Goal: Task Accomplishment & Management: Complete application form

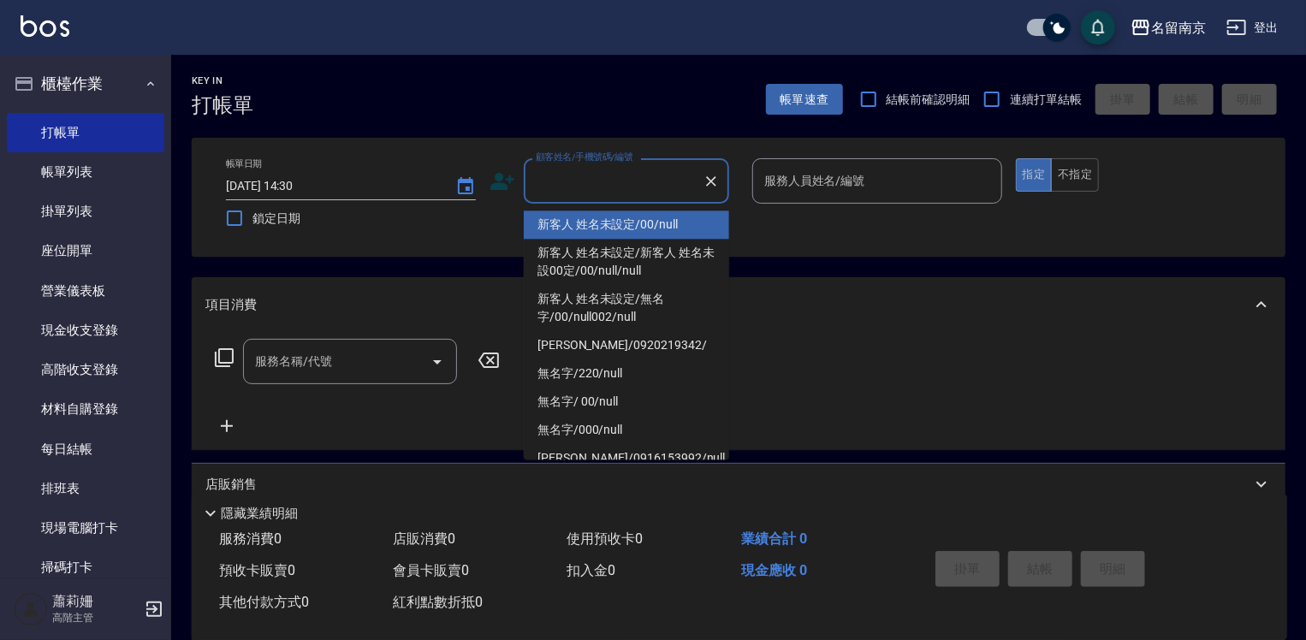
click at [657, 178] on input "顧客姓名/手機號碼/編號" at bounding box center [613, 181] width 164 height 30
type input "新客人 姓名未設定/00/null"
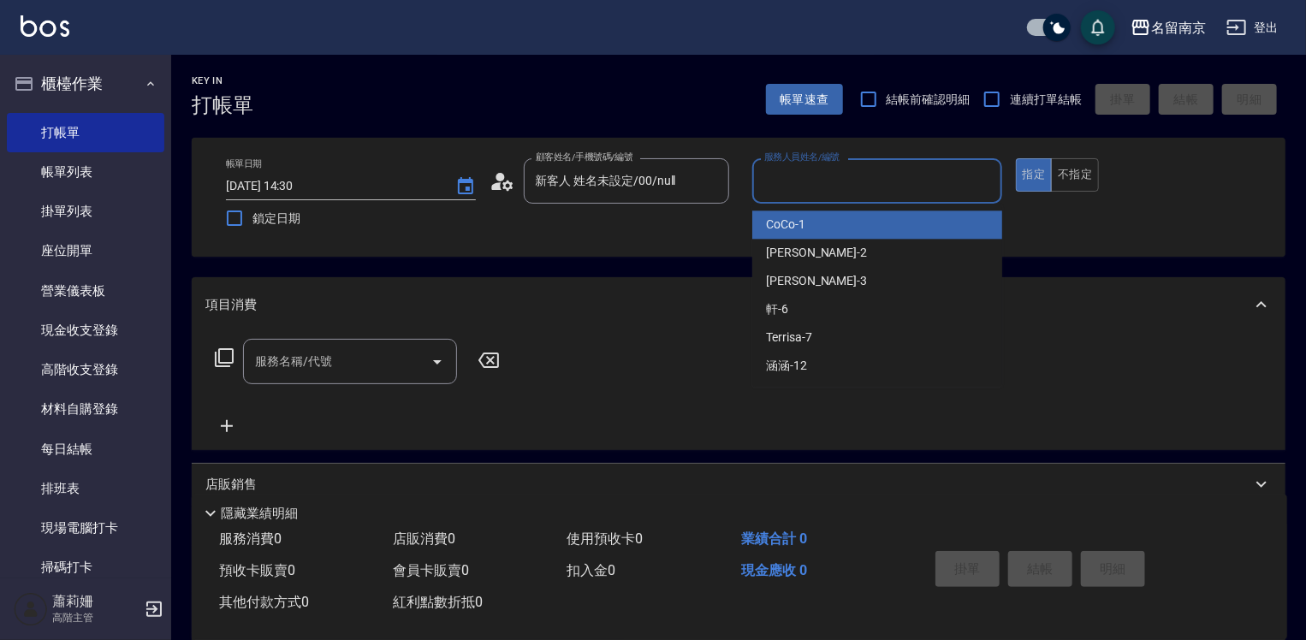
click at [861, 195] on input "服務人員姓名/編號" at bounding box center [877, 181] width 234 height 30
type input "Terrisa-7"
type button "true"
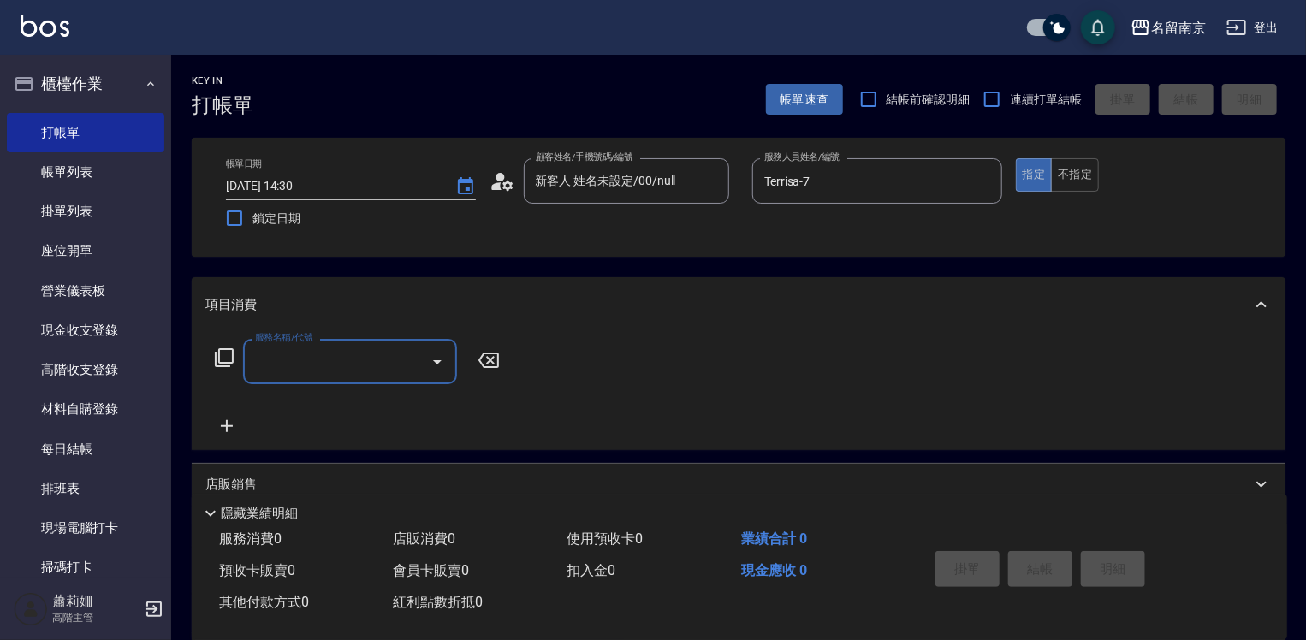
drag, startPoint x: 322, startPoint y: 371, endPoint x: 335, endPoint y: 371, distance: 13.7
click at [325, 371] on input "服務名稱/代號" at bounding box center [337, 362] width 173 height 30
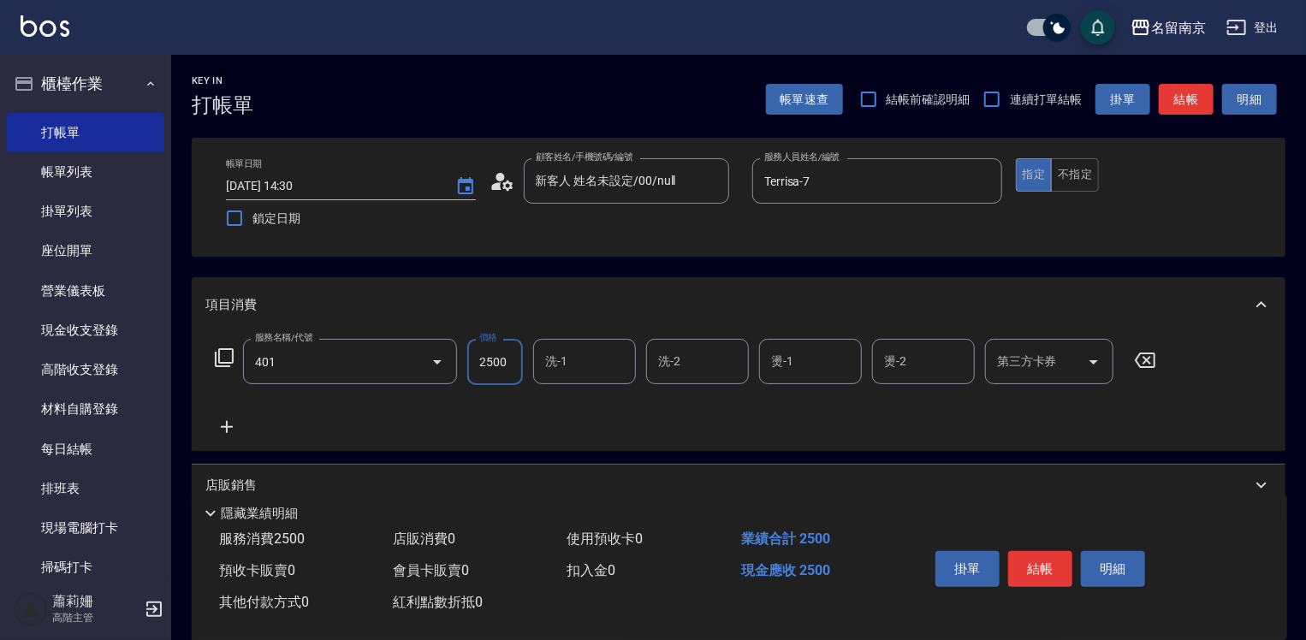
type input "自備燙2500(401)"
type input "3300"
type input "Terrisa-7"
click at [228, 425] on icon at bounding box center [226, 427] width 43 height 21
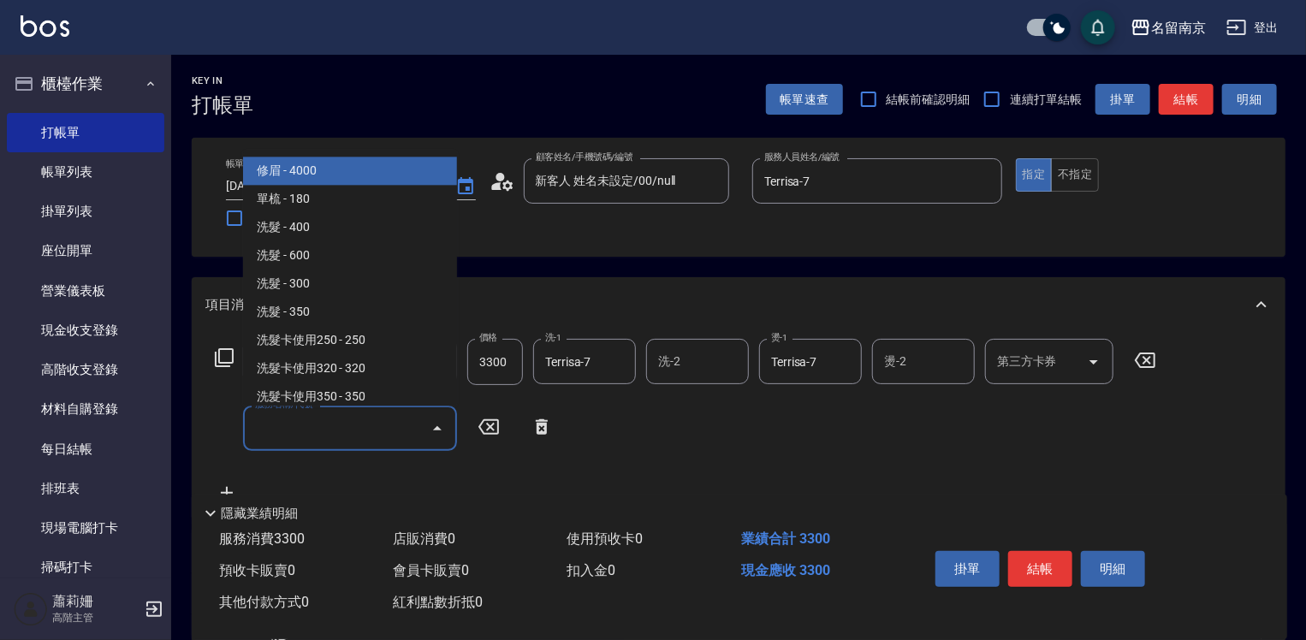
click at [281, 435] on input "服務名稱/代號" at bounding box center [337, 428] width 173 height 30
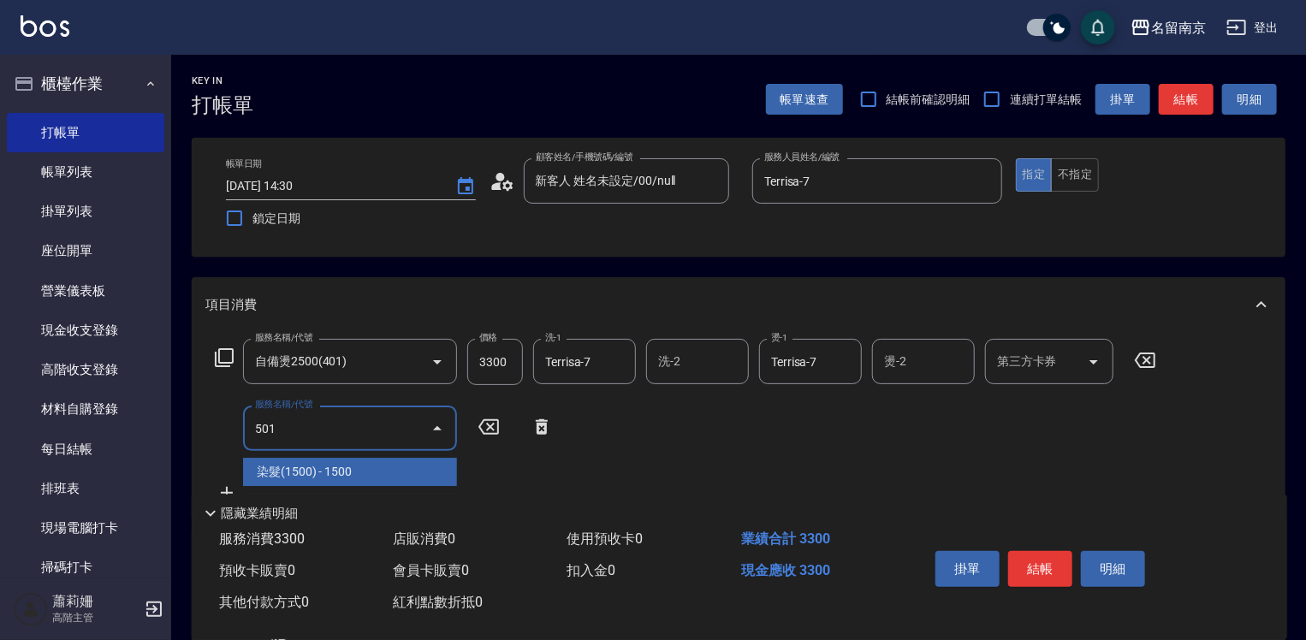
type input "染髮(1500)(501)"
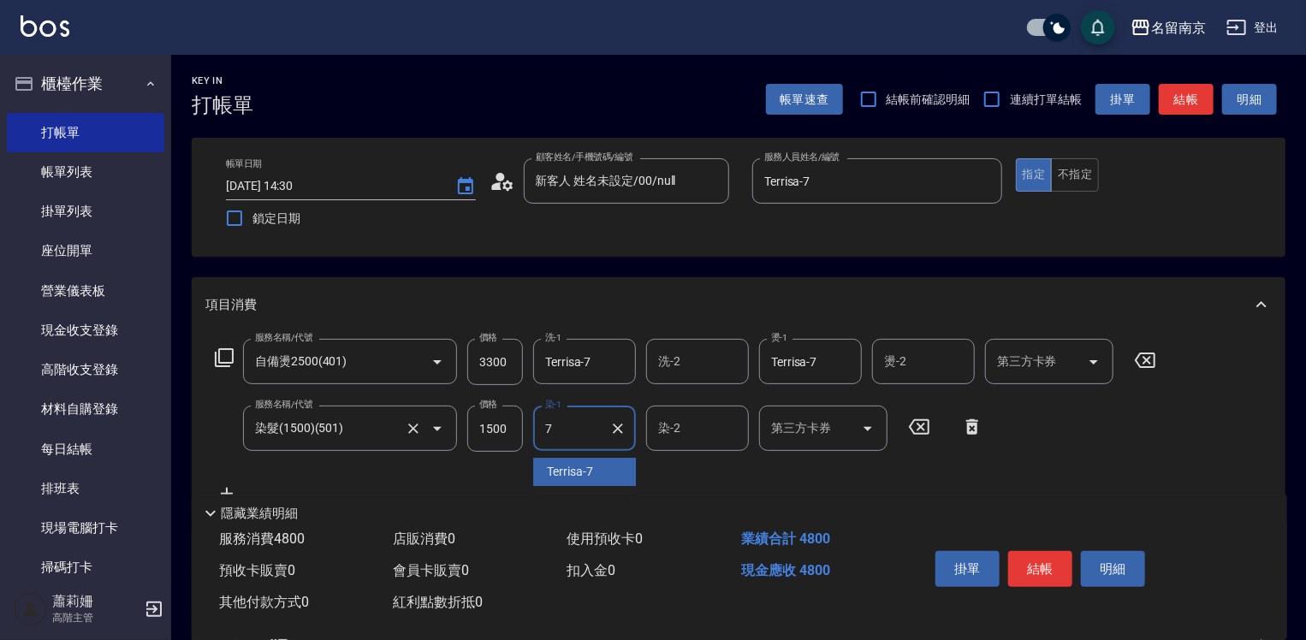
type input "Terrisa-7"
click at [500, 427] on input "1500" at bounding box center [495, 429] width 56 height 46
type input "2700"
click at [1044, 570] on button "結帳" at bounding box center [1040, 569] width 64 height 36
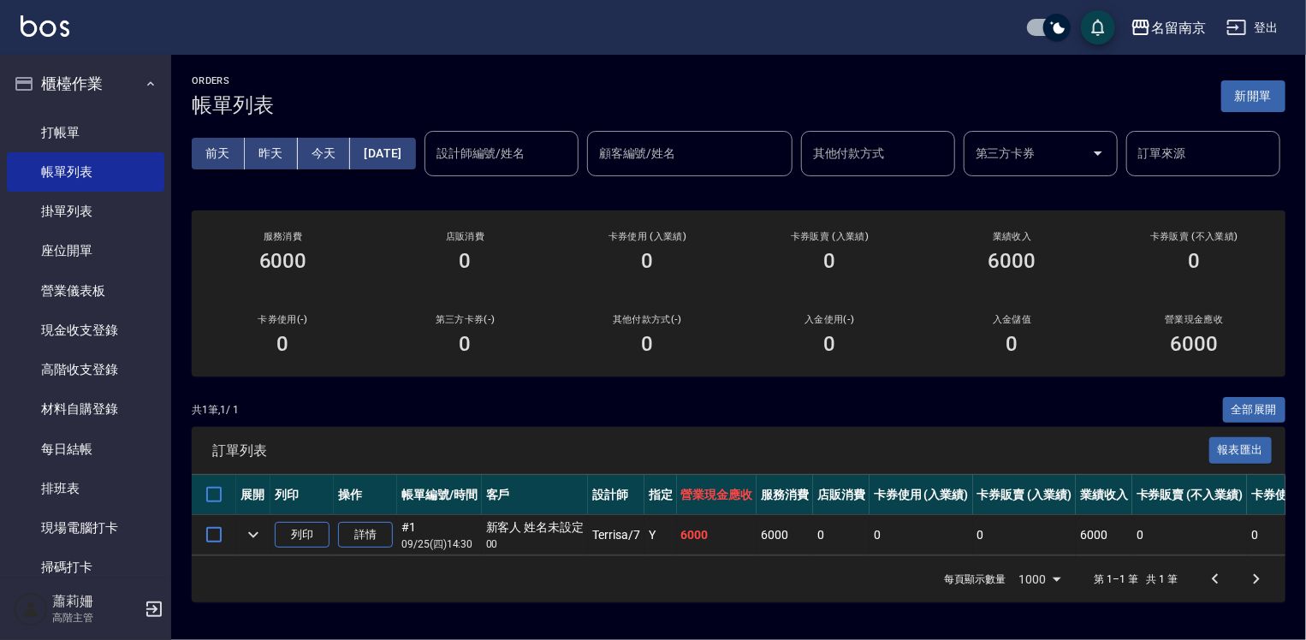
scroll to position [49, 0]
click at [367, 538] on link "詳情" at bounding box center [365, 535] width 55 height 27
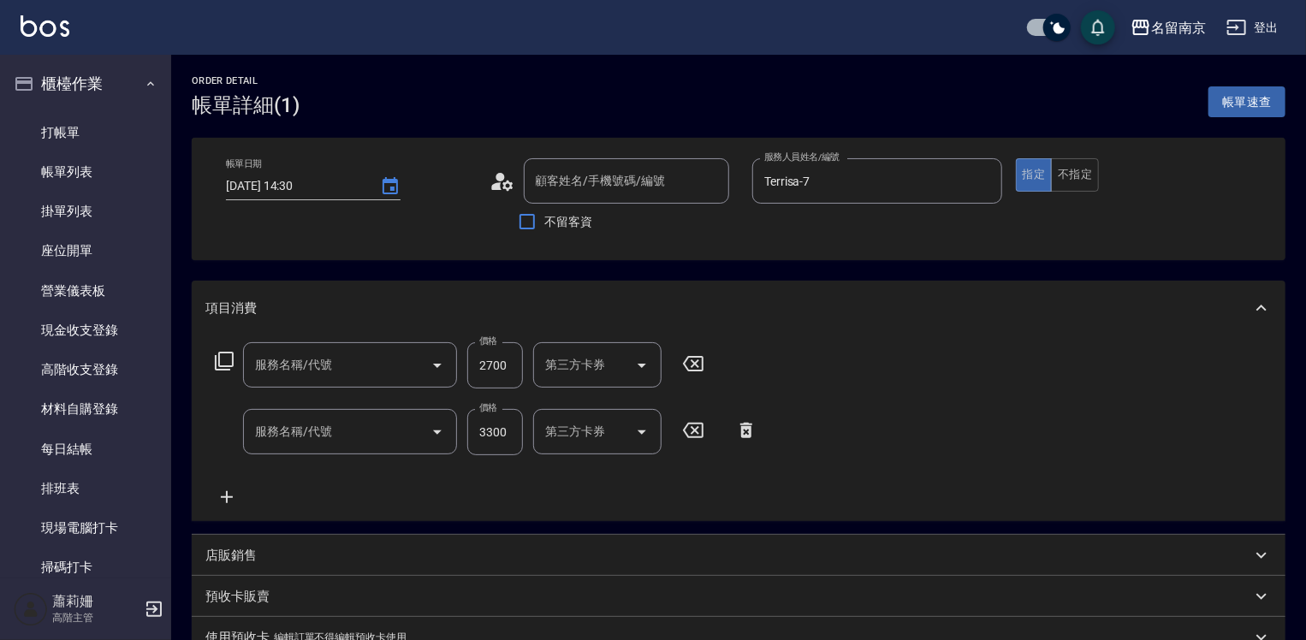
type input "[DATE] 14:30"
type input "Terrisa-7"
type input "染髮(1500)(501)"
type input "自備燙2500(401)"
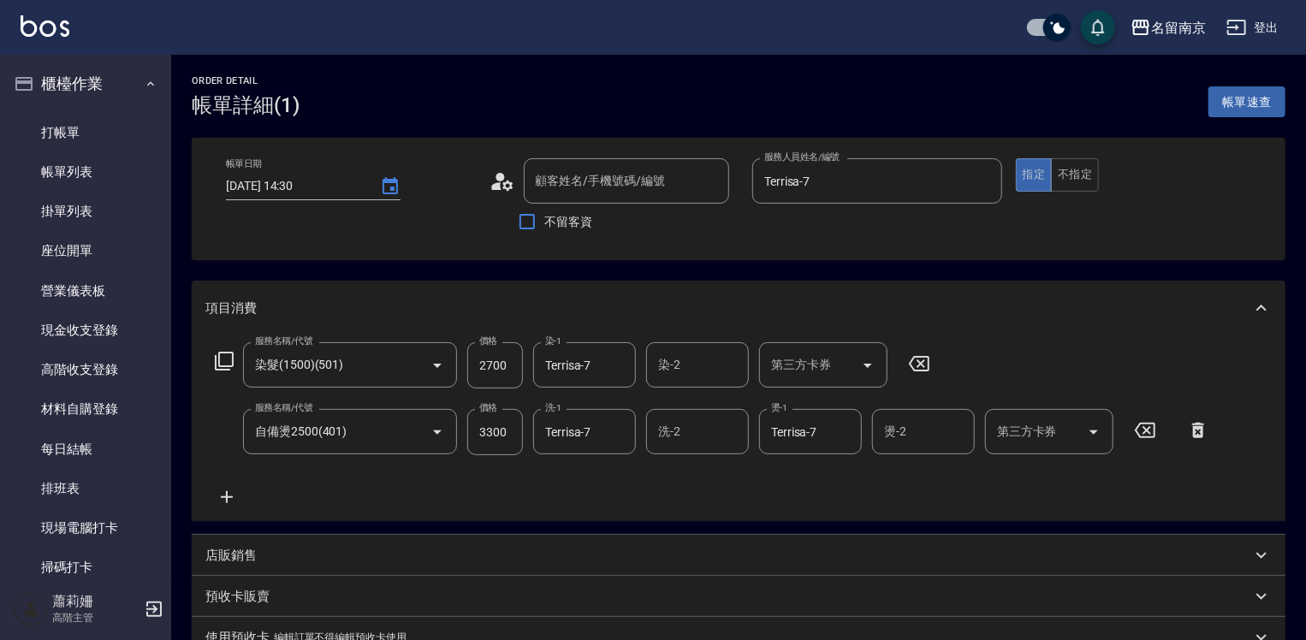
type input "新客人 姓名未設定/00/null"
click at [620, 369] on icon "Clear" at bounding box center [618, 365] width 10 height 10
type input "軒-6"
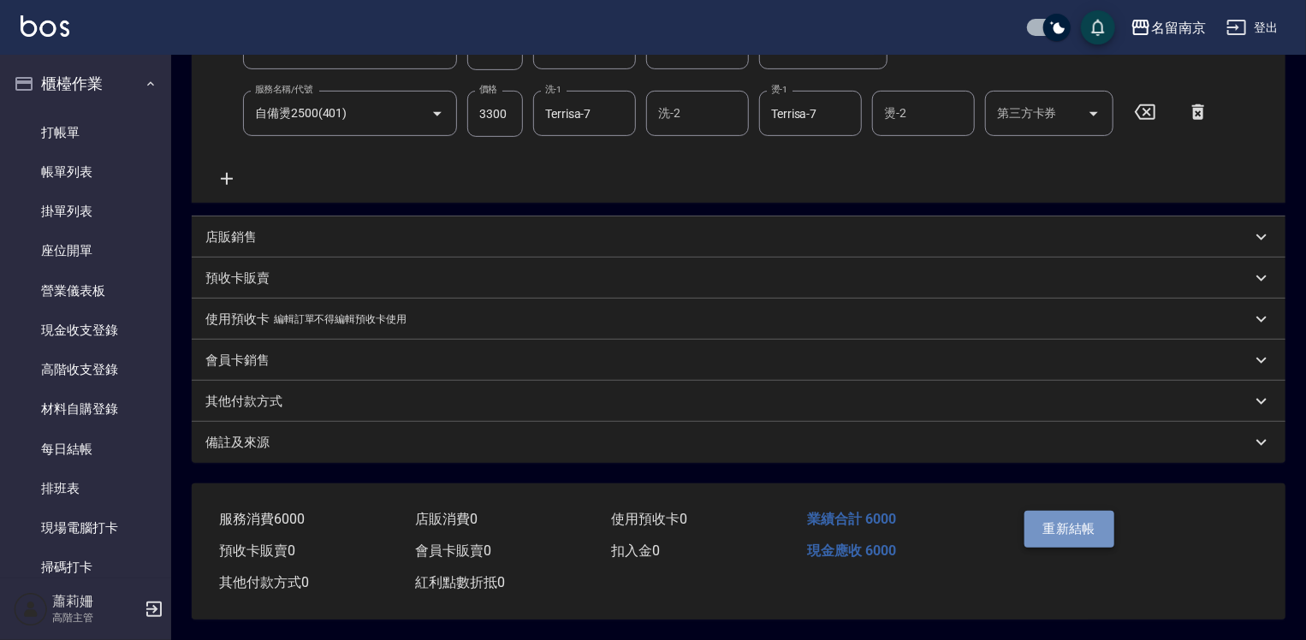
click at [1068, 517] on button "重新結帳" at bounding box center [1069, 529] width 91 height 36
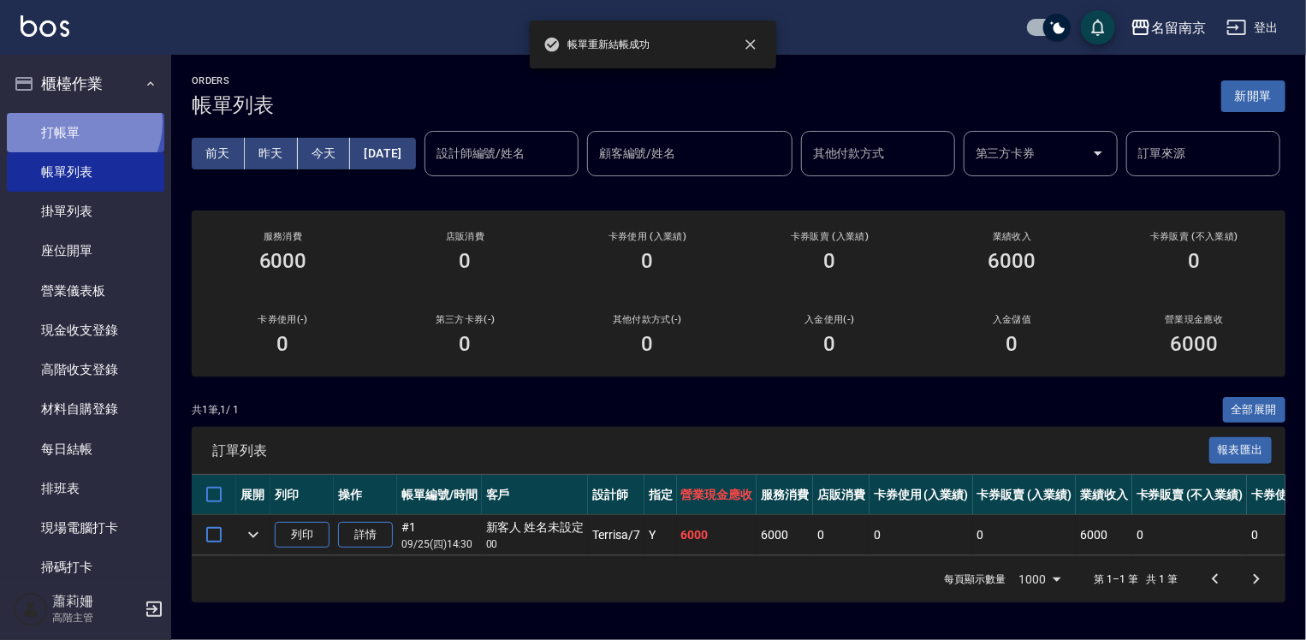
click at [79, 122] on link "打帳單" at bounding box center [85, 132] width 157 height 39
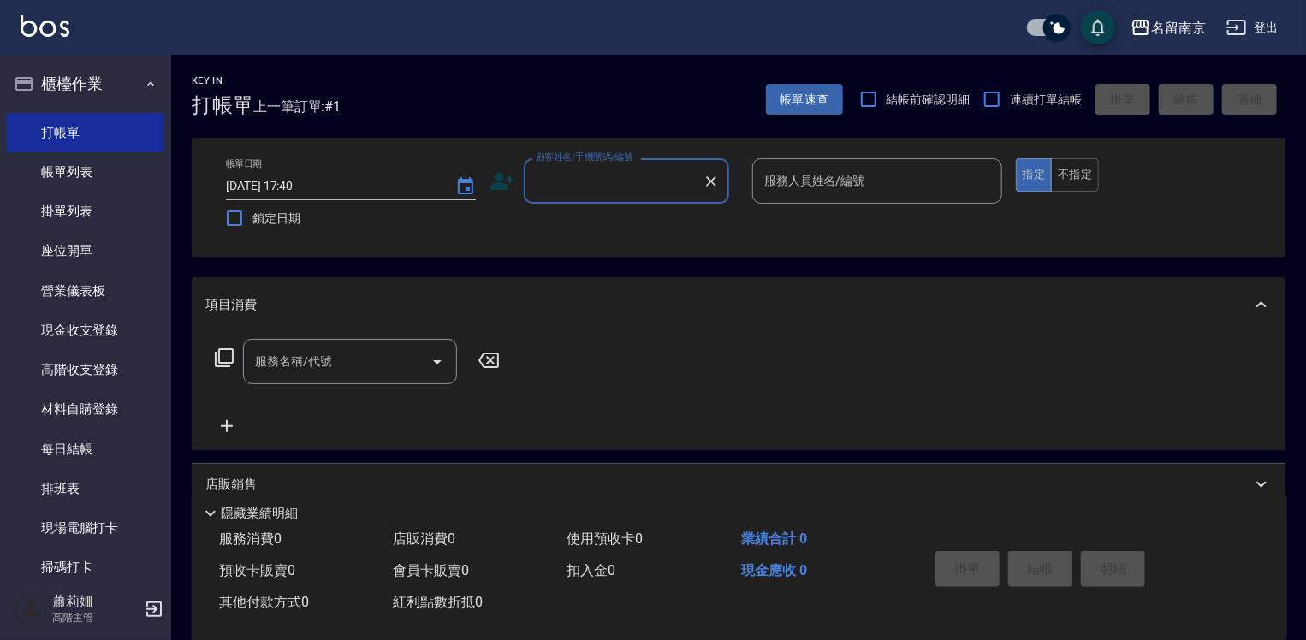
click at [1006, 99] on input "連續打單結帳" at bounding box center [992, 99] width 36 height 36
checkbox input "true"
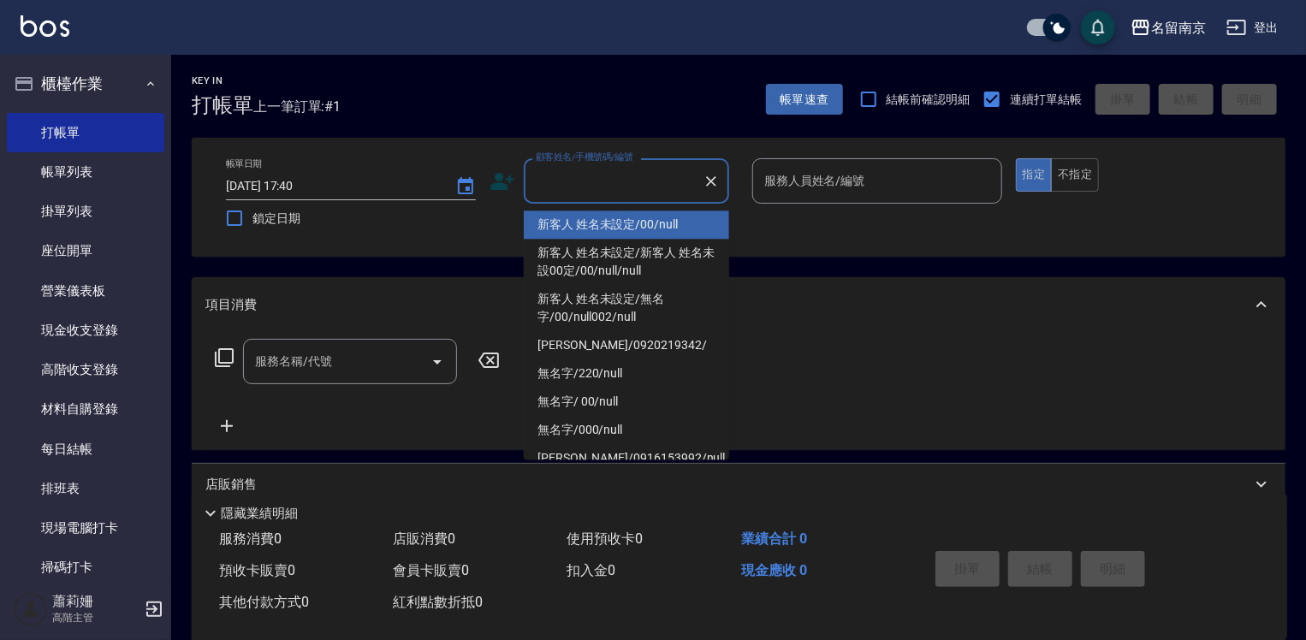
click at [609, 178] on input "顧客姓名/手機號碼/編號" at bounding box center [613, 181] width 164 height 30
type input "新客人 姓名未設定/00/null"
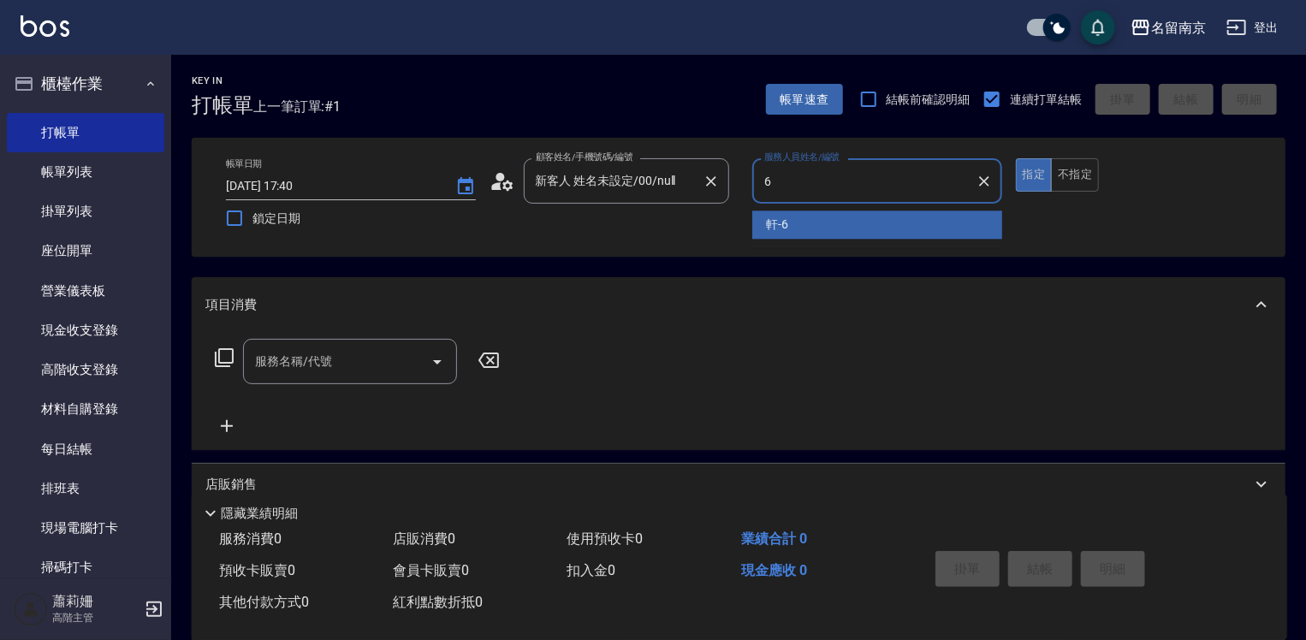
type input "軒-6"
type button "true"
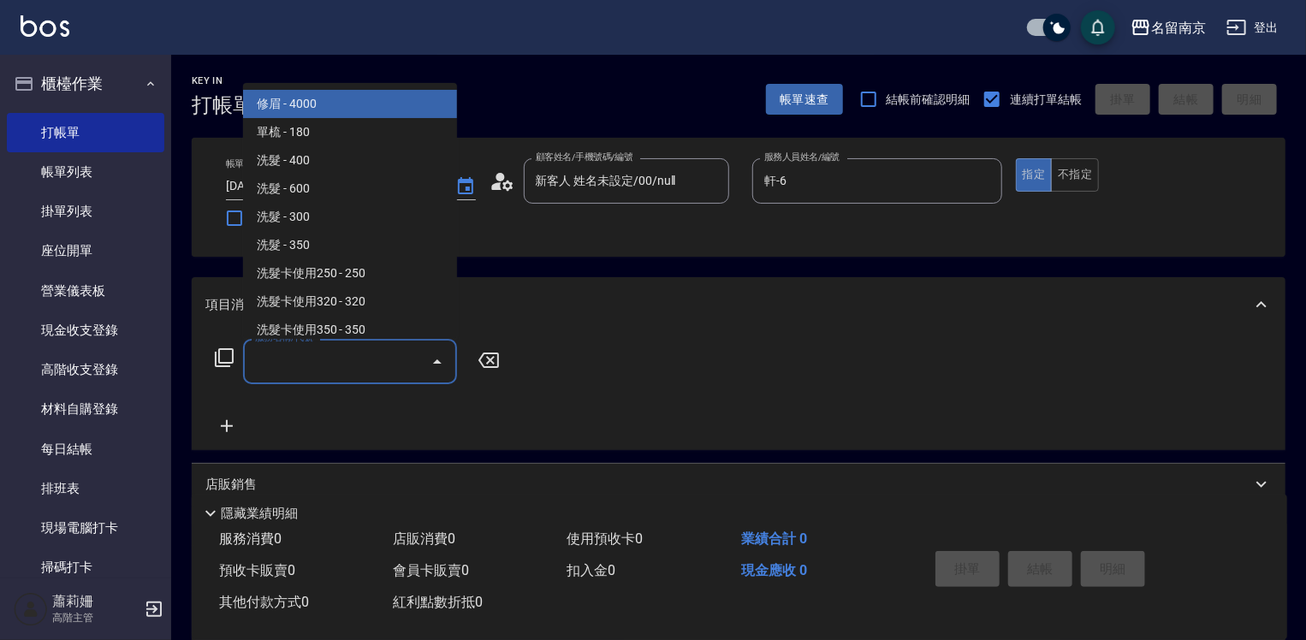
click at [277, 360] on input "服務名稱/代號" at bounding box center [337, 362] width 173 height 30
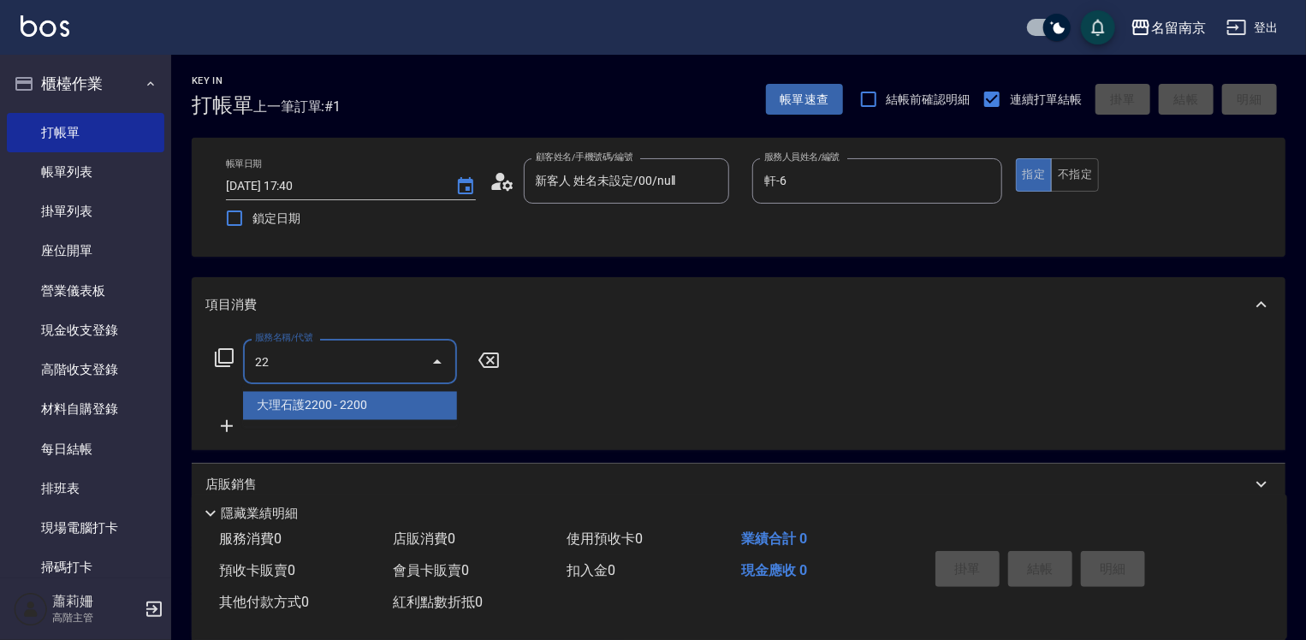
click at [280, 361] on input "22" at bounding box center [337, 362] width 173 height 30
type input "22"
click at [228, 358] on icon at bounding box center [224, 357] width 21 height 21
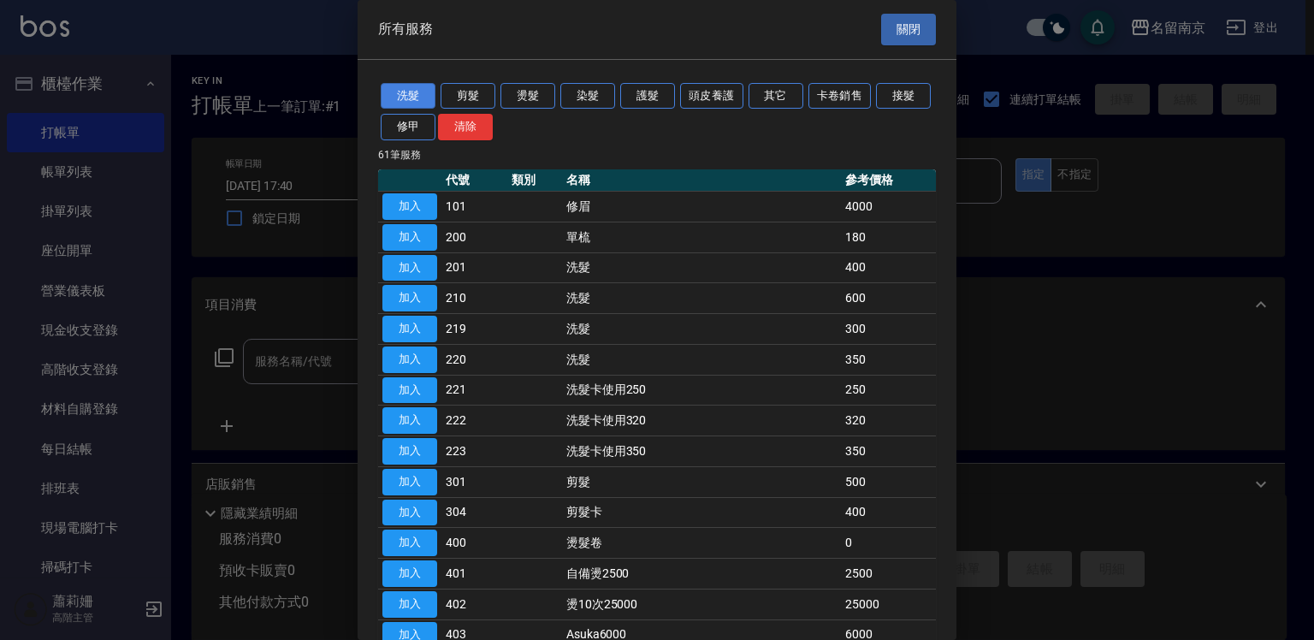
drag, startPoint x: 404, startPoint y: 97, endPoint x: 414, endPoint y: 92, distance: 11.1
click at [404, 96] on button "洗髮" at bounding box center [408, 96] width 55 height 27
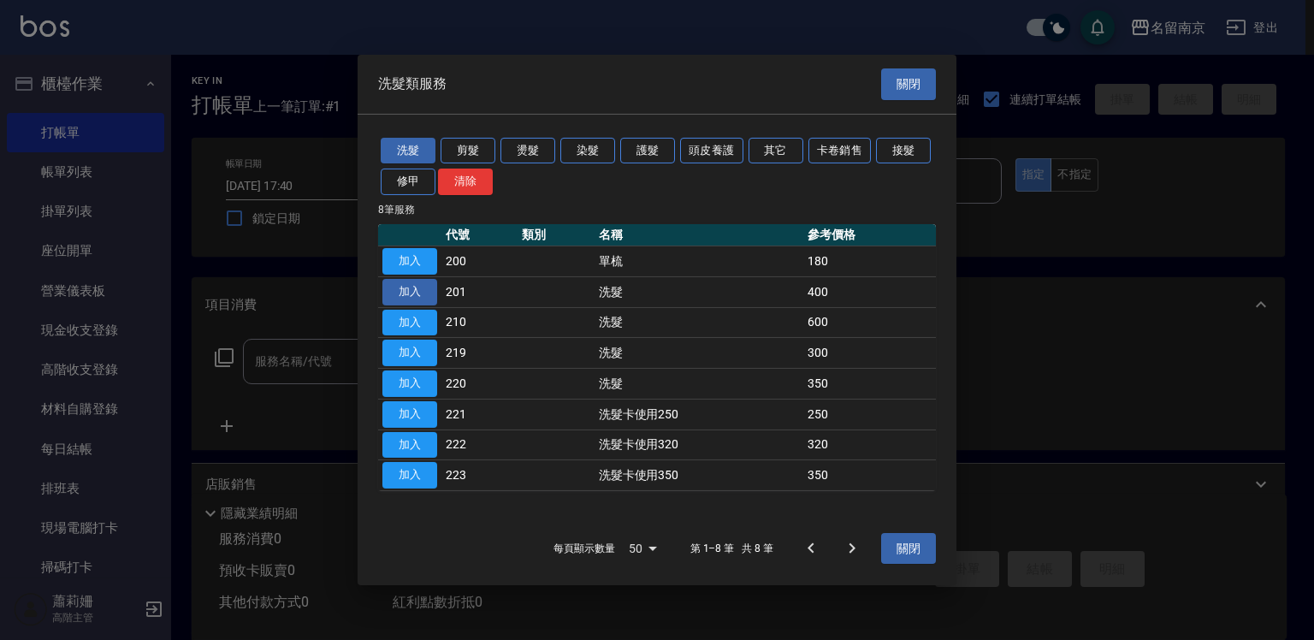
click at [419, 292] on button "加入" at bounding box center [409, 292] width 55 height 27
type input "洗髮(201)"
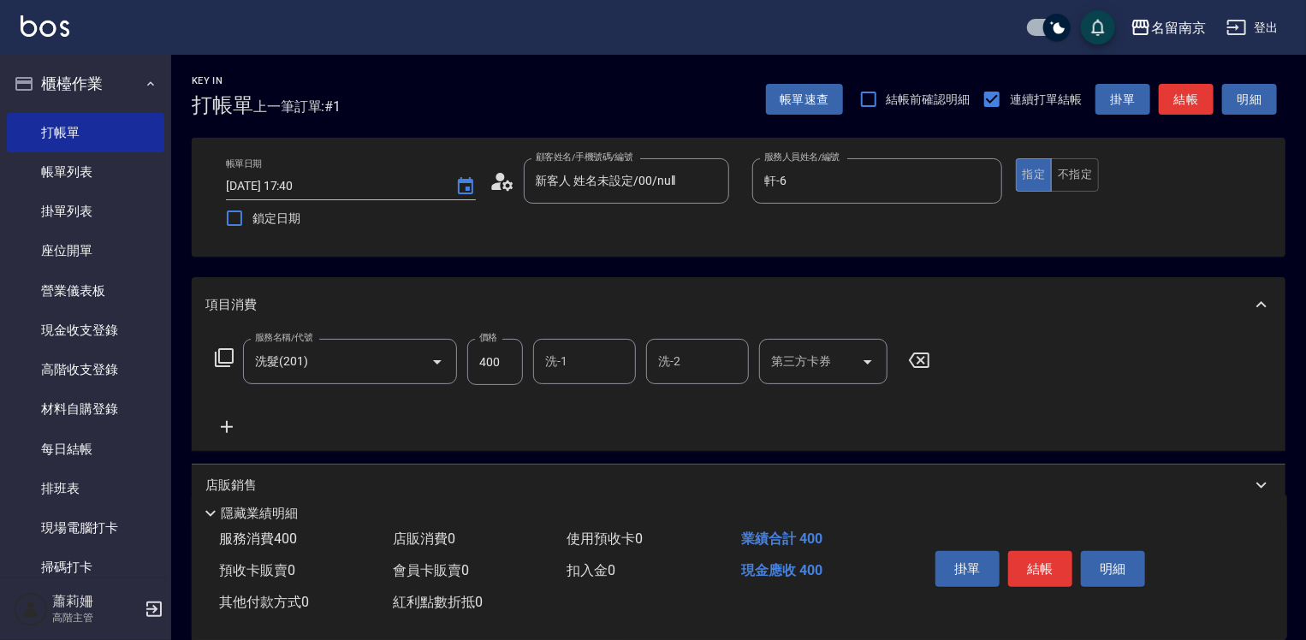
click at [599, 368] on input "洗-1" at bounding box center [584, 362] width 87 height 30
type input "軒-6"
click at [227, 424] on icon at bounding box center [227, 427] width 12 height 12
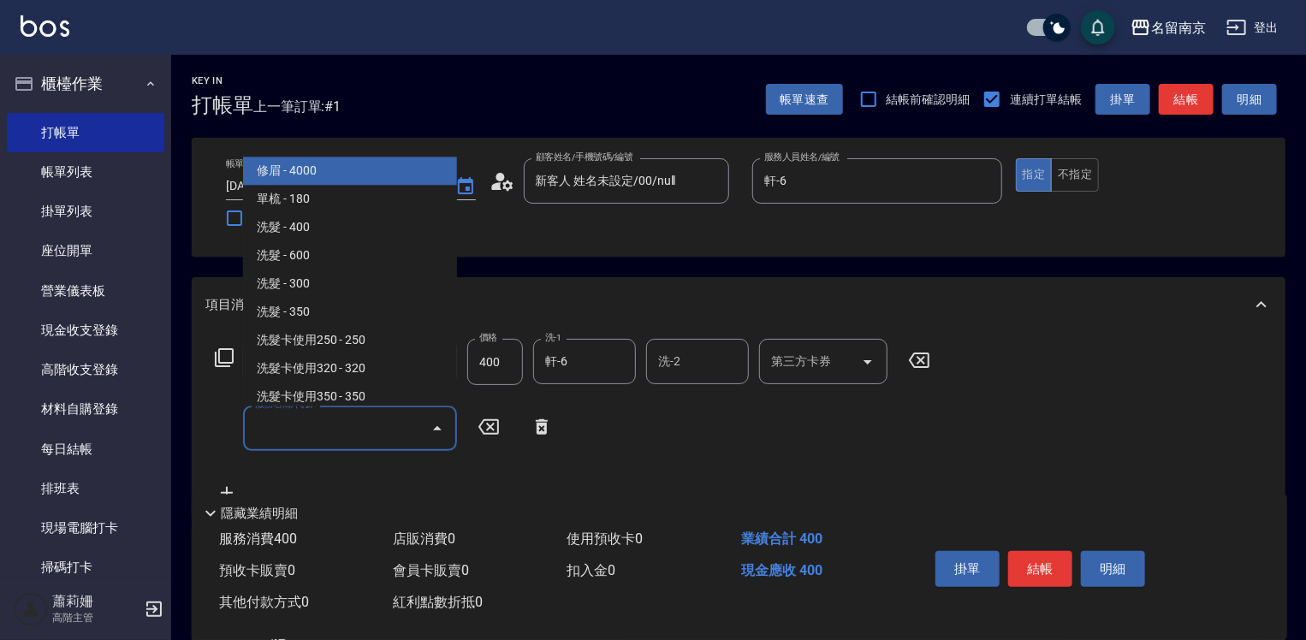
click at [282, 428] on input "服務名稱/代號" at bounding box center [337, 428] width 173 height 30
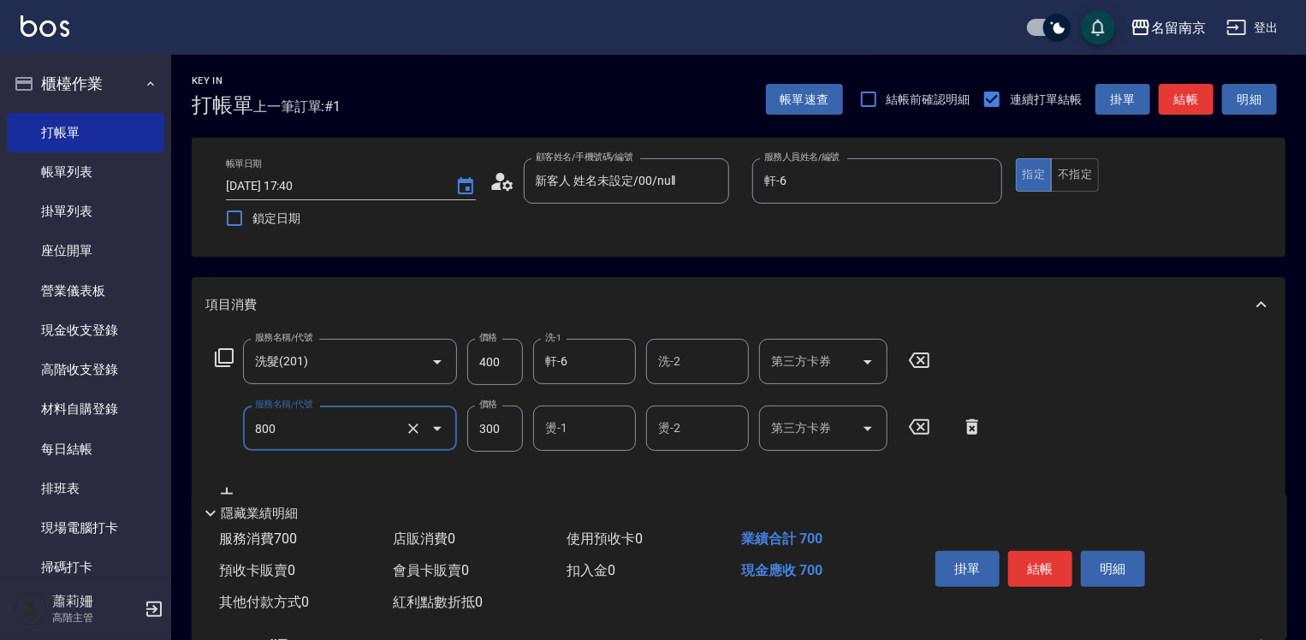
type input "補燙(800)"
click at [972, 424] on icon at bounding box center [972, 426] width 12 height 15
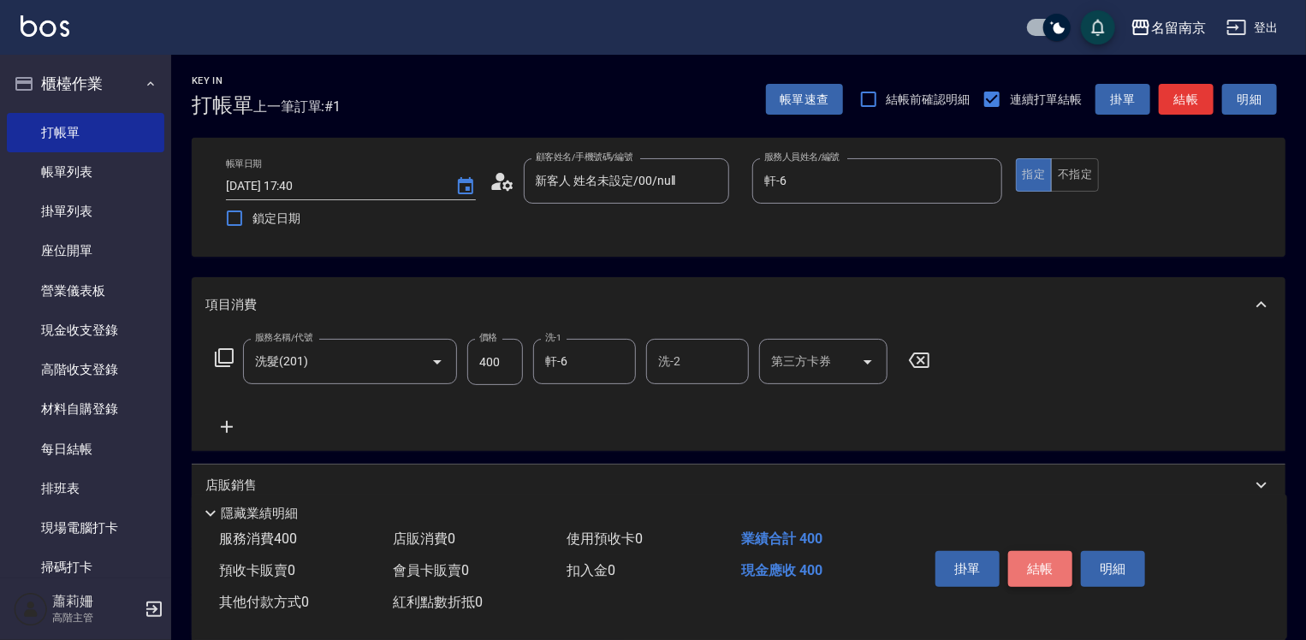
click at [1037, 558] on button "結帳" at bounding box center [1040, 569] width 64 height 36
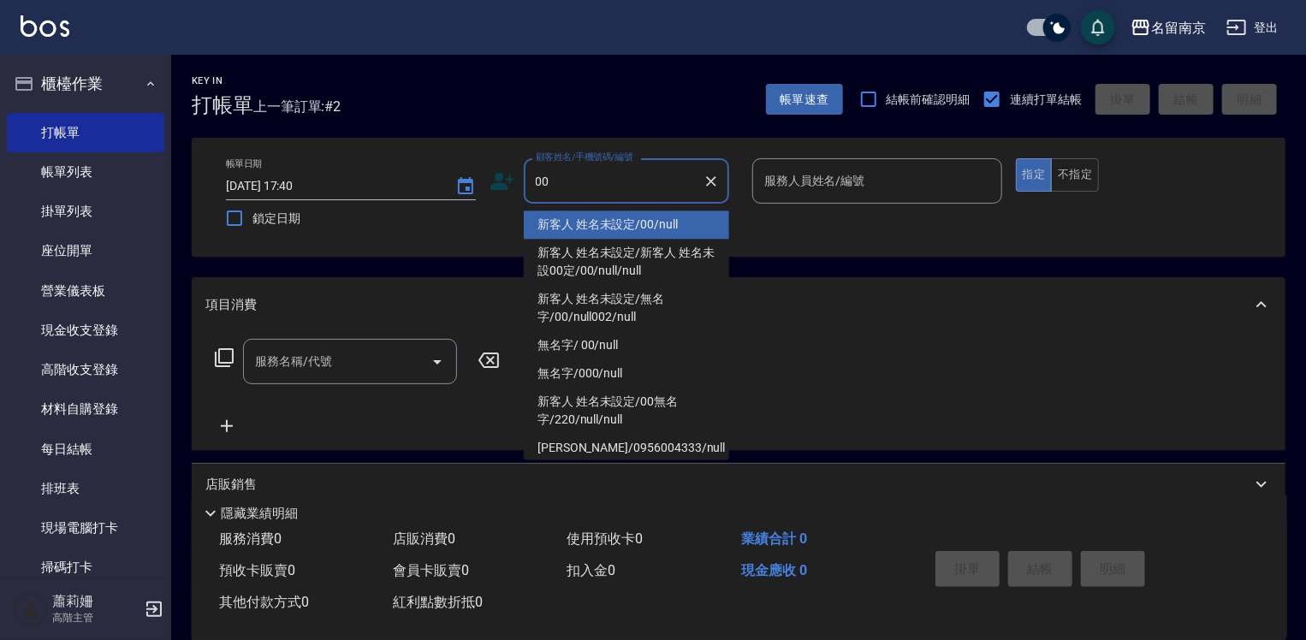
type input "新客人 姓名未設定/00/null"
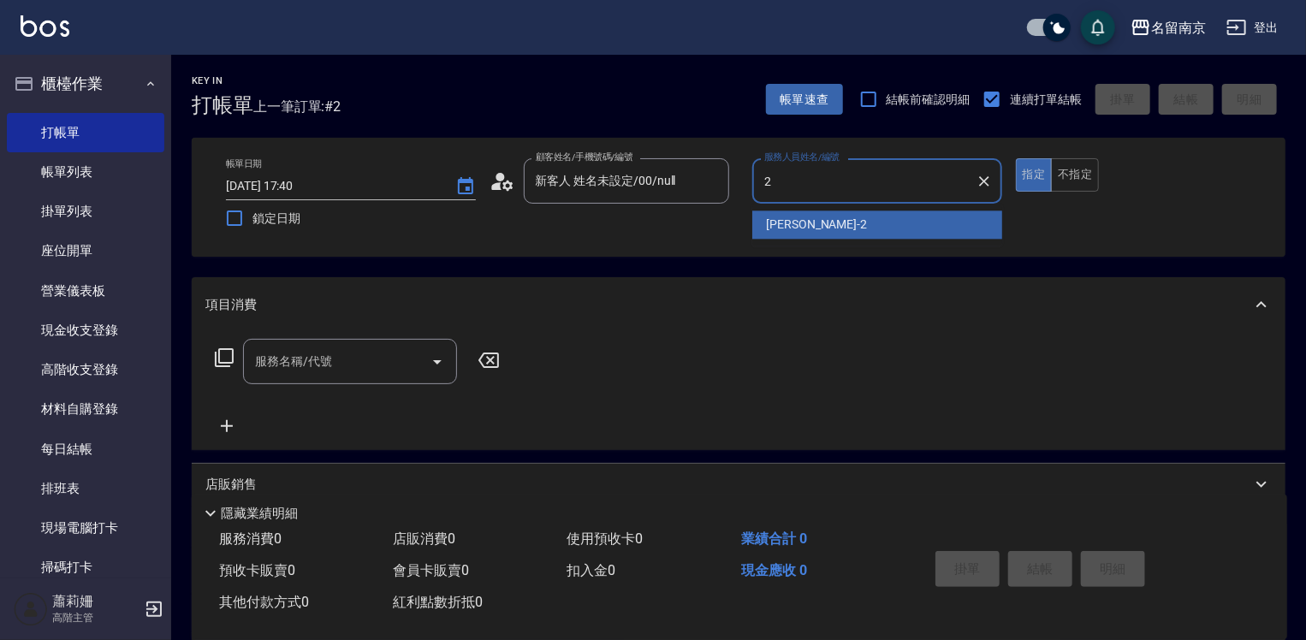
type input "[PERSON_NAME]-2"
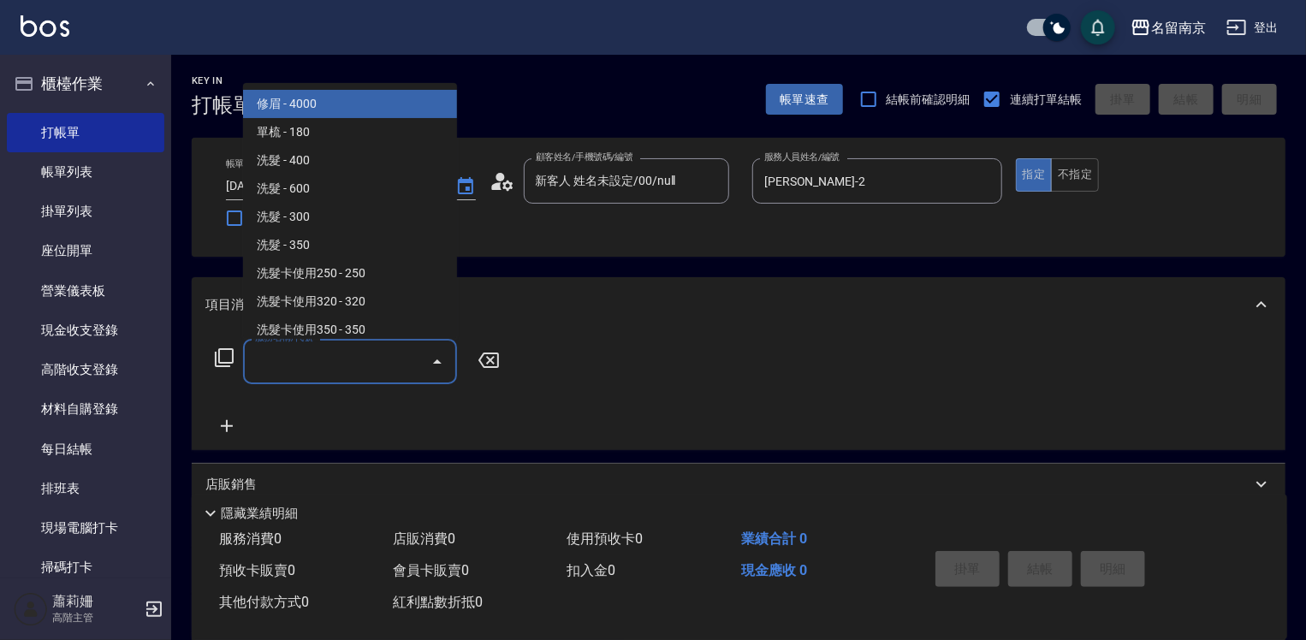
click at [359, 357] on input "服務名稱/代號" at bounding box center [337, 362] width 173 height 30
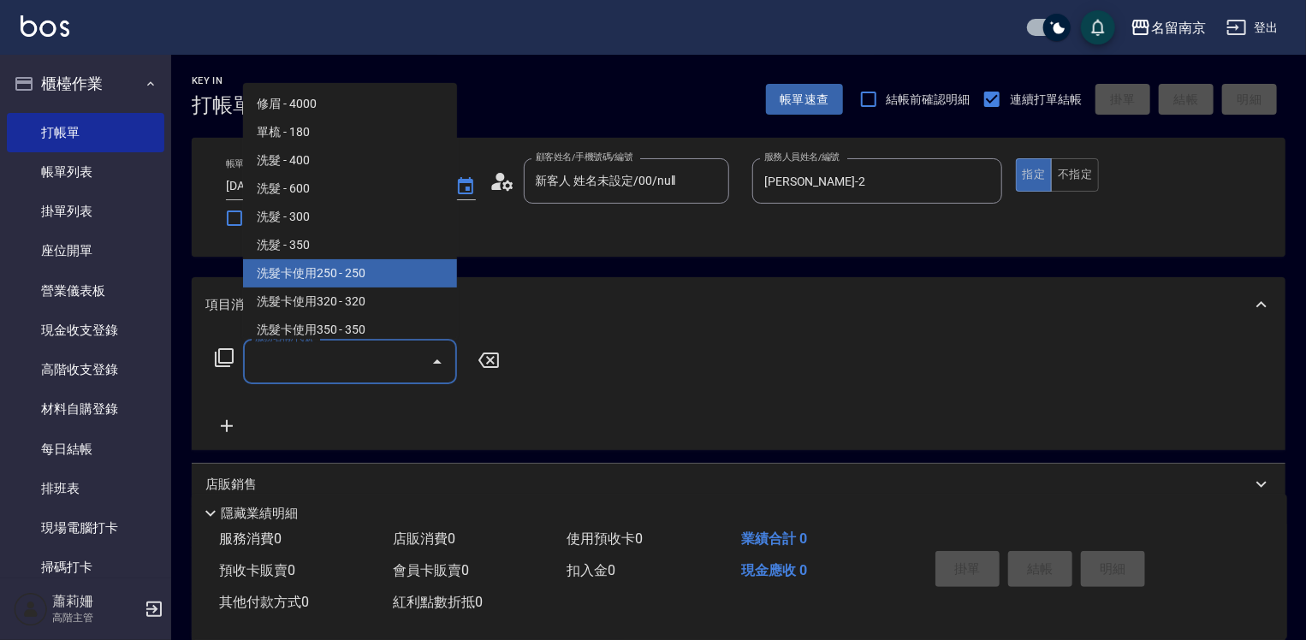
click at [308, 276] on span "洗髮卡使用250 - 250" at bounding box center [350, 273] width 214 height 28
type input "洗髮卡使用250(221)"
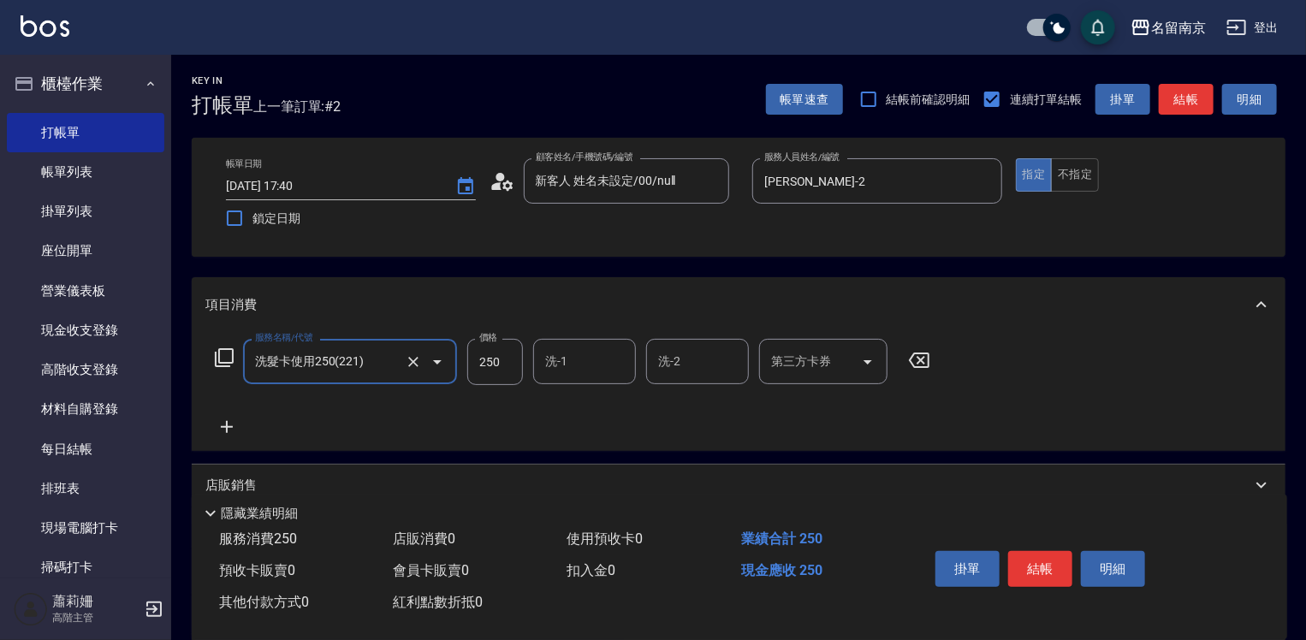
click at [514, 362] on input "250" at bounding box center [495, 362] width 56 height 46
type input "280"
type input "[PERSON_NAME]-2"
drag, startPoint x: 778, startPoint y: 364, endPoint x: 787, endPoint y: 373, distance: 12.7
click at [779, 364] on input "第三方卡券" at bounding box center [810, 362] width 87 height 30
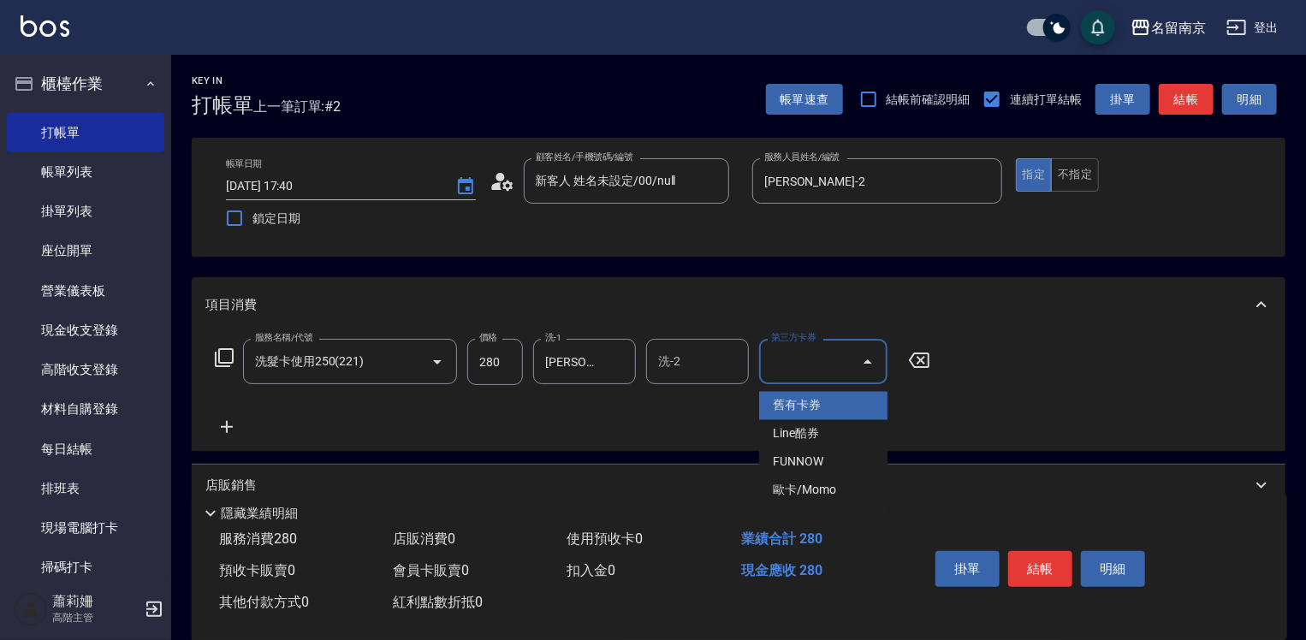
click at [805, 388] on ul "舊有卡券 Line酷券 FUNNOW 歐卡/Momo" at bounding box center [823, 448] width 128 height 127
drag, startPoint x: 812, startPoint y: 394, endPoint x: 882, endPoint y: 421, distance: 75.3
click at [813, 394] on span "舊有卡券" at bounding box center [823, 406] width 128 height 28
type input "舊有卡券"
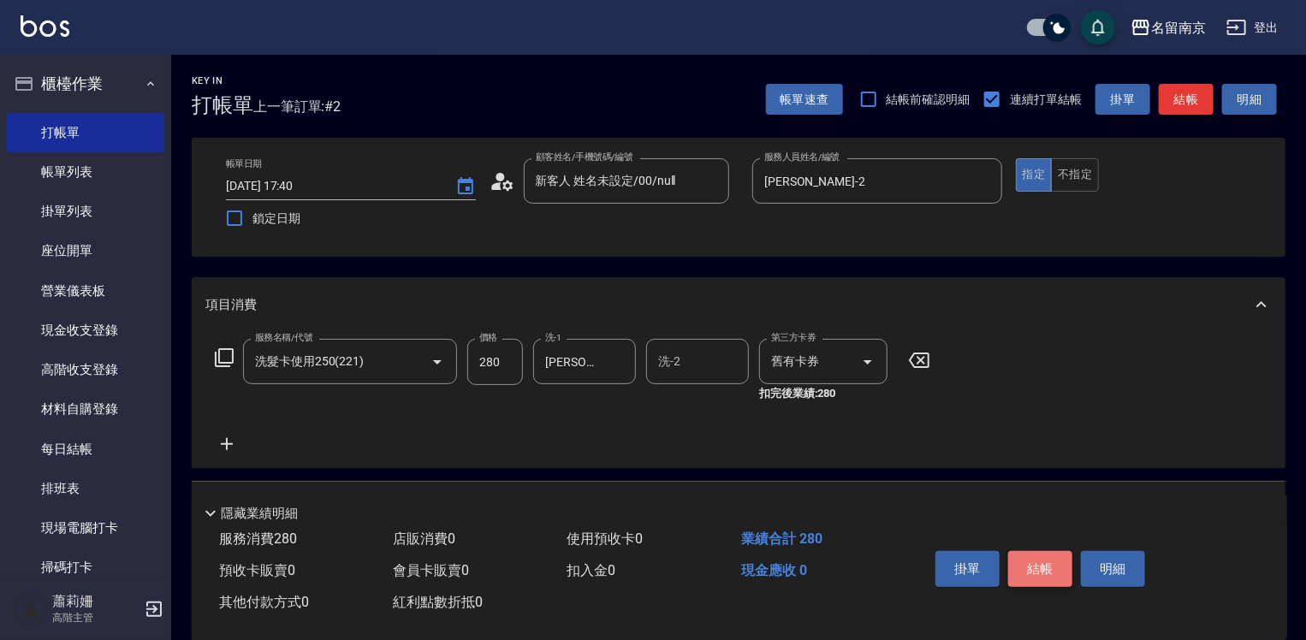
click at [1049, 562] on button "結帳" at bounding box center [1040, 569] width 64 height 36
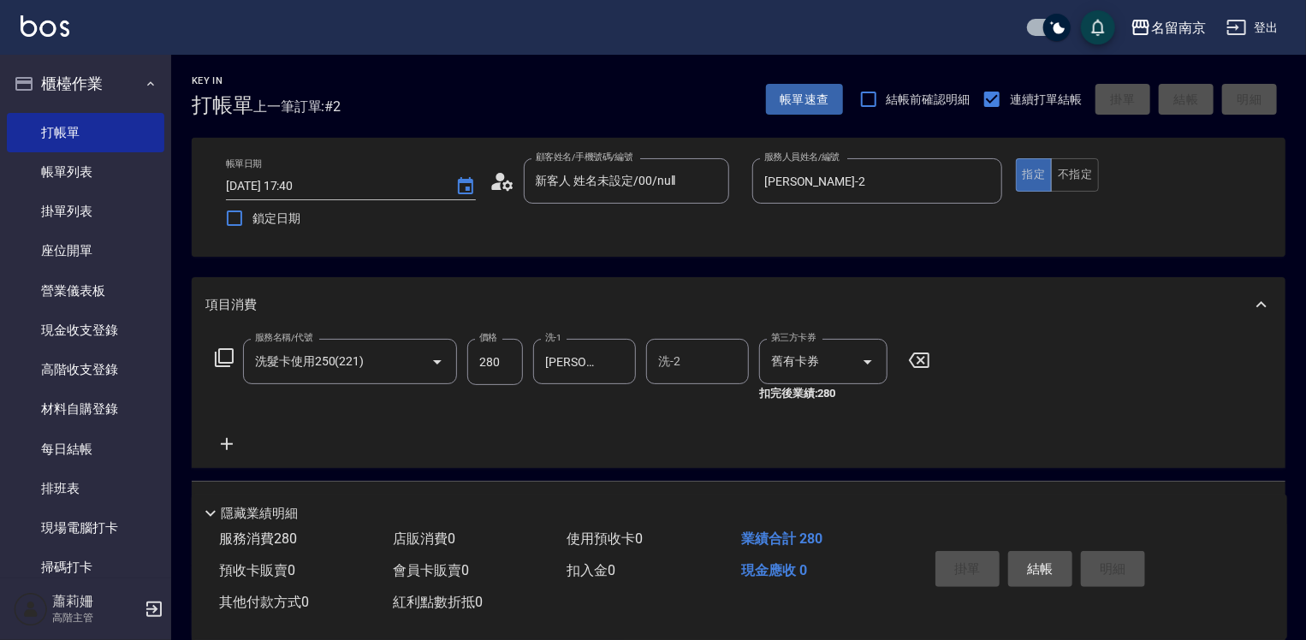
type input "[DATE] 17:41"
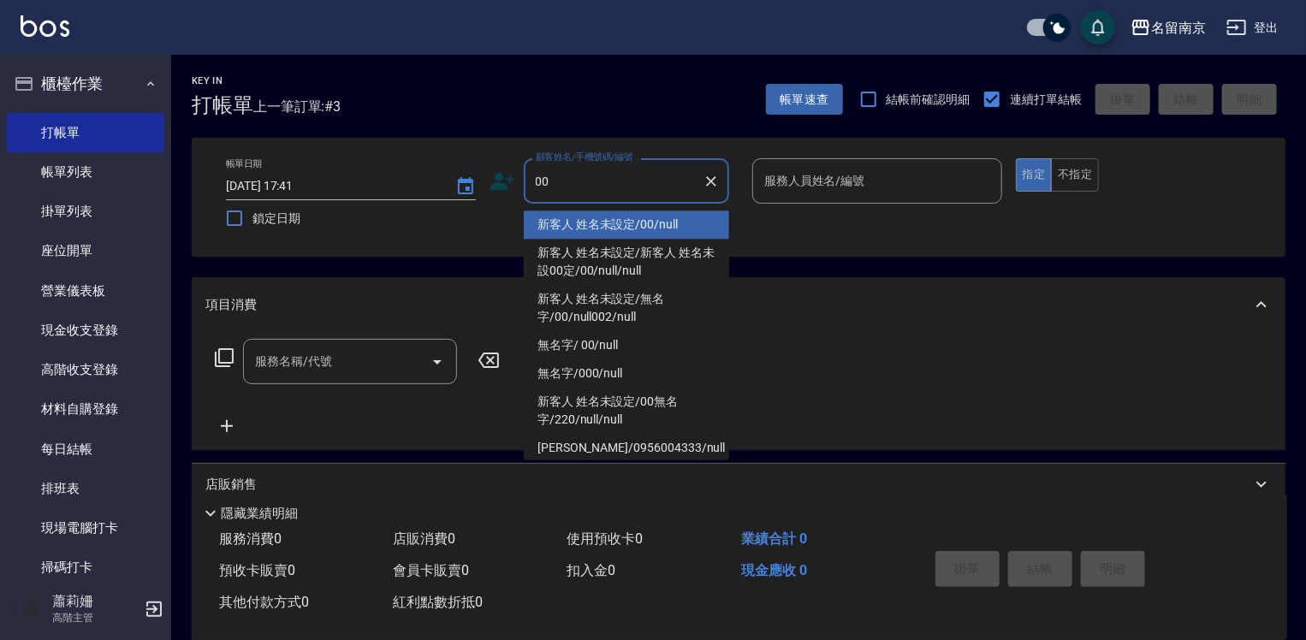
type input "新客人 姓名未設定/00/null"
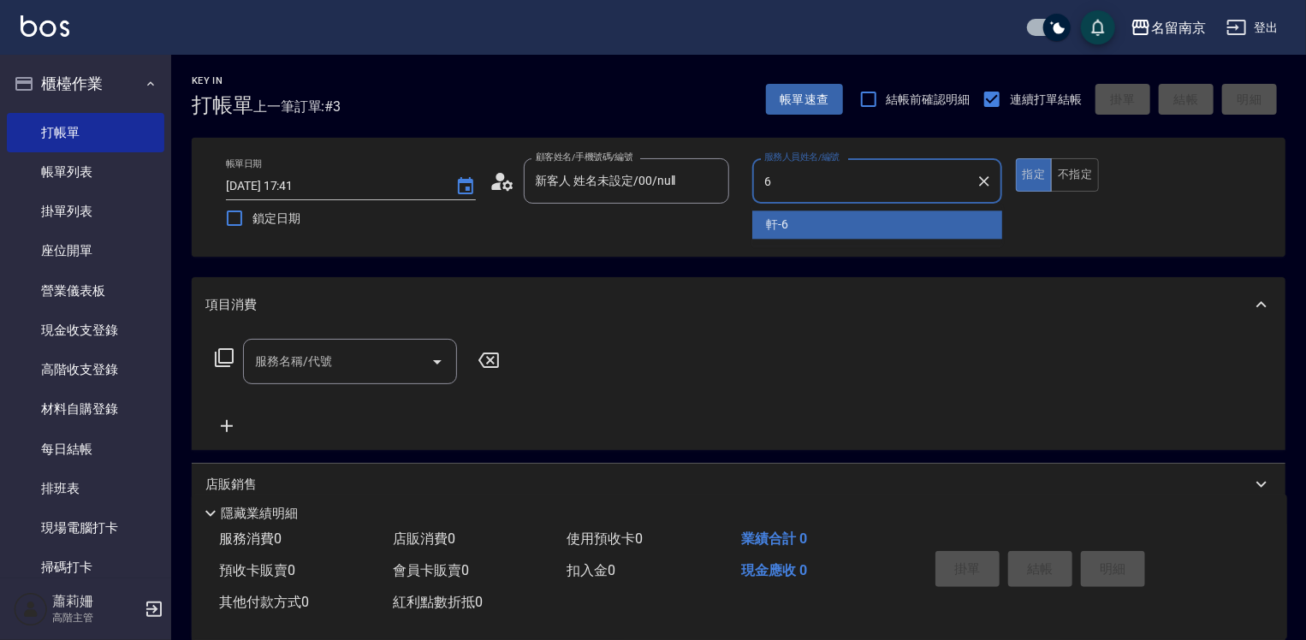
type input "軒-6"
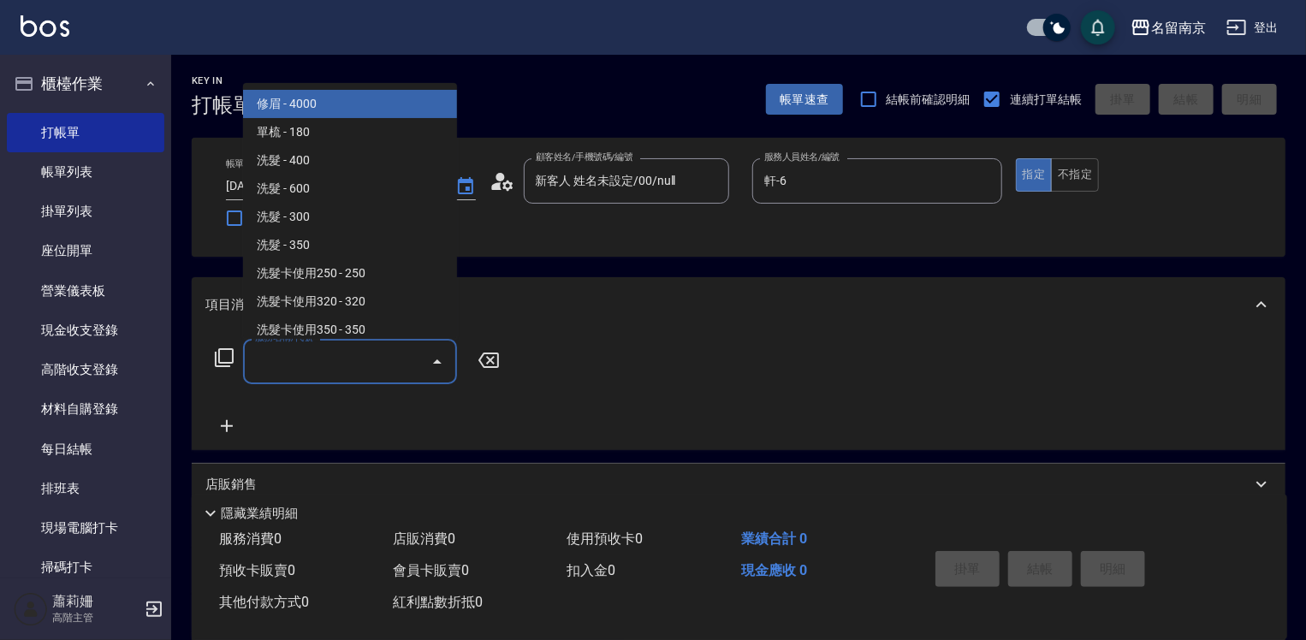
click at [305, 363] on input "服務名稱/代號" at bounding box center [337, 362] width 173 height 30
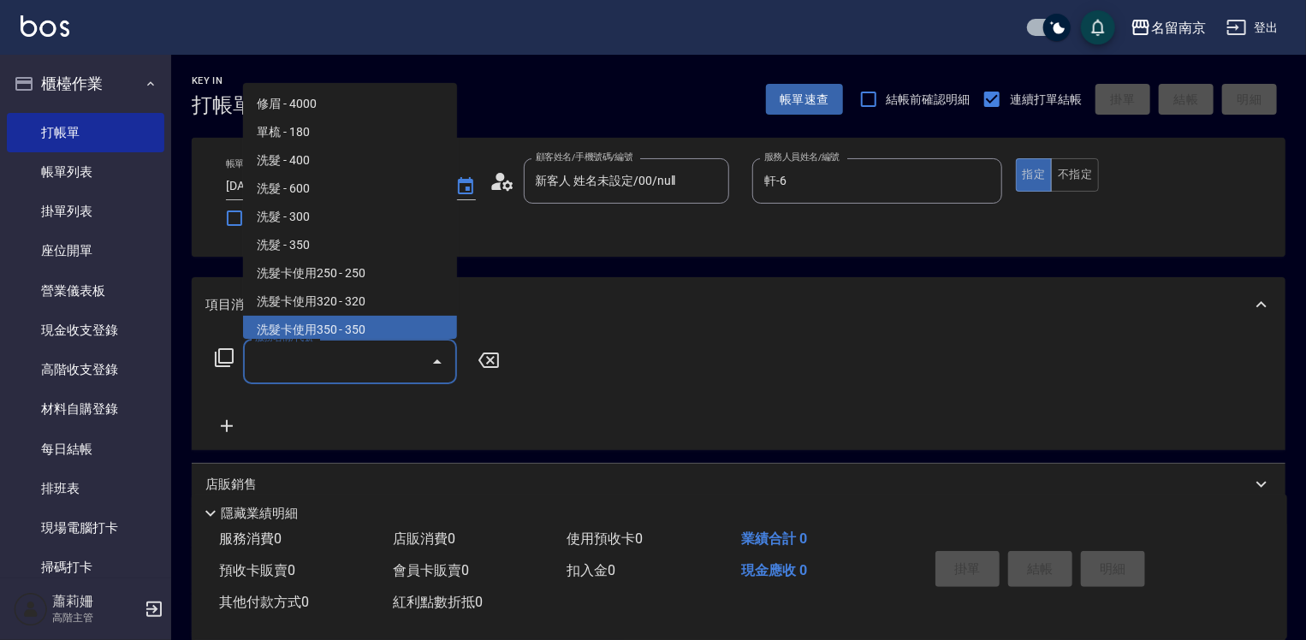
click at [353, 333] on span "洗髮卡使用350 - 350" at bounding box center [350, 330] width 214 height 28
type input "洗髮卡使用350(223)"
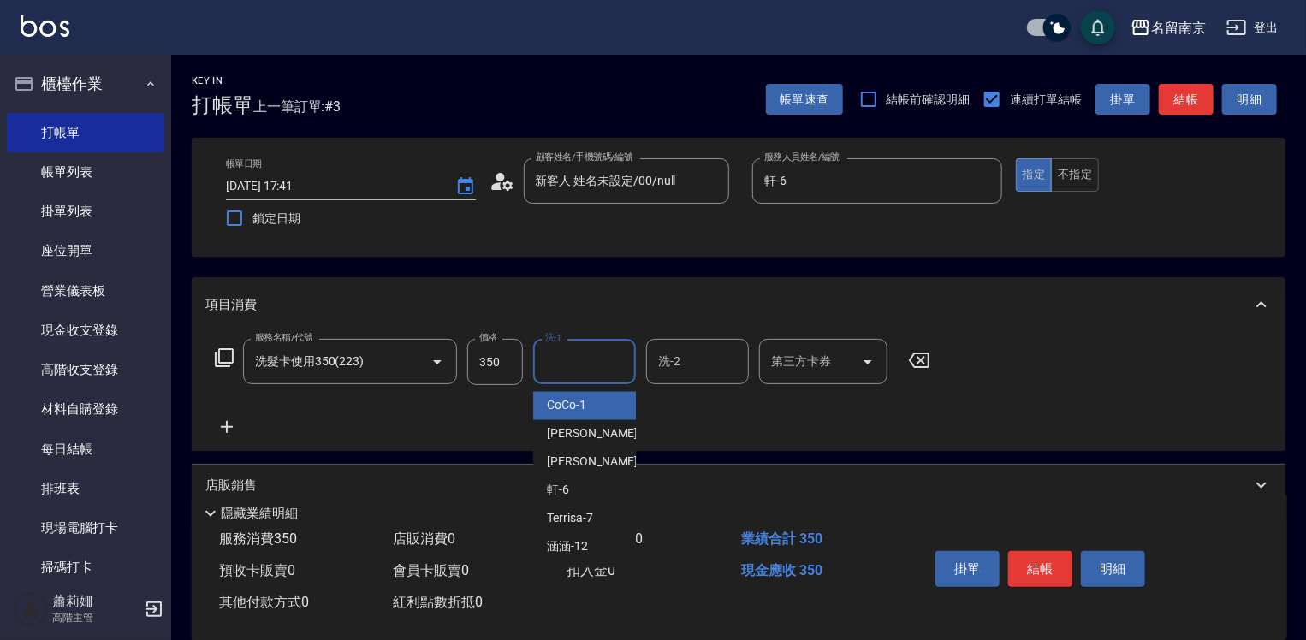
click at [554, 364] on input "洗-1" at bounding box center [584, 362] width 87 height 30
type input "軒-6"
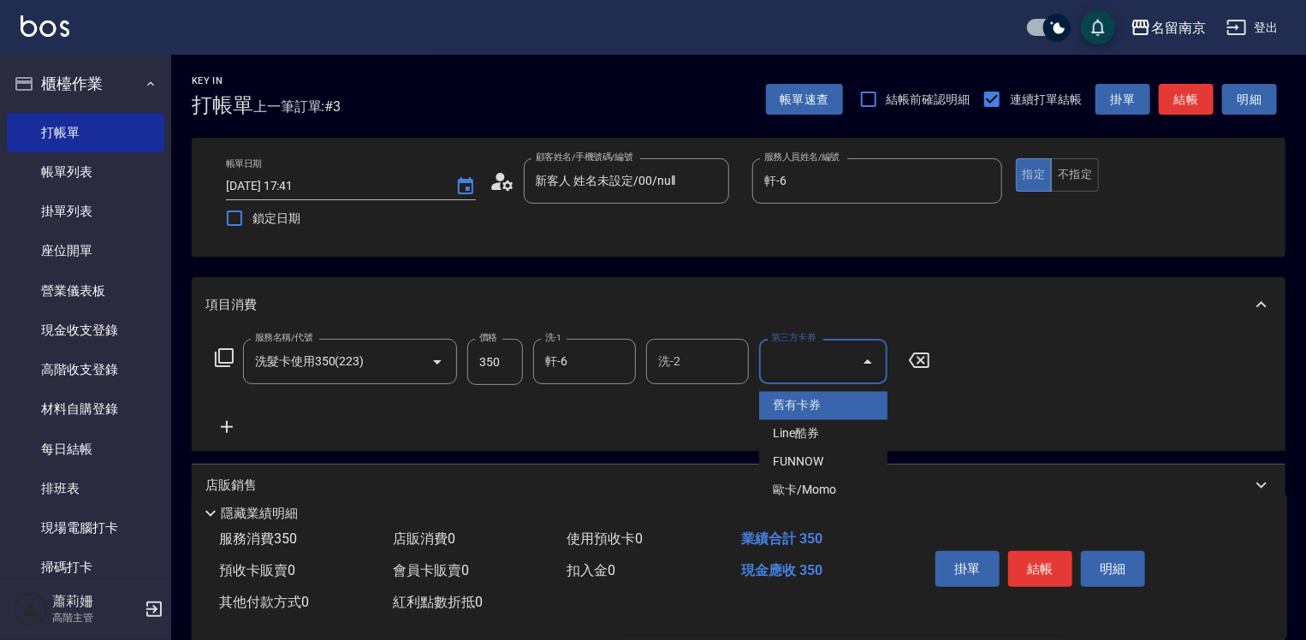
click at [821, 366] on input "第三方卡券" at bounding box center [810, 362] width 87 height 30
click at [823, 394] on span "舊有卡券" at bounding box center [823, 406] width 128 height 28
type input "舊有卡券"
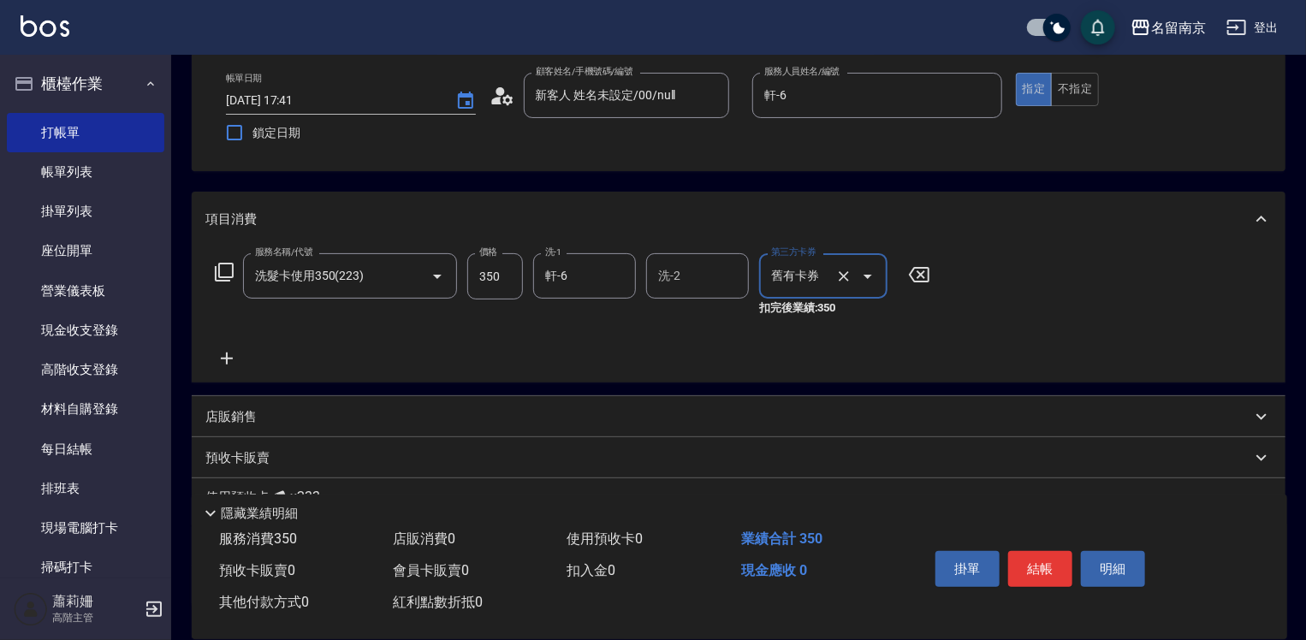
scroll to position [171, 0]
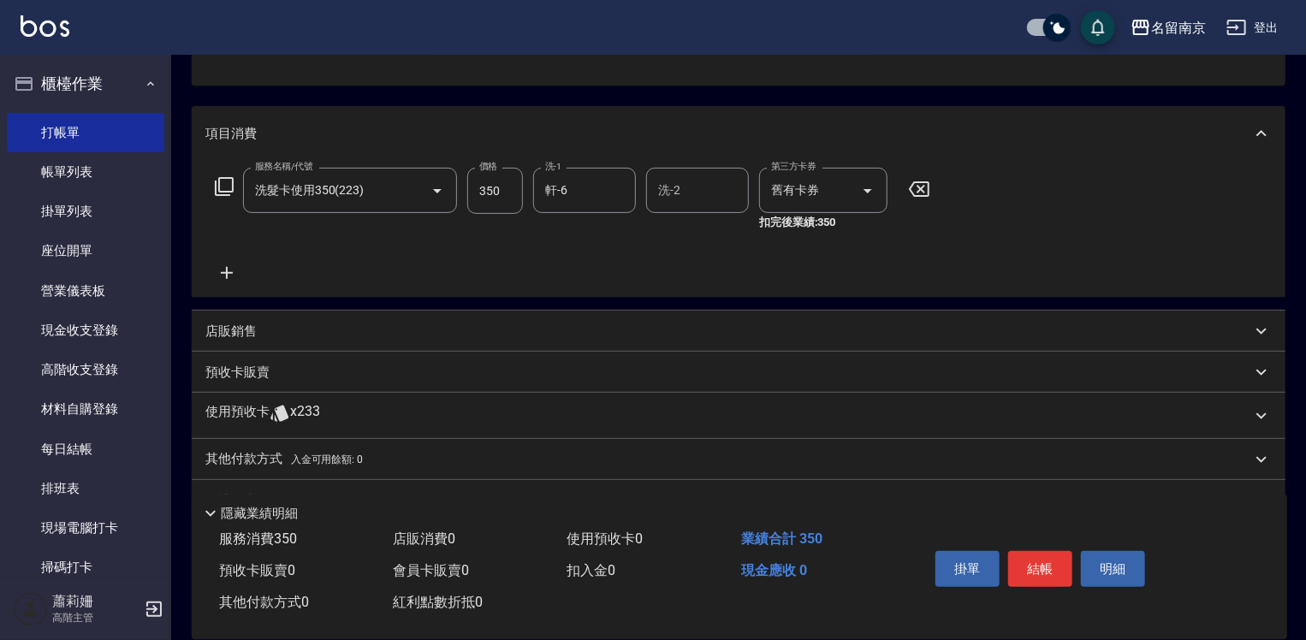
click at [219, 364] on p "預收卡販賣" at bounding box center [237, 373] width 64 height 18
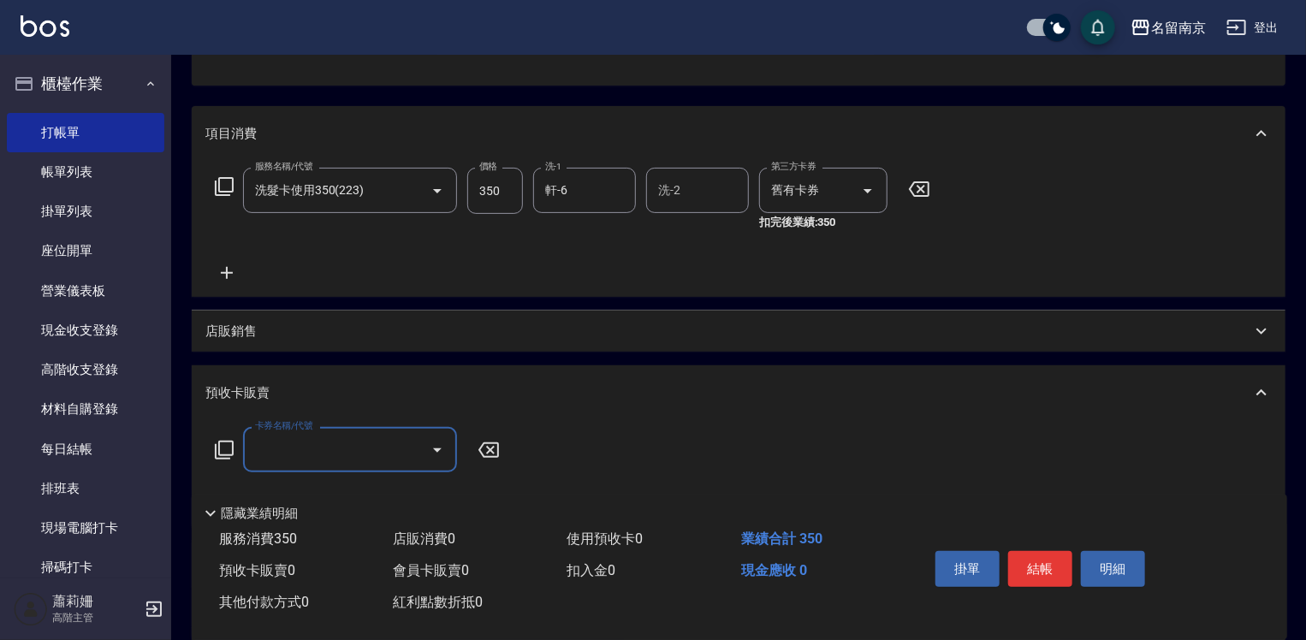
scroll to position [0, 0]
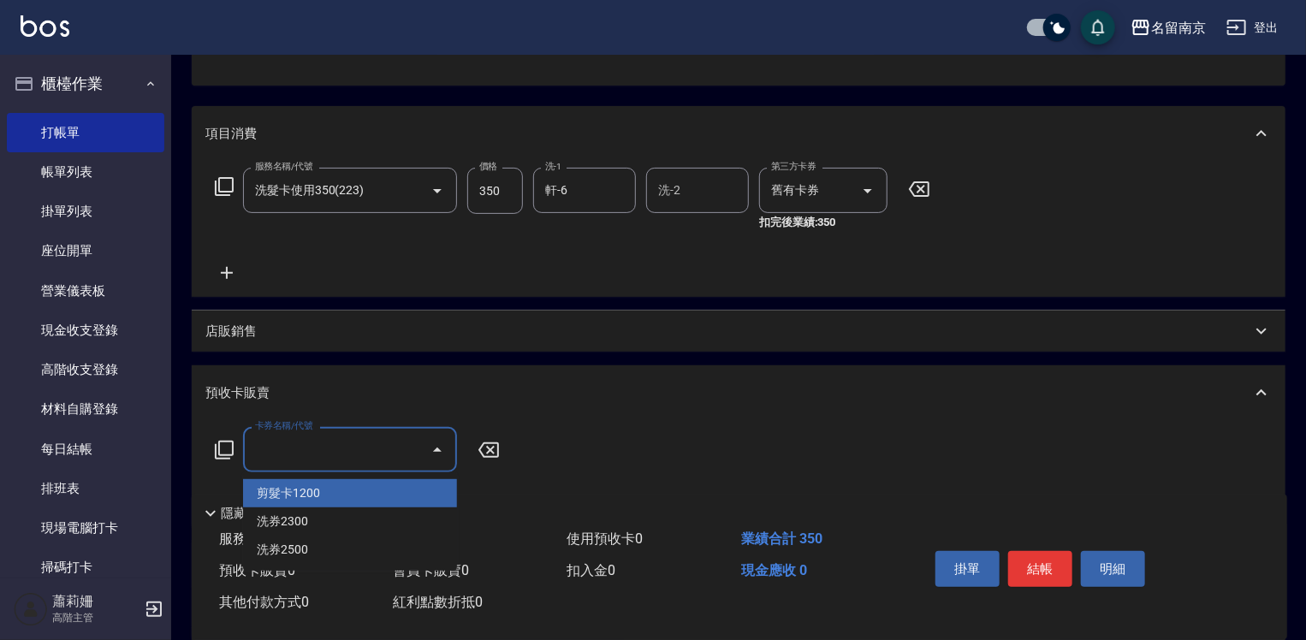
click at [310, 446] on input "卡券名稱/代號" at bounding box center [337, 450] width 173 height 30
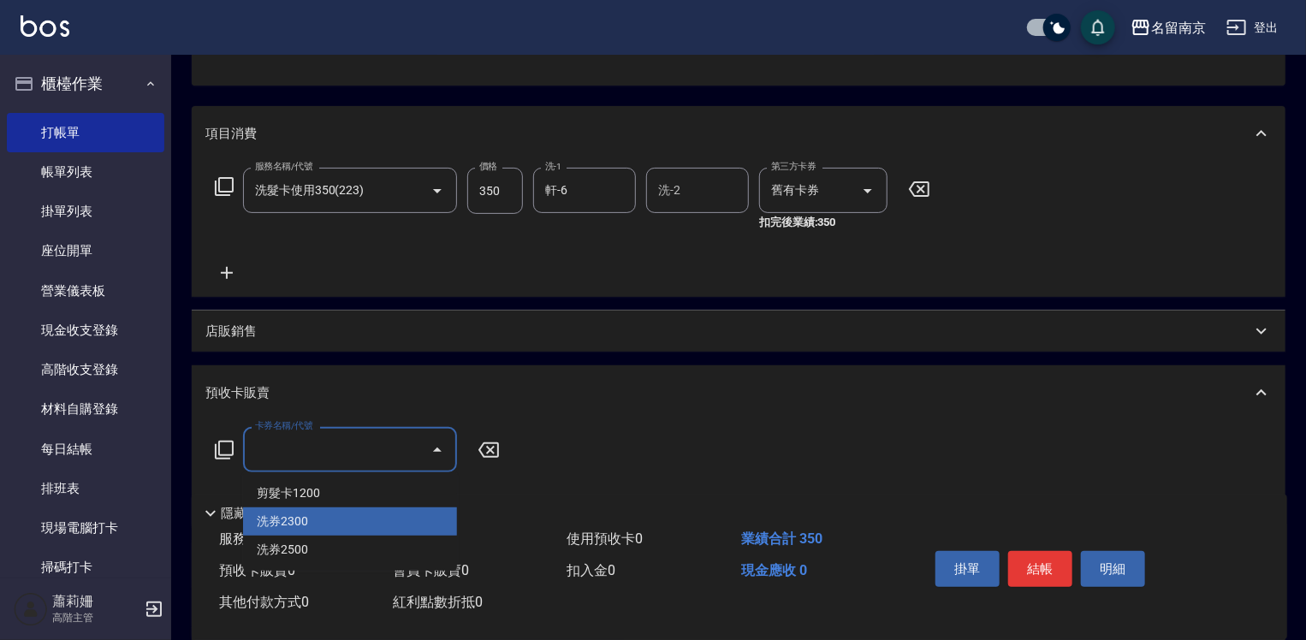
click at [317, 517] on span "洗券2300" at bounding box center [350, 521] width 214 height 28
type input "洗券2300(900)"
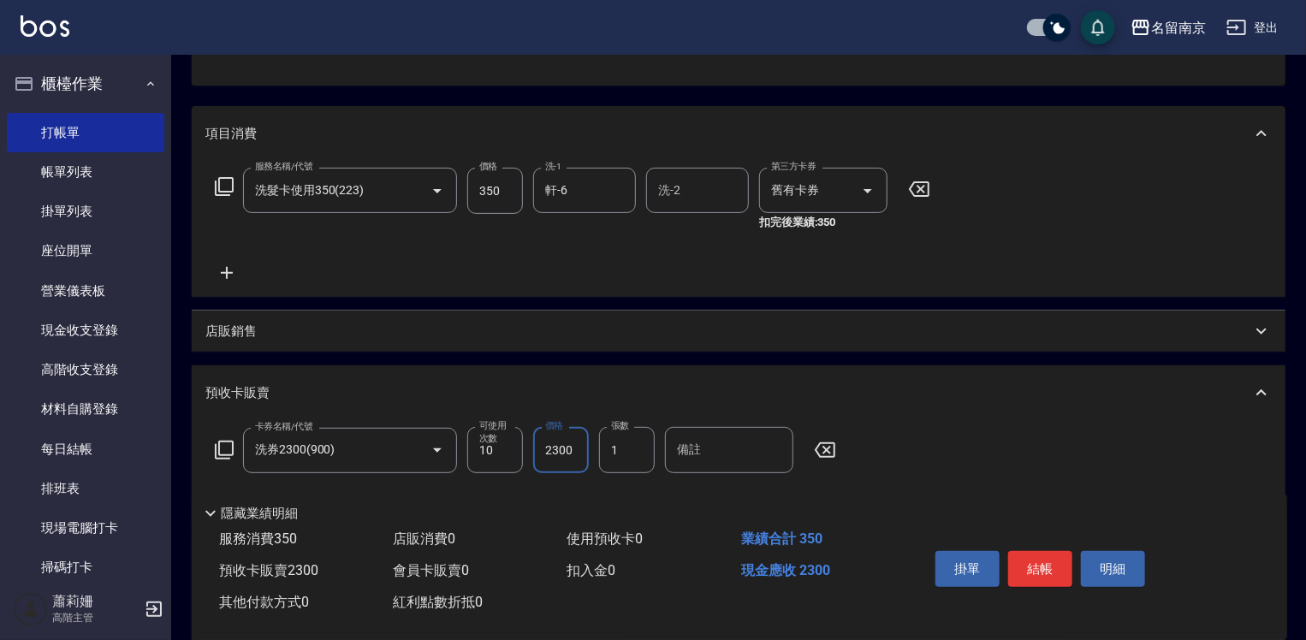
click at [545, 452] on input "2300" at bounding box center [561, 450] width 56 height 46
type input "3500"
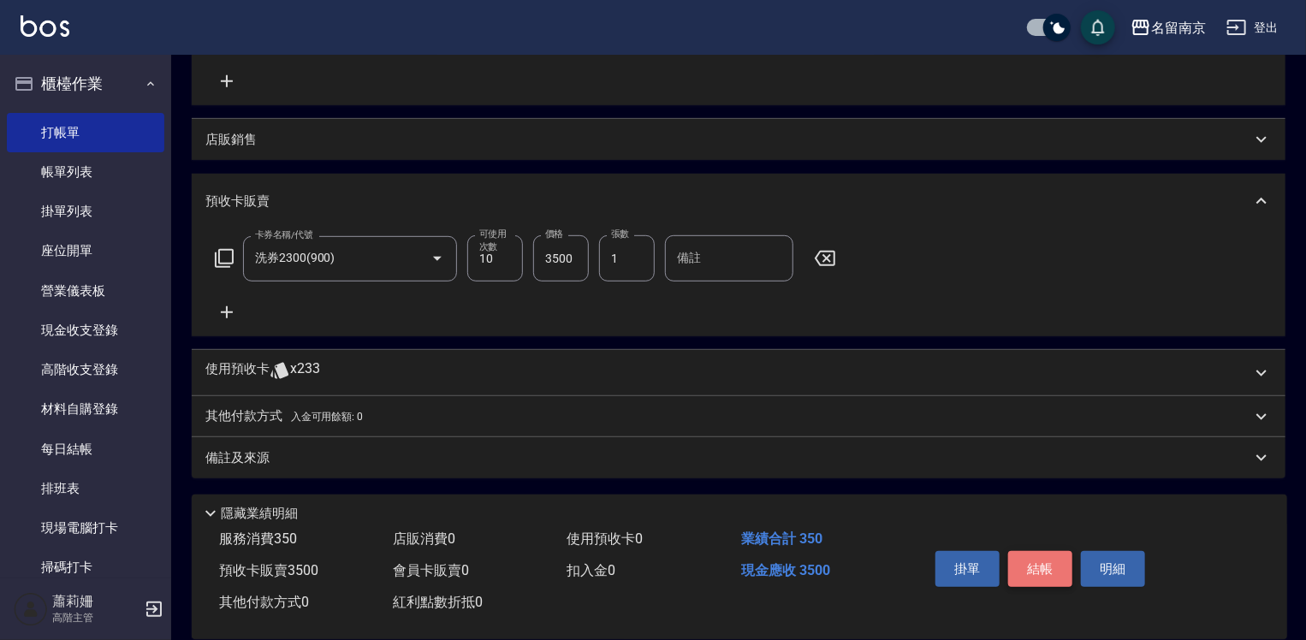
click at [1051, 557] on button "結帳" at bounding box center [1040, 569] width 64 height 36
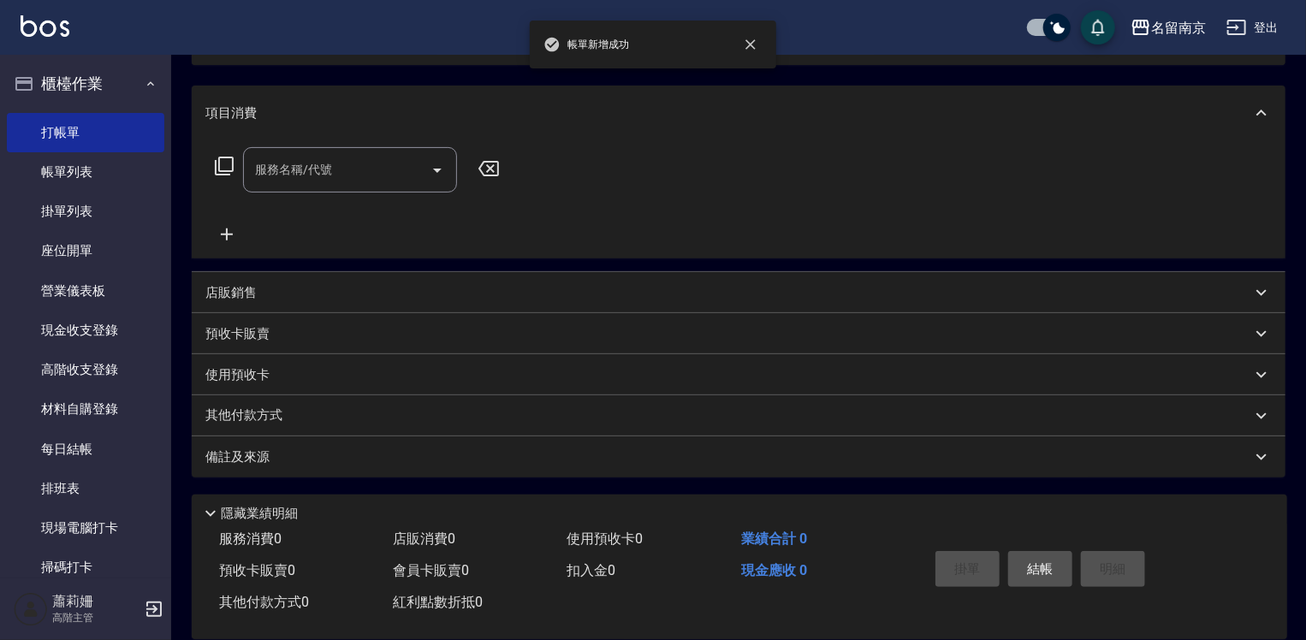
scroll to position [0, 0]
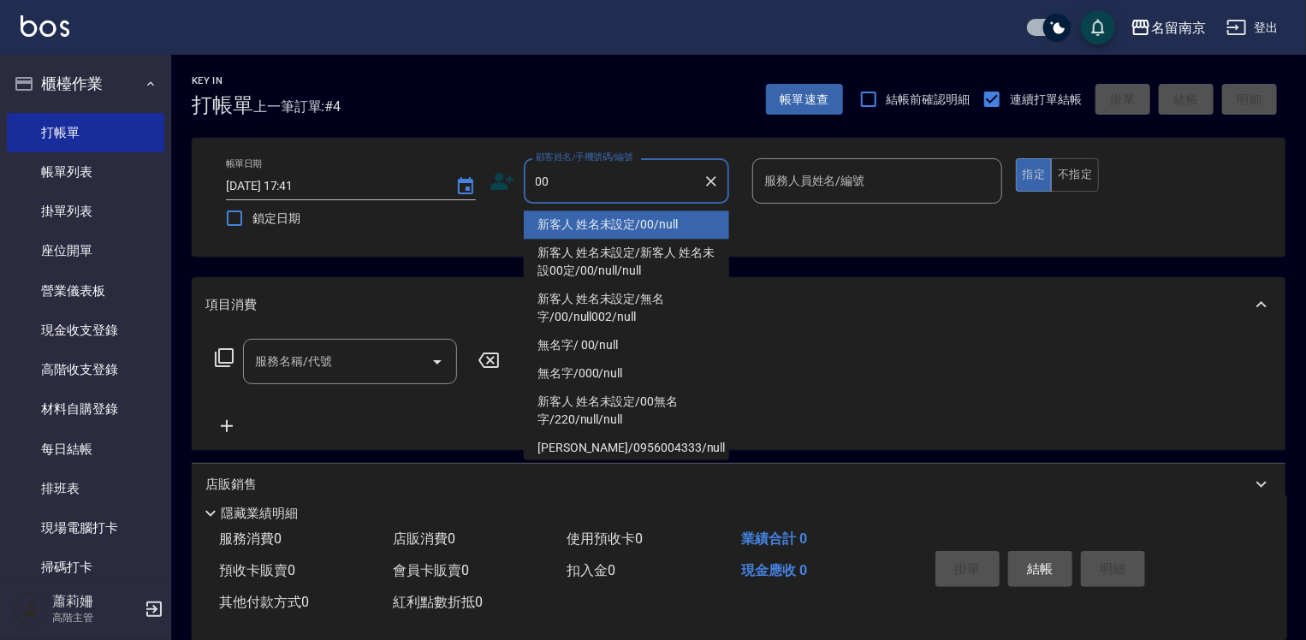
type input "新客人 姓名未設定/00/null"
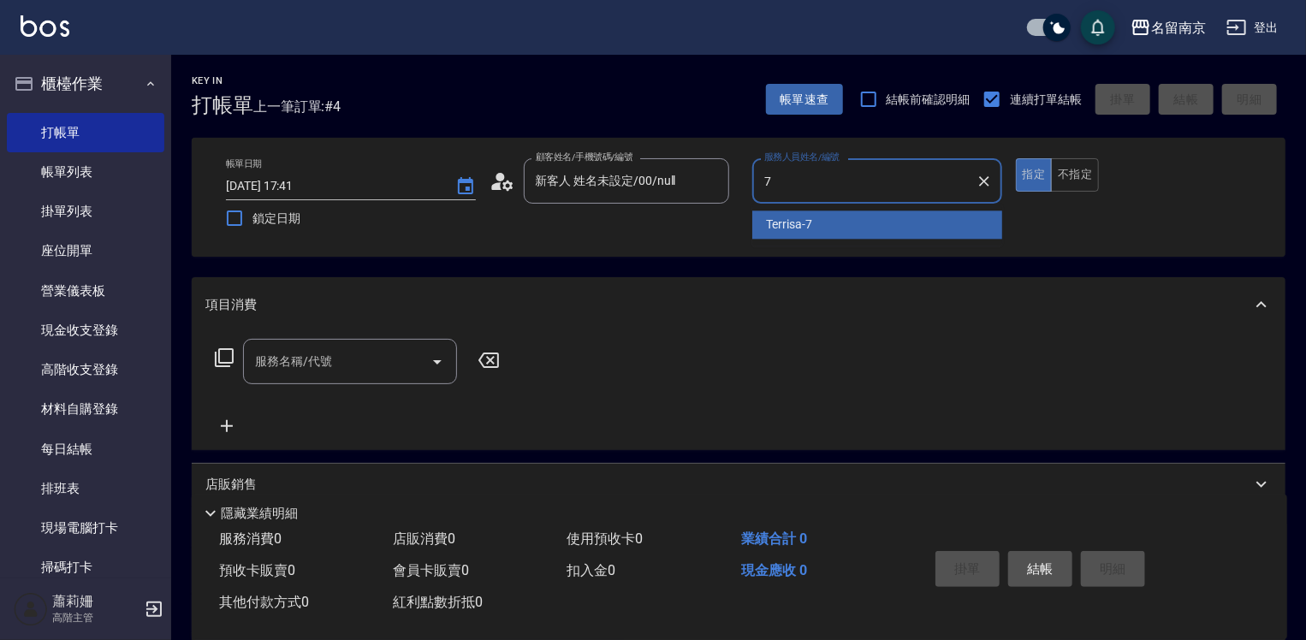
type input "Terrisa-7"
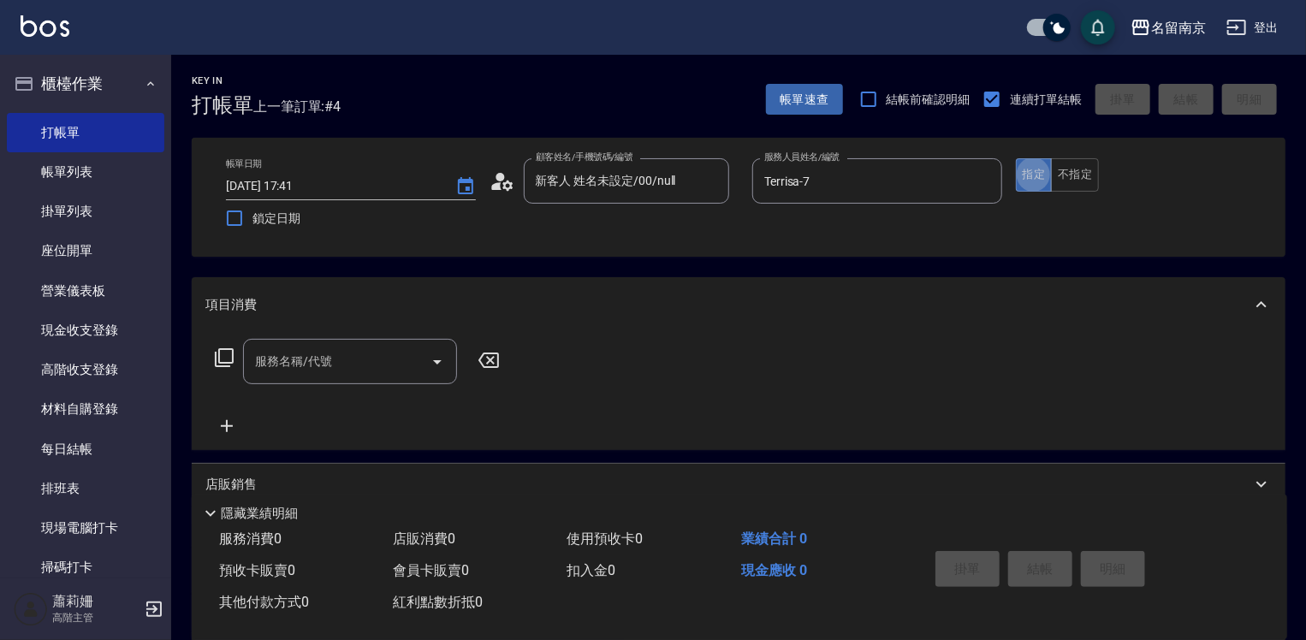
click at [371, 370] on input "服務名稱/代號" at bounding box center [337, 362] width 173 height 30
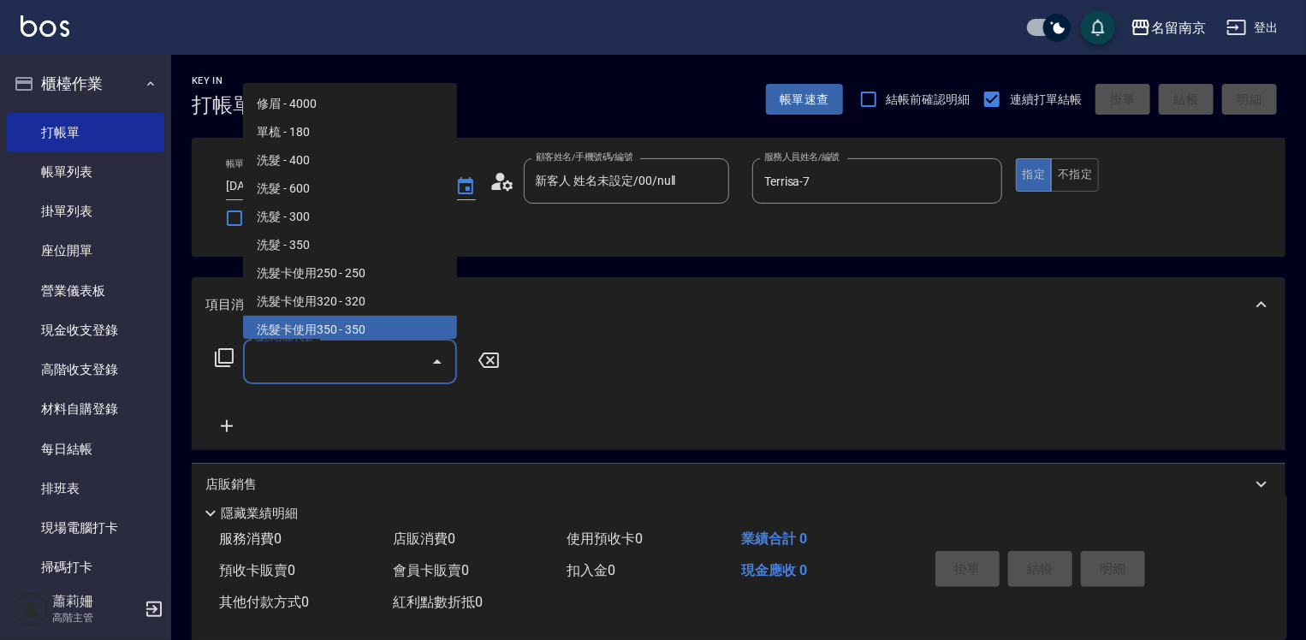
click at [375, 333] on span "洗髮卡使用350 - 350" at bounding box center [350, 330] width 214 height 28
type input "洗髮卡使用350(223)"
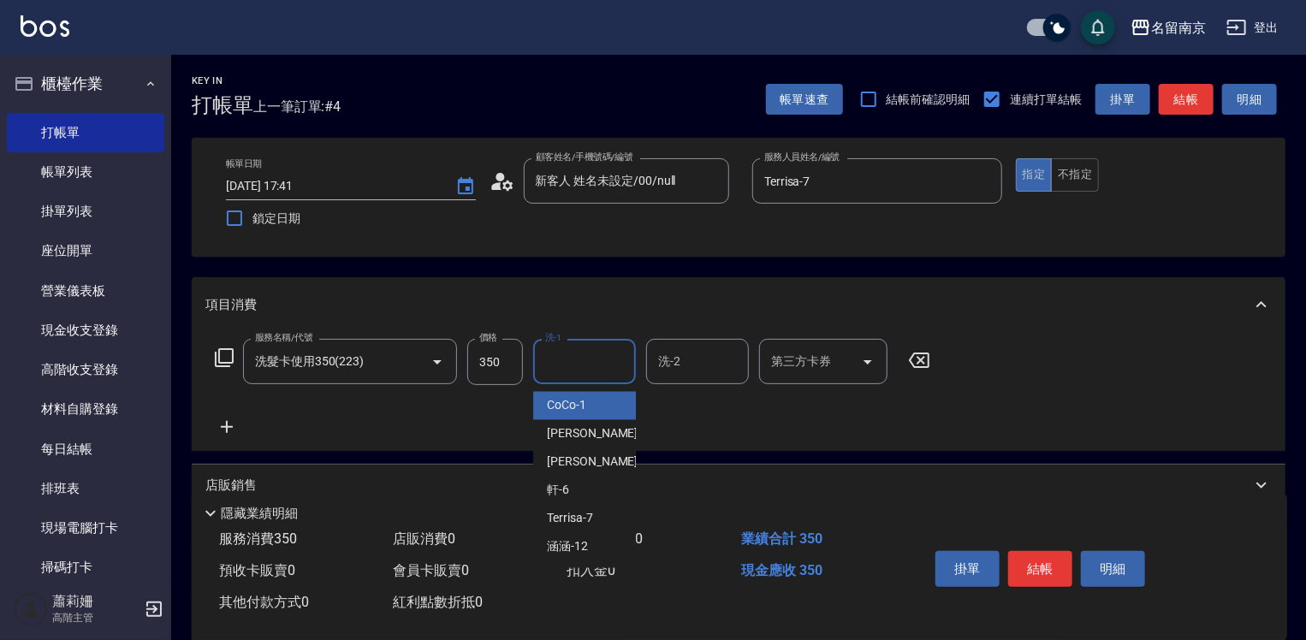
click at [556, 359] on input "洗-1" at bounding box center [584, 362] width 87 height 30
type input "Terrisa-7"
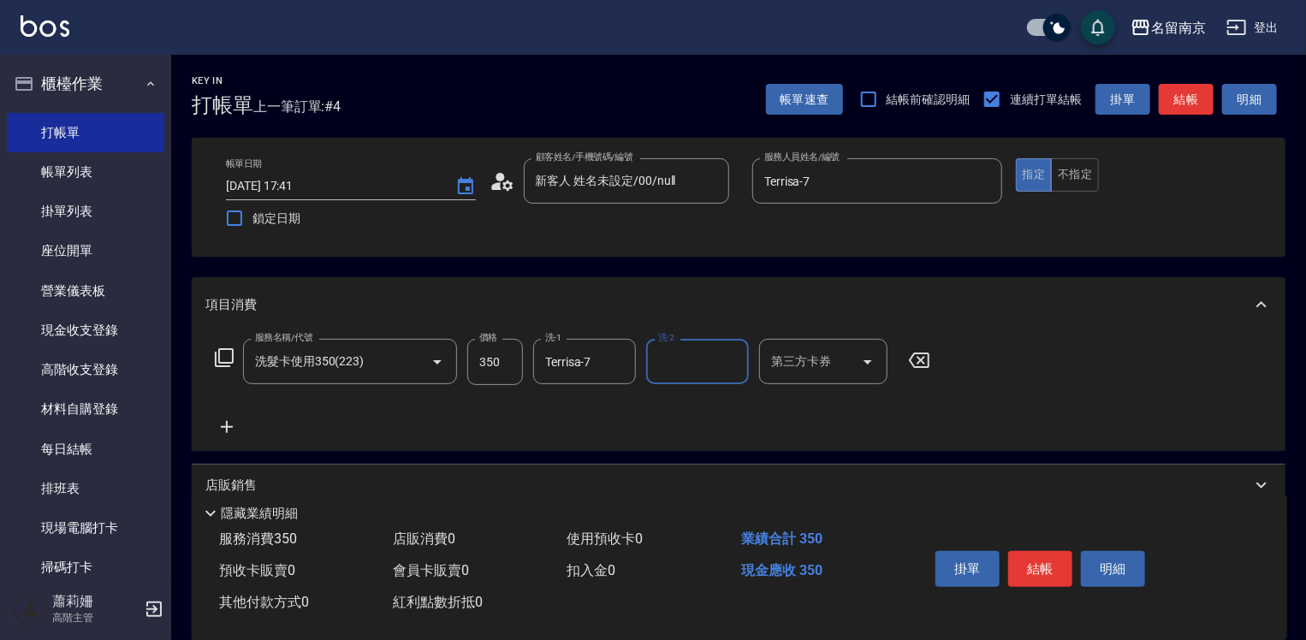
click at [775, 356] on input "第三方卡券" at bounding box center [810, 362] width 87 height 30
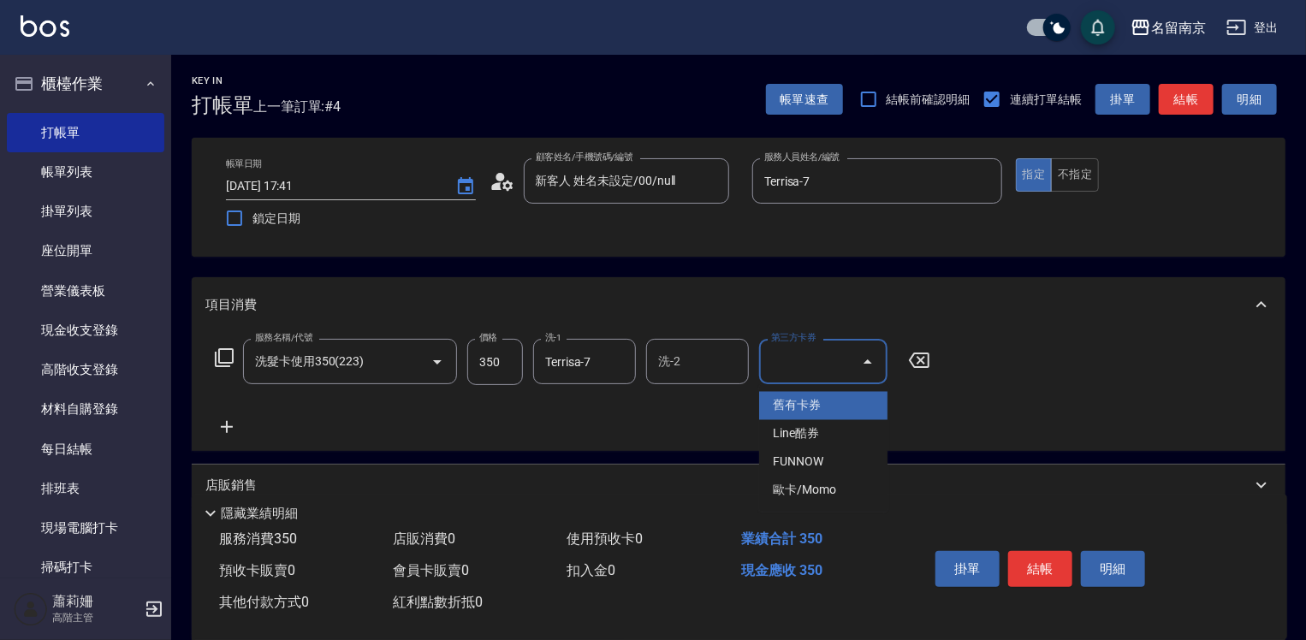
click at [797, 395] on span "舊有卡券" at bounding box center [823, 406] width 128 height 28
type input "舊有卡券"
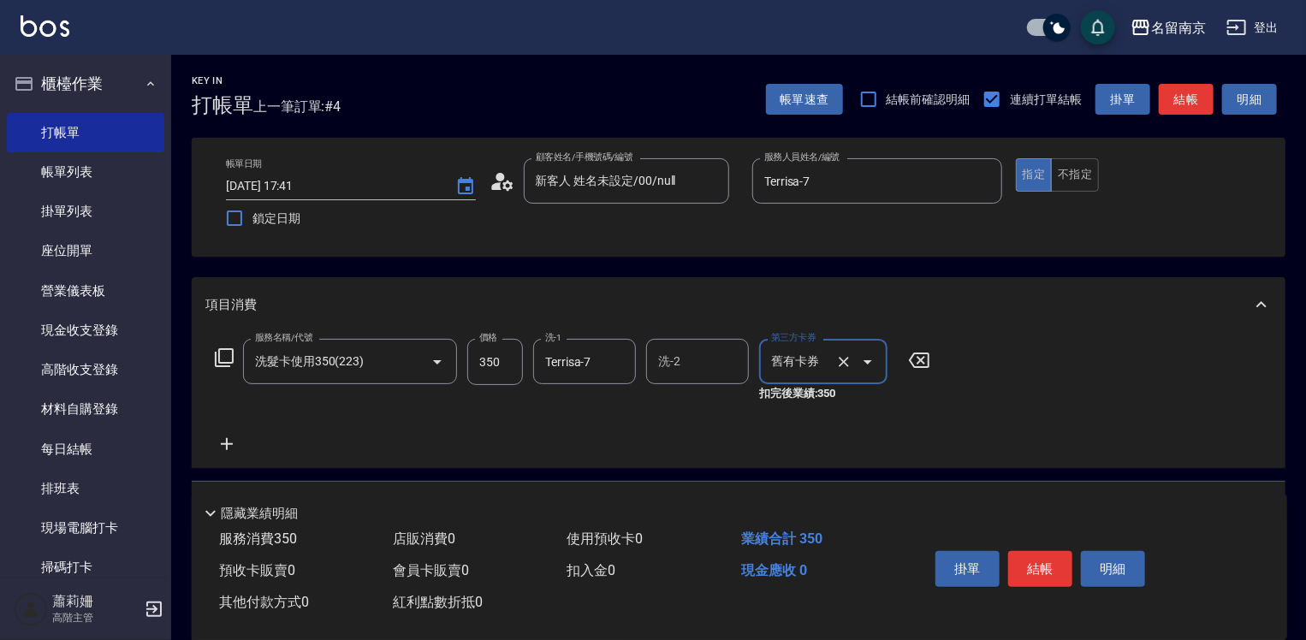
click at [227, 441] on icon at bounding box center [226, 444] width 43 height 21
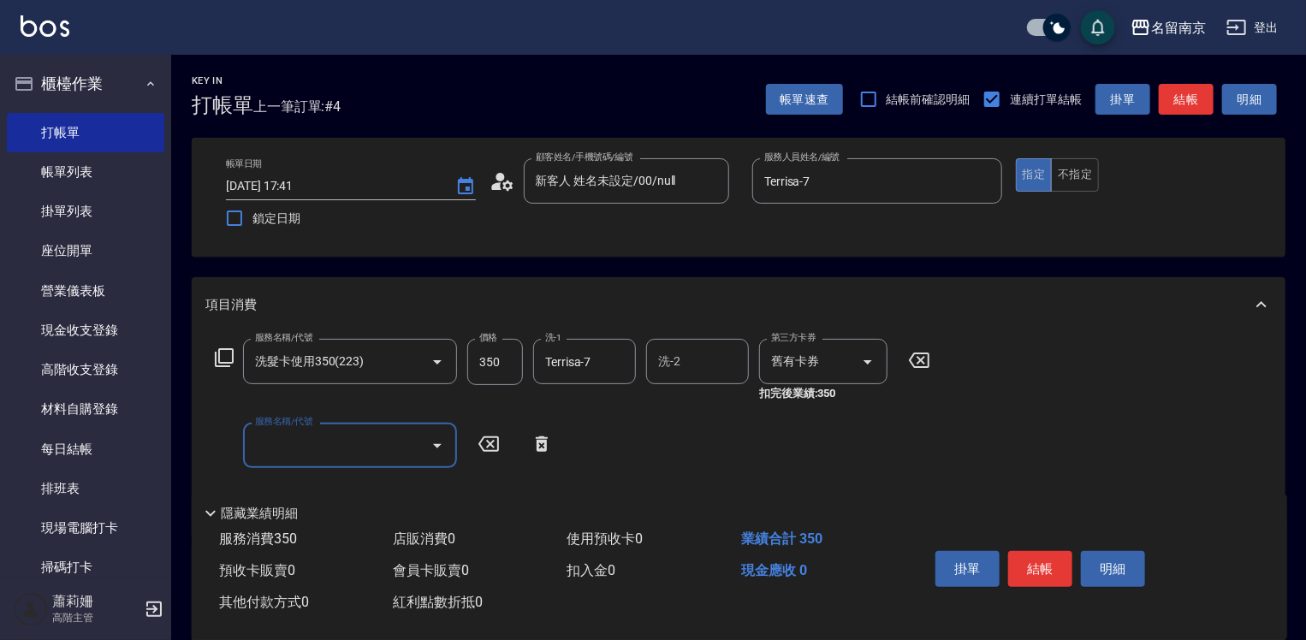
click at [276, 428] on label "服務名稱/代號" at bounding box center [283, 421] width 57 height 13
click at [276, 430] on input "服務名稱/代號" at bounding box center [337, 445] width 173 height 30
type input "自備燙2500(401)"
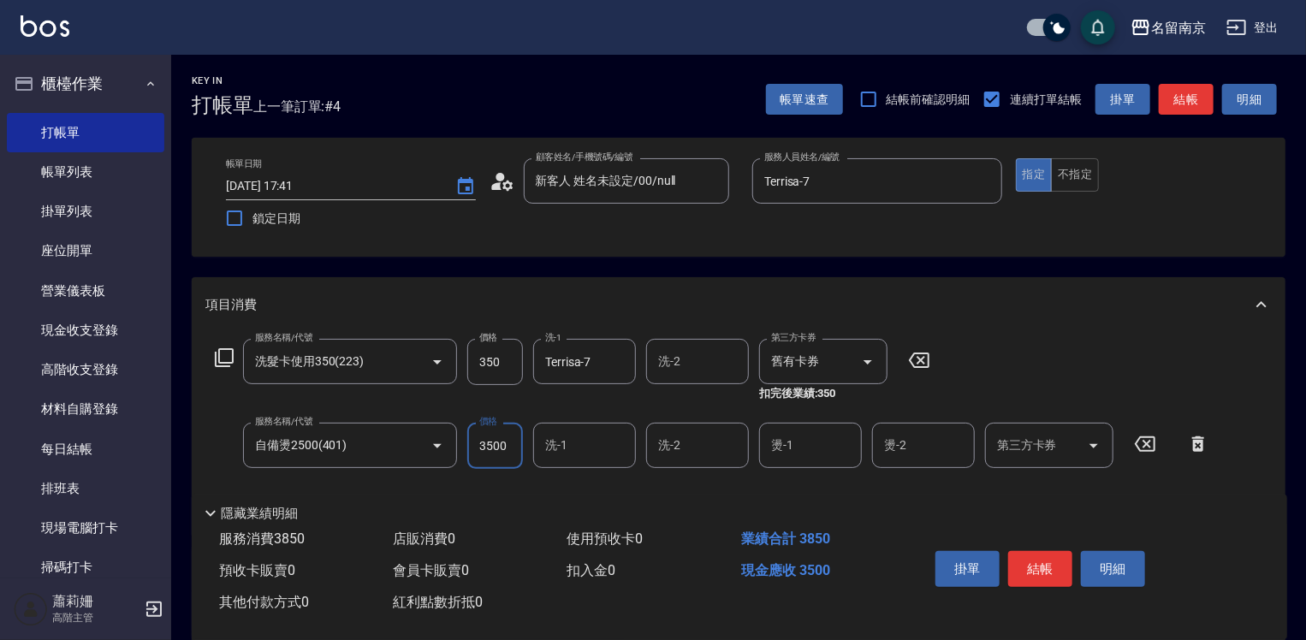
type input "3500"
type input "Terrisa-7"
drag, startPoint x: 1040, startPoint y: 568, endPoint x: 1017, endPoint y: 554, distance: 26.9
click at [1040, 567] on button "結帳" at bounding box center [1040, 569] width 64 height 36
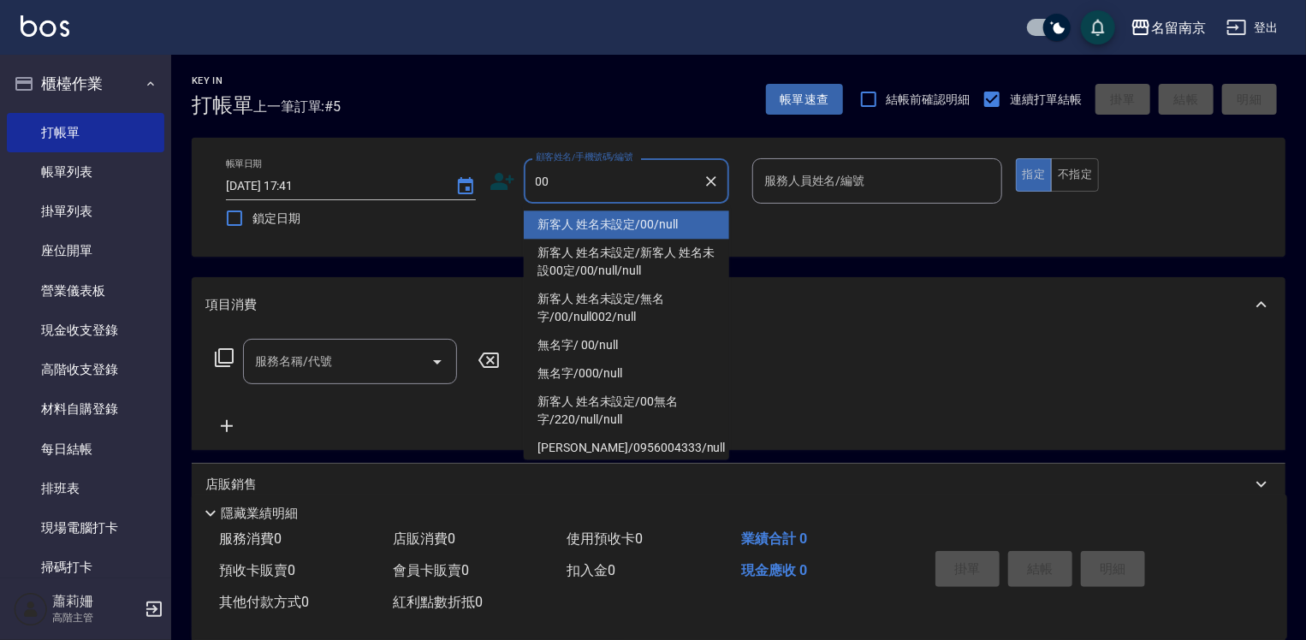
type input "新客人 姓名未設定/00/null"
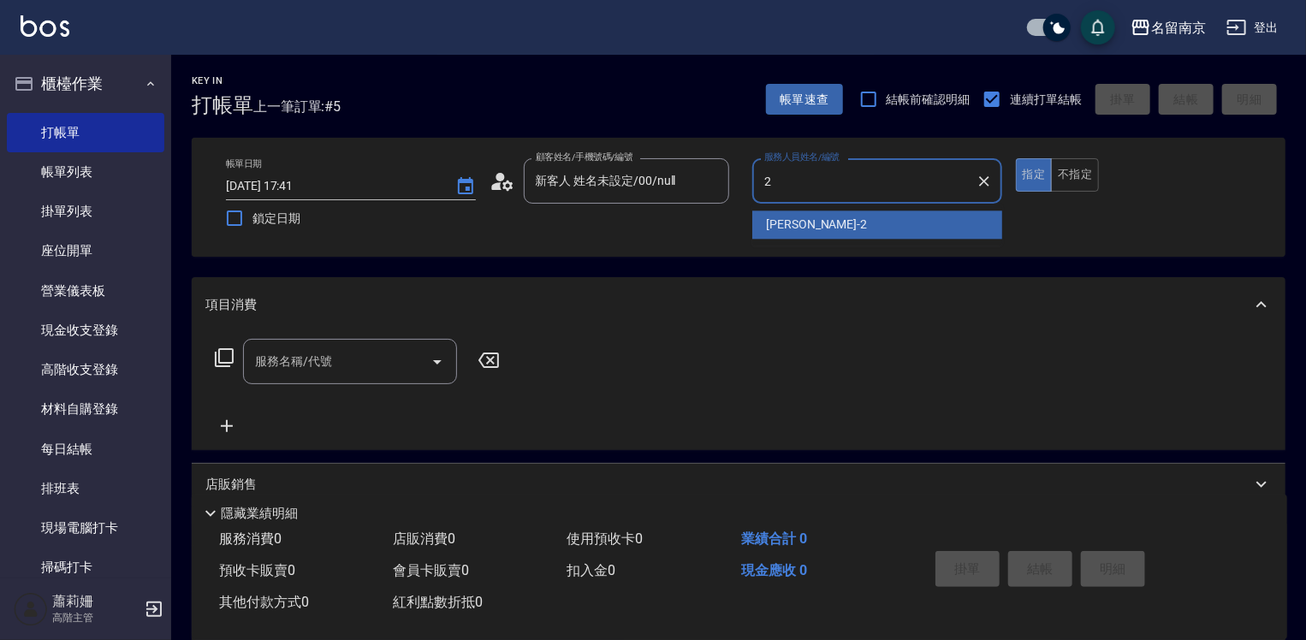
type input "[PERSON_NAME]-2"
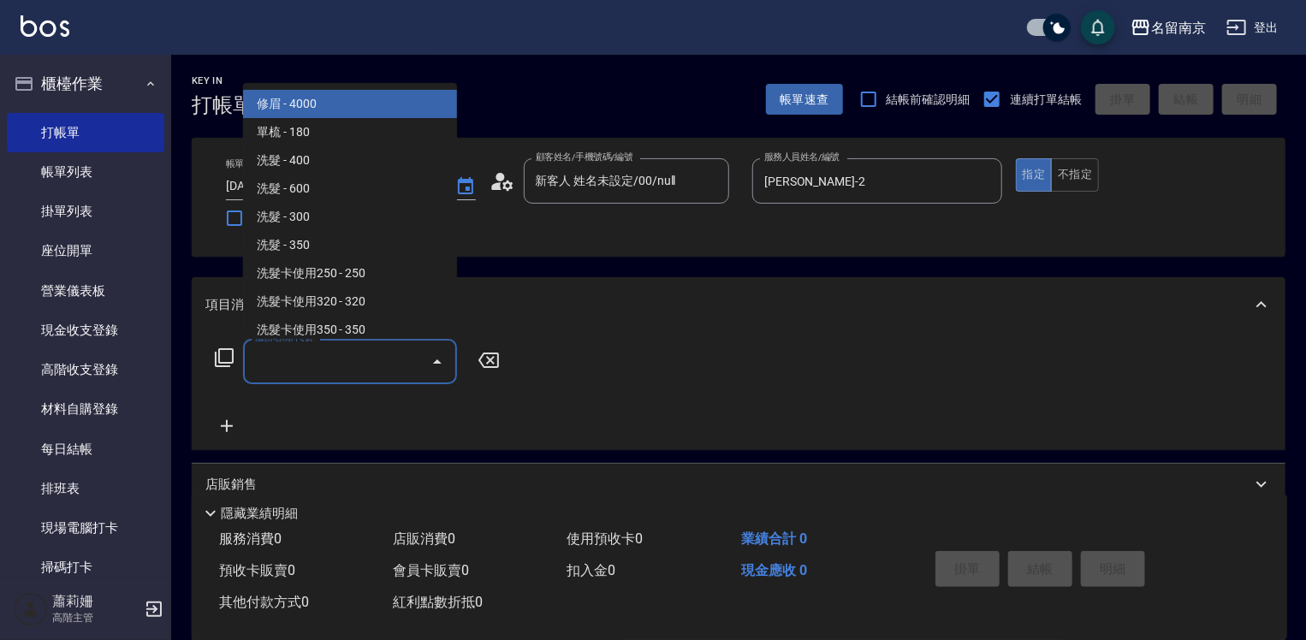
drag, startPoint x: 318, startPoint y: 375, endPoint x: 483, endPoint y: 376, distance: 164.3
click at [323, 373] on input "服務名稱/代號" at bounding box center [337, 362] width 173 height 30
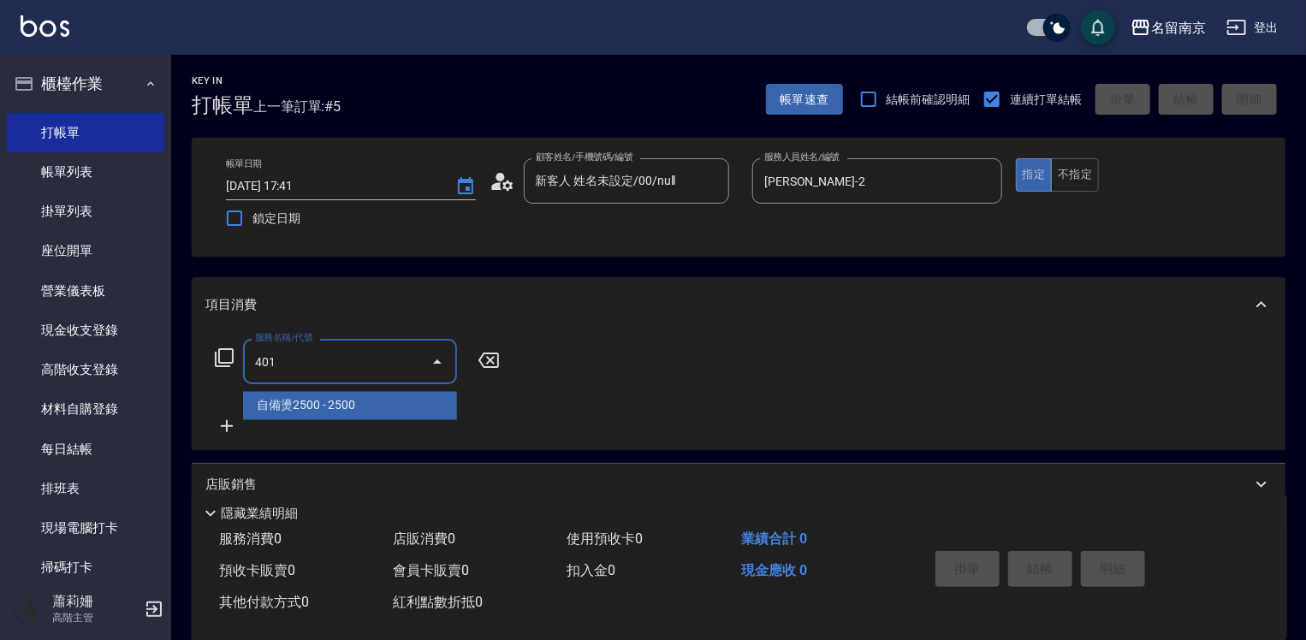
type input "自備燙2500(401)"
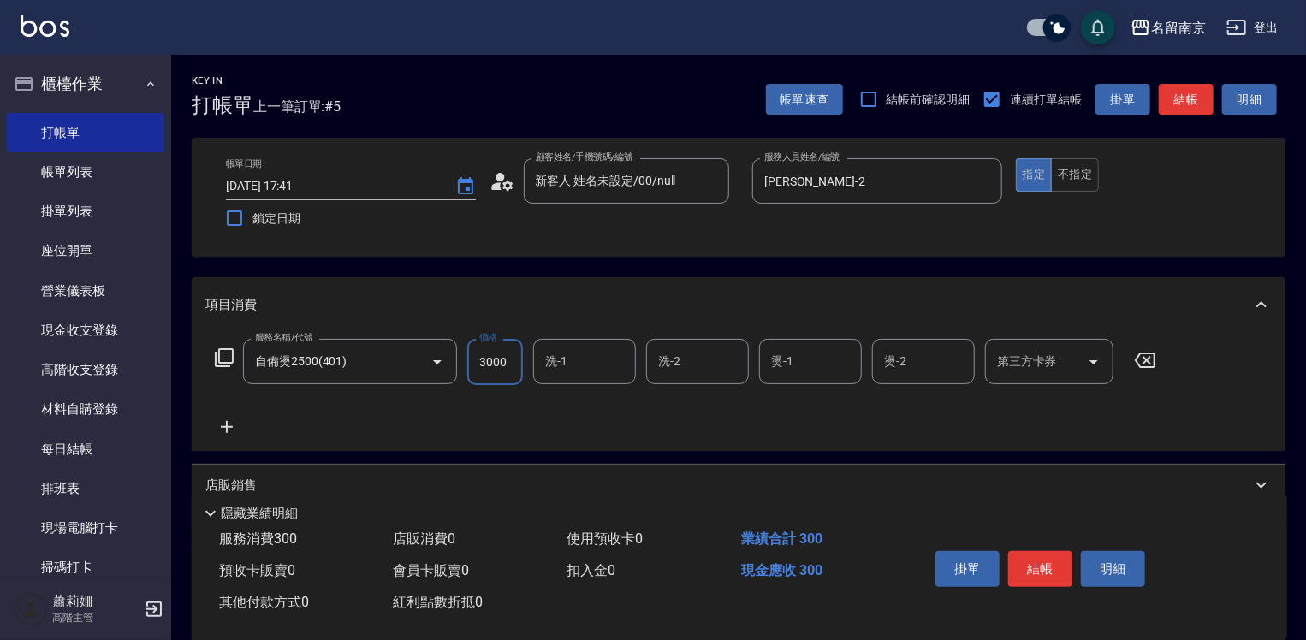
type input "3000"
type input "[PERSON_NAME]-2"
click at [1030, 560] on button "結帳" at bounding box center [1040, 569] width 64 height 36
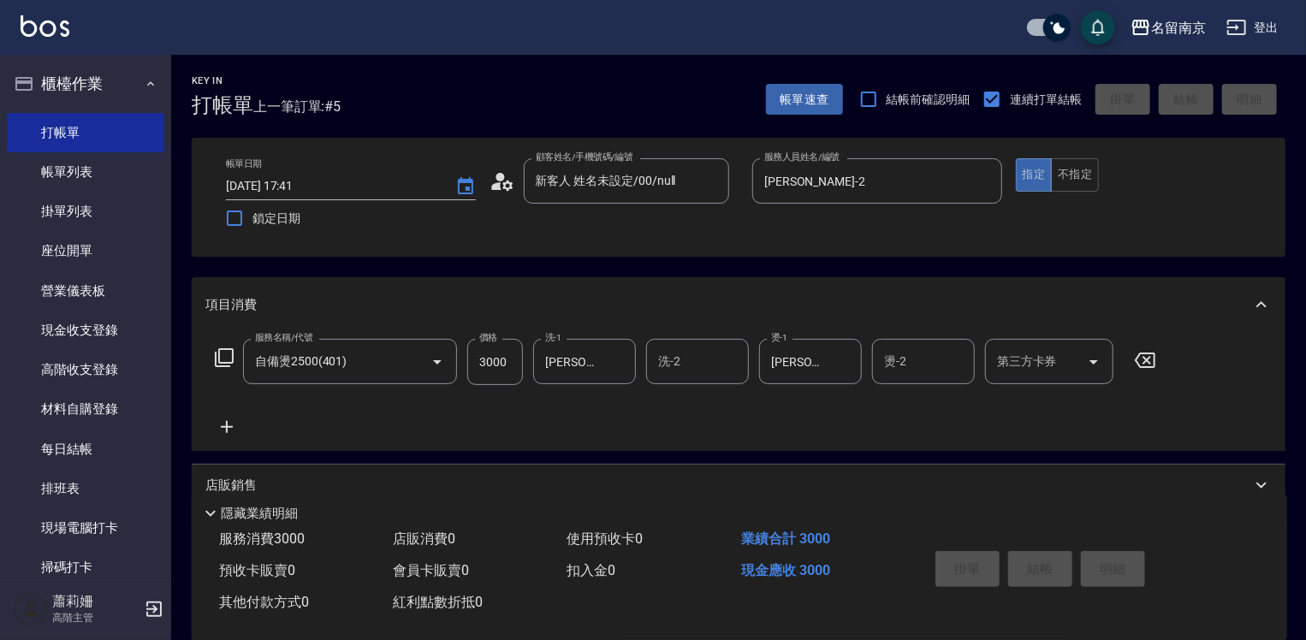
type input "[DATE] 17:42"
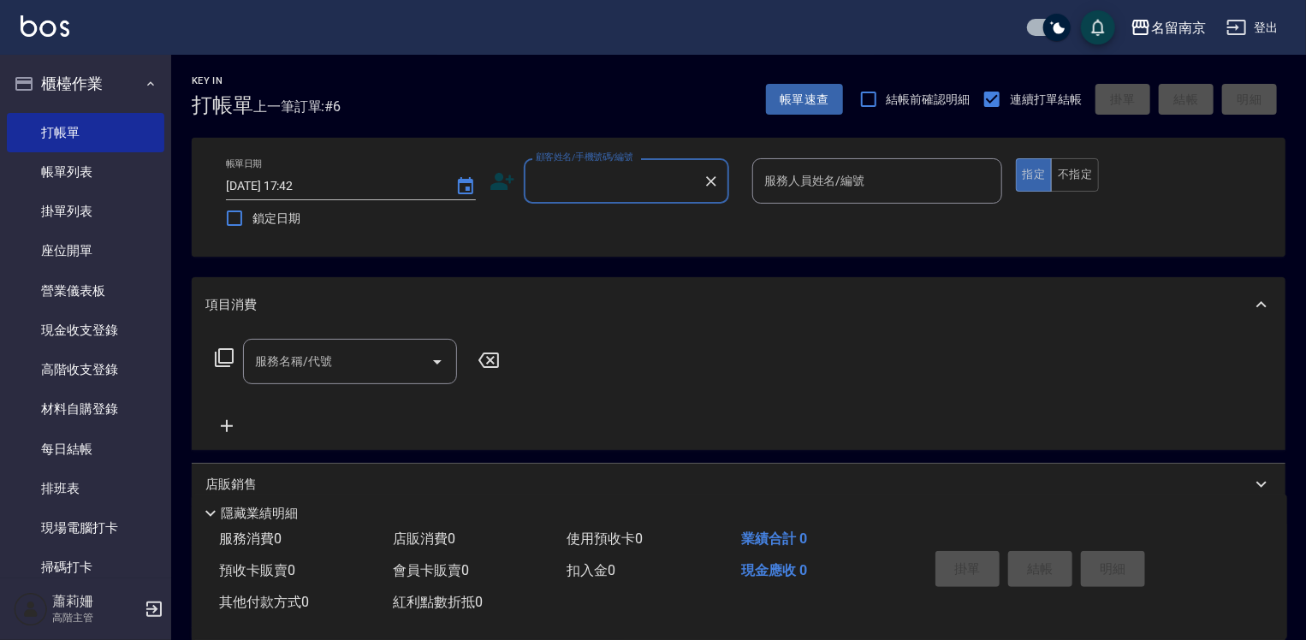
click at [590, 192] on input "顧客姓名/手機號碼/編號" at bounding box center [613, 181] width 164 height 30
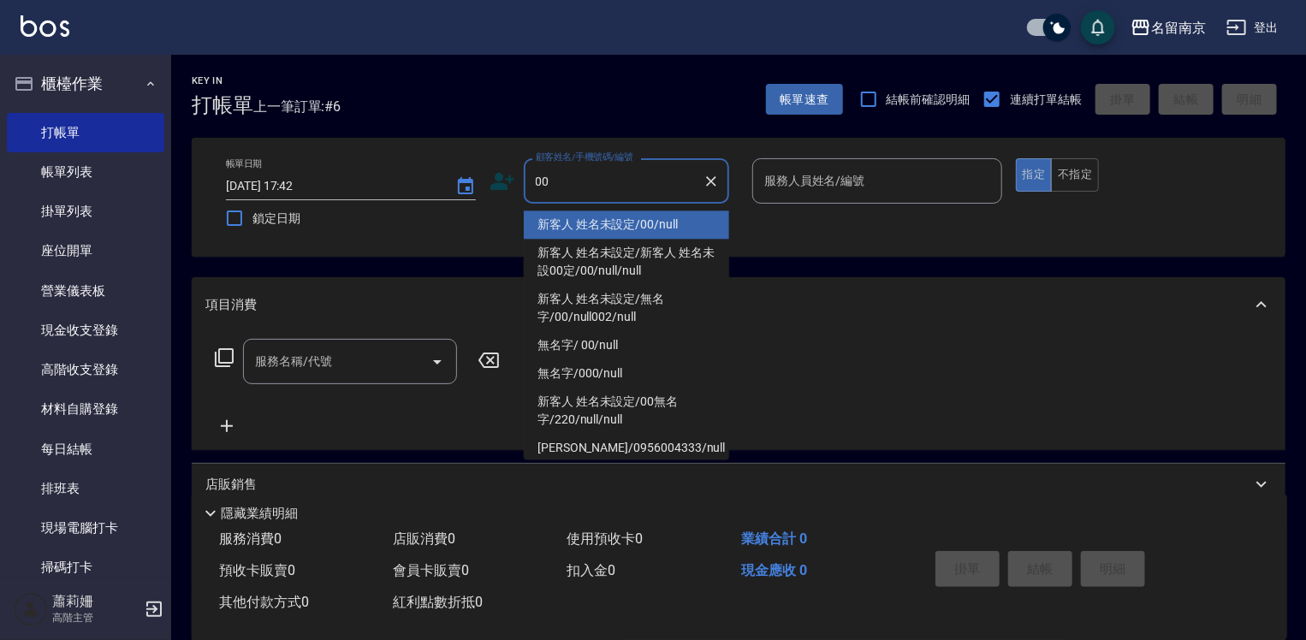
type input "新客人 姓名未設定/00/null"
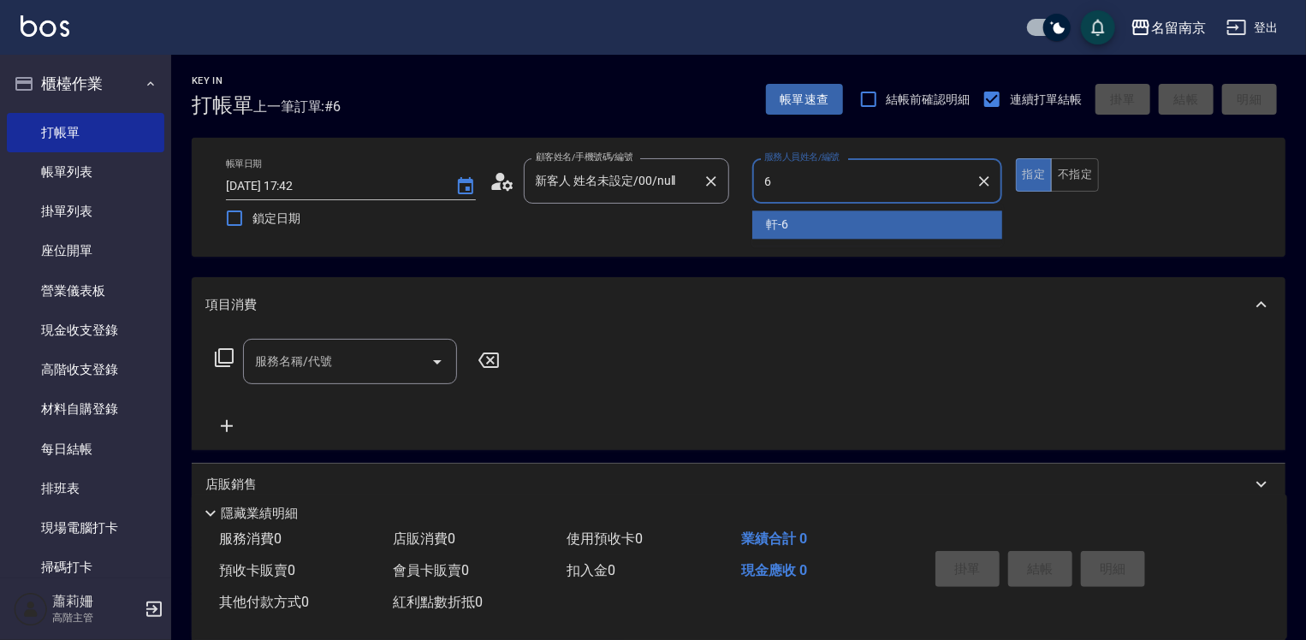
type input "軒-6"
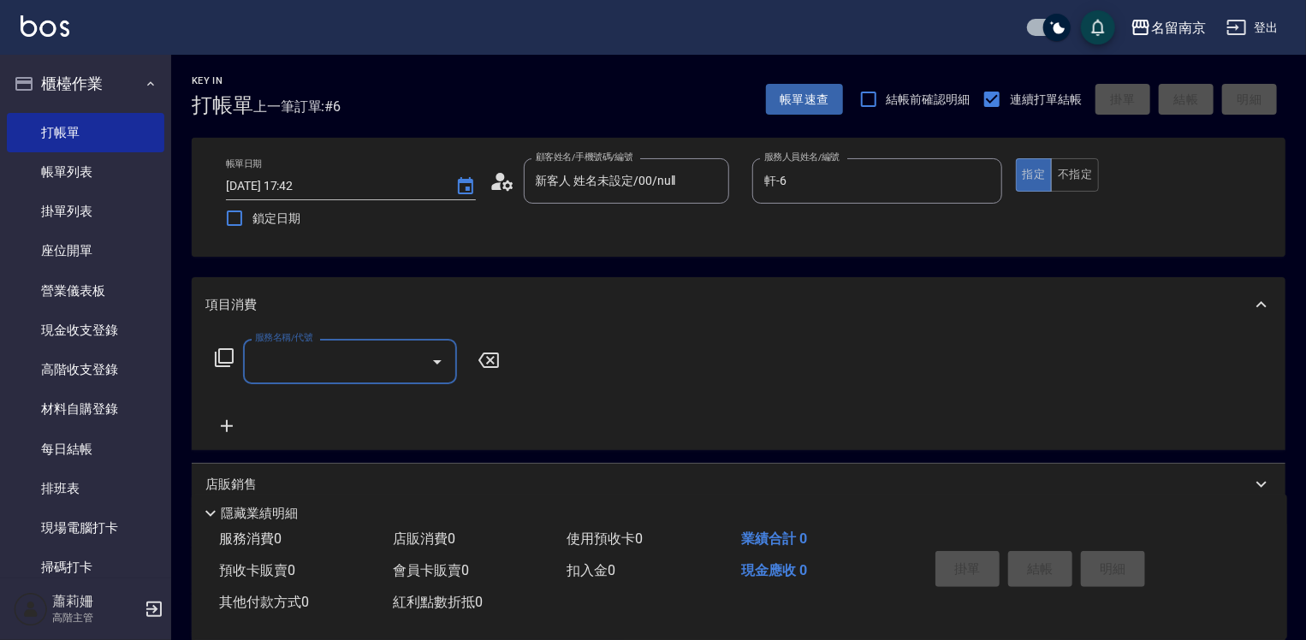
click at [341, 363] on input "服務名稱/代號" at bounding box center [337, 362] width 173 height 30
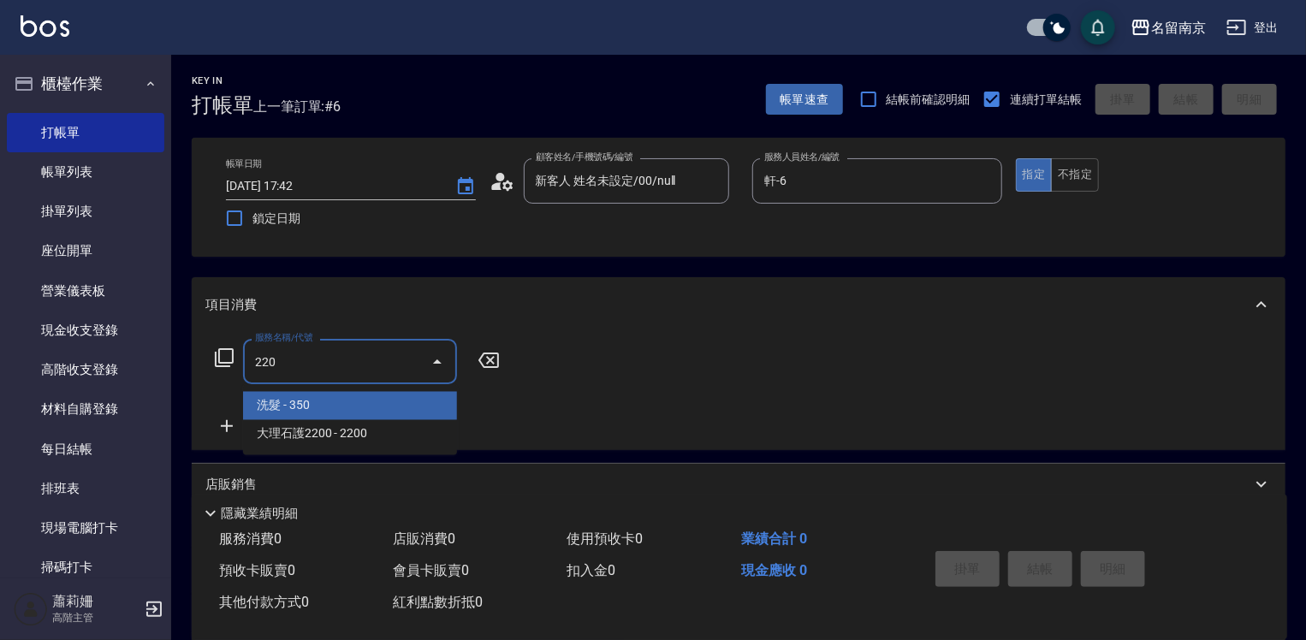
click at [330, 366] on input "220" at bounding box center [337, 362] width 173 height 30
click at [246, 361] on div "220 服務名稱/代號" at bounding box center [350, 361] width 214 height 45
type input "0"
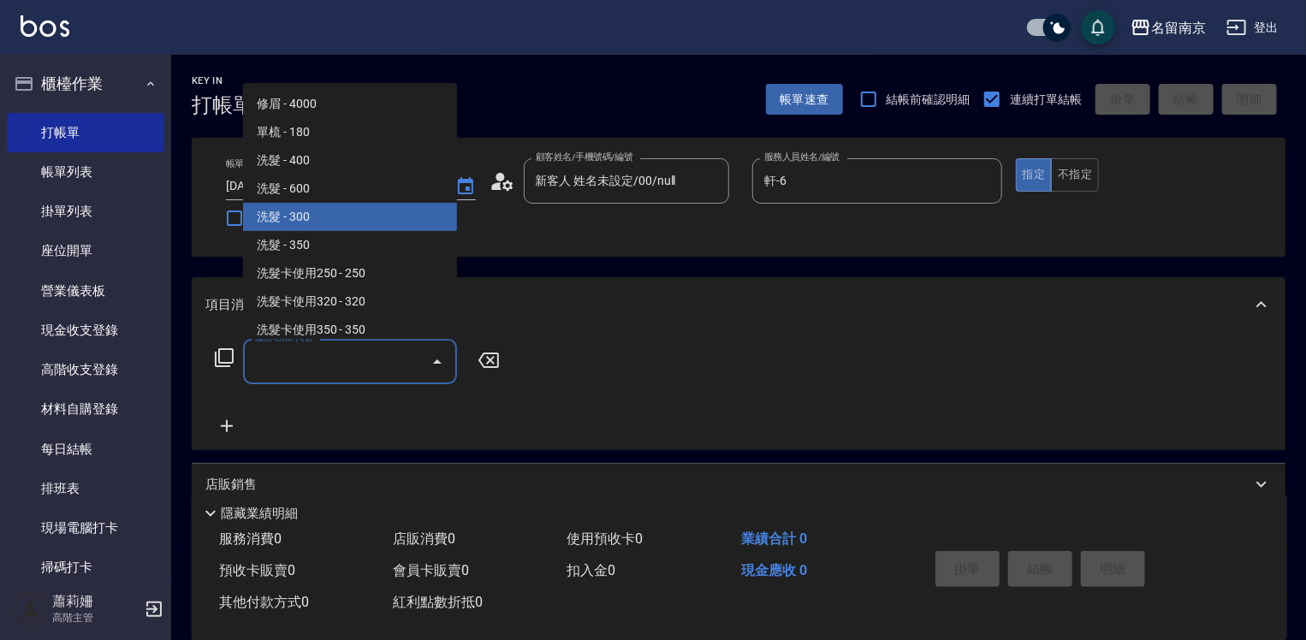
click at [337, 217] on span "洗髮 - 300" at bounding box center [350, 217] width 214 height 28
type input "洗髮(219)"
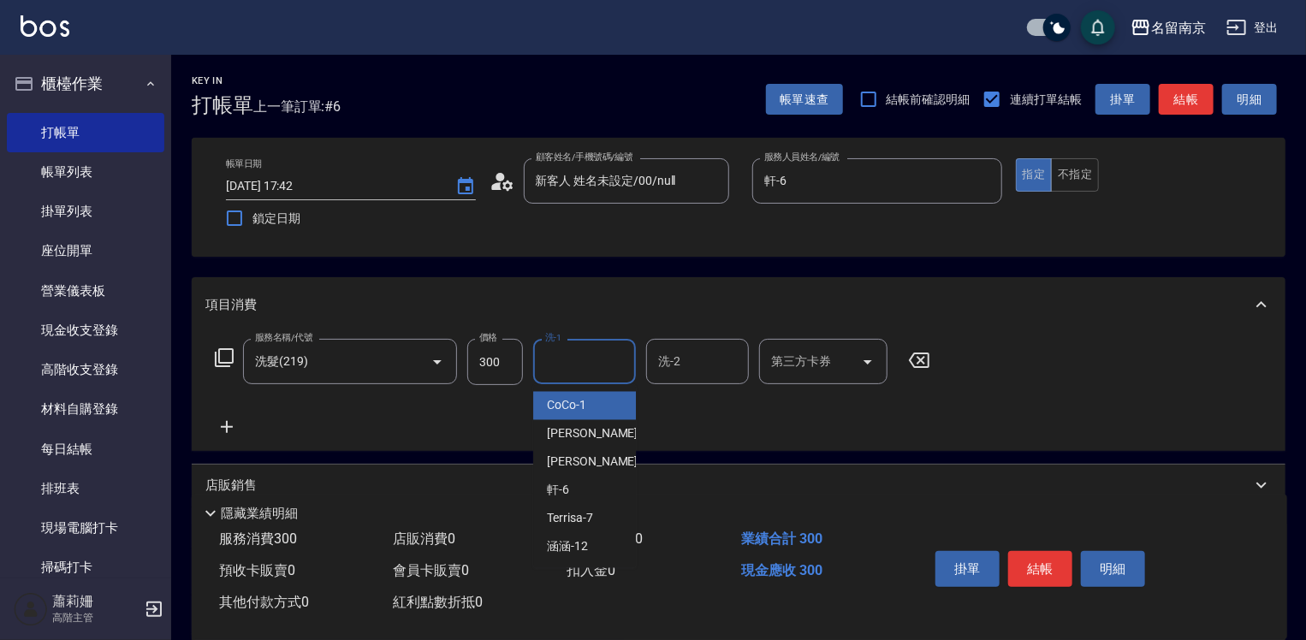
click at [565, 368] on input "洗-1" at bounding box center [584, 362] width 87 height 30
type input "軒-6"
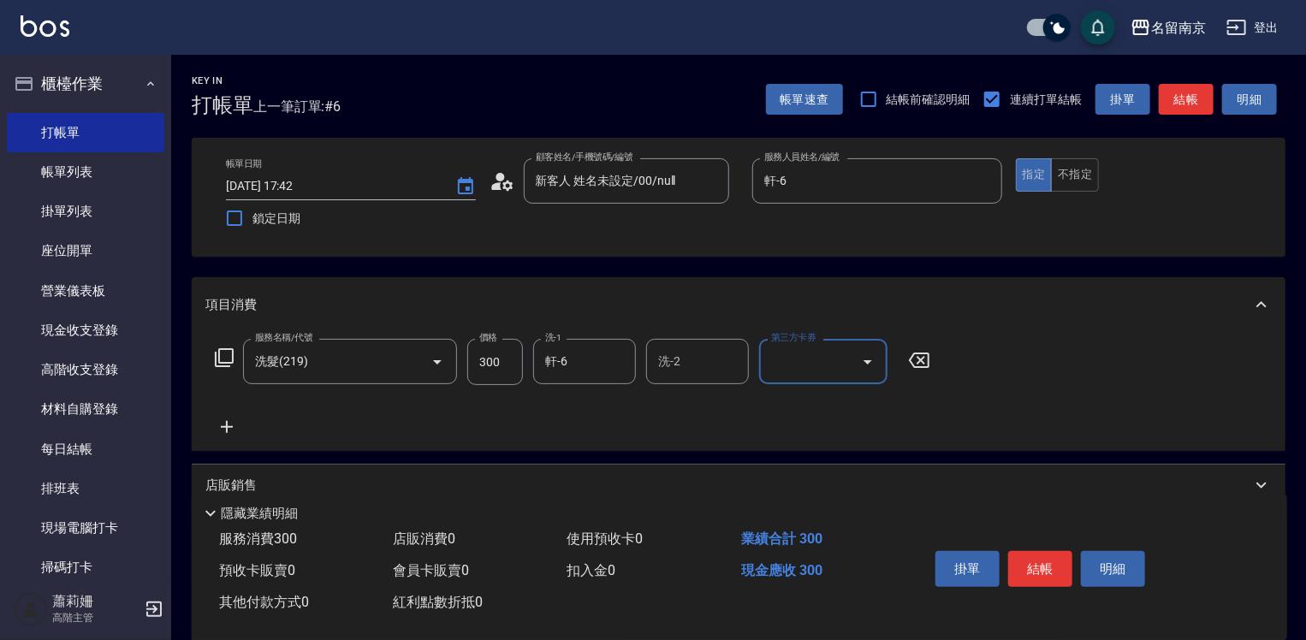
click at [225, 423] on icon at bounding box center [226, 427] width 43 height 21
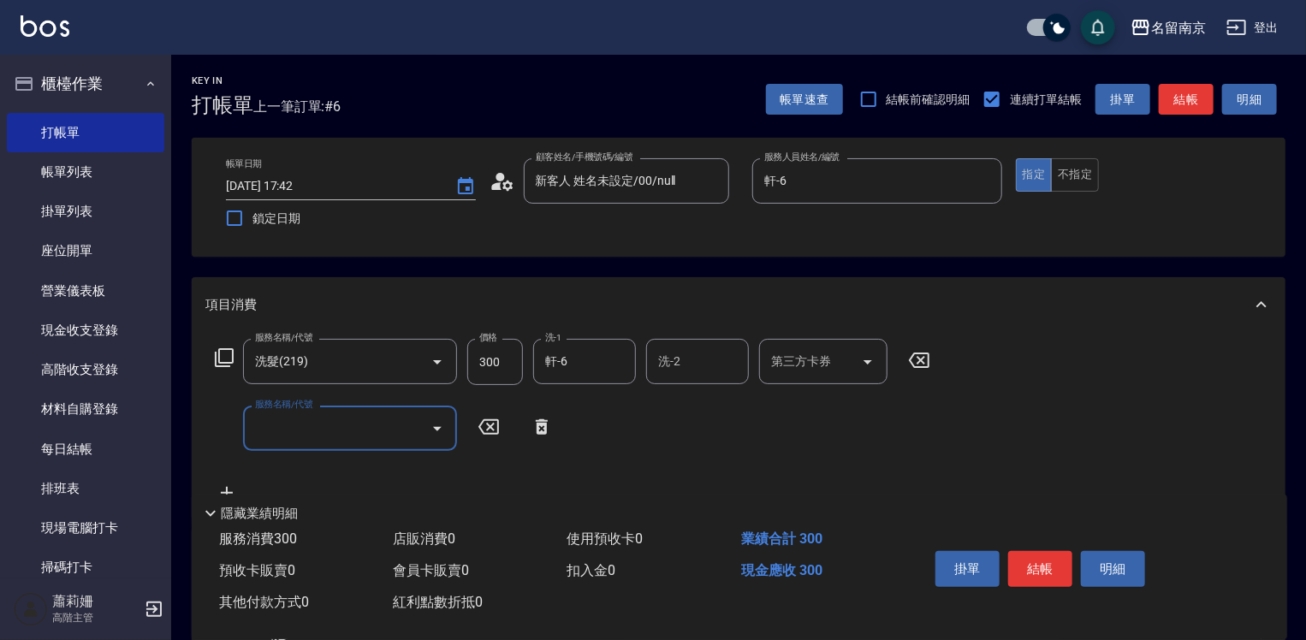
click at [286, 430] on input "服務名稱/代號" at bounding box center [337, 428] width 173 height 30
click at [224, 353] on icon at bounding box center [224, 357] width 21 height 21
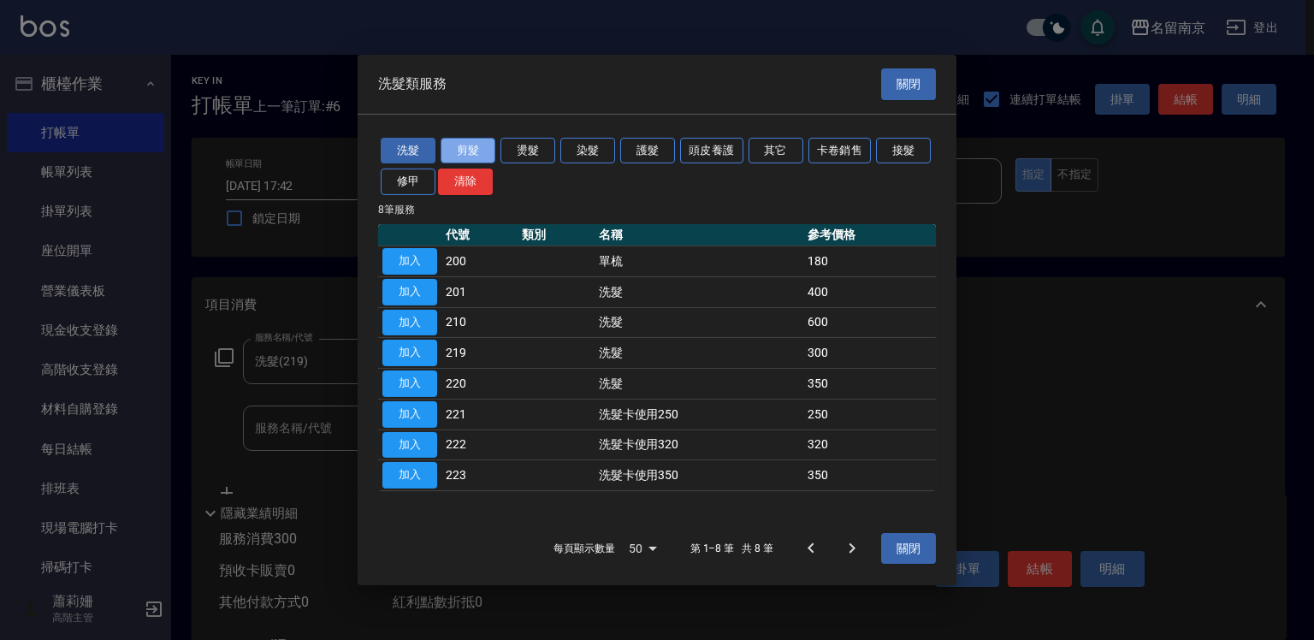
click at [467, 140] on button "剪髮" at bounding box center [468, 150] width 55 height 27
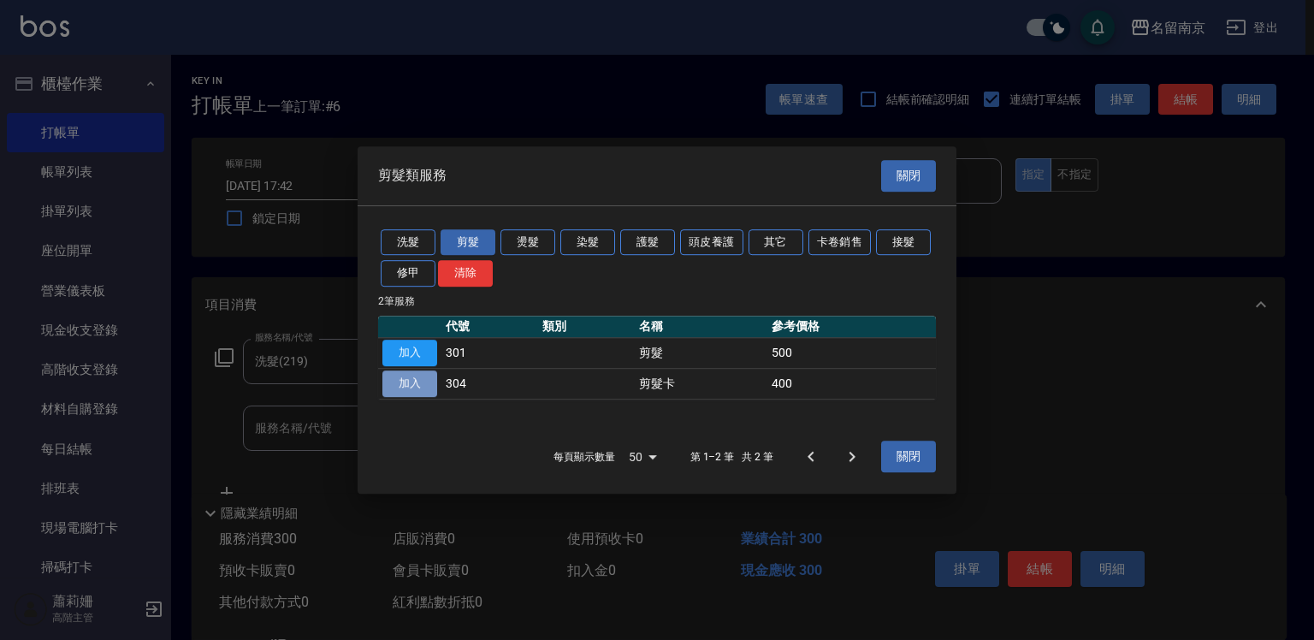
click at [415, 376] on button "加入" at bounding box center [409, 383] width 55 height 27
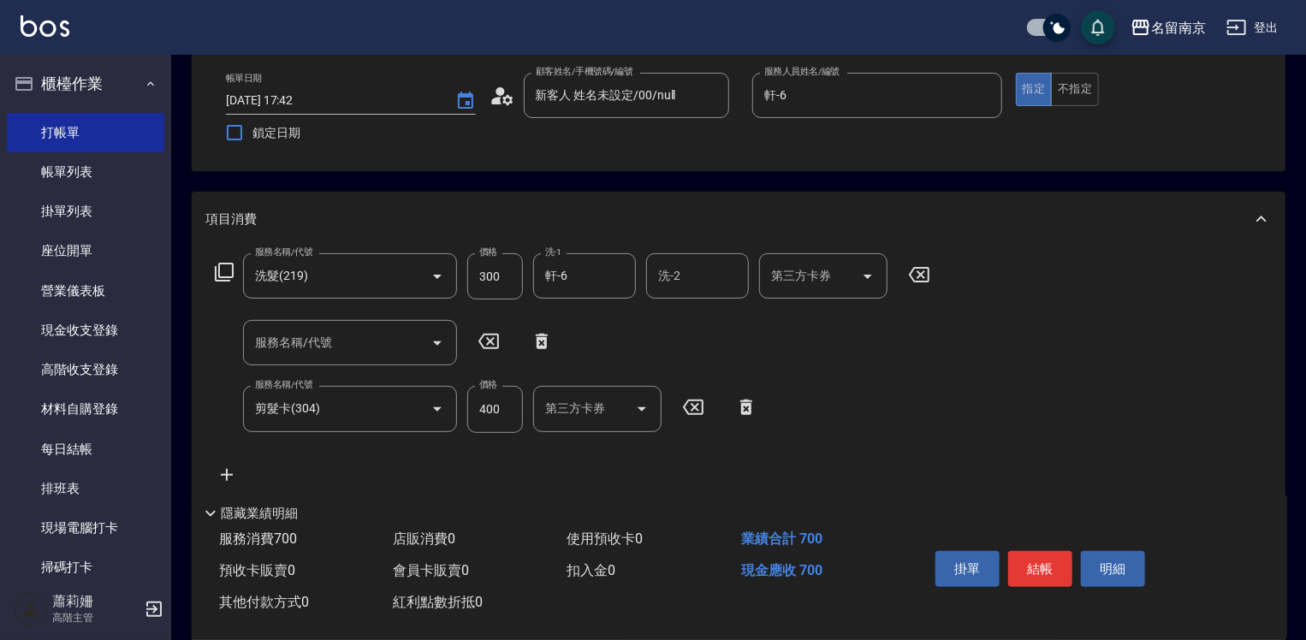
scroll to position [171, 0]
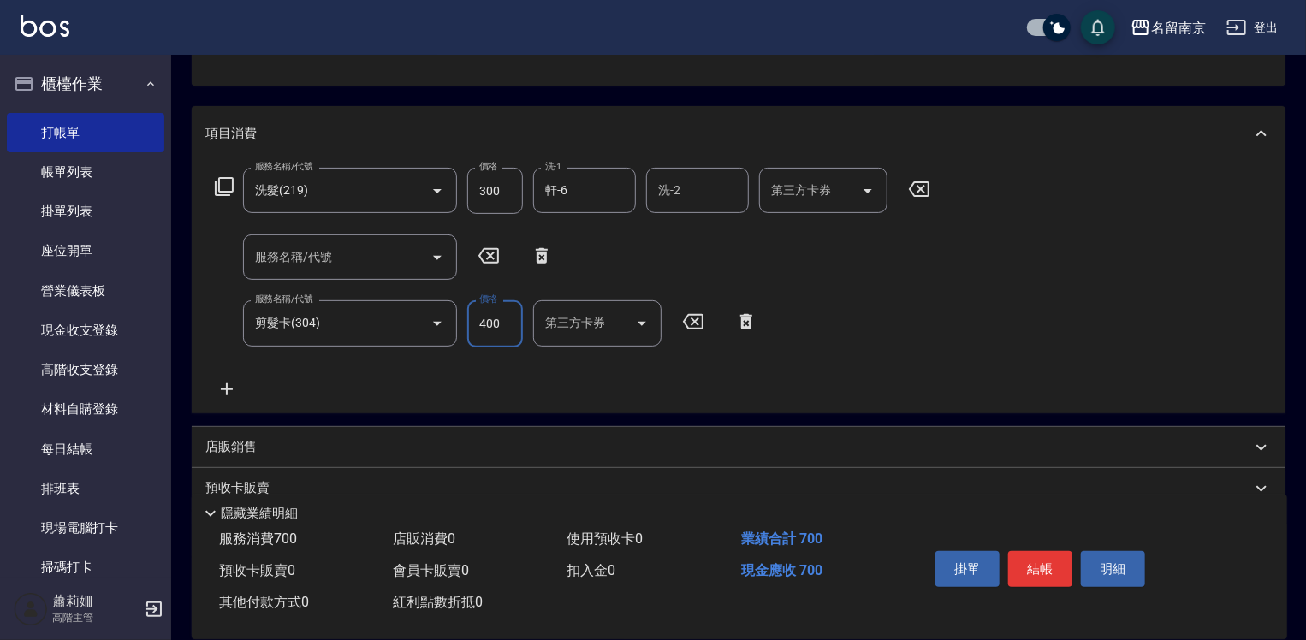
click at [504, 328] on input "400" at bounding box center [495, 323] width 56 height 46
type input "450"
click at [595, 315] on div "第三方卡券 第三方卡券" at bounding box center [597, 322] width 128 height 45
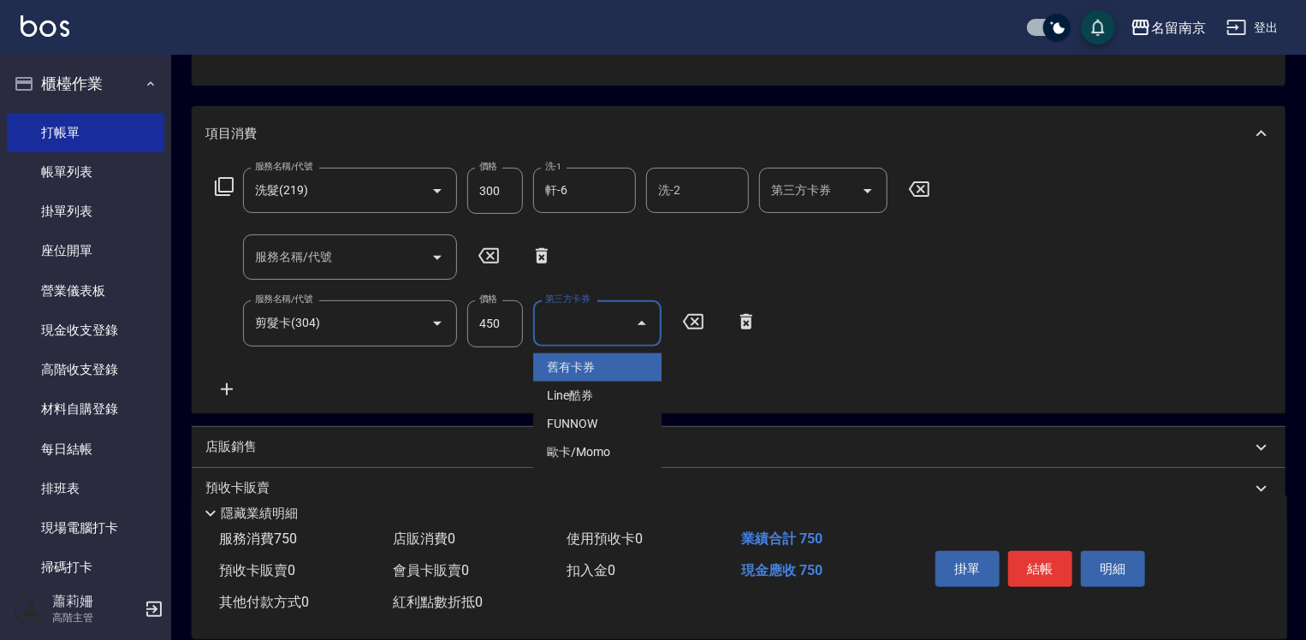
click at [606, 350] on ul "舊有卡券 Line酷券 FUNNOW 歐卡/Momo" at bounding box center [597, 410] width 128 height 127
click at [607, 356] on span "舊有卡券" at bounding box center [597, 367] width 128 height 28
type input "舊有卡券"
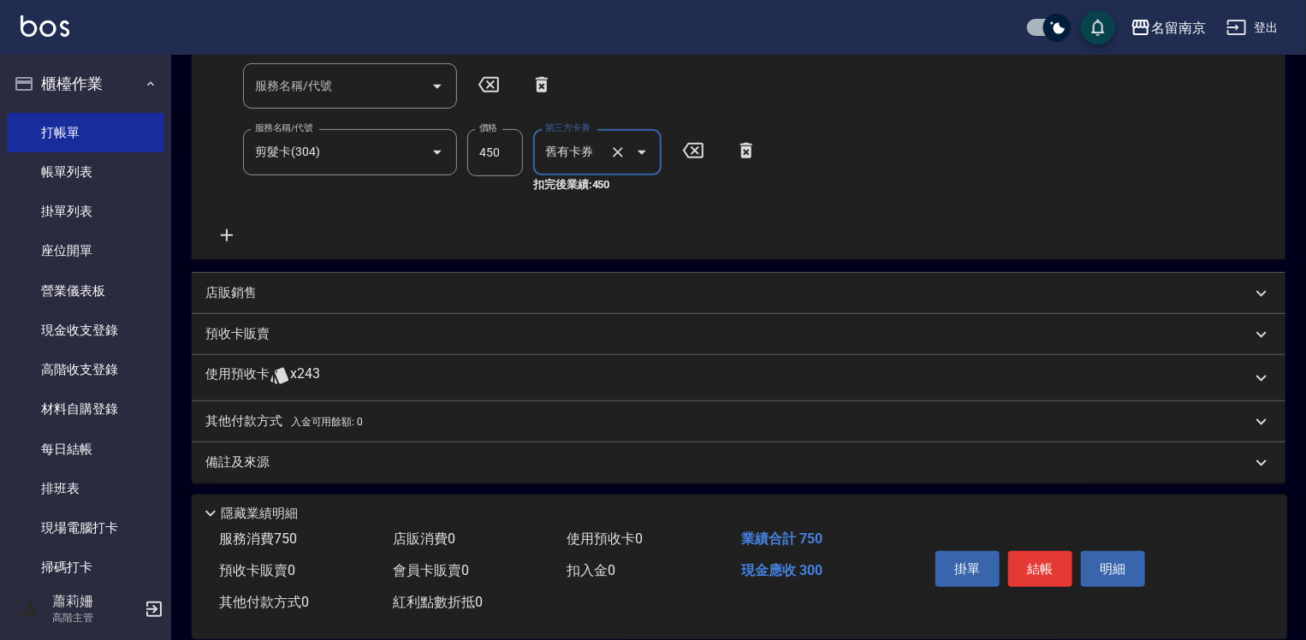
scroll to position [347, 0]
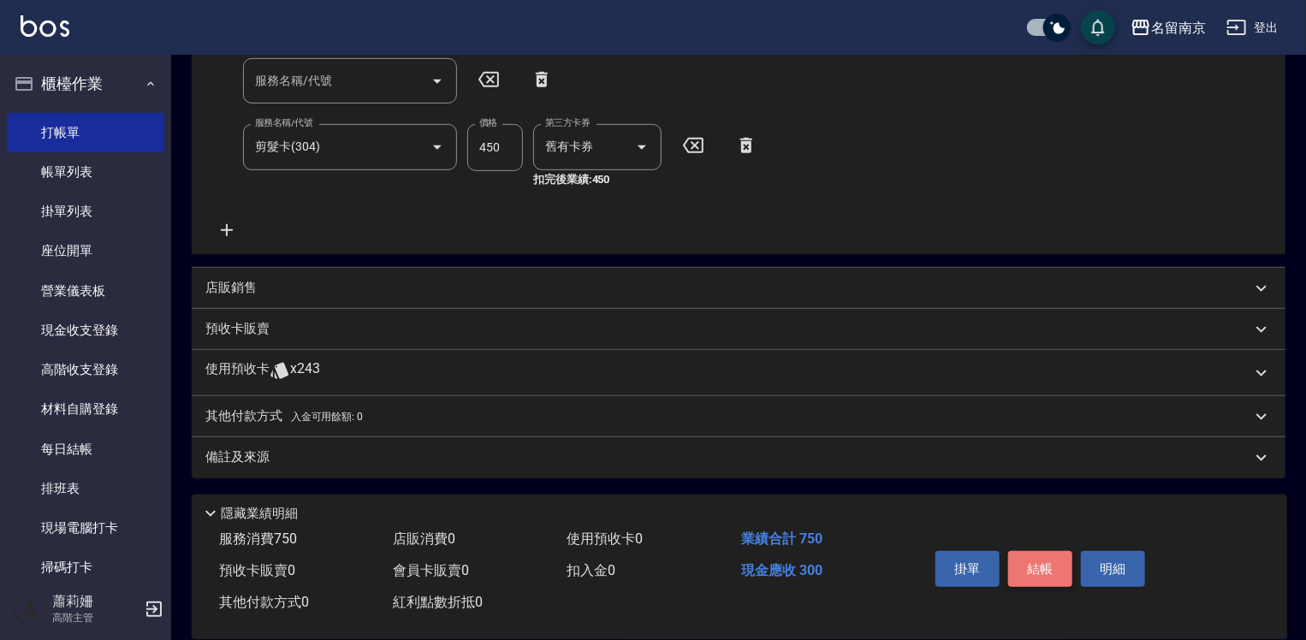
click at [1058, 560] on button "結帳" at bounding box center [1040, 569] width 64 height 36
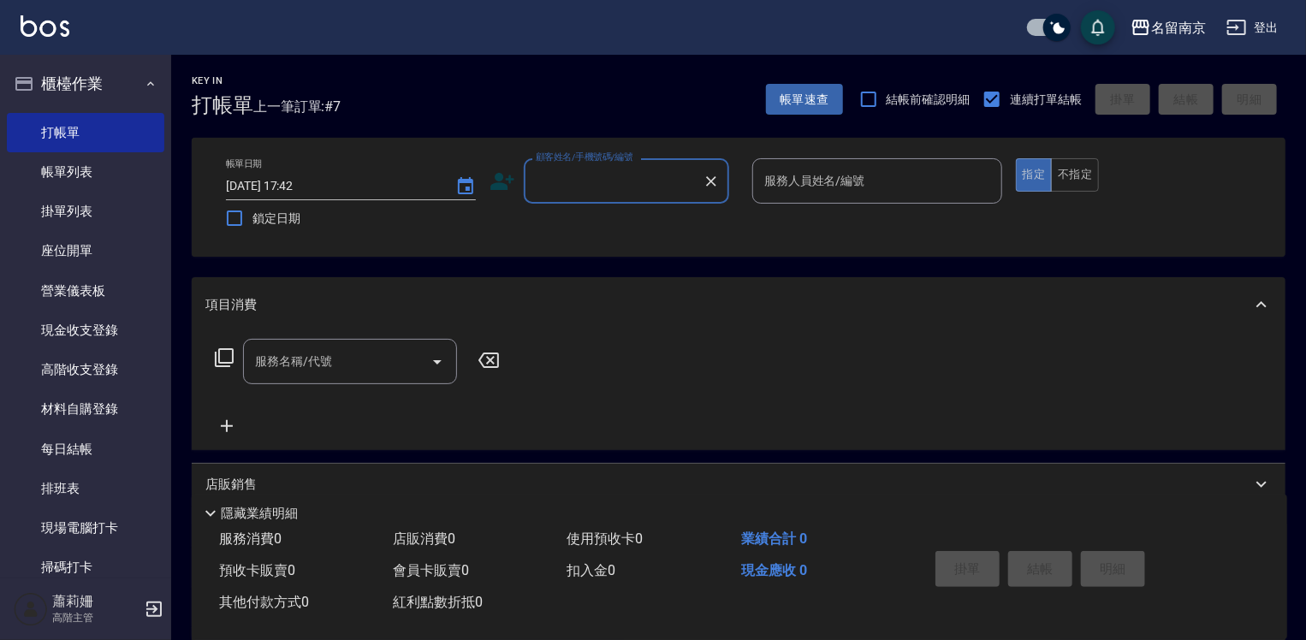
click at [643, 198] on div "顧客姓名/手機號碼/編號" at bounding box center [626, 180] width 205 height 45
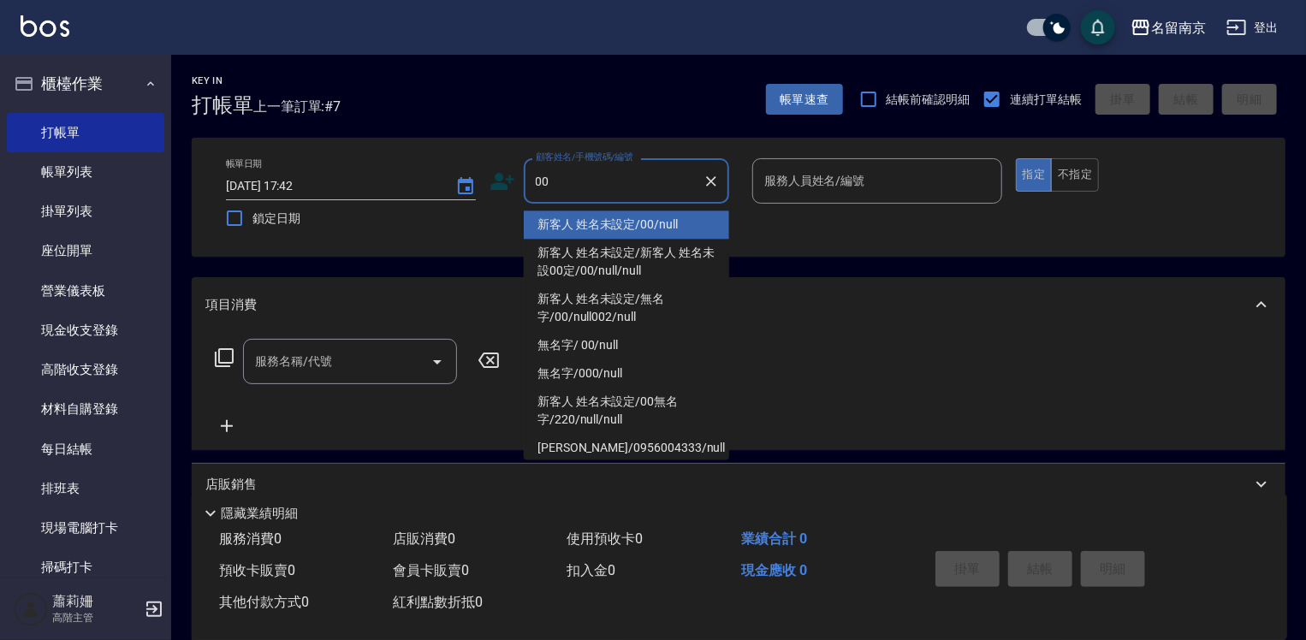
type input "新客人 姓名未設定/00/null"
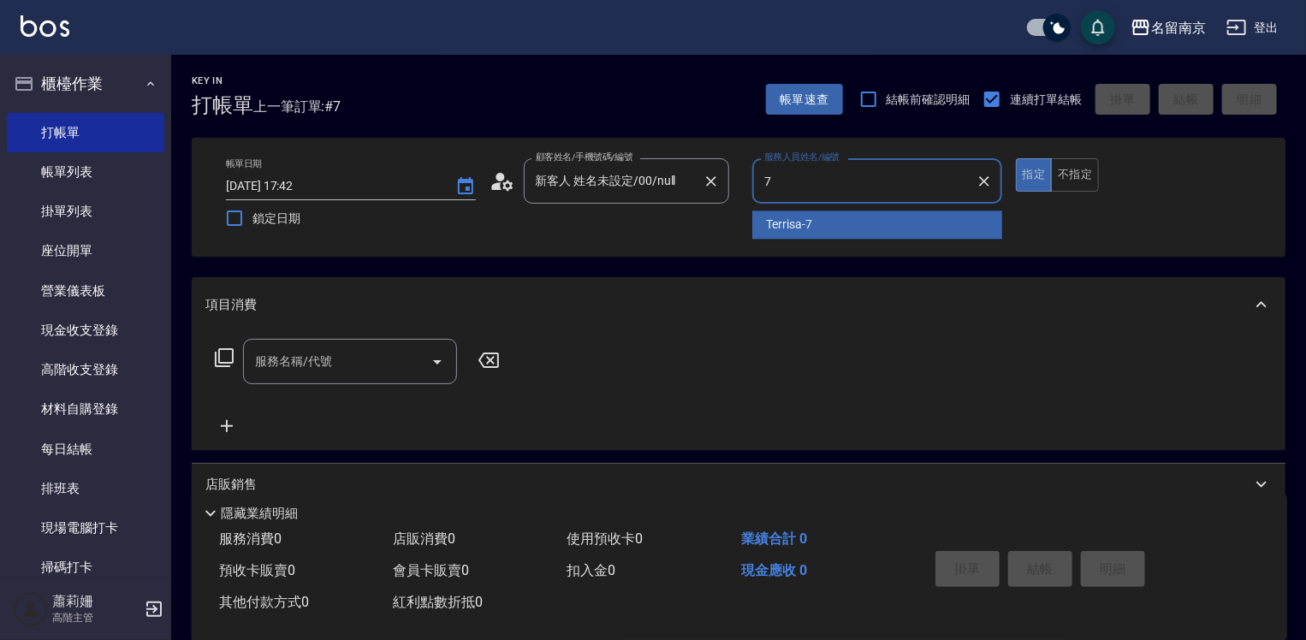
type input "Terrisa-7"
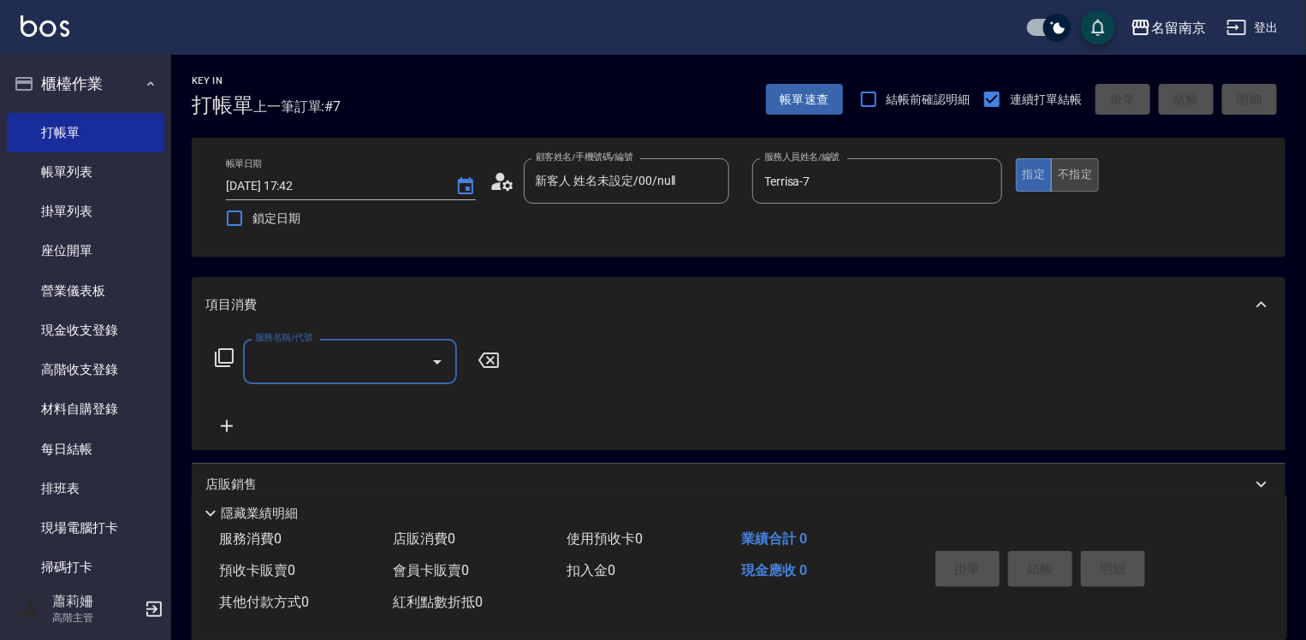
click at [1079, 173] on button "不指定" at bounding box center [1075, 174] width 48 height 33
click at [389, 364] on input "服務名稱/代號" at bounding box center [337, 362] width 173 height 30
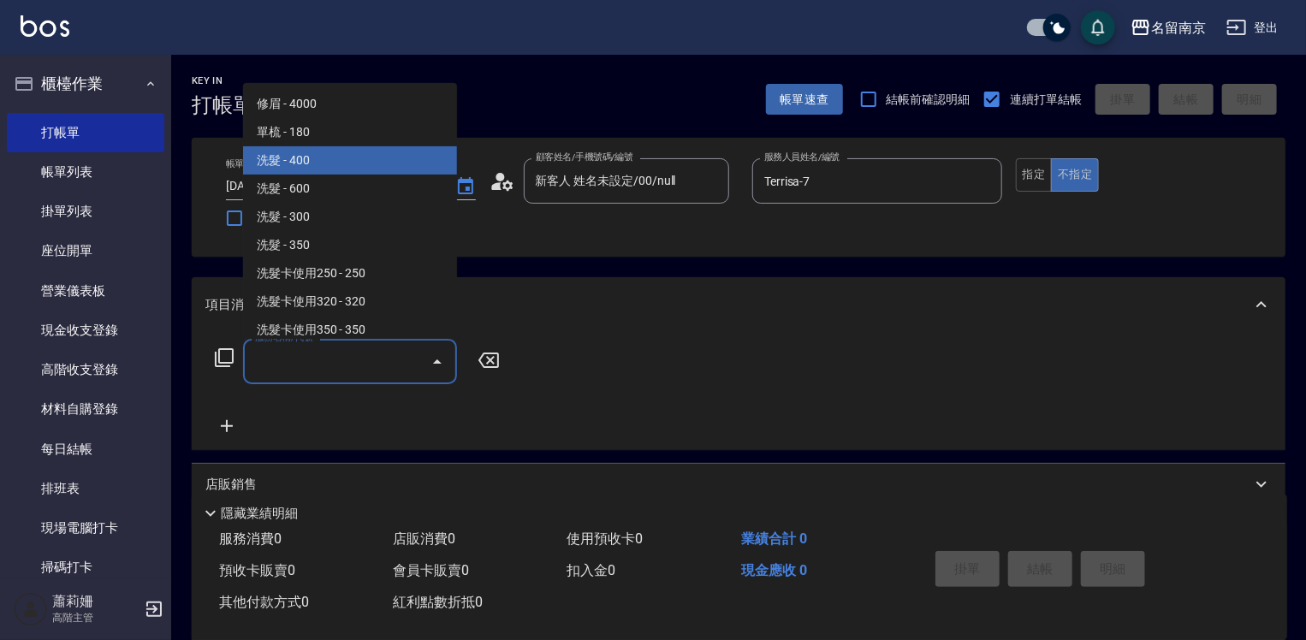
click at [342, 162] on span "洗髮 - 400" at bounding box center [350, 160] width 214 height 28
type input "洗髮(201)"
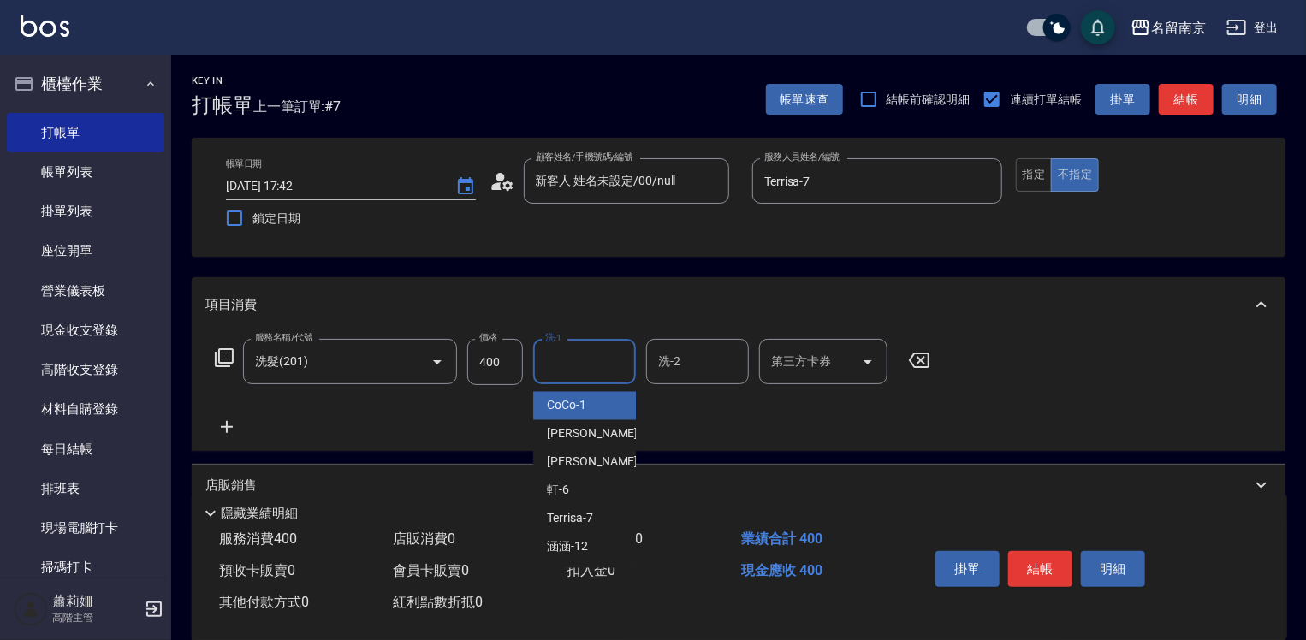
click at [591, 352] on input "洗-1" at bounding box center [584, 362] width 87 height 30
type input "[PERSON_NAME]-2"
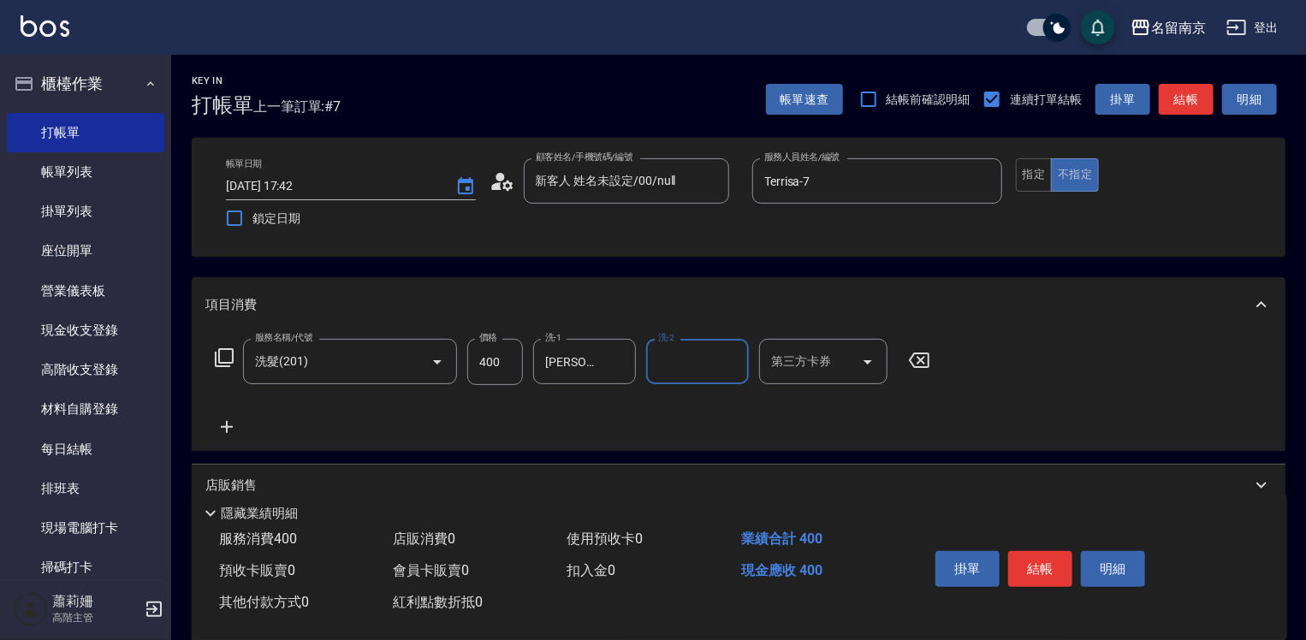
click at [470, 370] on input "400" at bounding box center [495, 362] width 56 height 46
type input "430"
click at [1044, 560] on button "結帳" at bounding box center [1040, 569] width 64 height 36
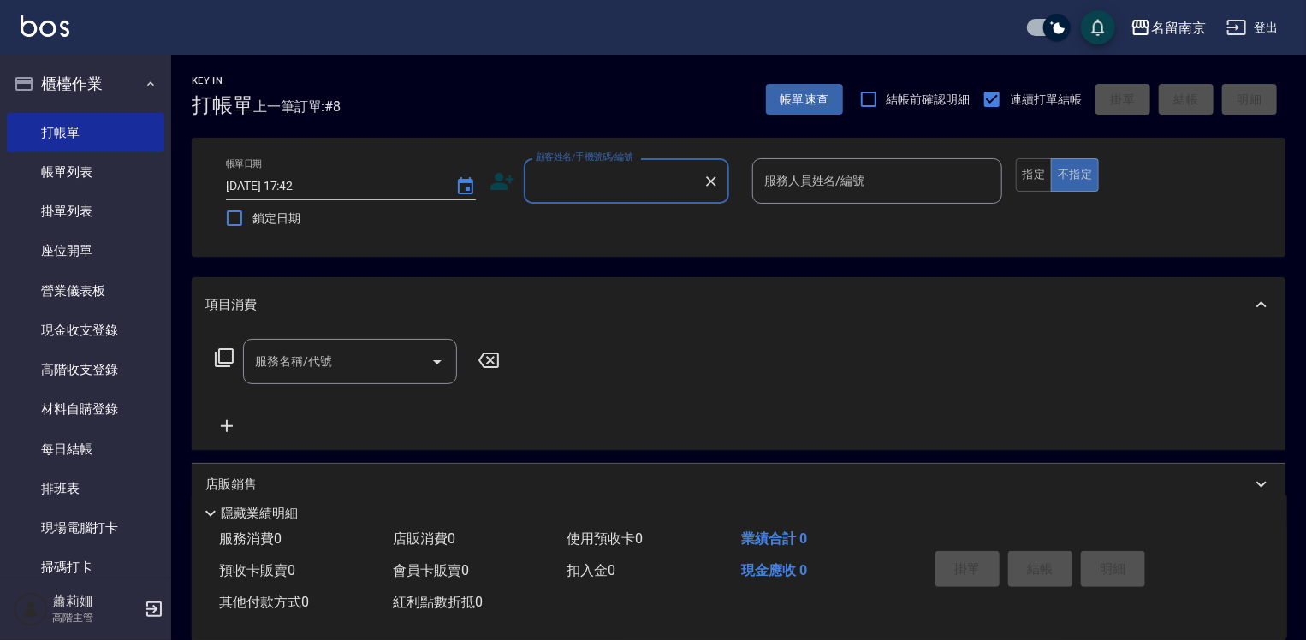
click at [618, 164] on div "顧客姓名/手機號碼/編號" at bounding box center [626, 180] width 205 height 45
type input "新客人 姓名未設定/00/null"
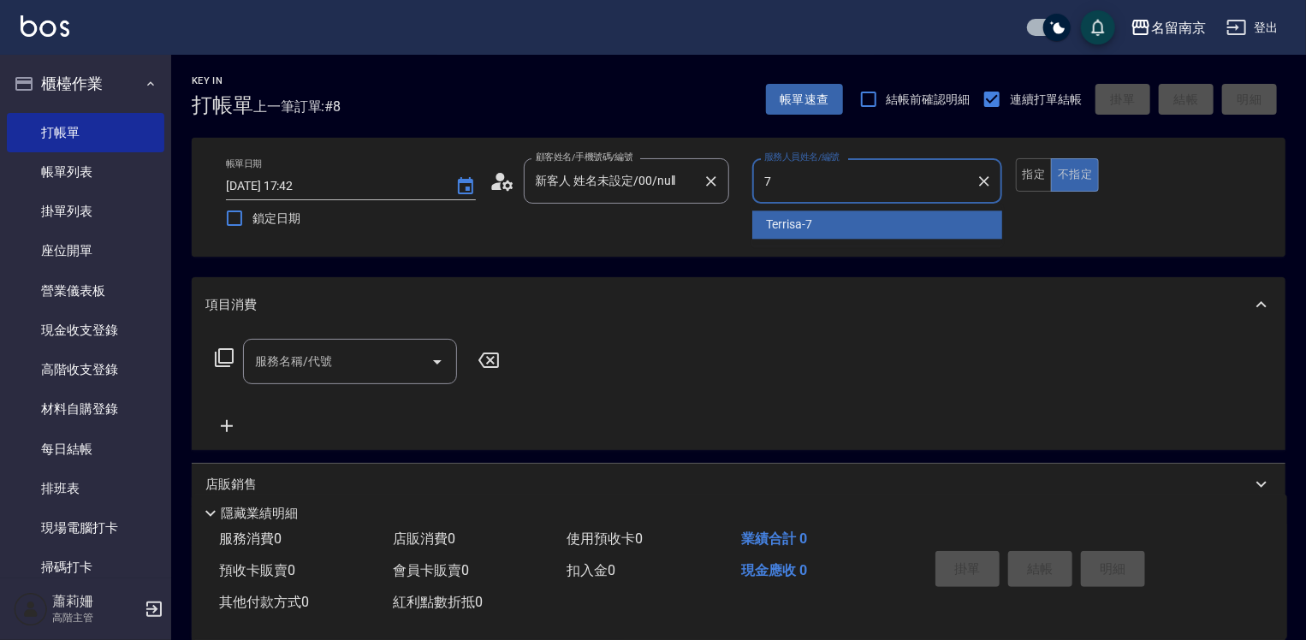
type input "Terrisa-7"
type button "false"
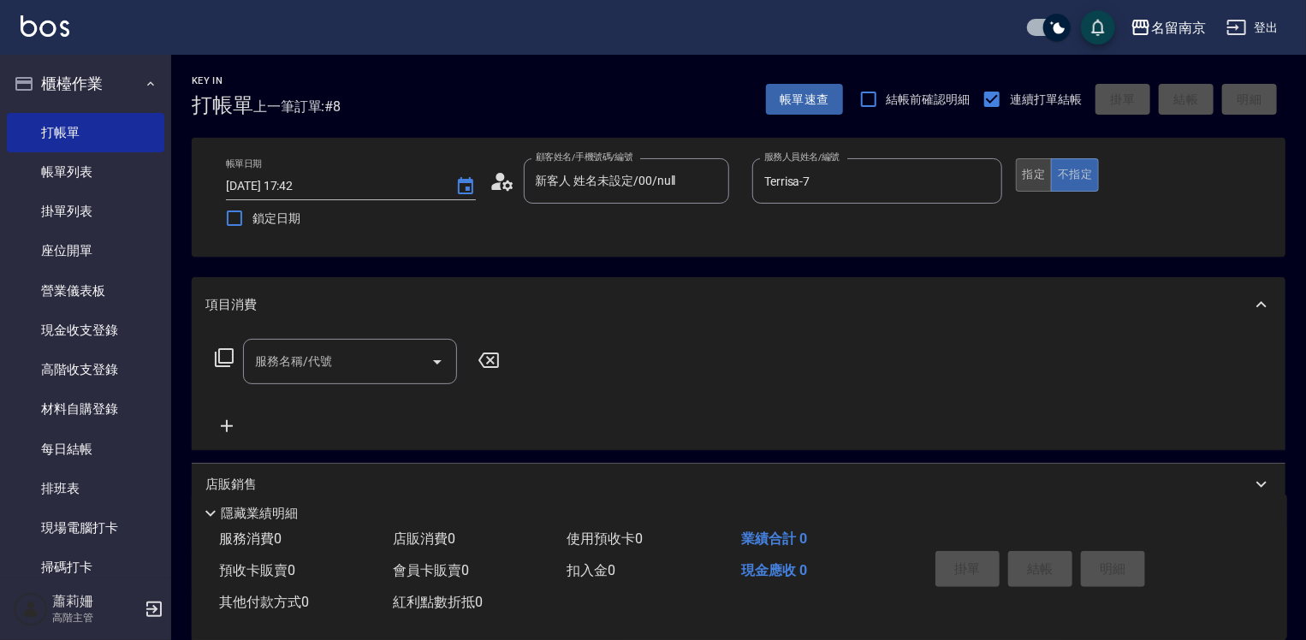
click at [1034, 175] on button "指定" at bounding box center [1034, 174] width 37 height 33
drag, startPoint x: 339, startPoint y: 361, endPoint x: 467, endPoint y: 400, distance: 134.0
click at [349, 363] on input "服務名稱/代號" at bounding box center [337, 362] width 173 height 30
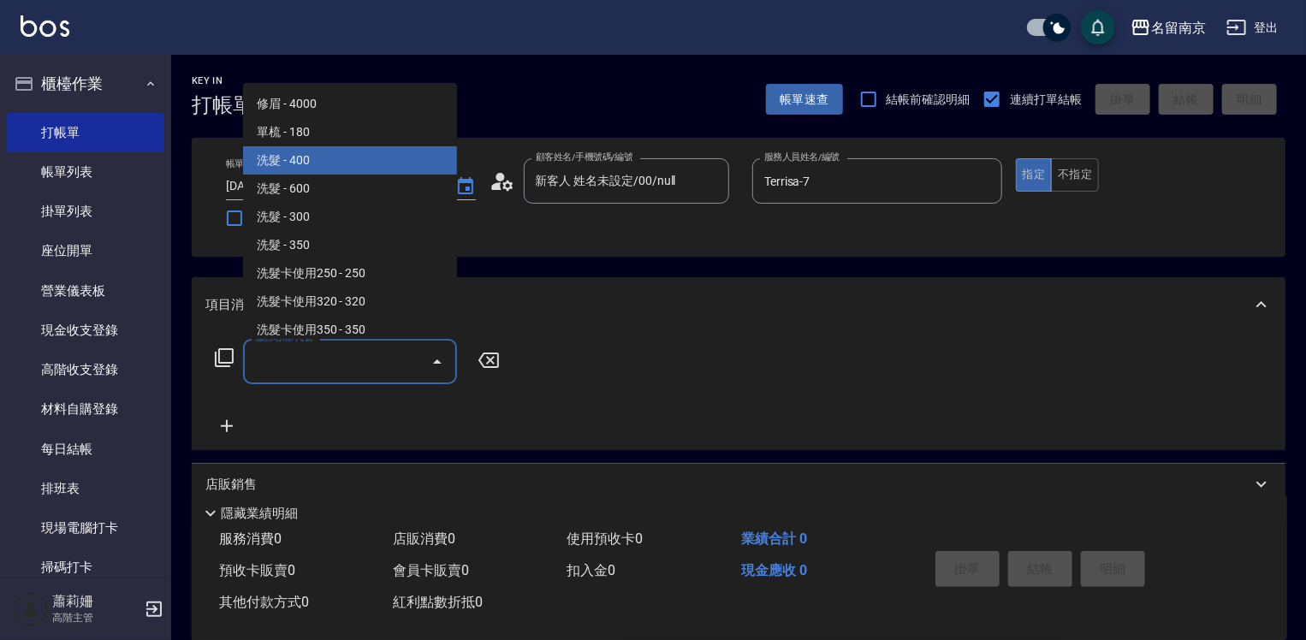
click at [366, 155] on span "洗髮 - 400" at bounding box center [350, 160] width 214 height 28
type input "洗髮(201)"
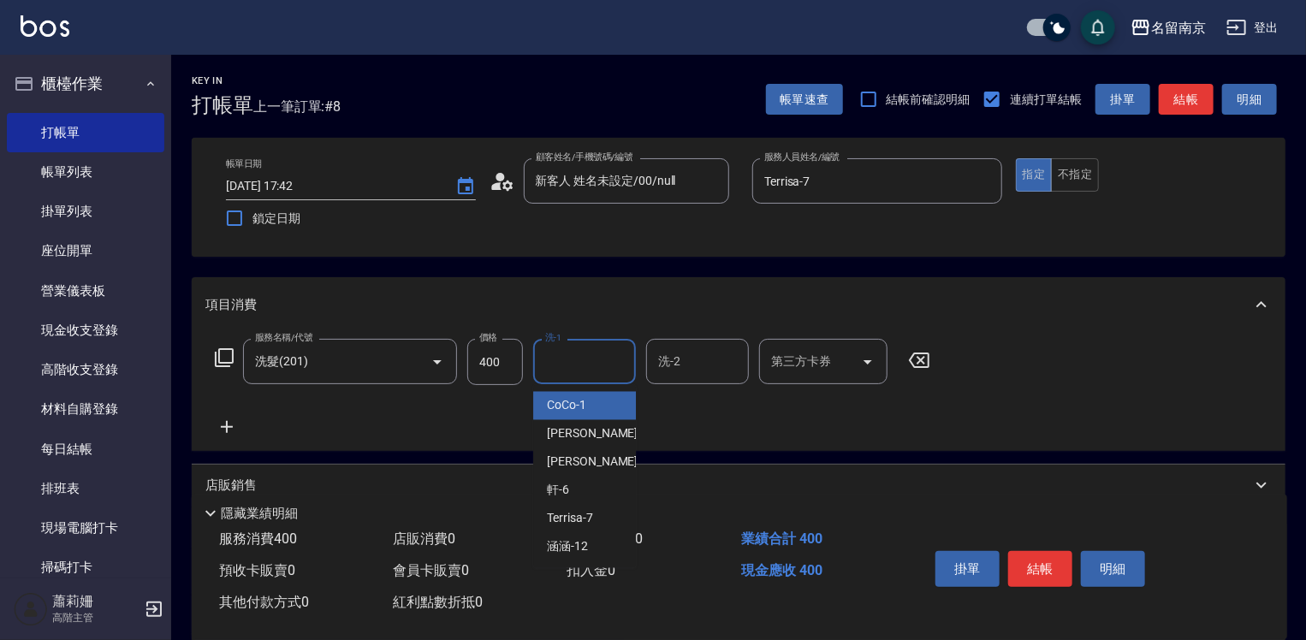
click at [580, 375] on input "洗-1" at bounding box center [584, 362] width 87 height 30
type input "[PERSON_NAME]-2"
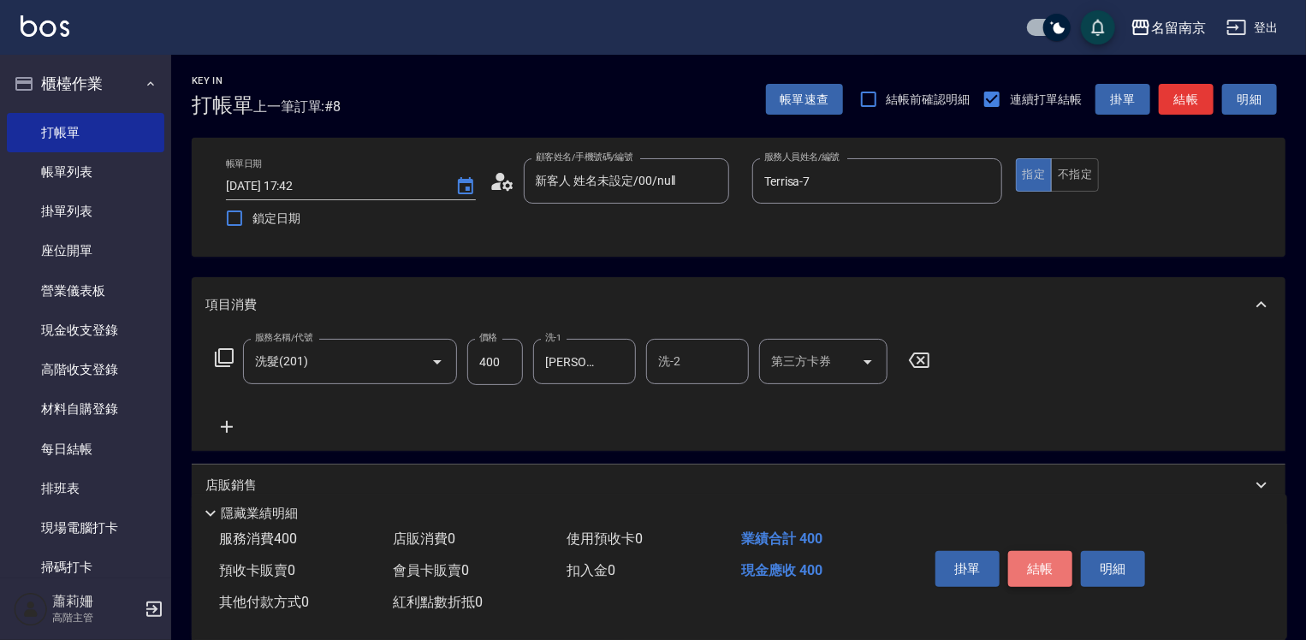
click at [1030, 554] on button "結帳" at bounding box center [1040, 569] width 64 height 36
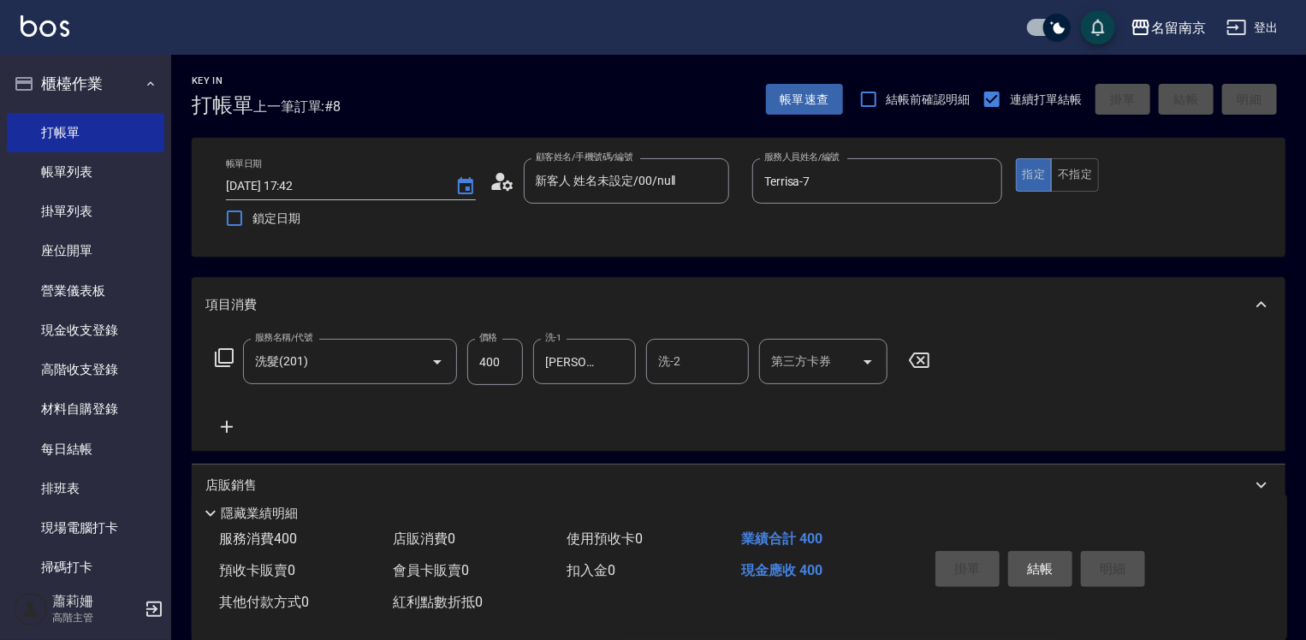
type input "[DATE] 17:44"
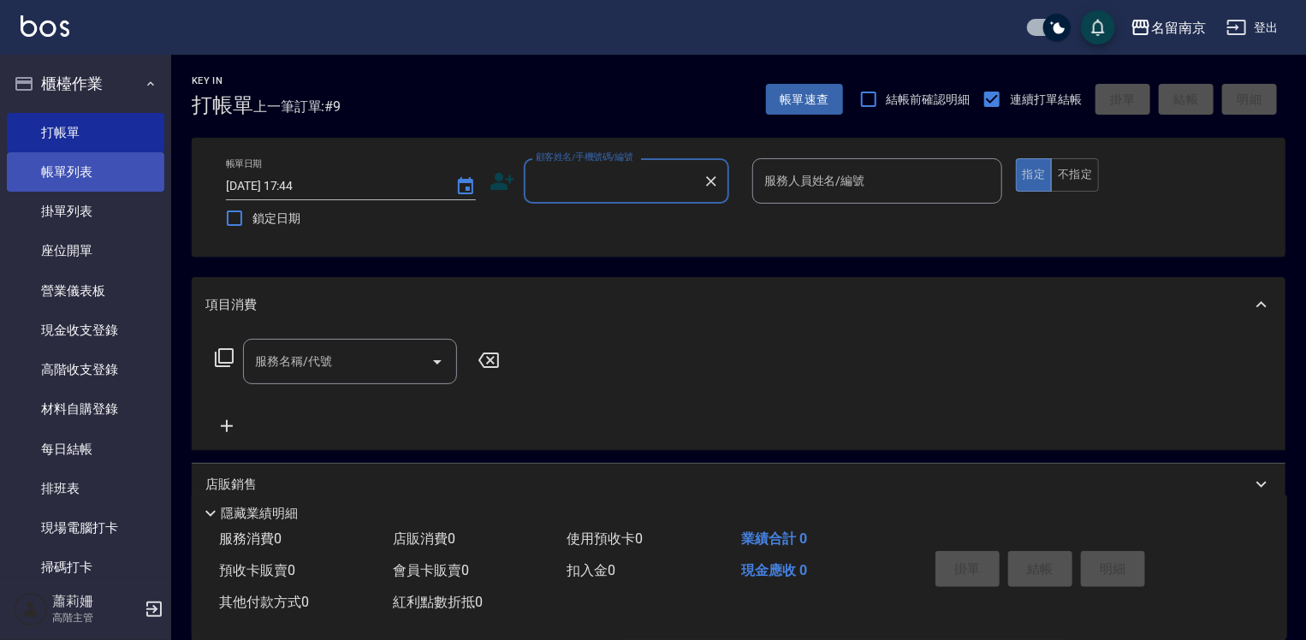
click at [120, 171] on link "帳單列表" at bounding box center [85, 171] width 157 height 39
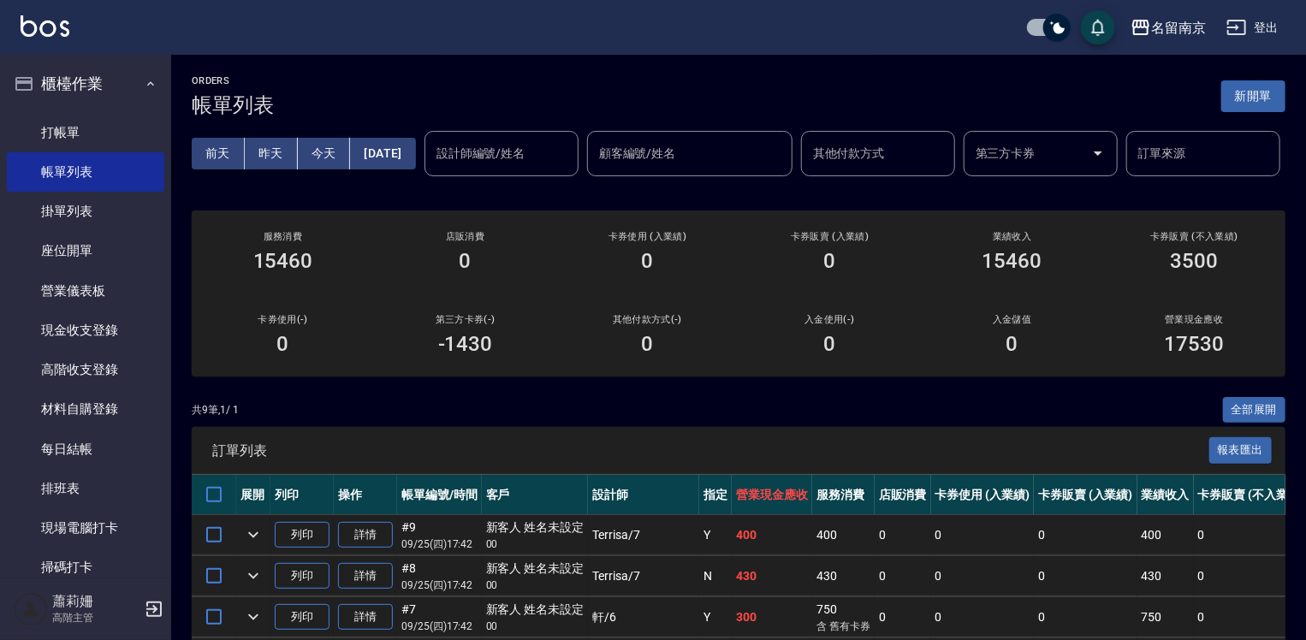
scroll to position [342, 0]
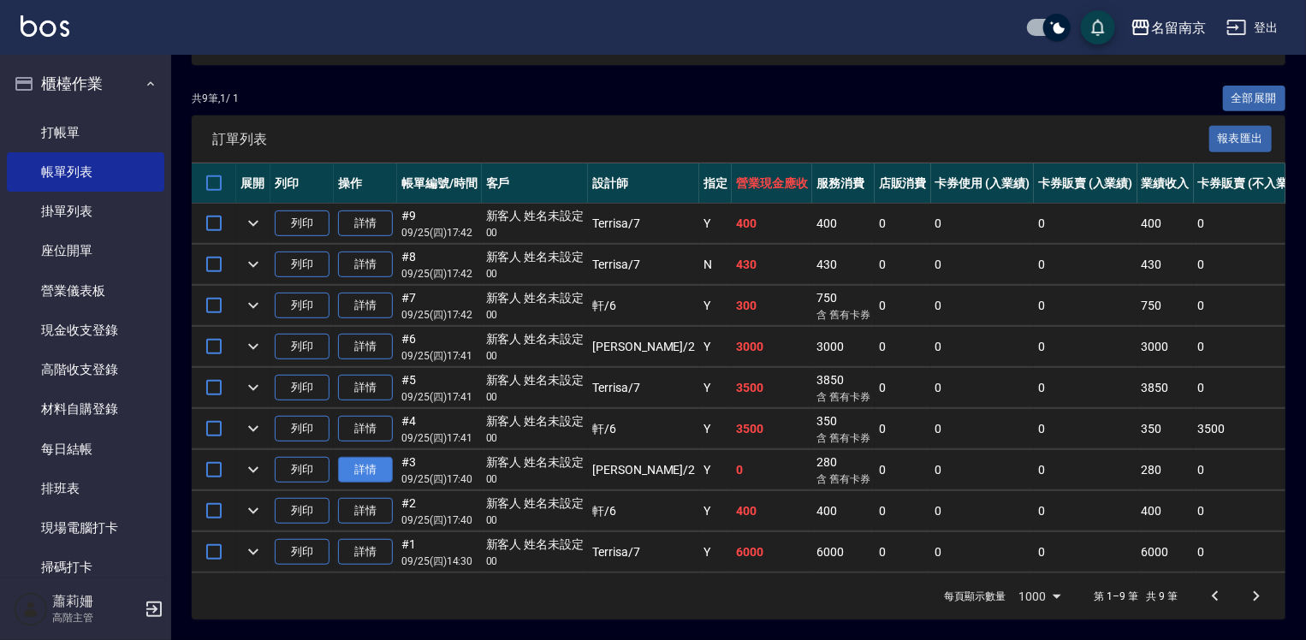
click at [363, 483] on link "詳情" at bounding box center [365, 470] width 55 height 27
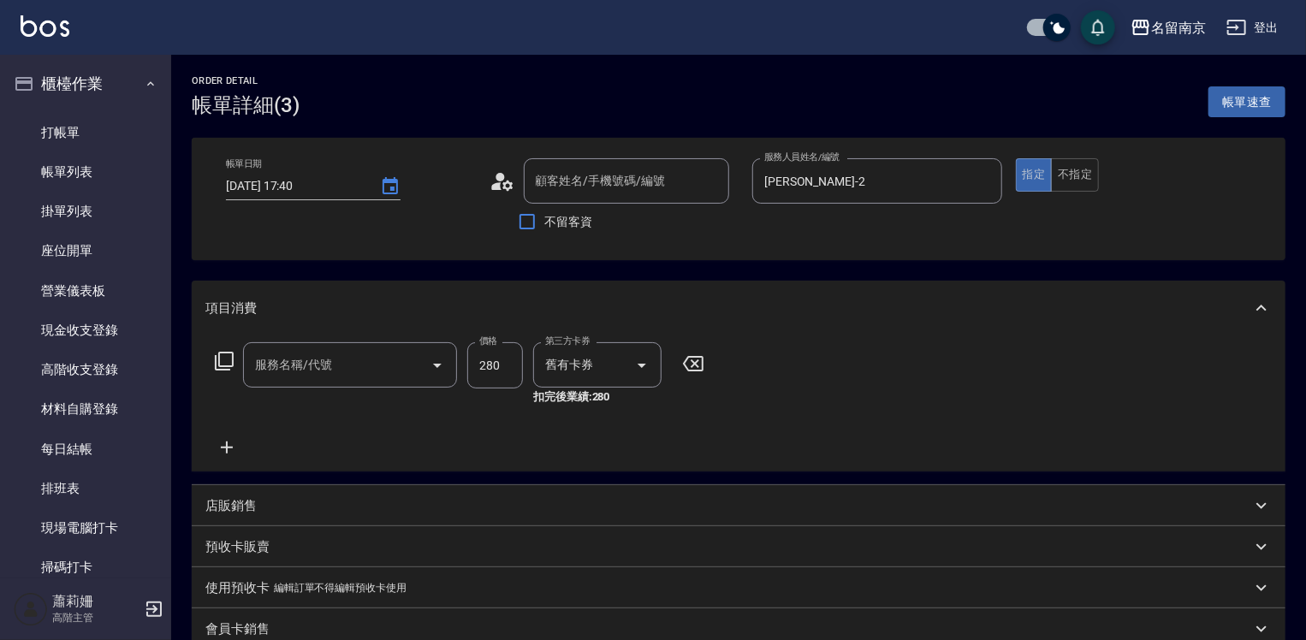
type input "[DATE] 17:40"
type input "[PERSON_NAME]-2"
type input "洗髮卡使用250(221)"
type input "新客人 姓名未設定/00/null"
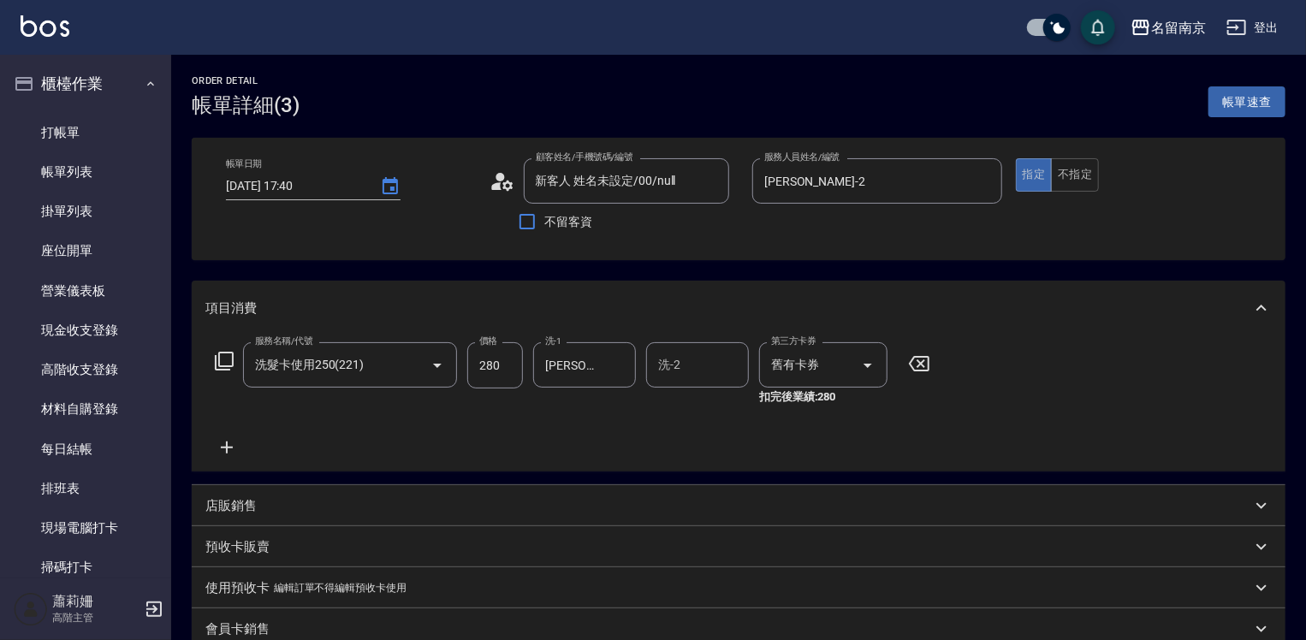
click at [222, 449] on icon at bounding box center [226, 447] width 43 height 21
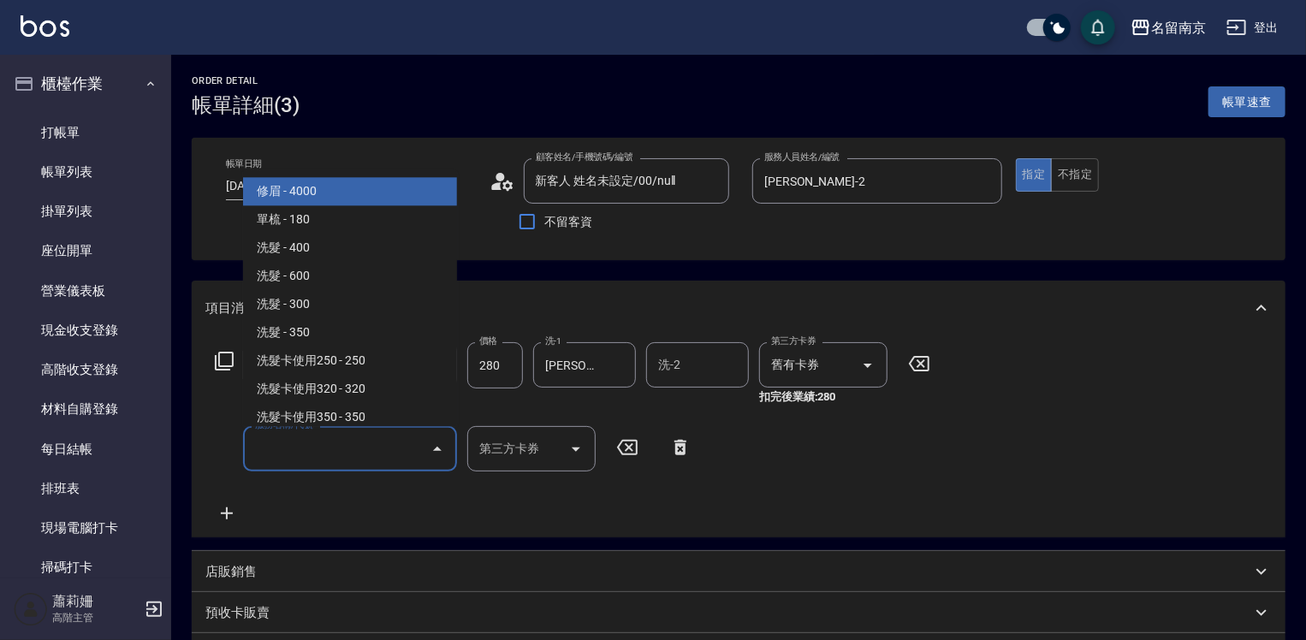
click at [311, 455] on input "服務名稱/代號" at bounding box center [337, 449] width 173 height 30
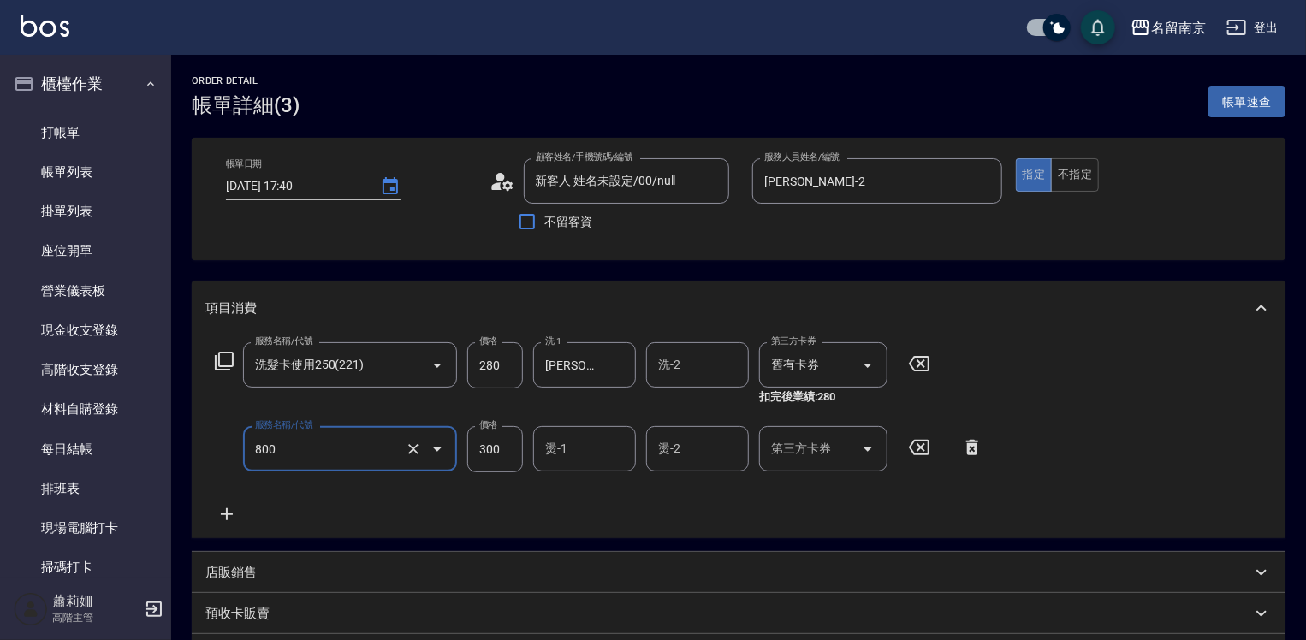
scroll to position [341, 0]
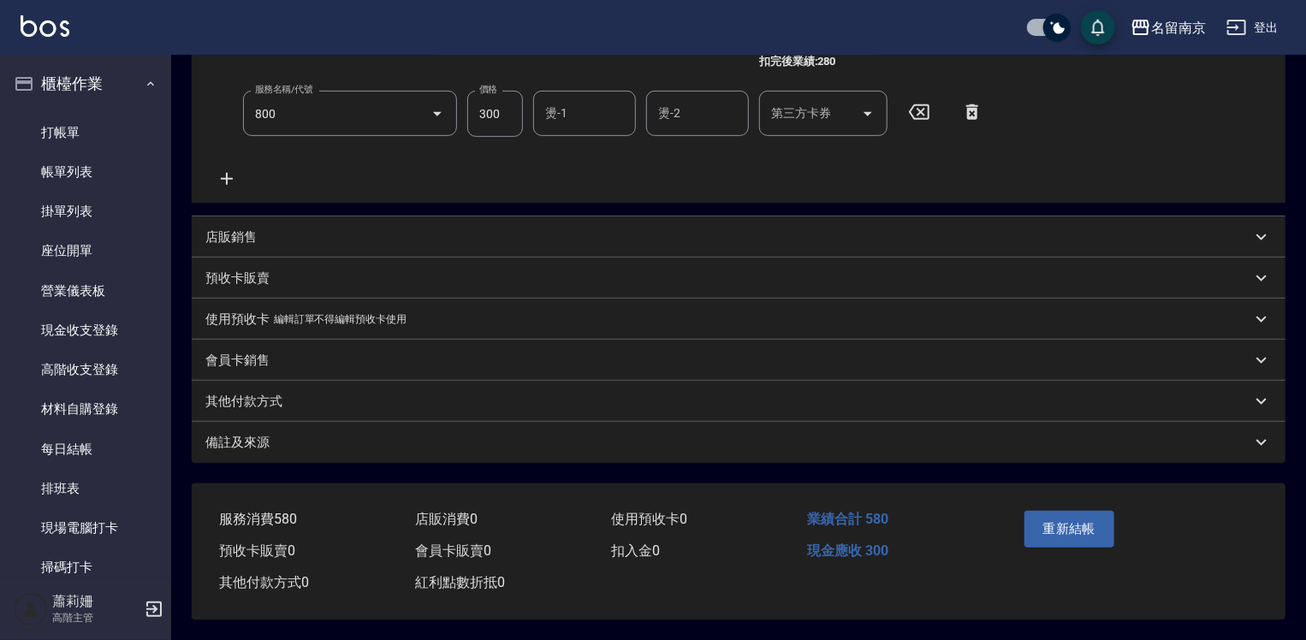
type input "補燙(800)"
click at [975, 105] on icon at bounding box center [972, 111] width 12 height 15
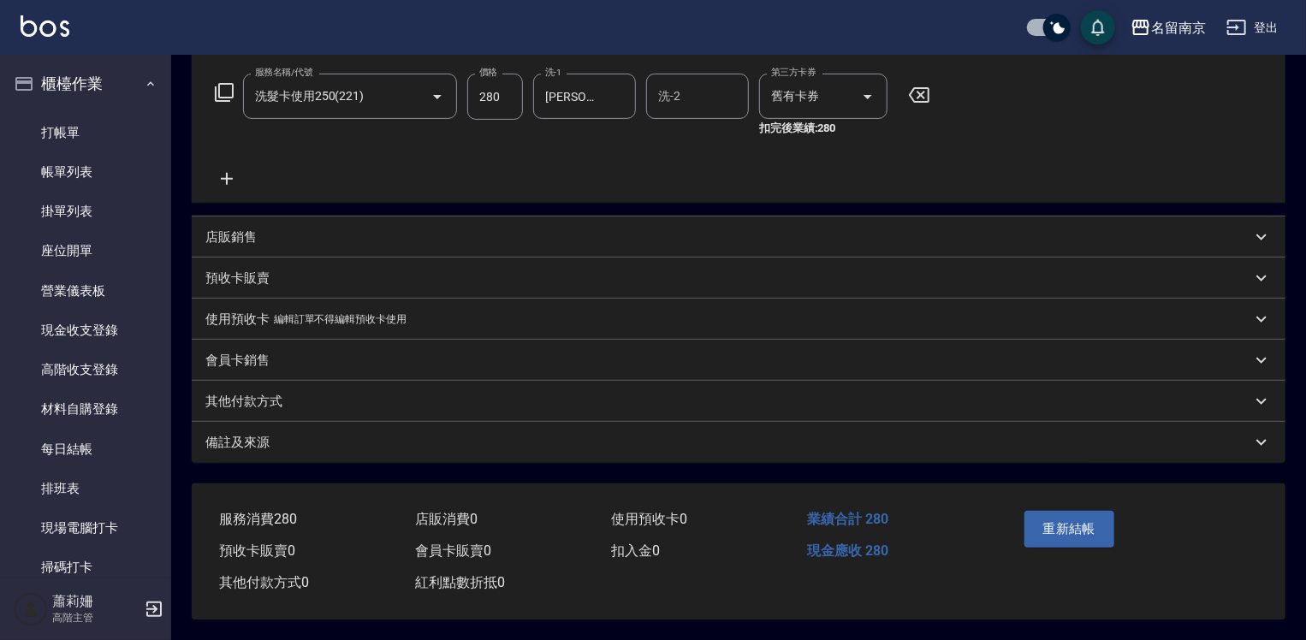
scroll to position [0, 0]
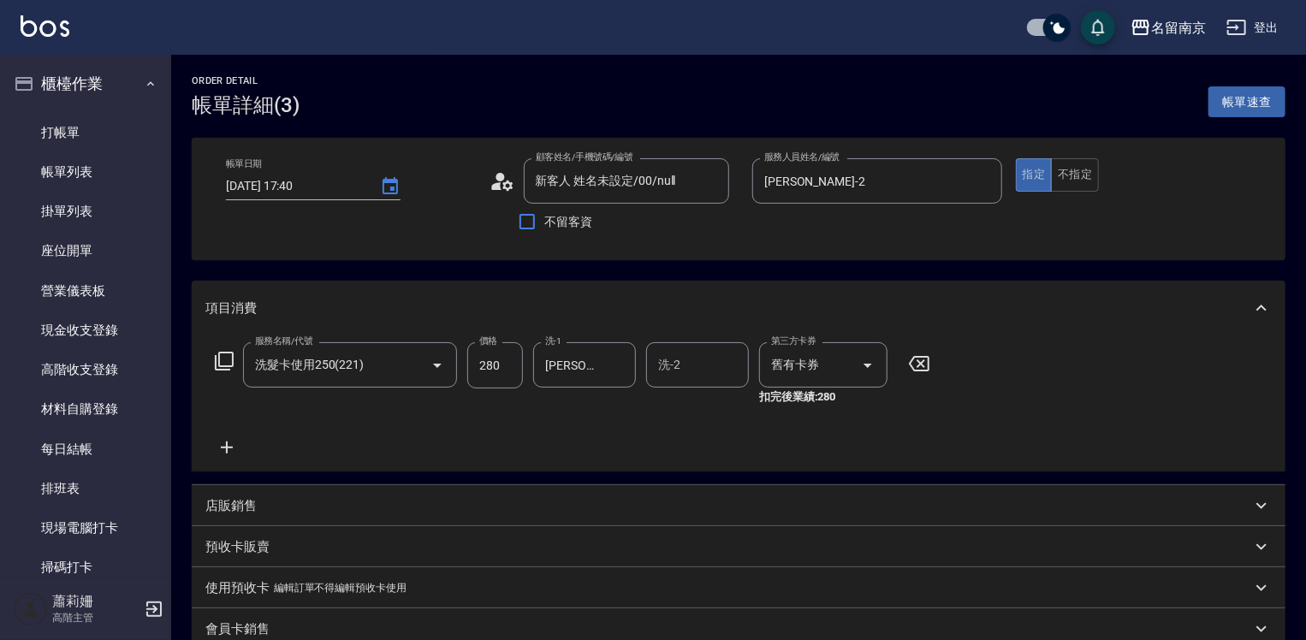
click at [222, 363] on icon at bounding box center [224, 361] width 21 height 21
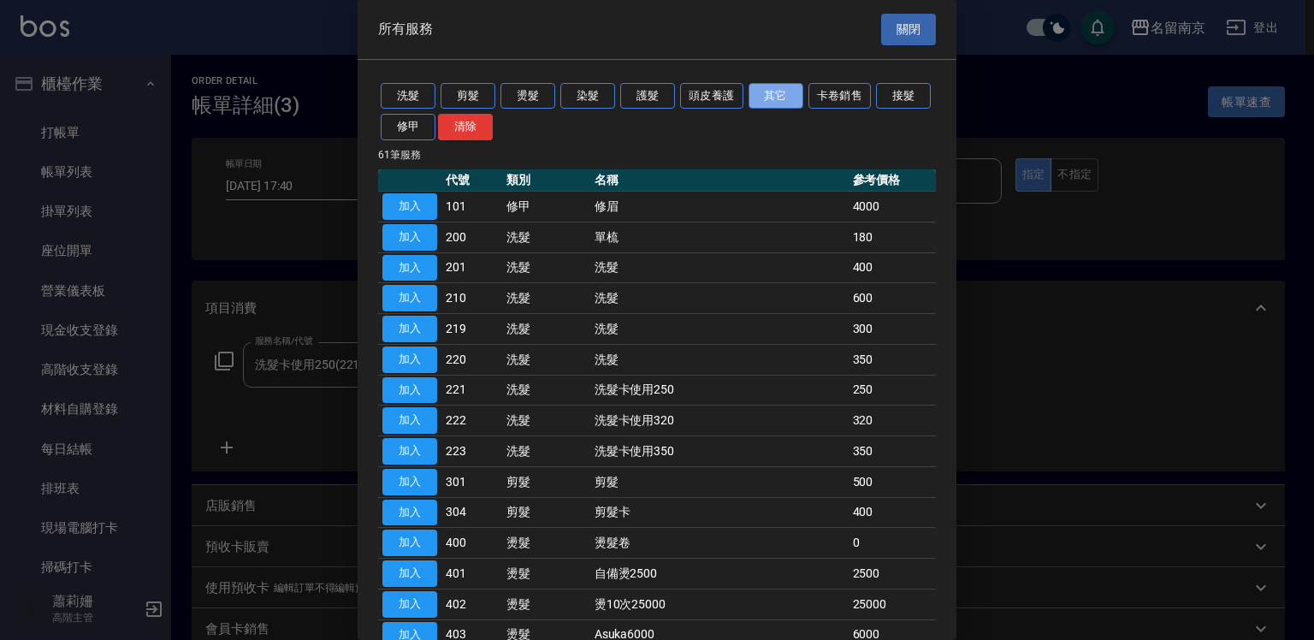
click at [787, 92] on button "其它" at bounding box center [776, 96] width 55 height 27
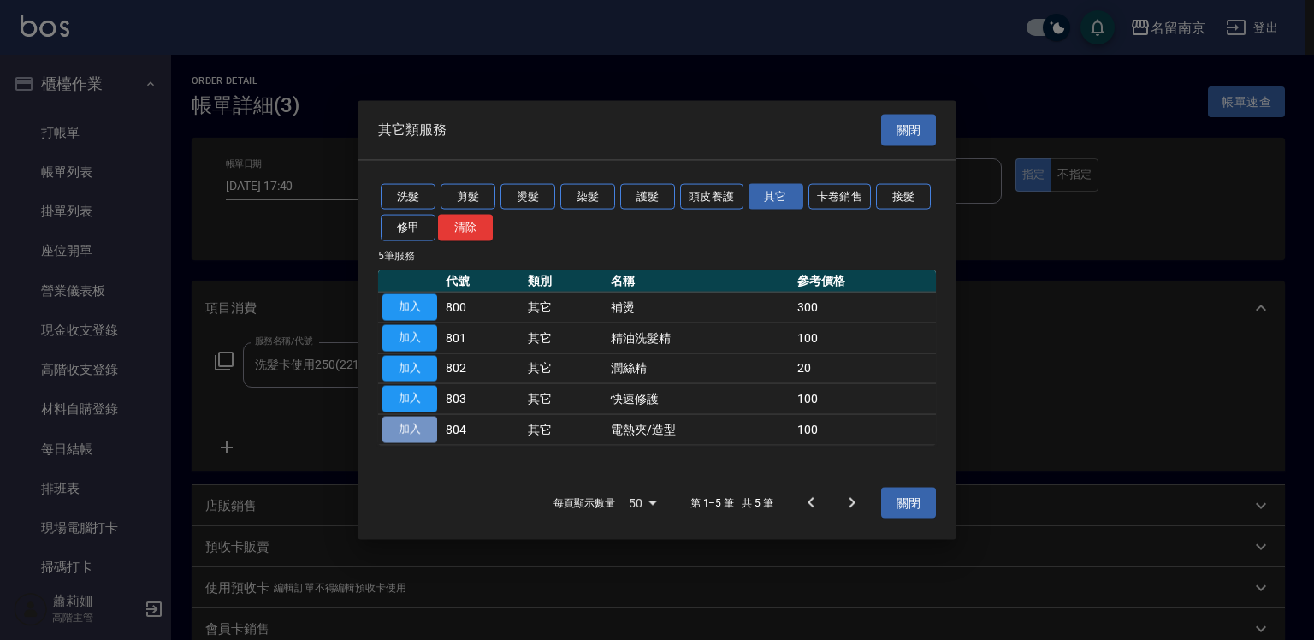
click at [402, 431] on button "加入" at bounding box center [409, 430] width 55 height 27
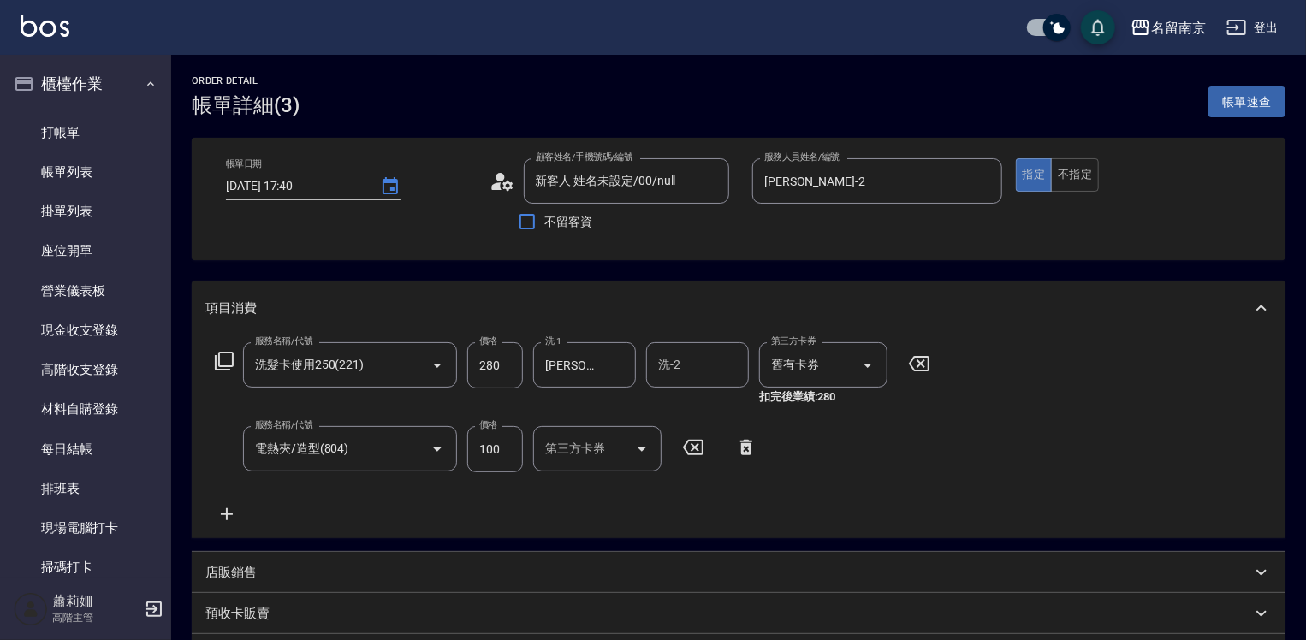
scroll to position [341, 0]
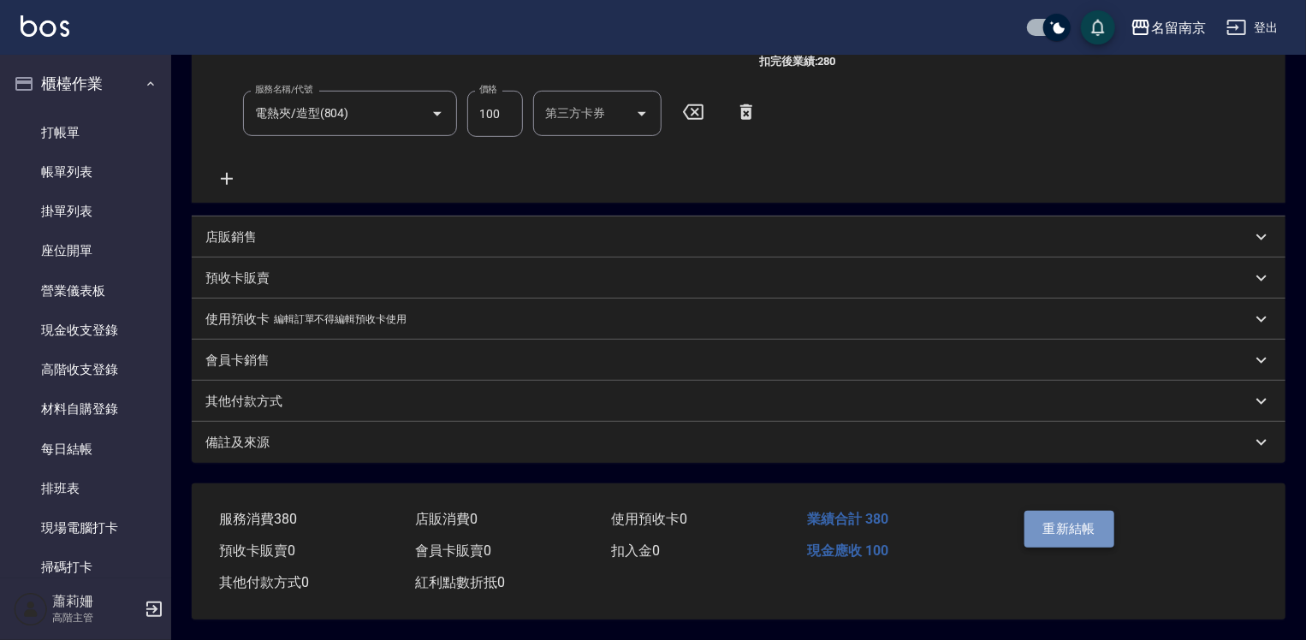
click at [1047, 536] on button "重新結帳" at bounding box center [1069, 529] width 91 height 36
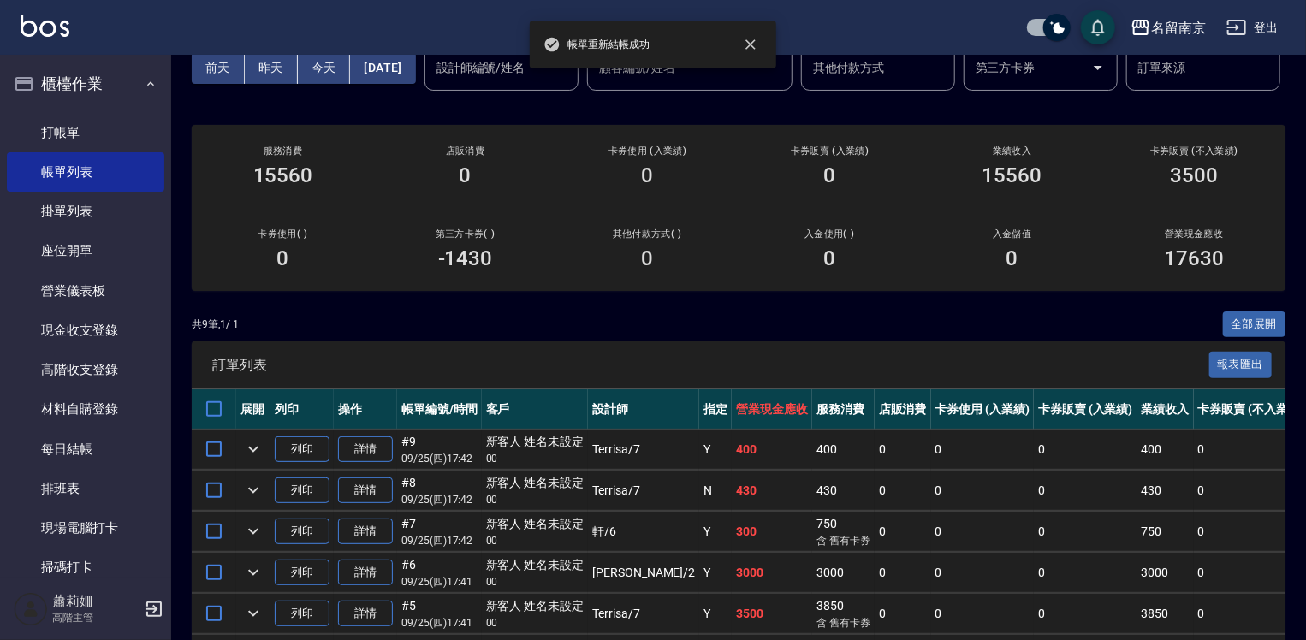
scroll to position [342, 0]
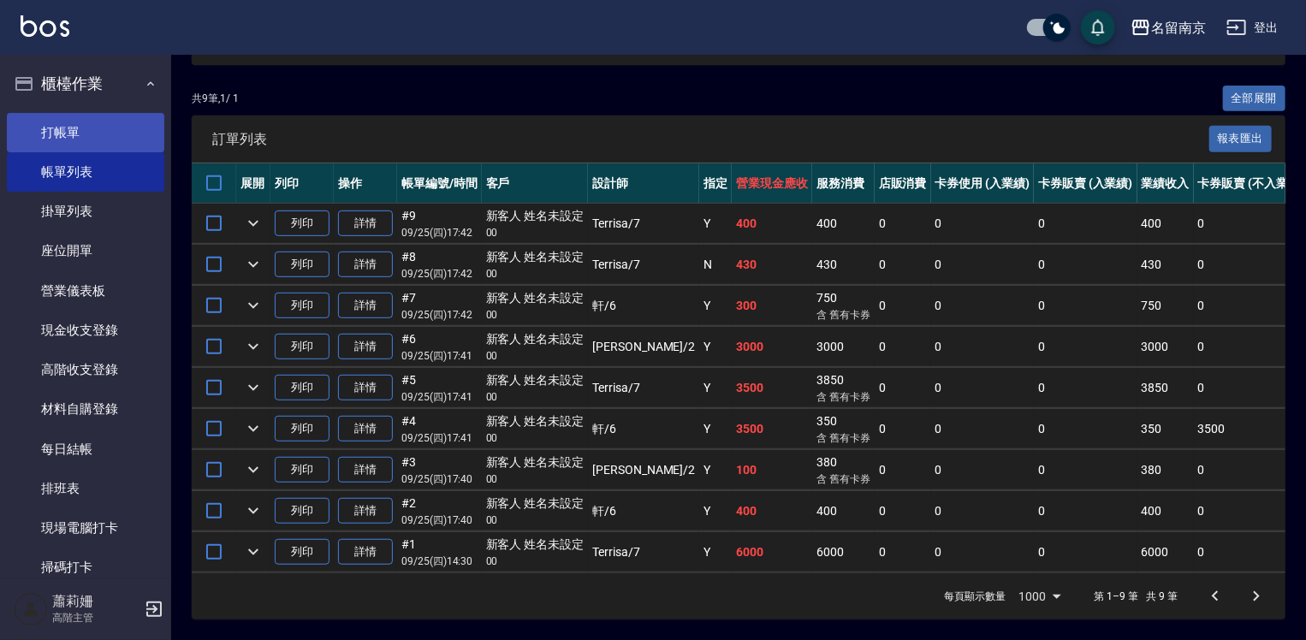
click at [87, 133] on link "打帳單" at bounding box center [85, 132] width 157 height 39
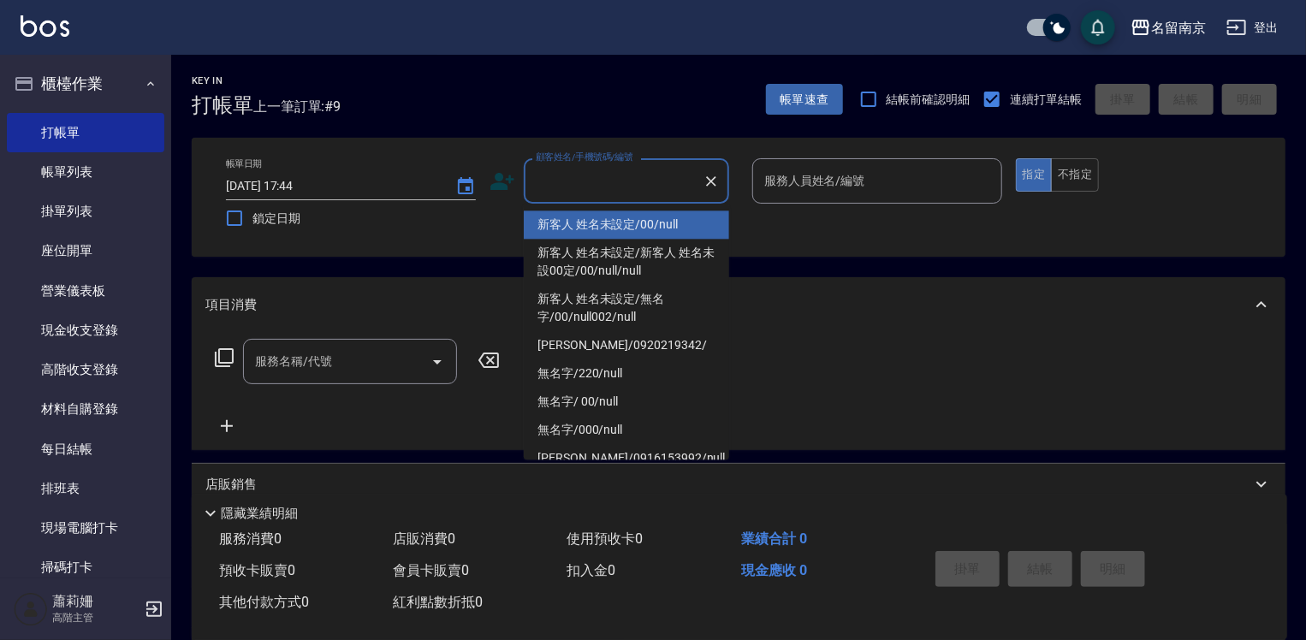
drag, startPoint x: 592, startPoint y: 169, endPoint x: 654, endPoint y: 192, distance: 65.8
click at [599, 171] on input "顧客姓名/手機號碼/編號" at bounding box center [613, 181] width 164 height 30
type input "新客人 姓名未設定/00/null"
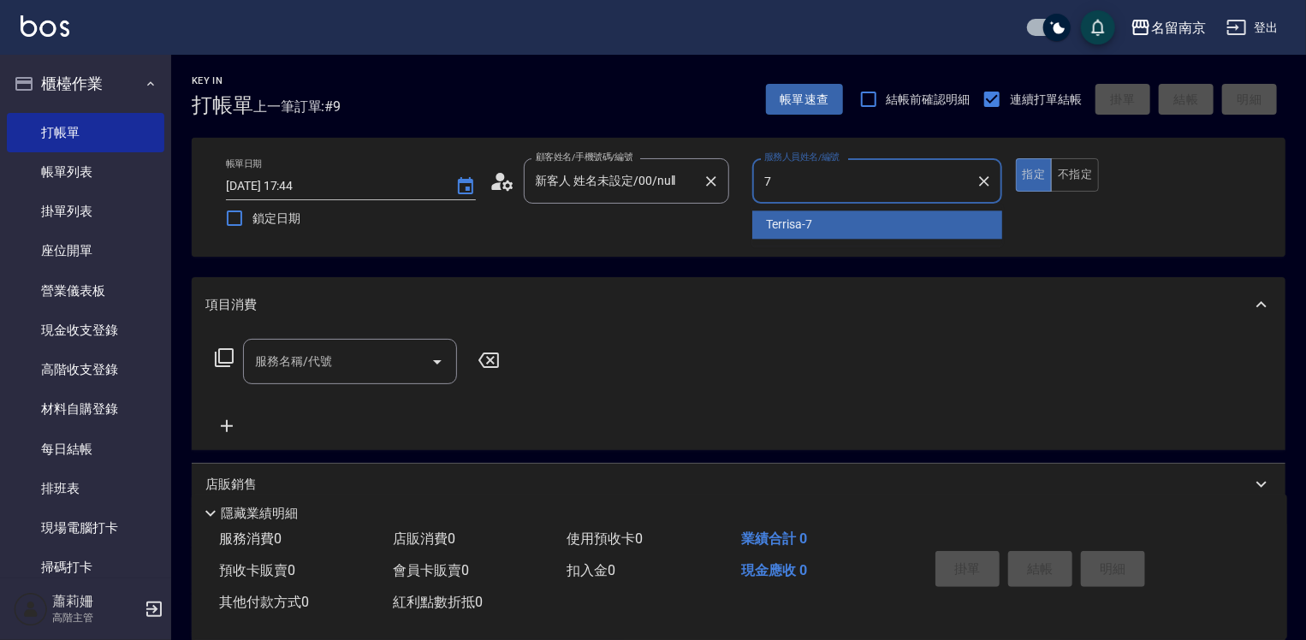
type input "Terrisa-7"
type button "true"
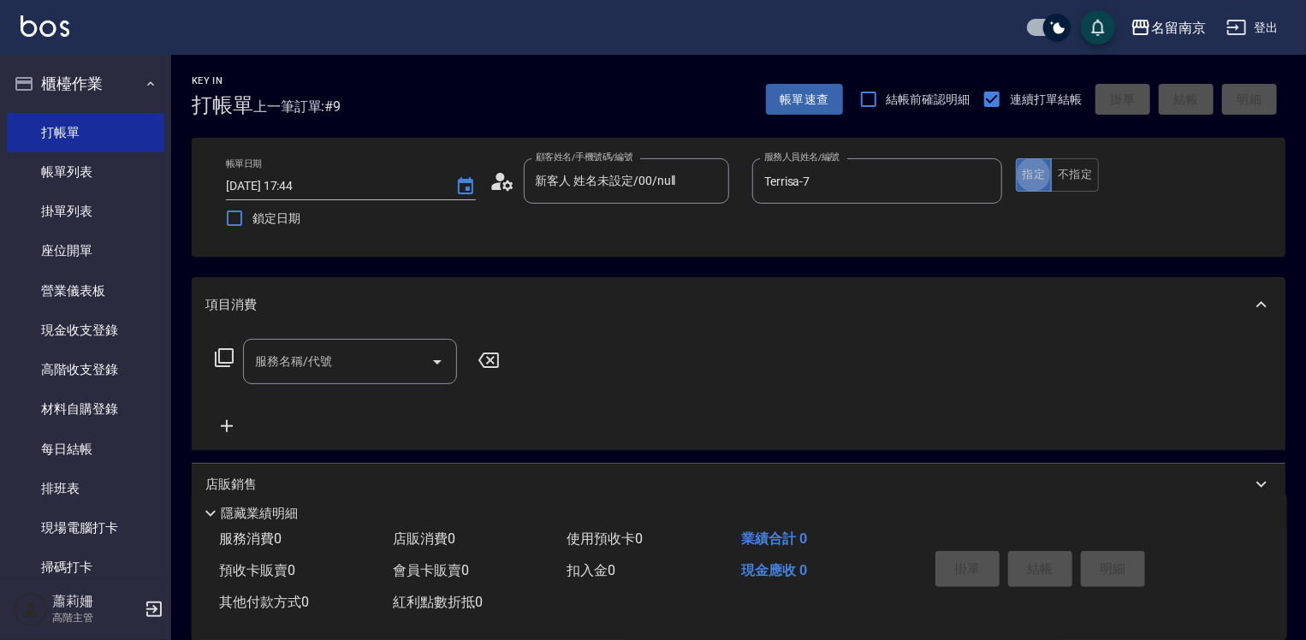
click at [266, 366] on input "服務名稱/代號" at bounding box center [337, 362] width 173 height 30
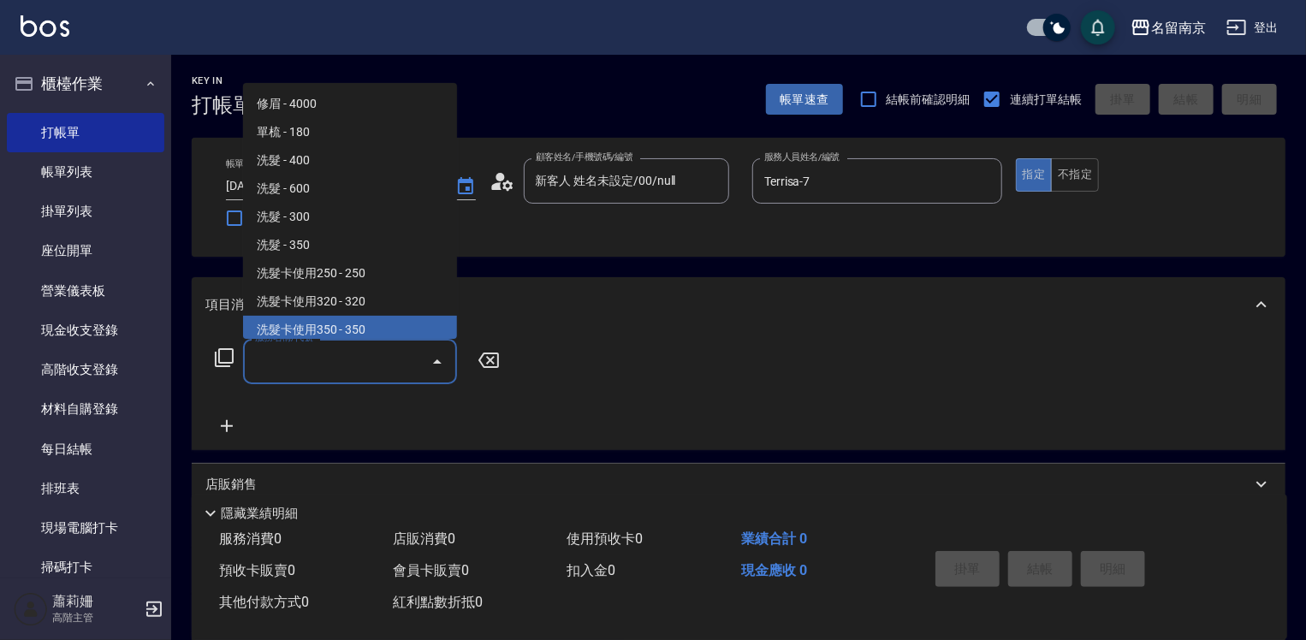
click at [363, 329] on span "洗髮卡使用350 - 350" at bounding box center [350, 330] width 214 height 28
type input "洗髮卡使用350(223)"
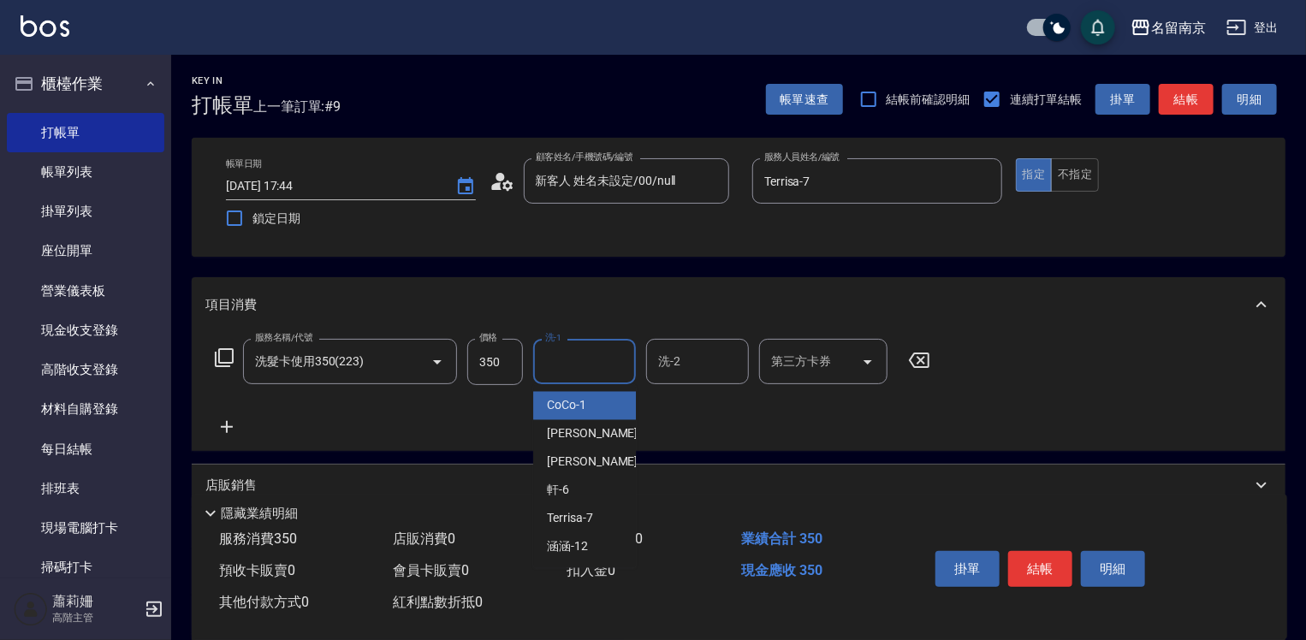
click at [561, 376] on input "洗-1" at bounding box center [584, 362] width 87 height 30
type input "Terrisa-7"
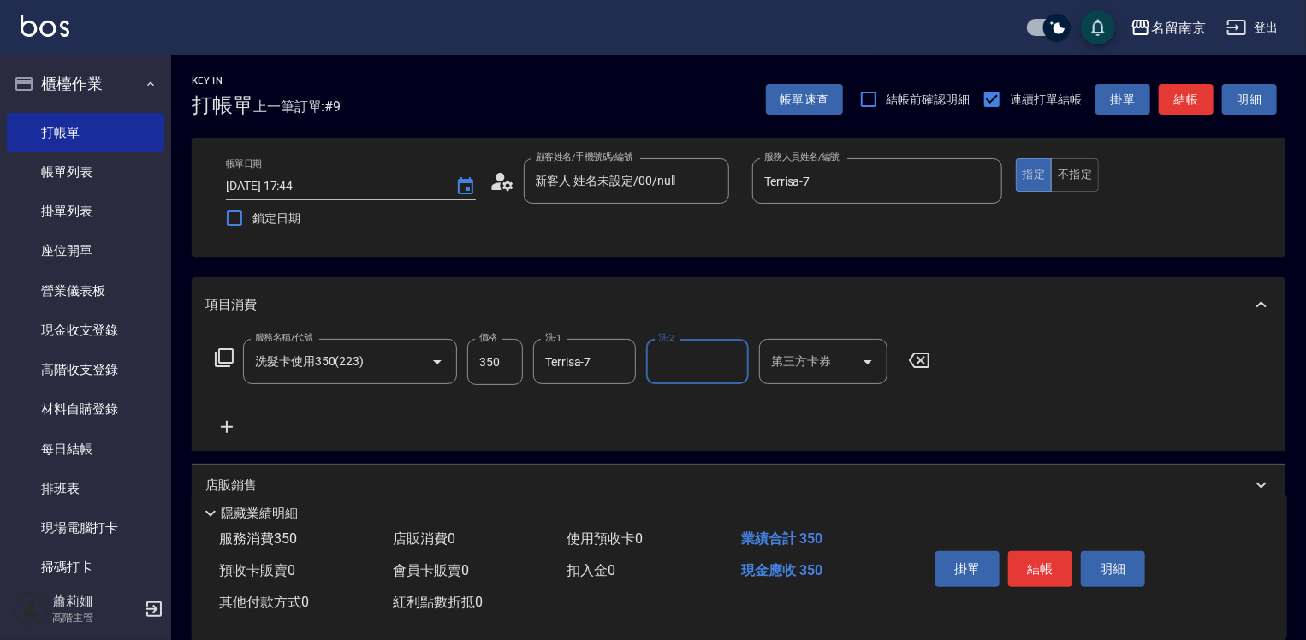
click at [799, 368] on input "第三方卡券" at bounding box center [810, 362] width 87 height 30
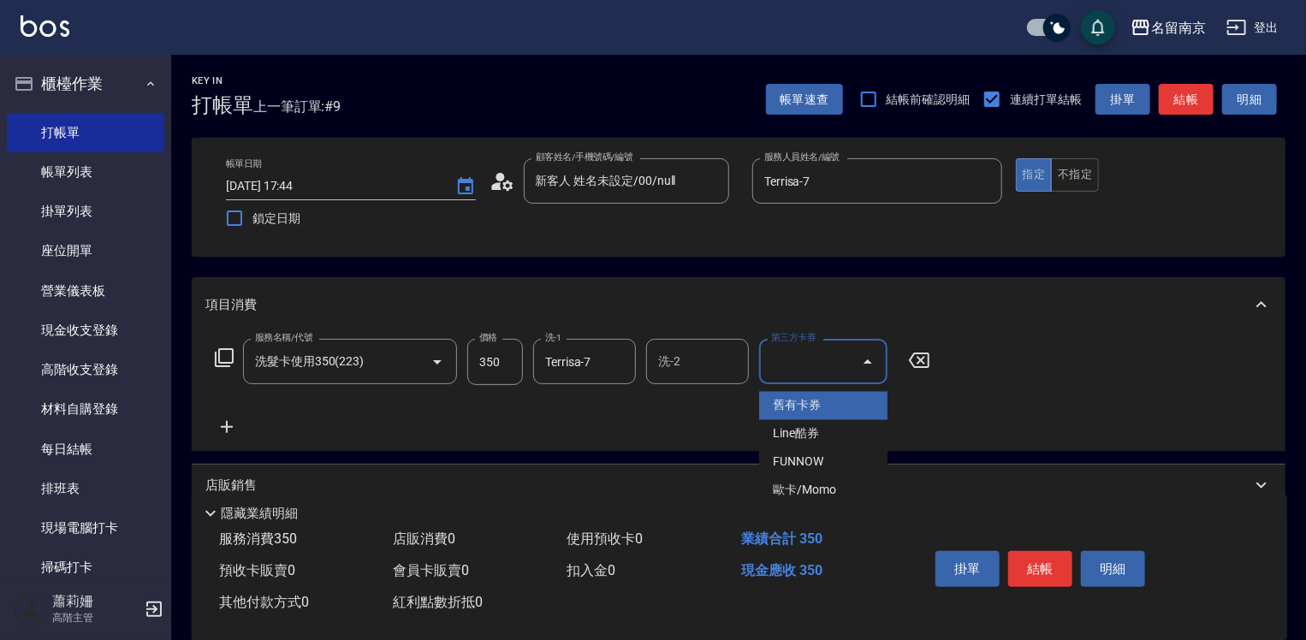
click at [830, 397] on span "舊有卡券" at bounding box center [823, 406] width 128 height 28
type input "舊有卡券"
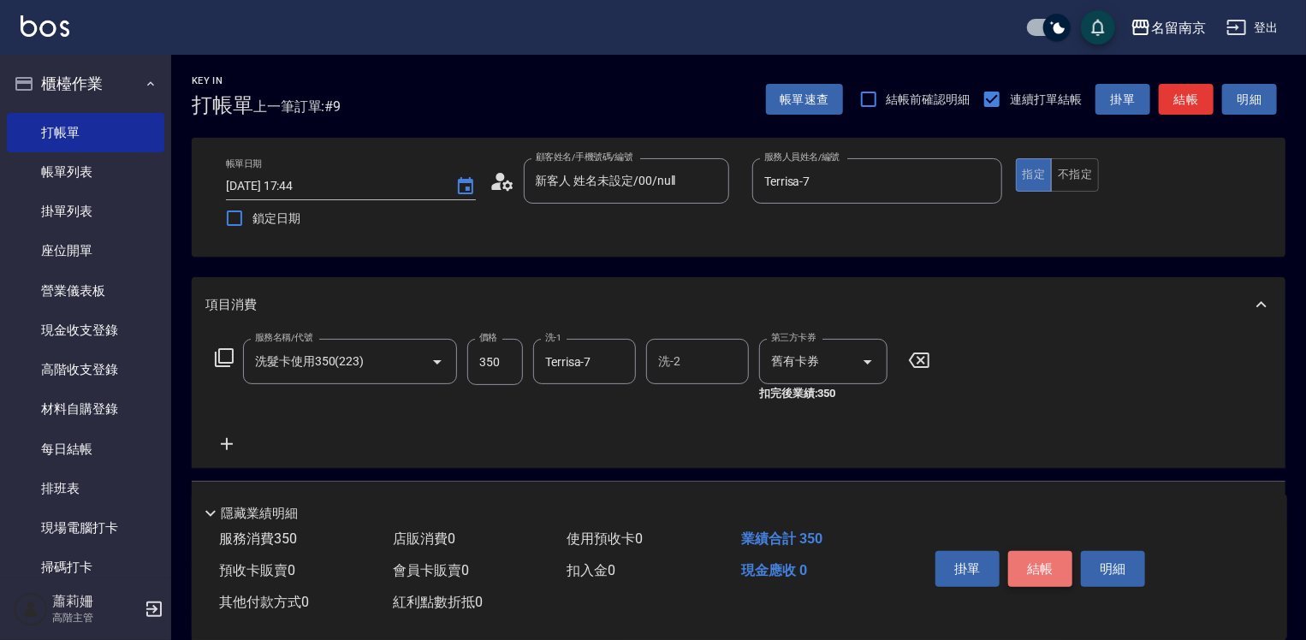
click at [1032, 558] on button "結帳" at bounding box center [1040, 569] width 64 height 36
type input "[DATE] 17:45"
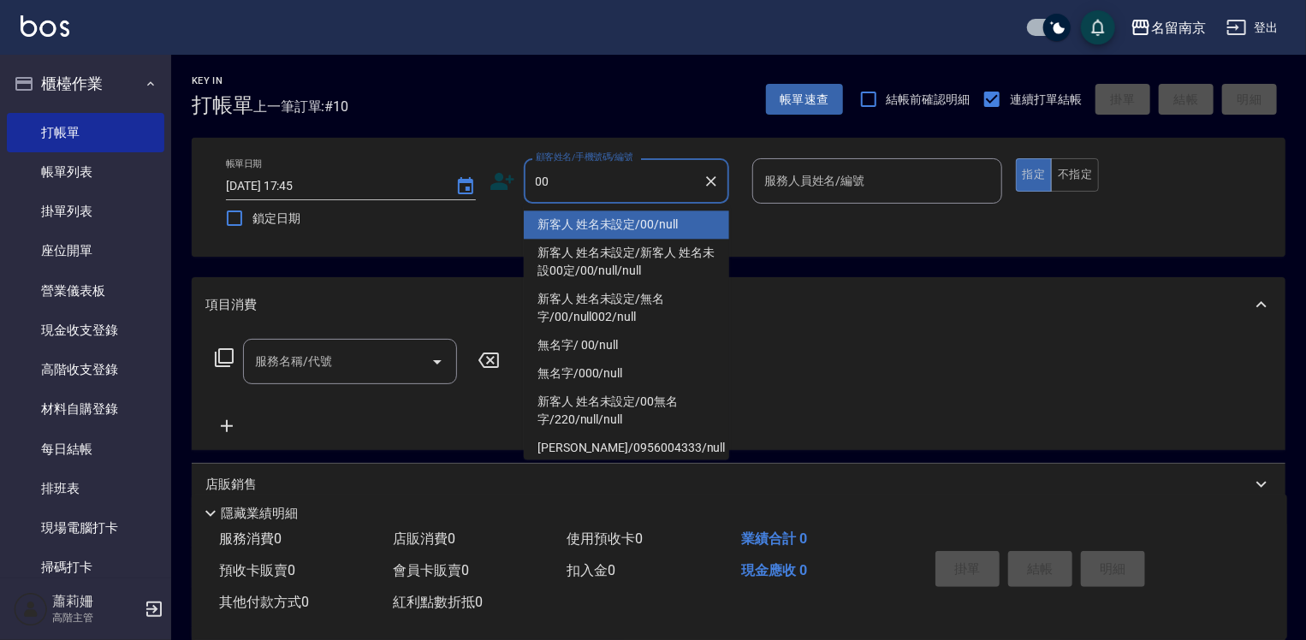
type input "新客人 姓名未設定/00/null"
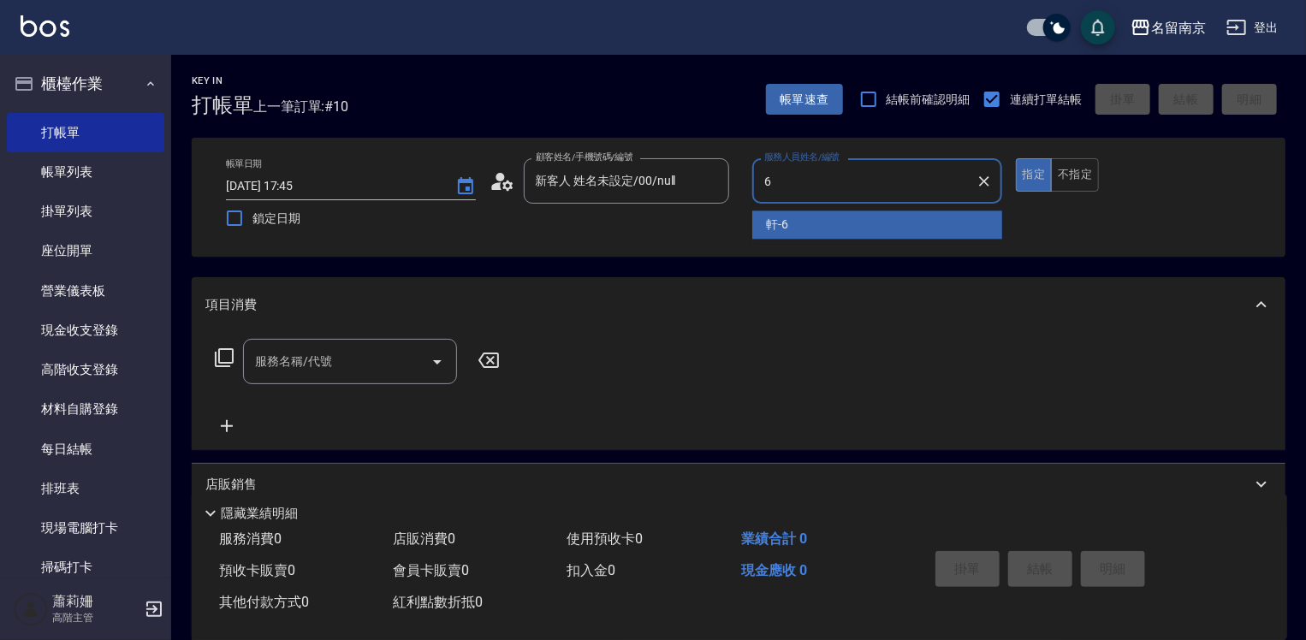
type input "軒-6"
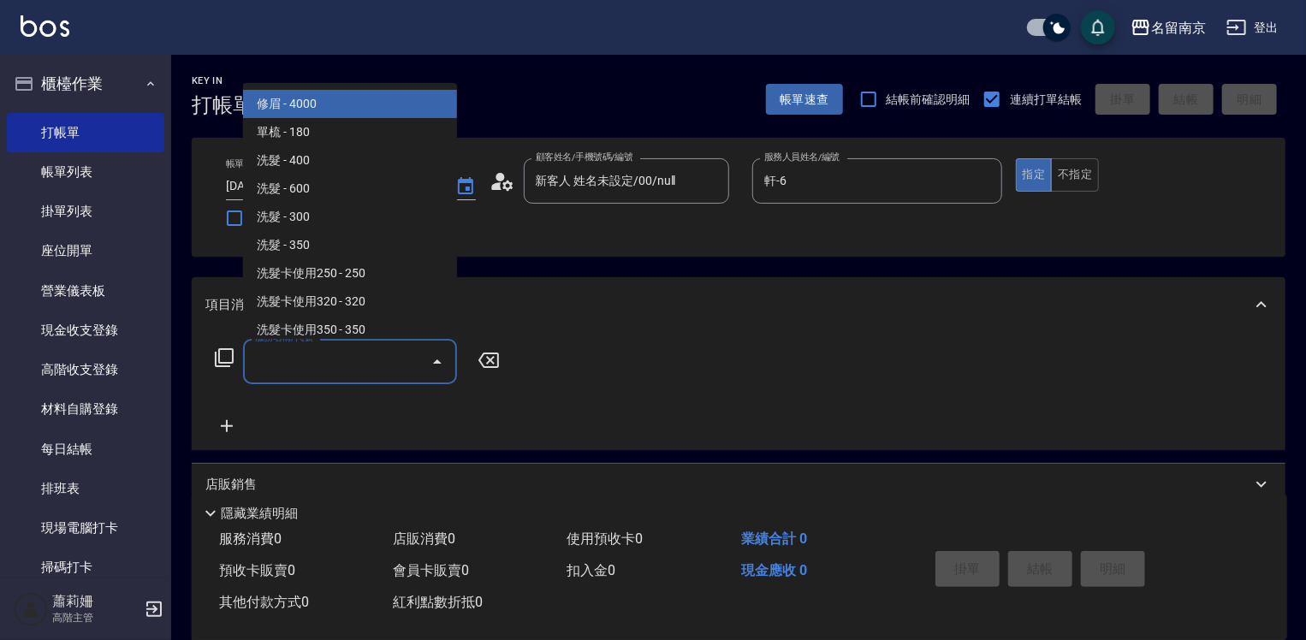
click at [301, 356] on input "服務名稱/代號" at bounding box center [337, 362] width 173 height 30
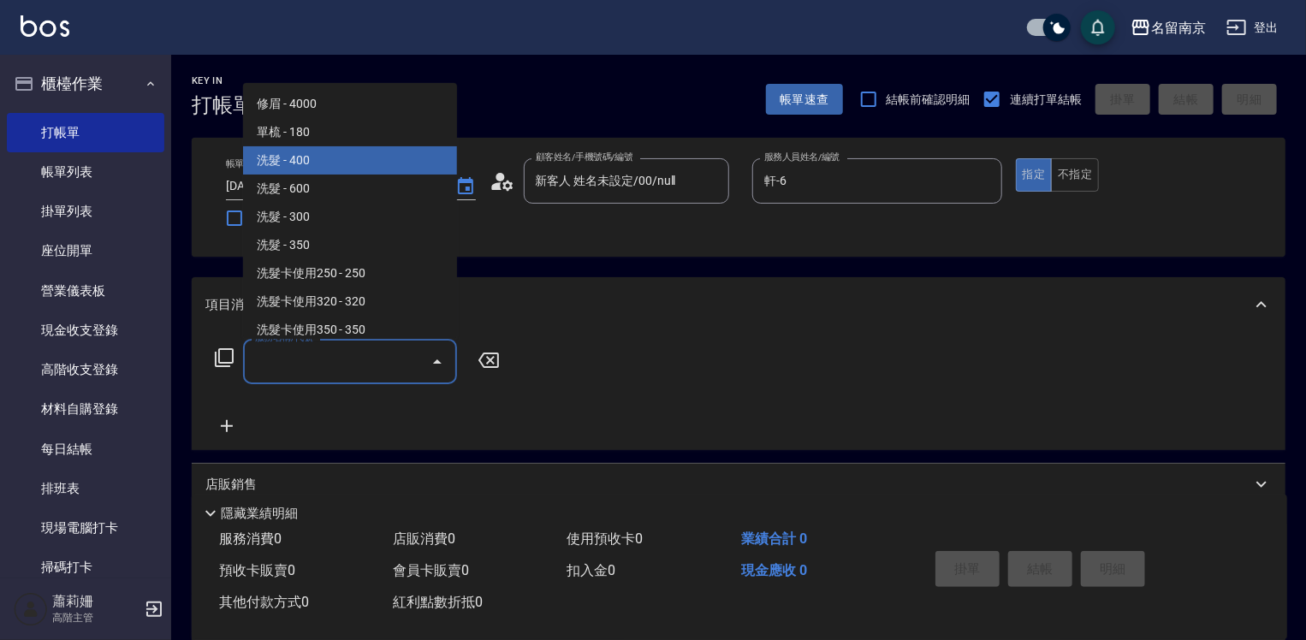
click at [369, 161] on span "洗髮 - 400" at bounding box center [350, 160] width 214 height 28
type input "洗髮(201)"
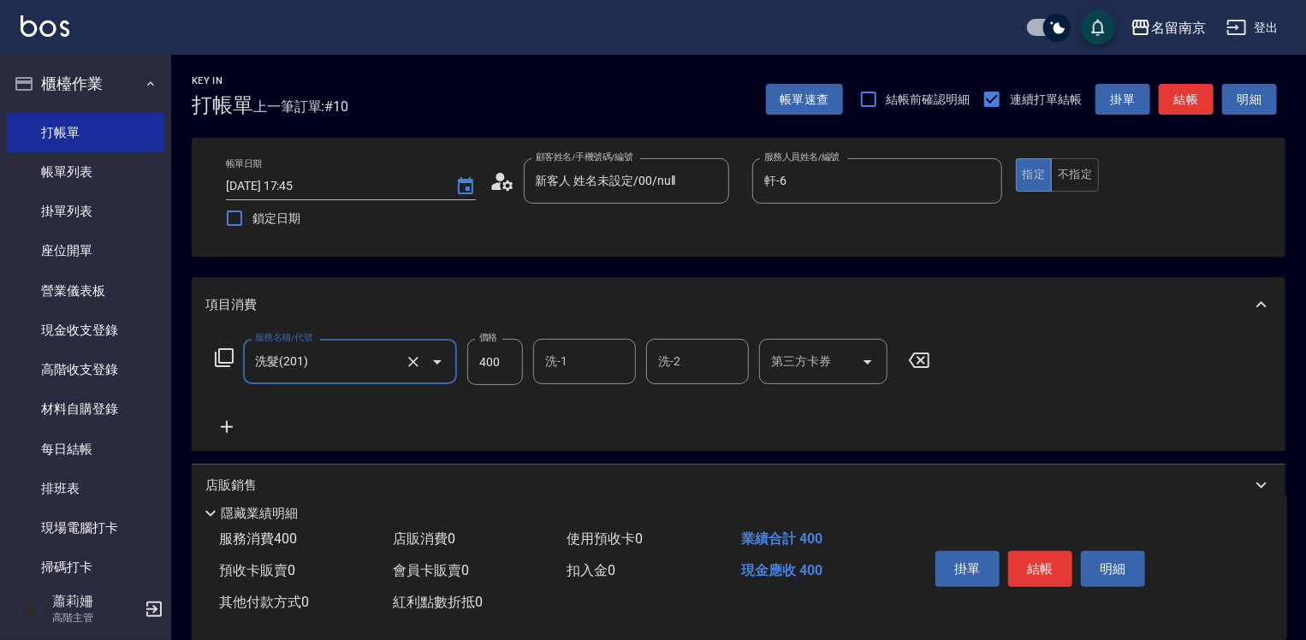
click at [513, 373] on input "400" at bounding box center [495, 362] width 56 height 46
type input "430"
type input "軒-6"
click at [1027, 560] on button "結帳" at bounding box center [1040, 569] width 64 height 36
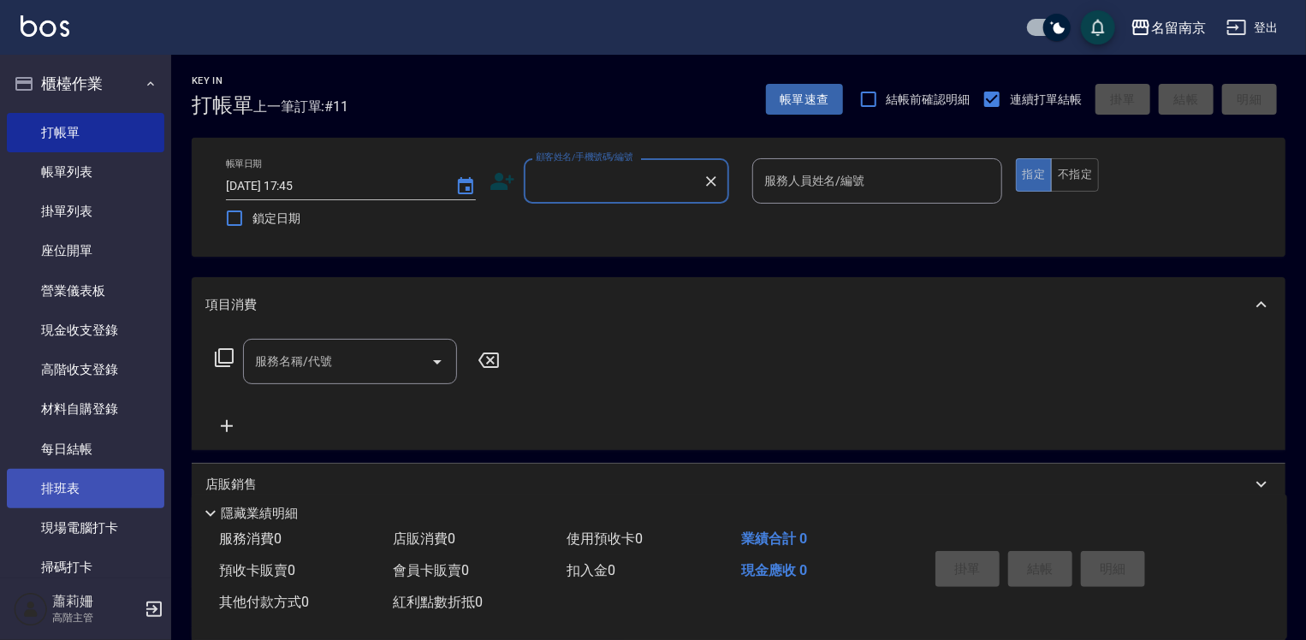
scroll to position [342, 0]
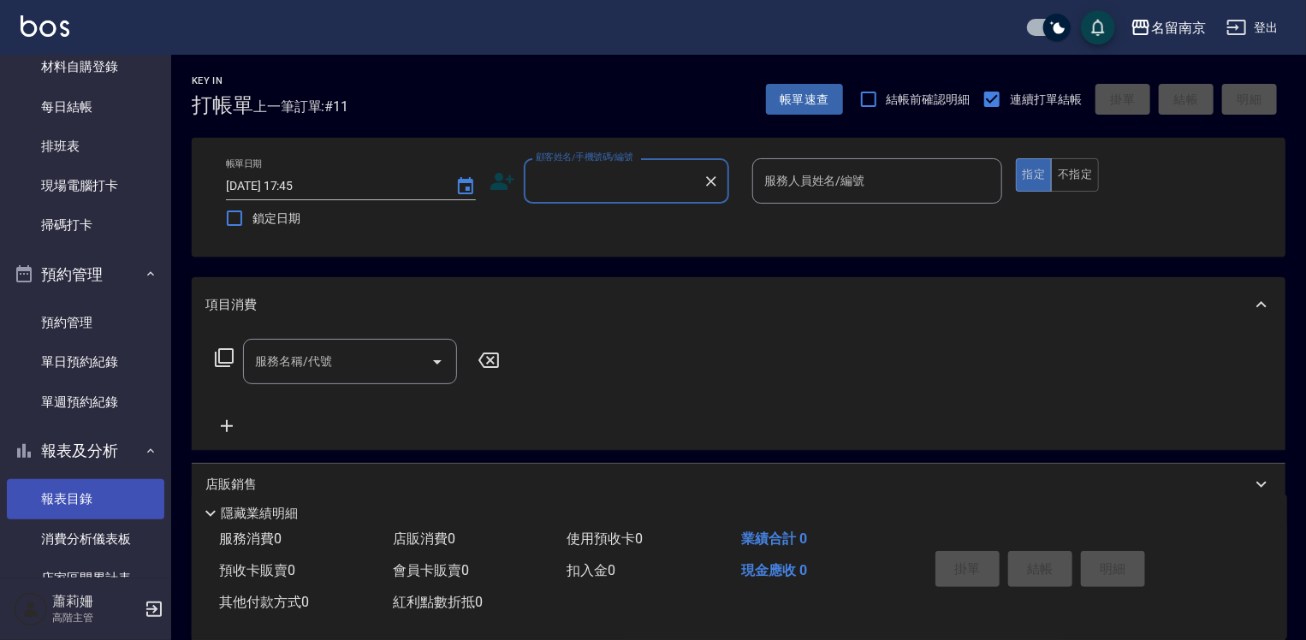
click at [86, 497] on link "報表目錄" at bounding box center [85, 498] width 157 height 39
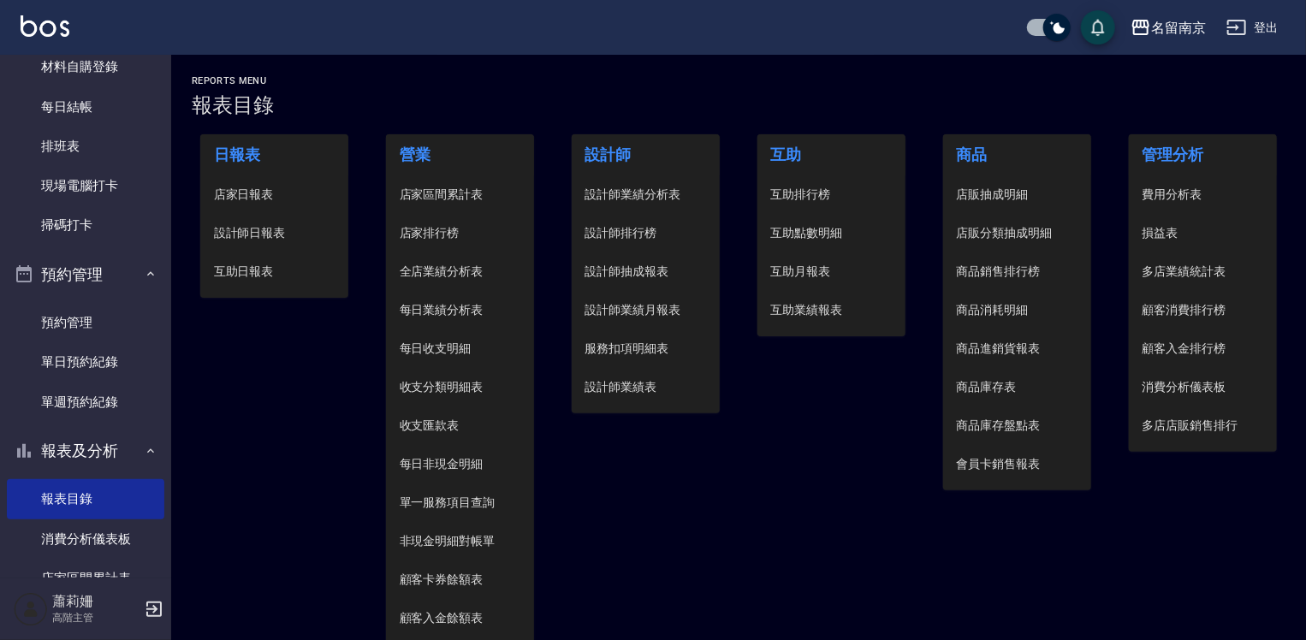
click at [283, 229] on span "設計師日報表" at bounding box center [274, 233] width 121 height 18
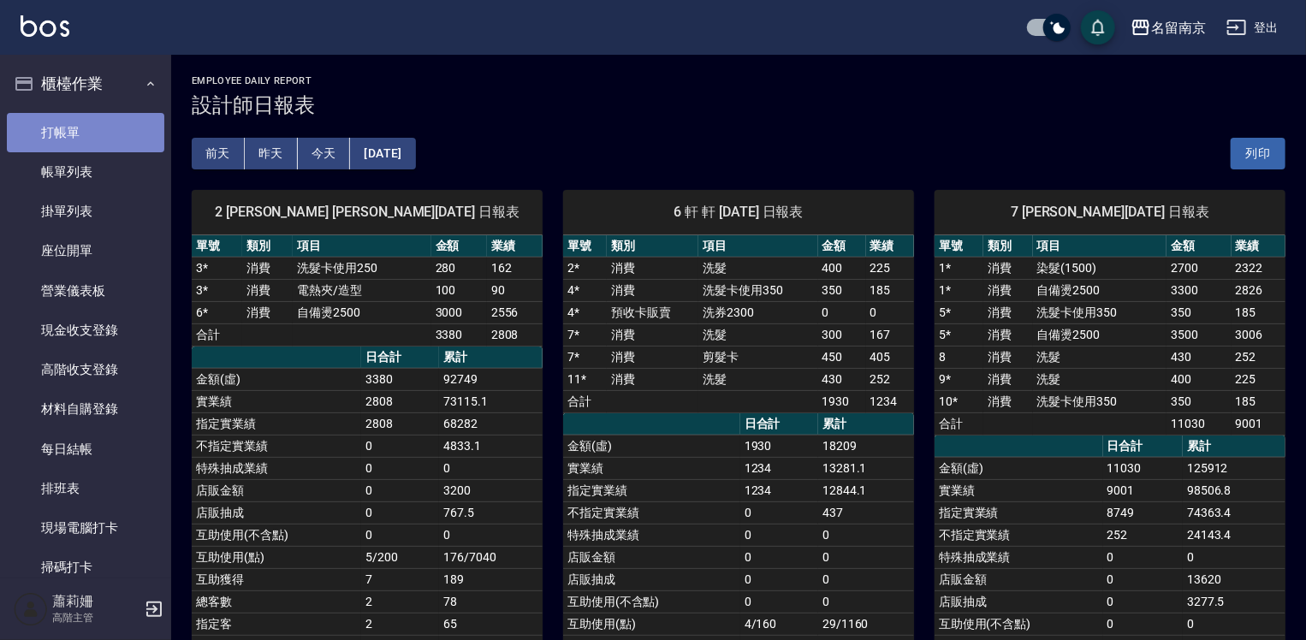
click at [113, 140] on link "打帳單" at bounding box center [85, 132] width 157 height 39
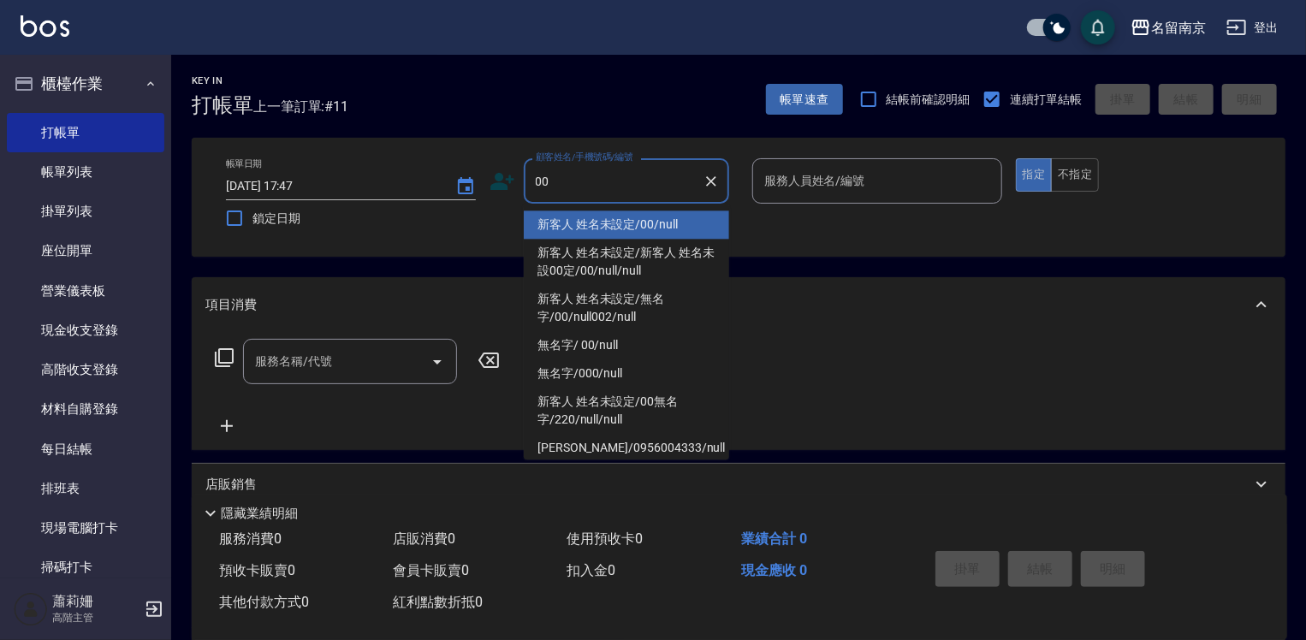
type input "新客人 姓名未設定/00/null"
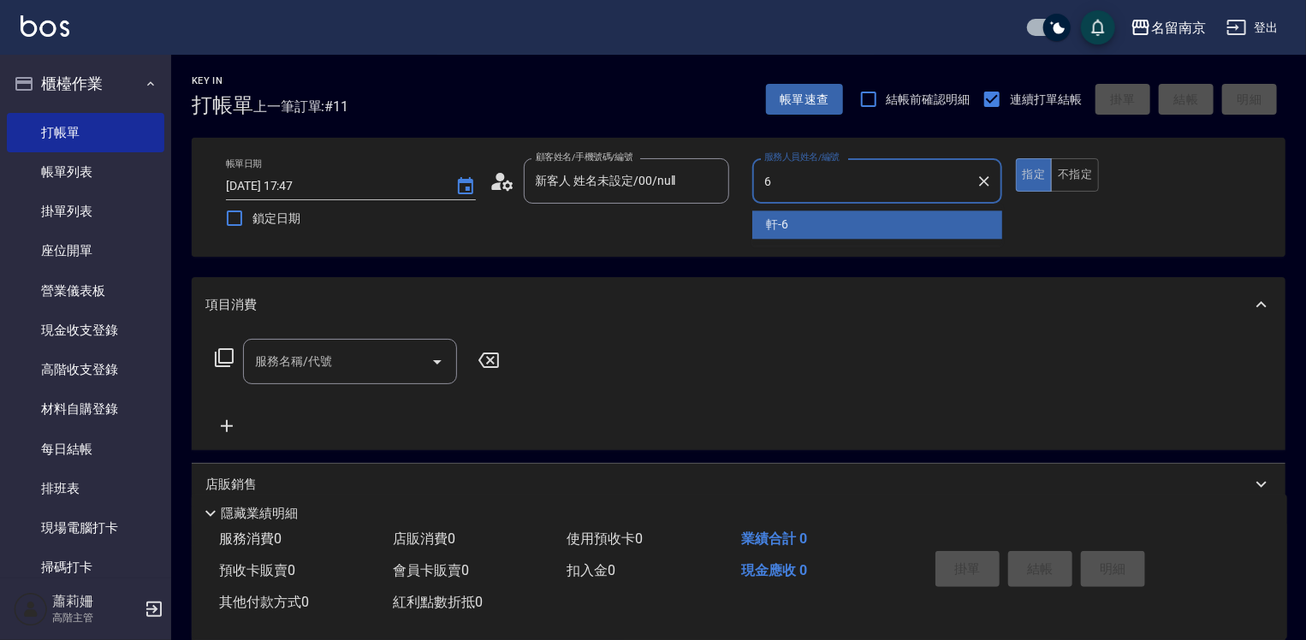
type input "軒-6"
type button "true"
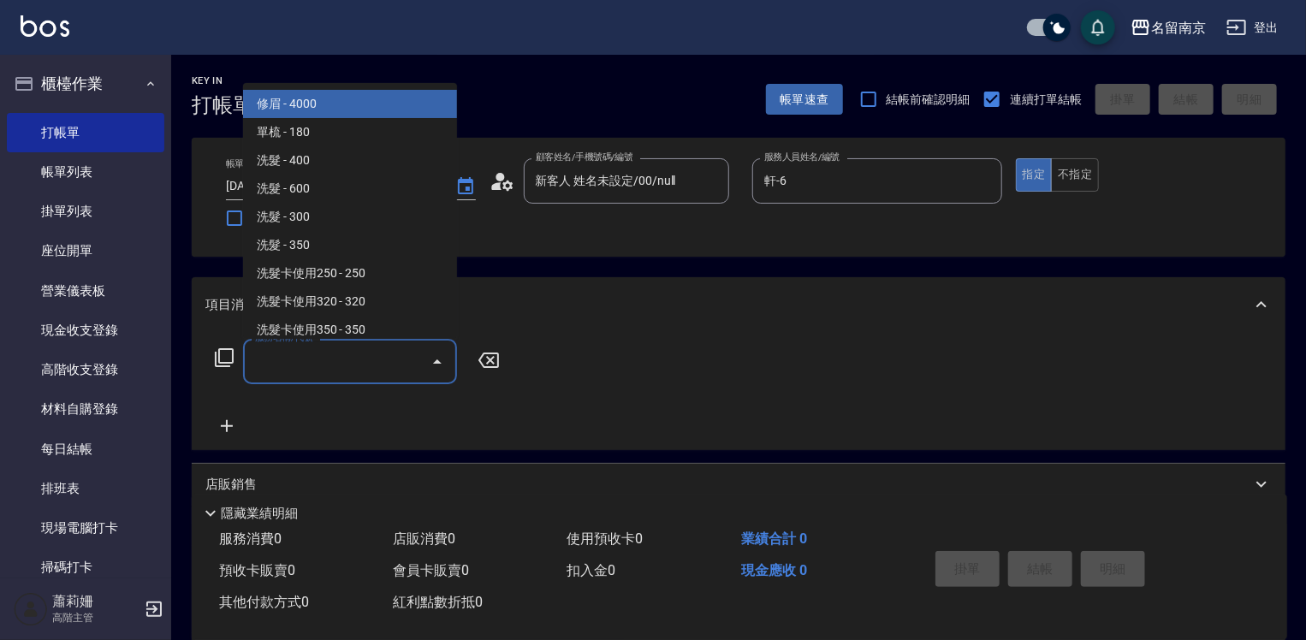
click at [370, 370] on input "服務名稱/代號" at bounding box center [337, 362] width 173 height 30
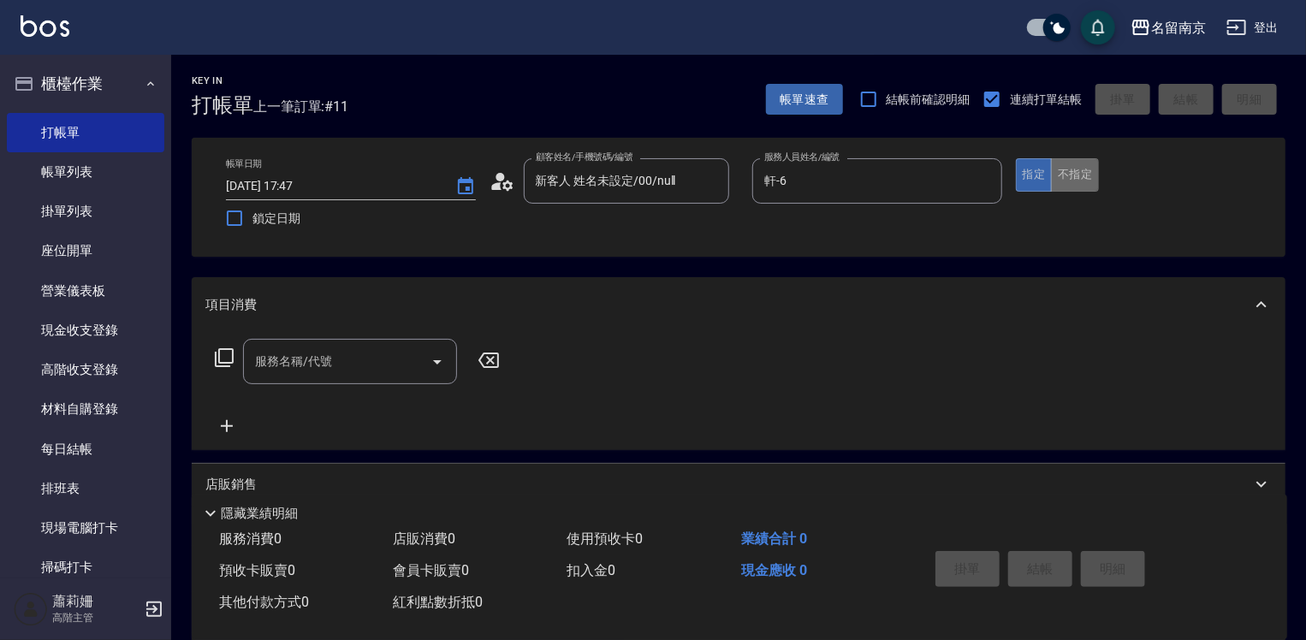
click at [1071, 160] on button "不指定" at bounding box center [1075, 174] width 48 height 33
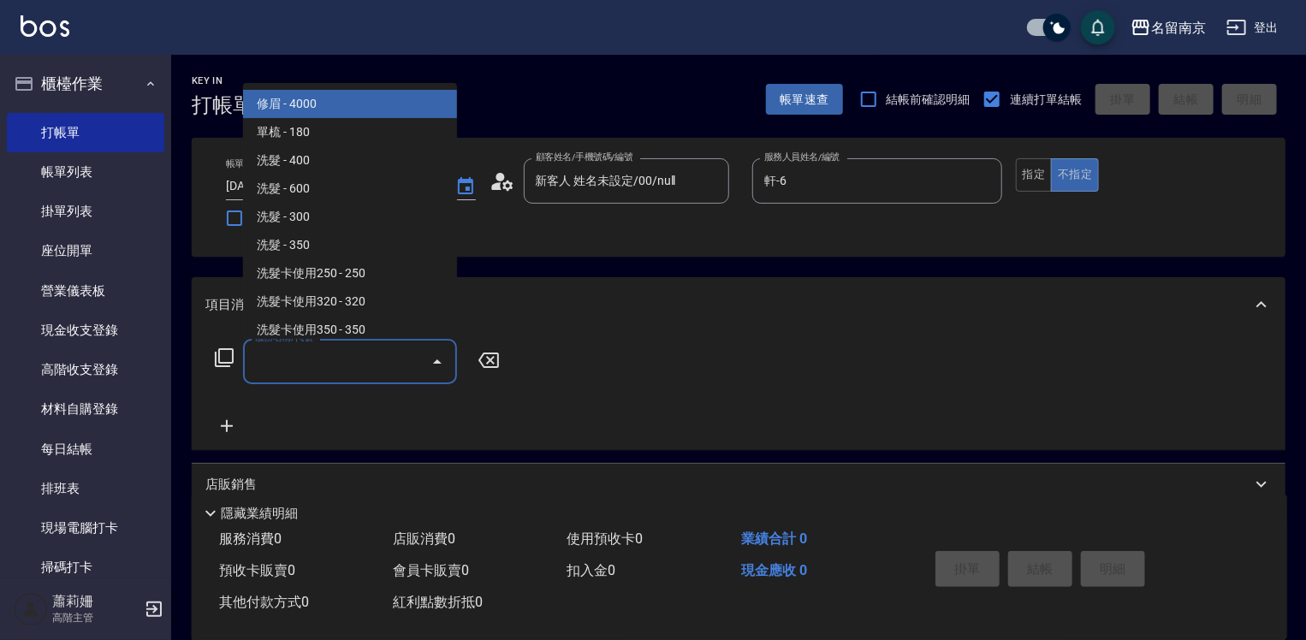
drag, startPoint x: 311, startPoint y: 359, endPoint x: 686, endPoint y: 430, distance: 382.1
click at [378, 366] on input "服務名稱/代號" at bounding box center [337, 362] width 173 height 30
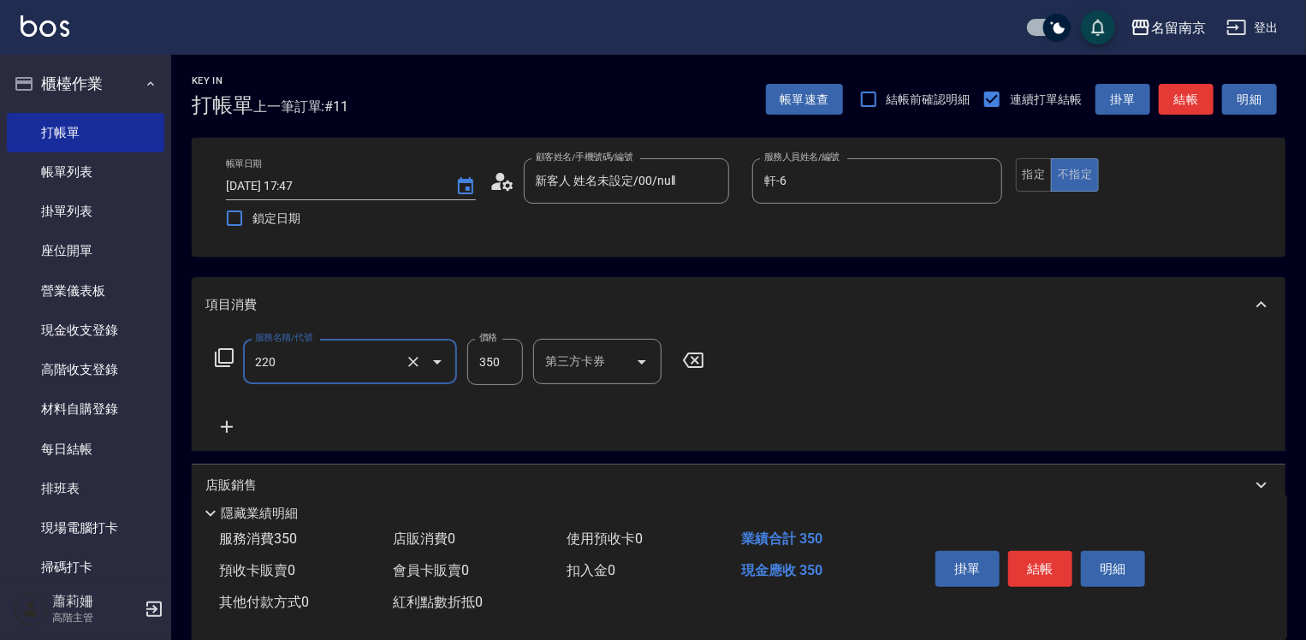
type input "洗髮(220)"
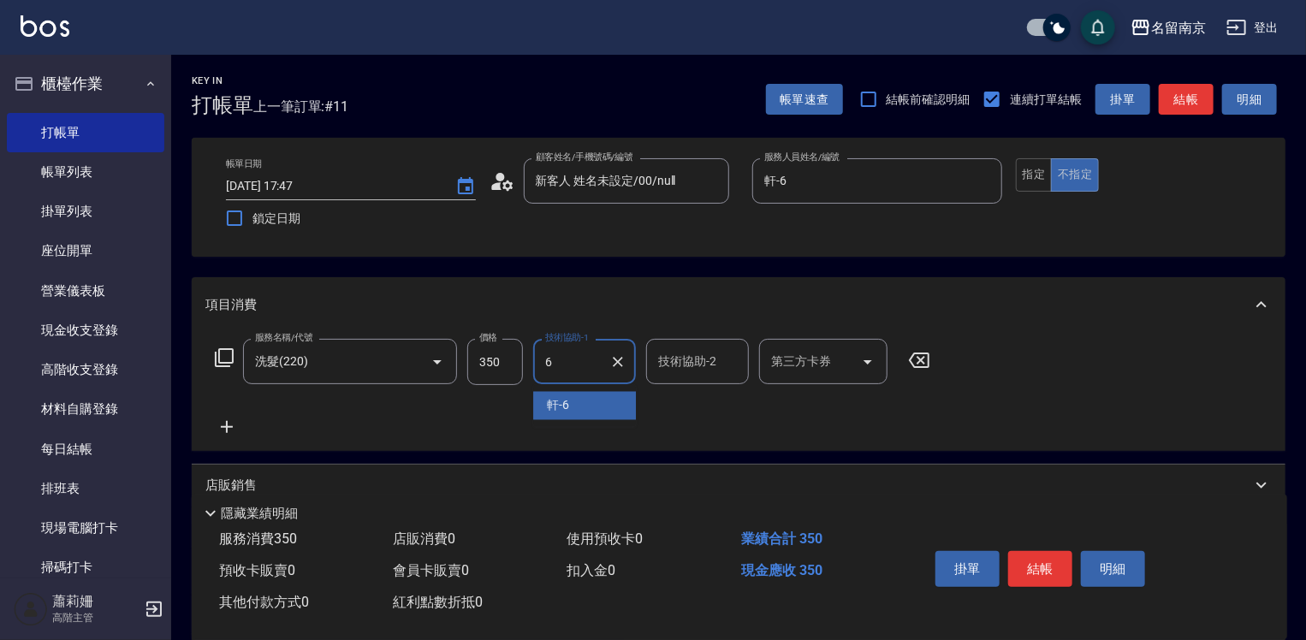
type input "軒-6"
click at [222, 421] on icon at bounding box center [226, 427] width 43 height 21
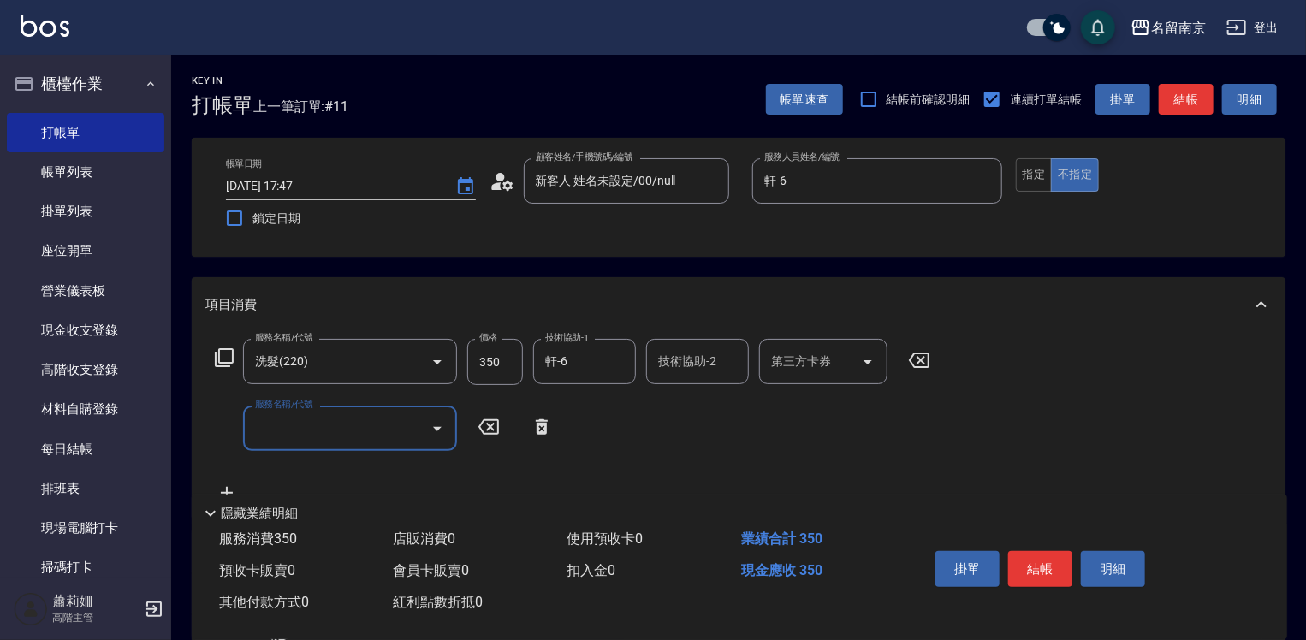
click at [285, 436] on input "服務名稱/代號" at bounding box center [337, 428] width 173 height 30
type input "剪髮(301)"
type input "400"
click at [1054, 568] on button "結帳" at bounding box center [1040, 569] width 64 height 36
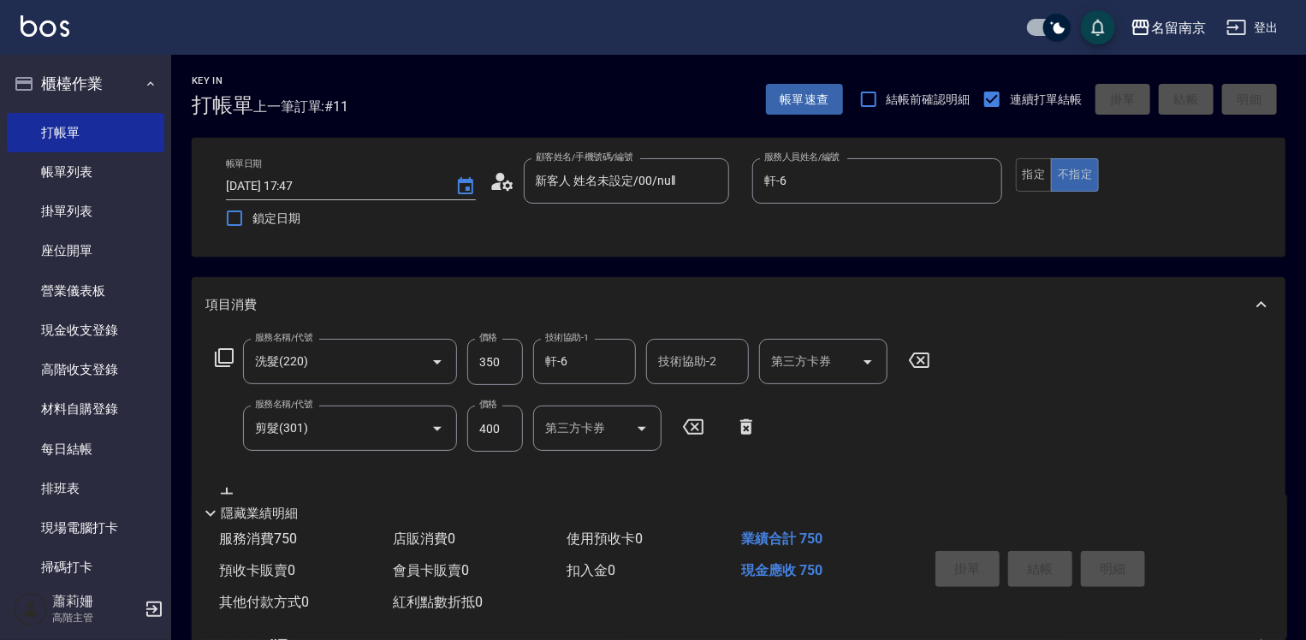
type input "[DATE] 18:23"
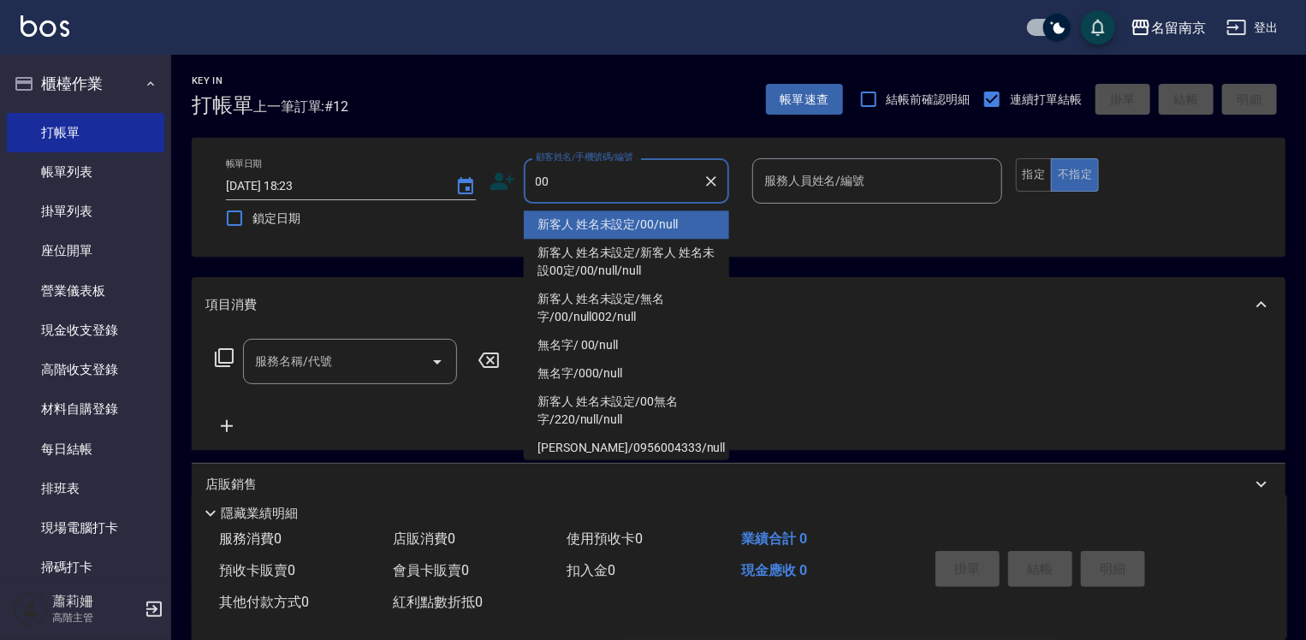
type input "新客人 姓名未設定/00/null"
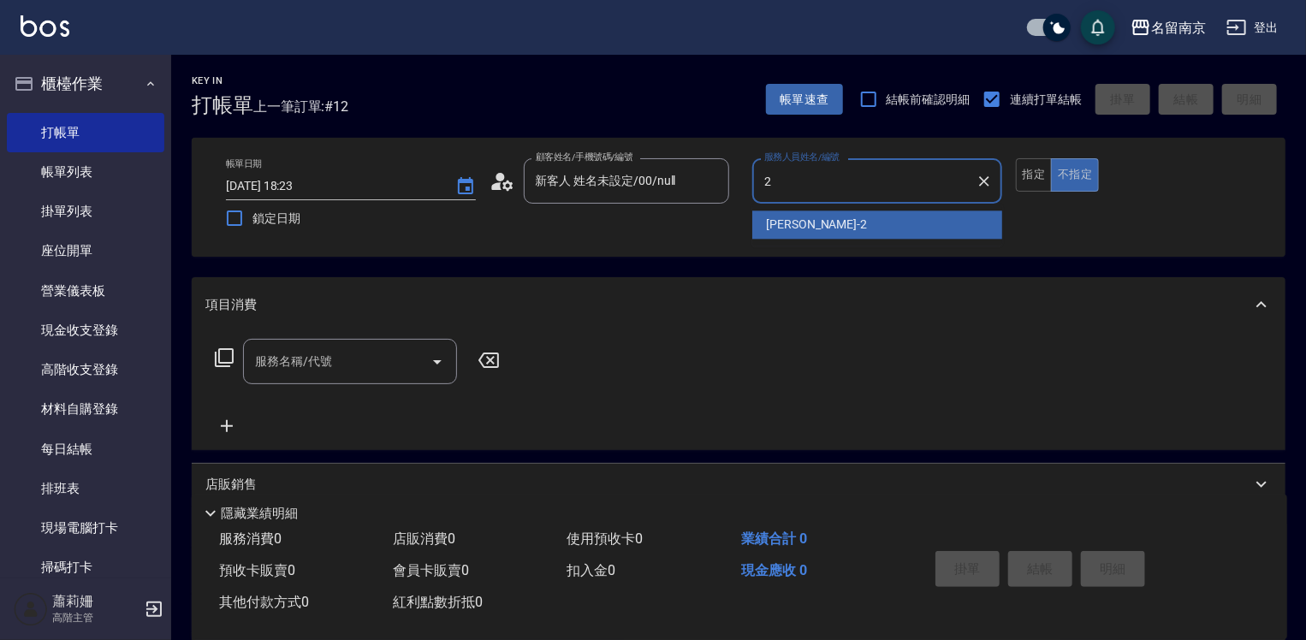
type input "[PERSON_NAME]-2"
type button "false"
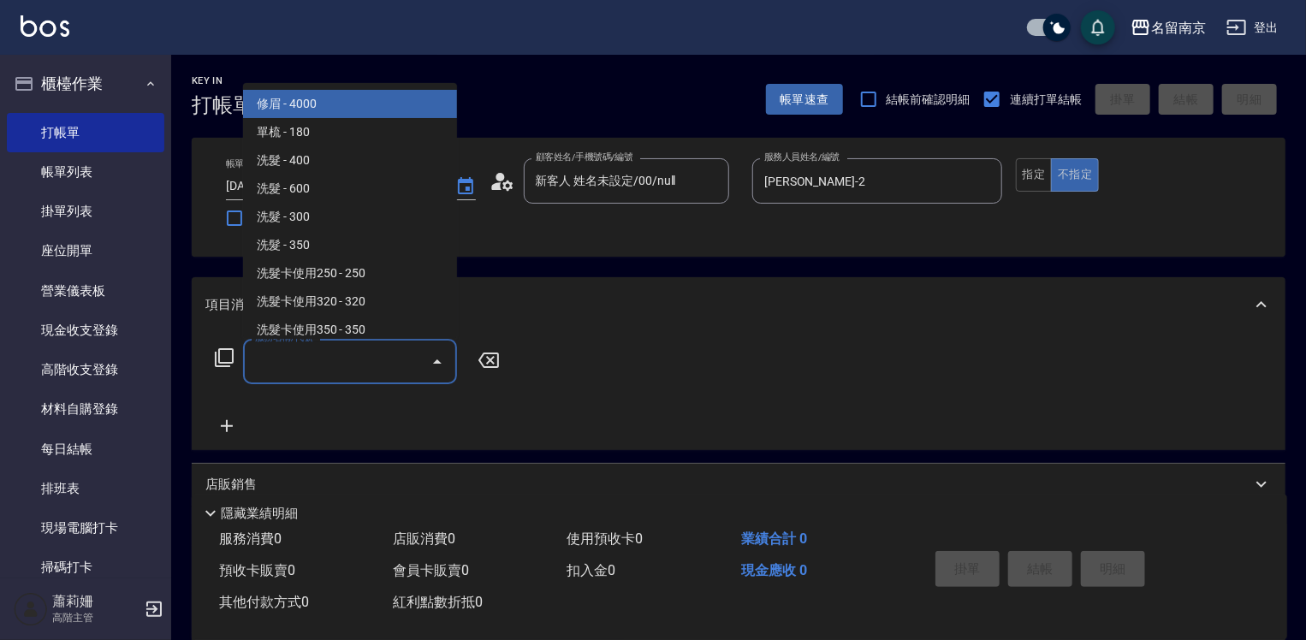
drag, startPoint x: 346, startPoint y: 364, endPoint x: 358, endPoint y: 370, distance: 13.8
click at [346, 364] on input "服務名稱/代號" at bounding box center [337, 362] width 173 height 30
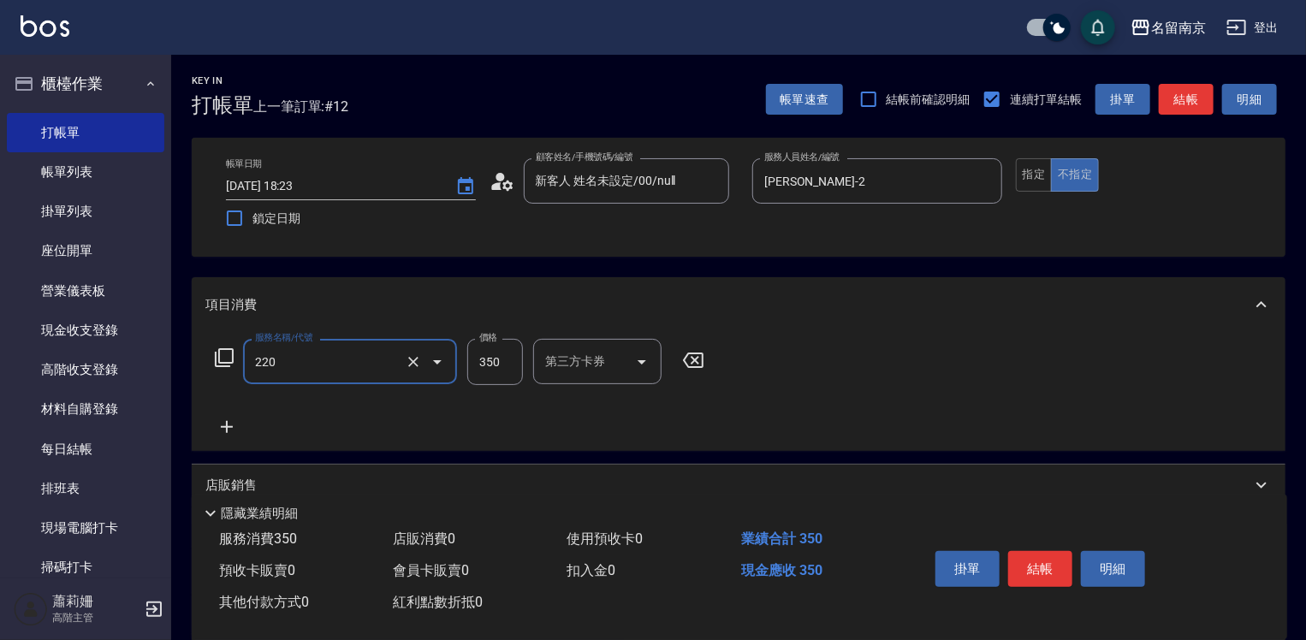
type input "洗髮(220)"
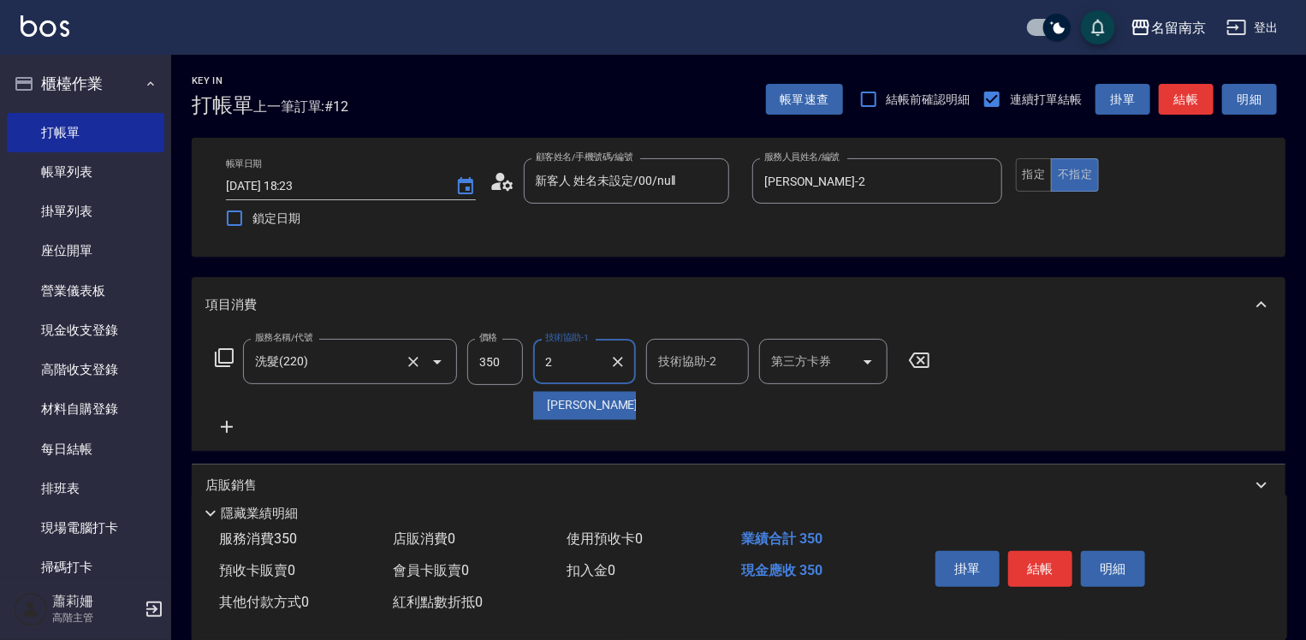
type input "[PERSON_NAME]-2"
click at [1054, 567] on button "結帳" at bounding box center [1040, 569] width 64 height 36
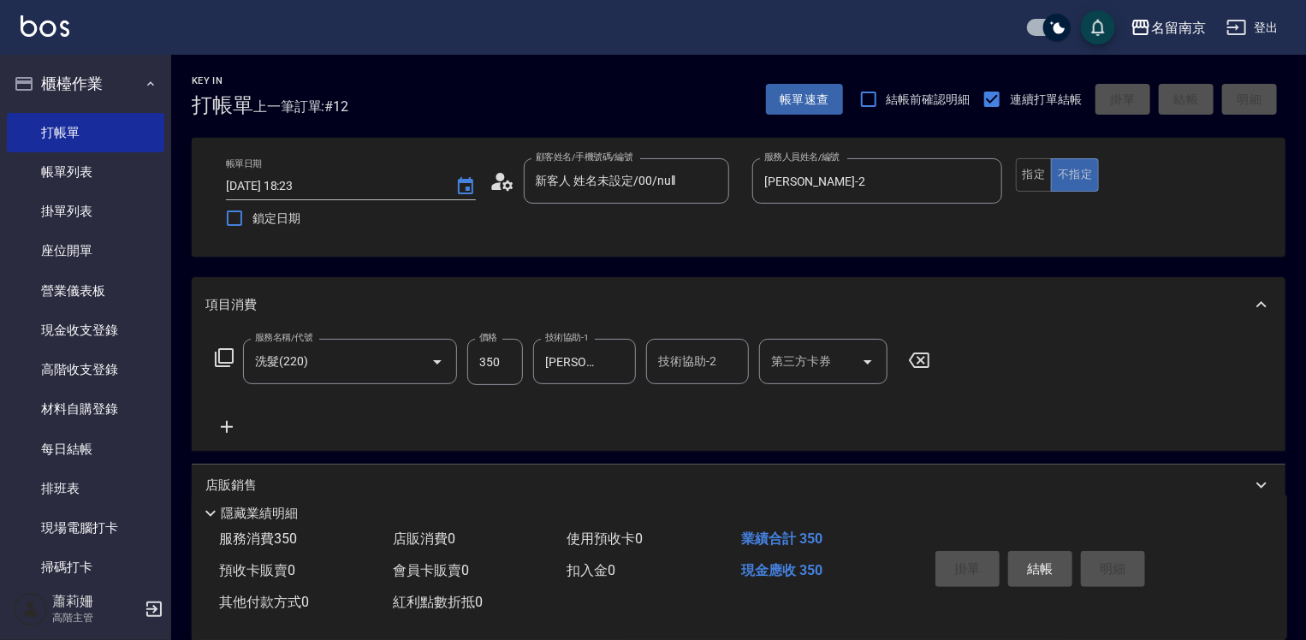
type input "[DATE] 18:24"
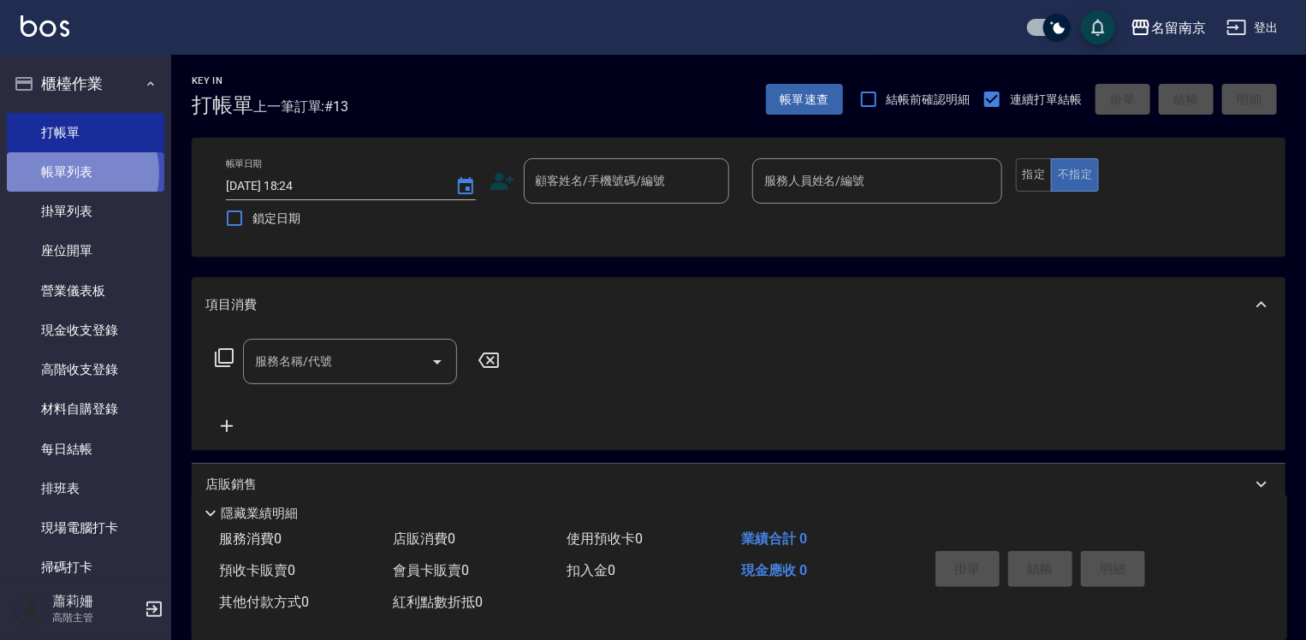
click at [69, 173] on link "帳單列表" at bounding box center [85, 171] width 157 height 39
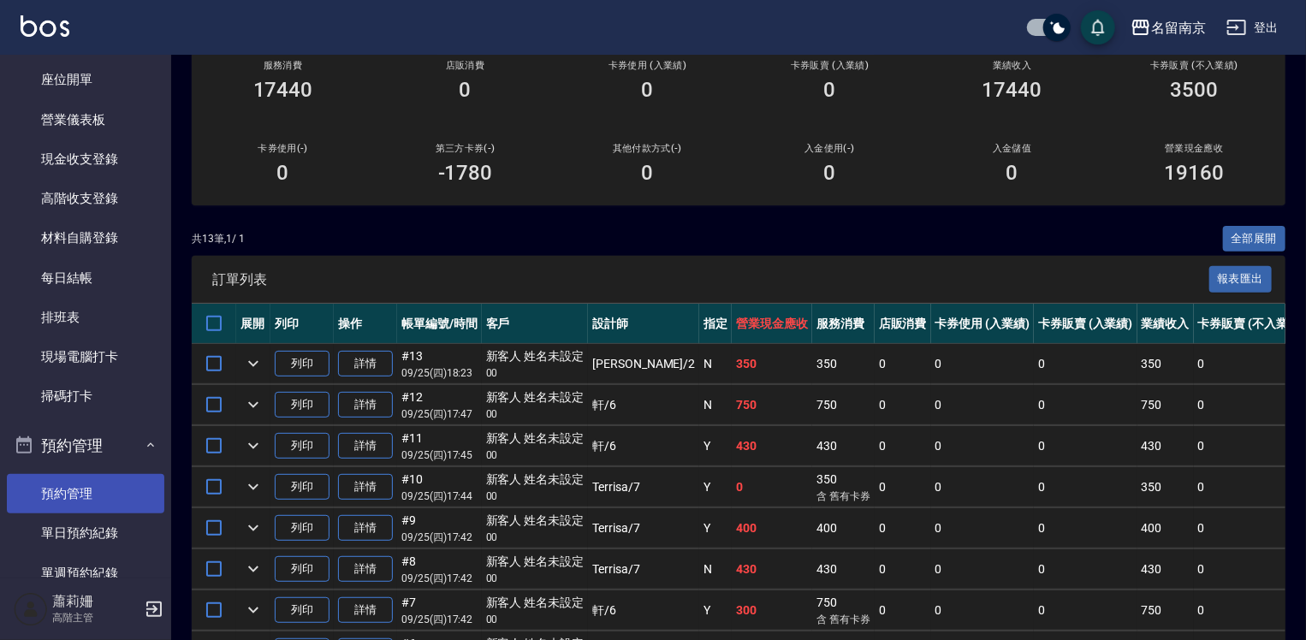
scroll to position [513, 0]
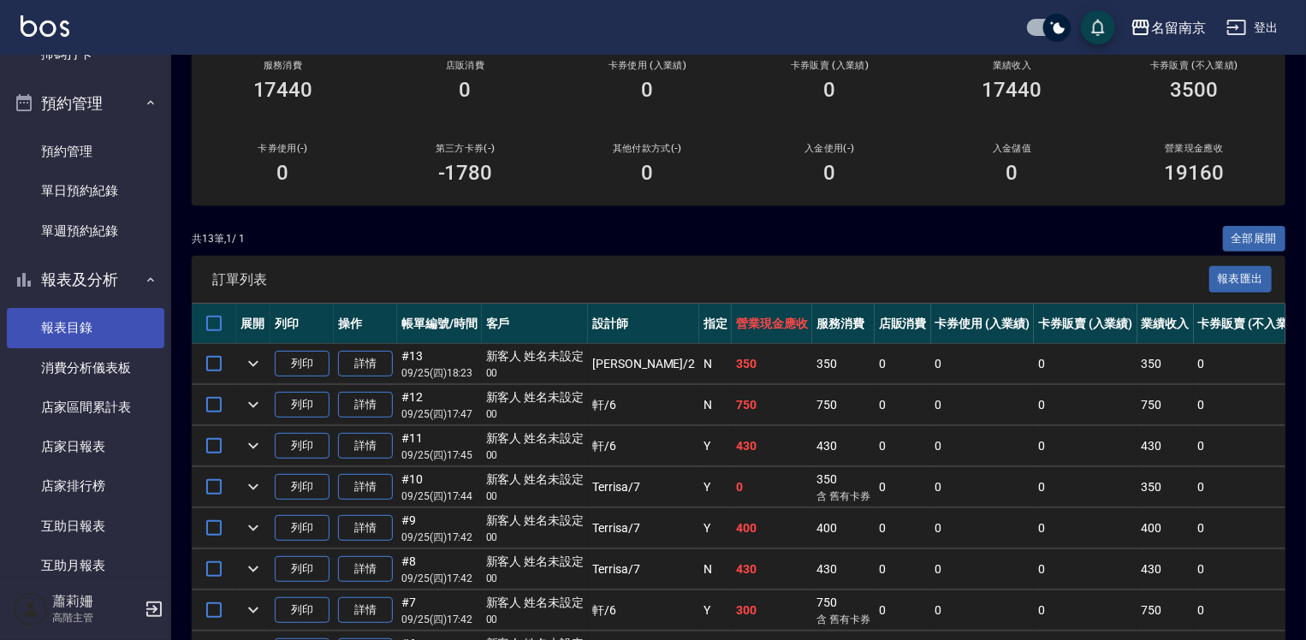
click at [102, 315] on link "報表目錄" at bounding box center [85, 327] width 157 height 39
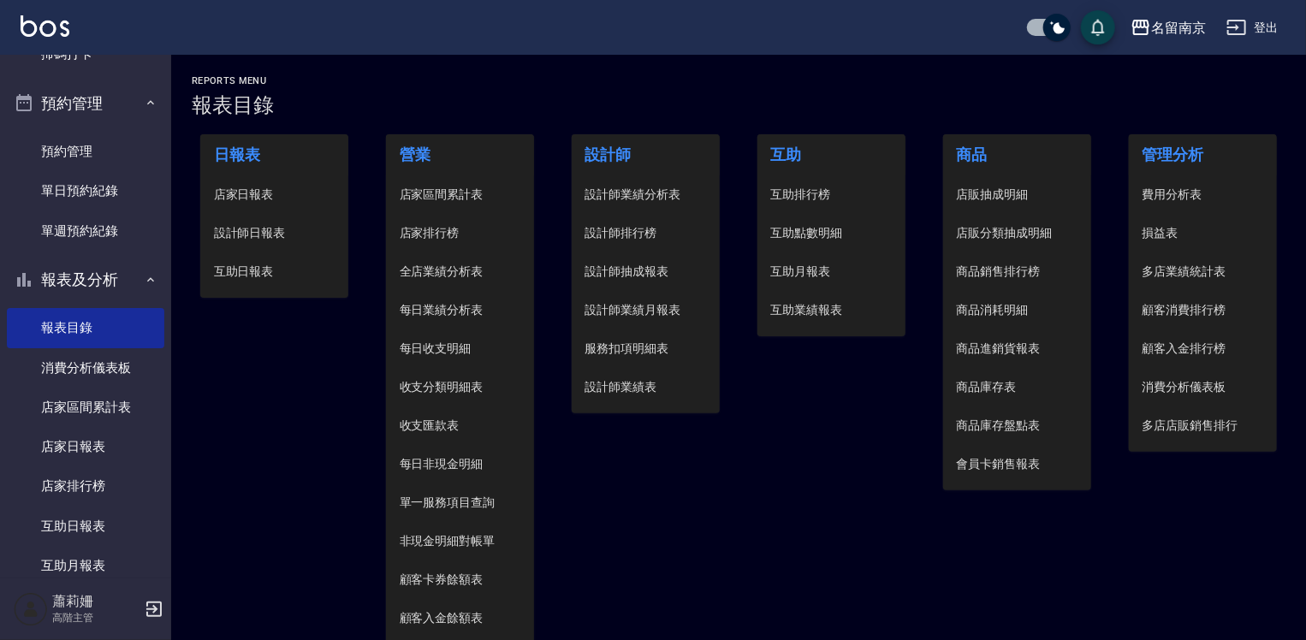
click at [291, 225] on span "設計師日報表" at bounding box center [274, 233] width 121 height 18
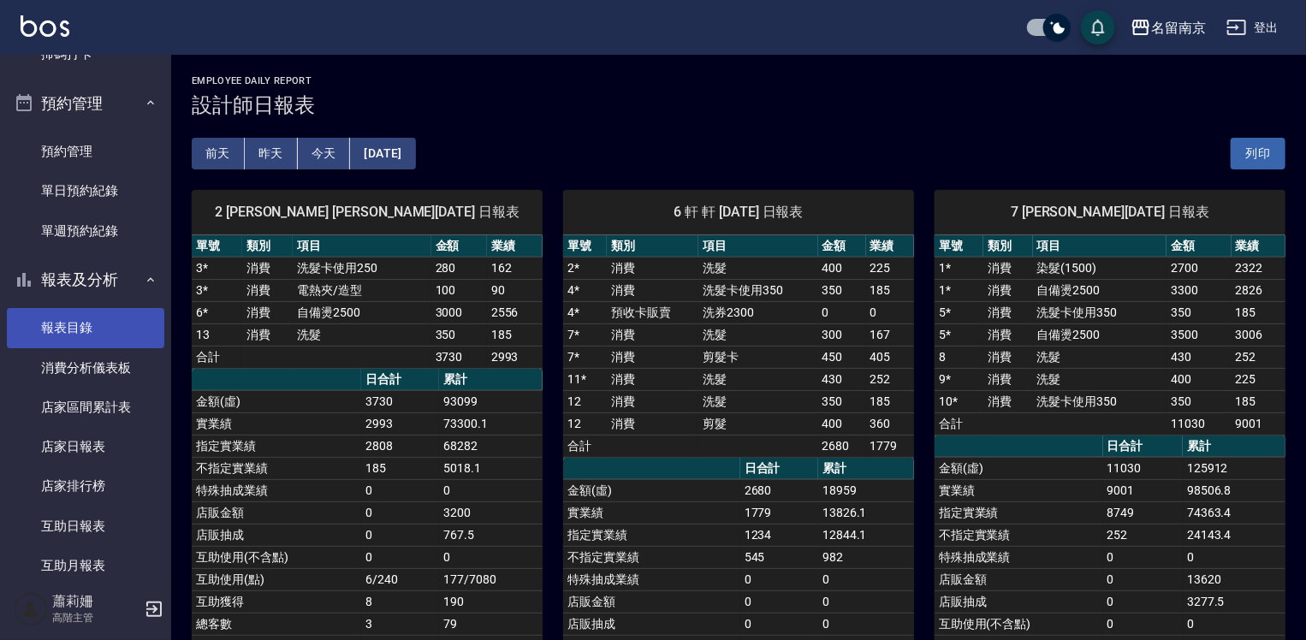
click at [62, 320] on link "報表目錄" at bounding box center [85, 327] width 157 height 39
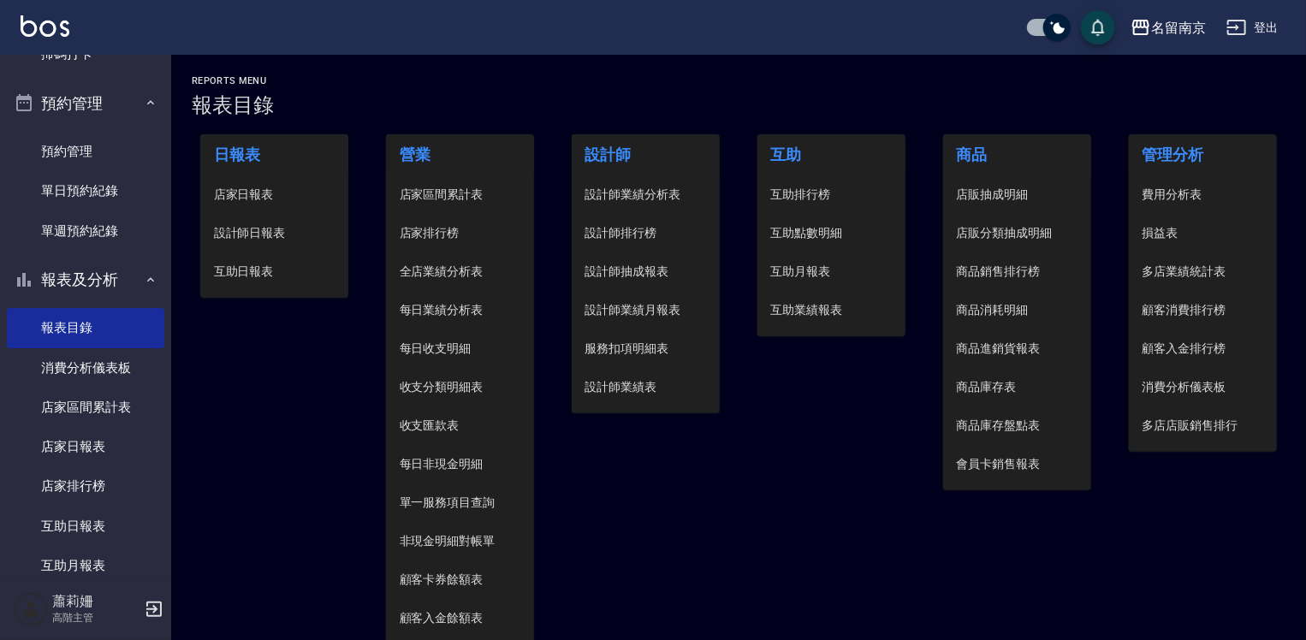
click at [270, 227] on span "設計師日報表" at bounding box center [274, 233] width 121 height 18
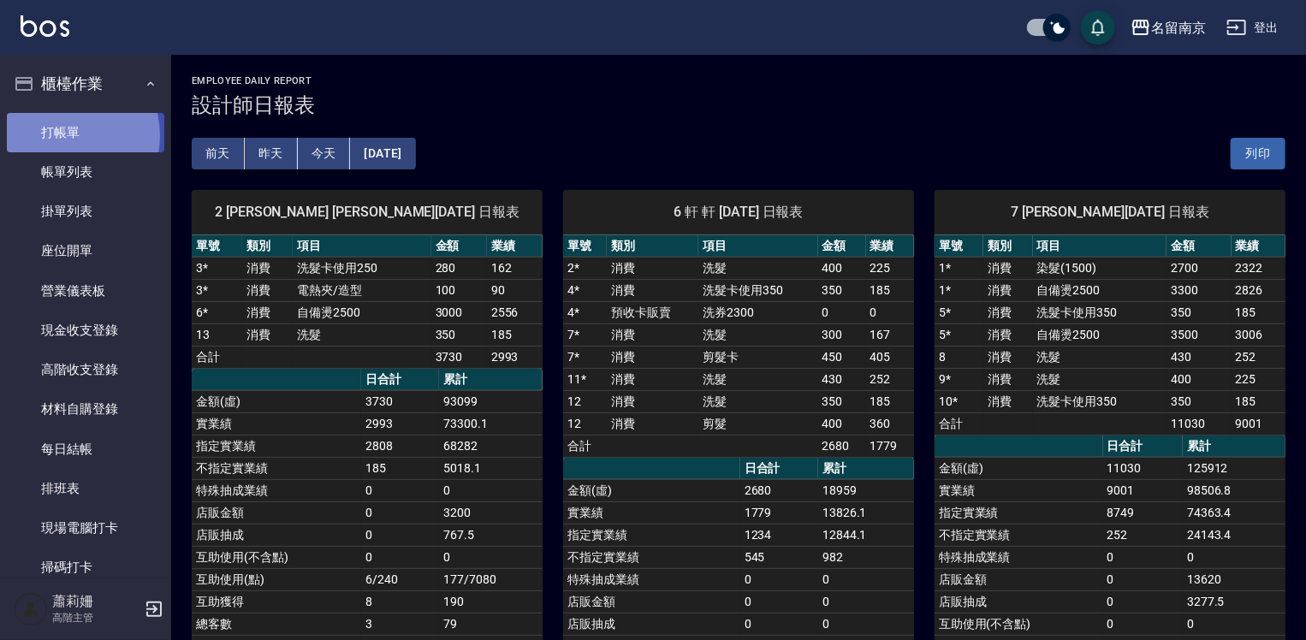
click at [62, 135] on link "打帳單" at bounding box center [85, 132] width 157 height 39
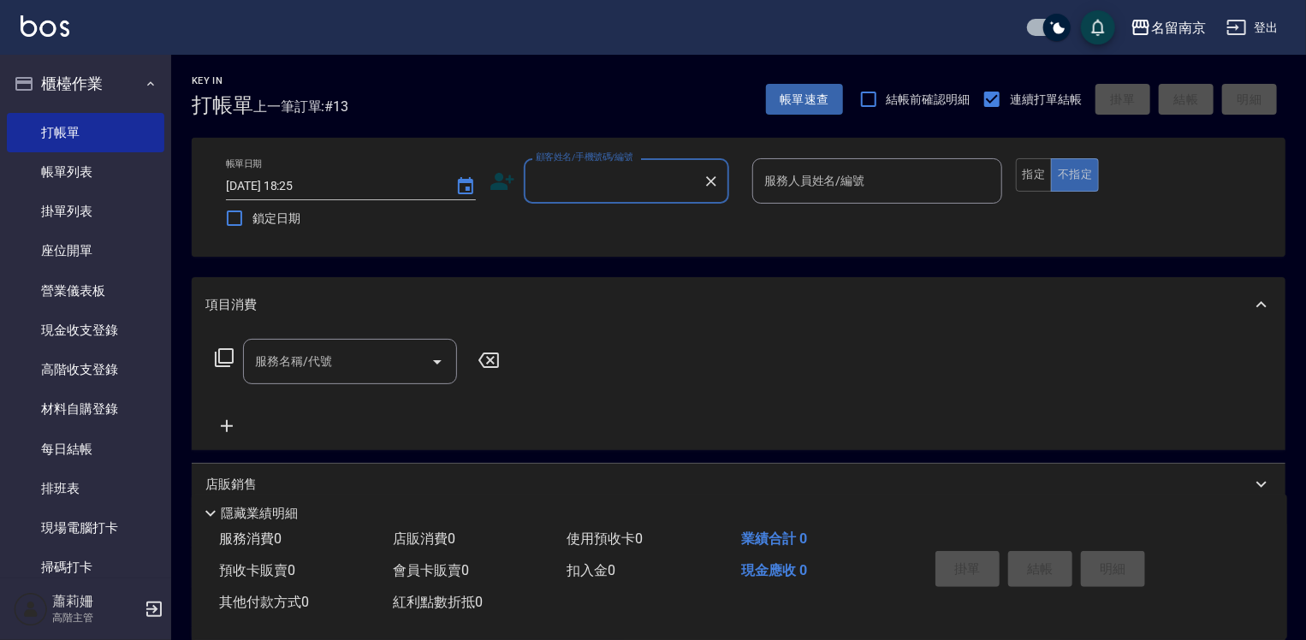
scroll to position [342, 0]
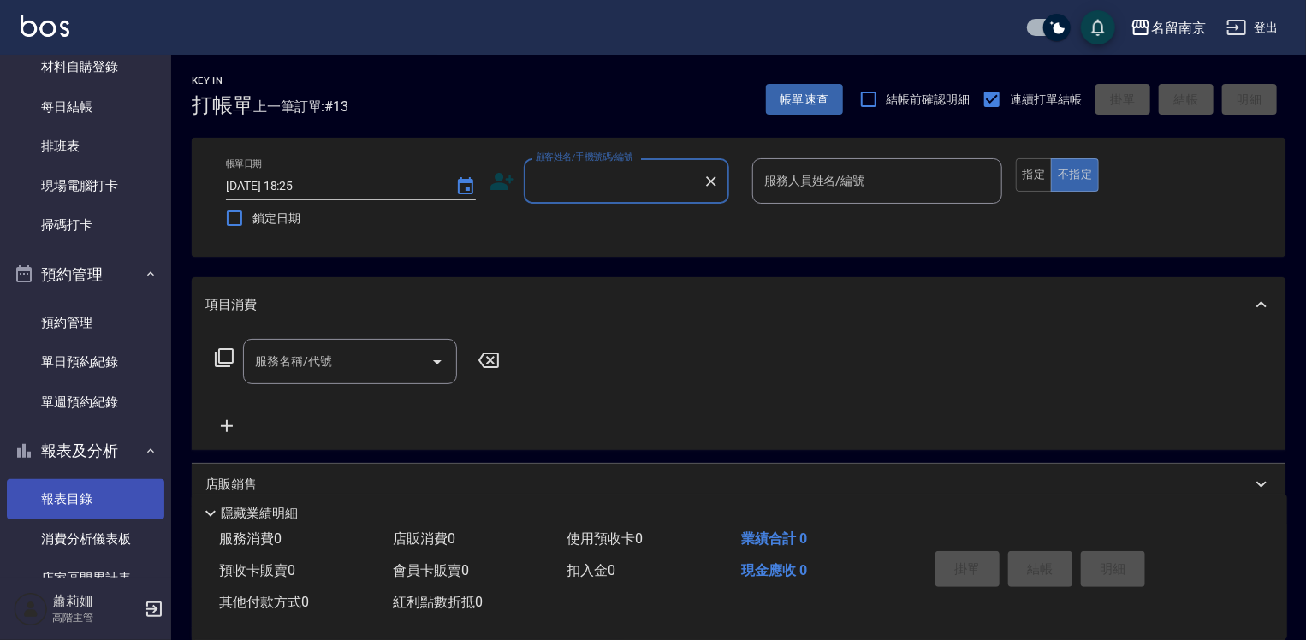
click at [88, 497] on link "報表目錄" at bounding box center [85, 498] width 157 height 39
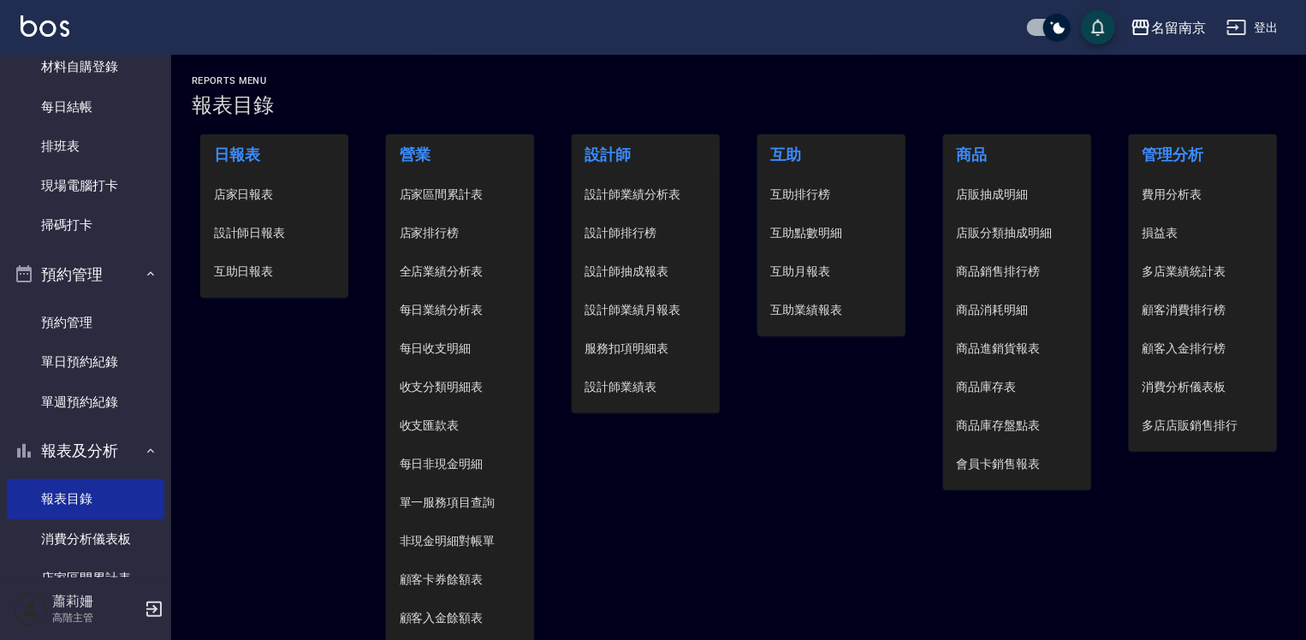
click at [242, 240] on span "設計師日報表" at bounding box center [274, 233] width 121 height 18
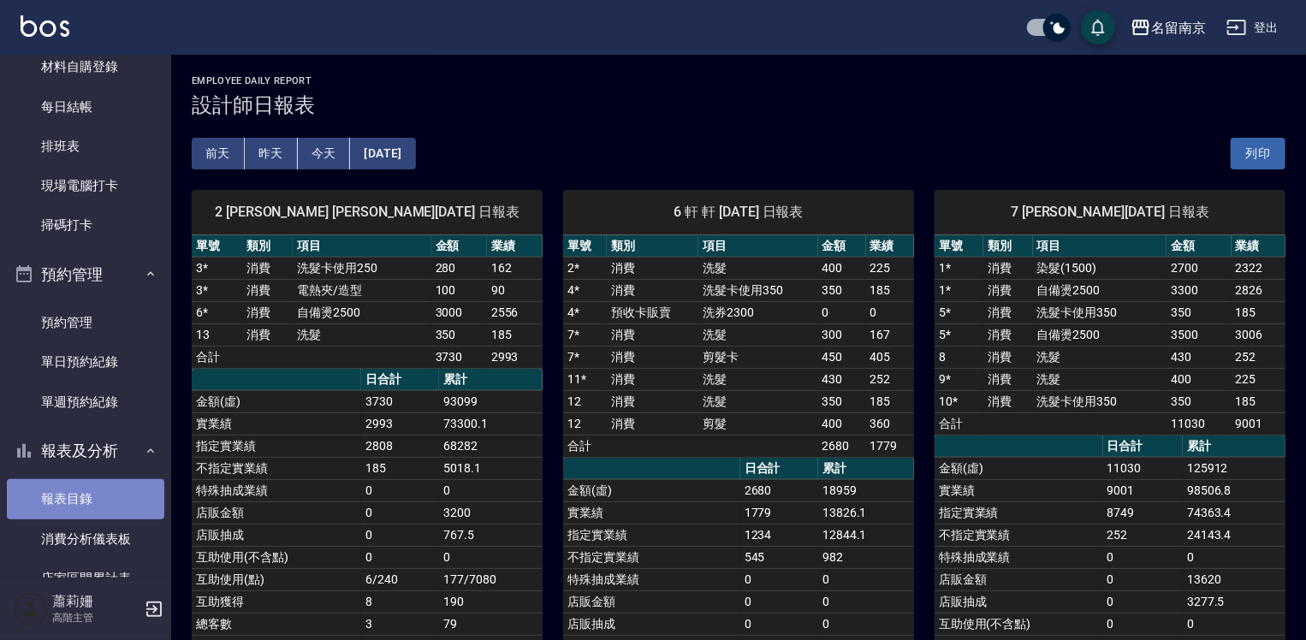
click at [106, 490] on link "報表目錄" at bounding box center [85, 498] width 157 height 39
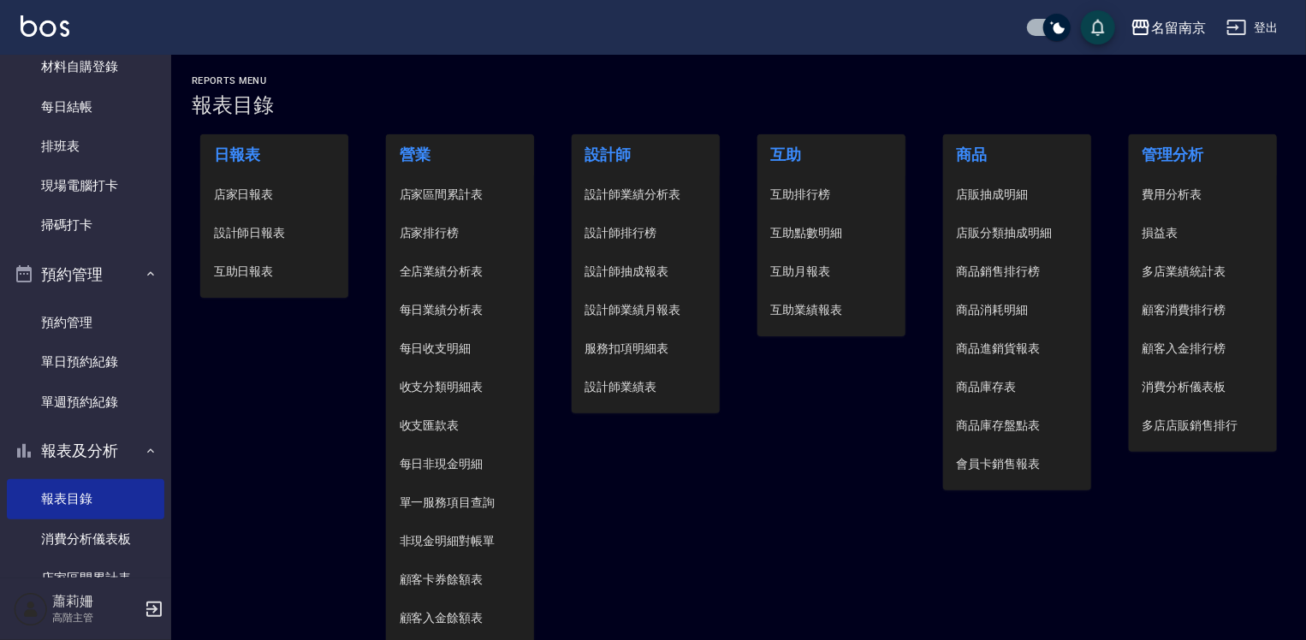
click at [249, 195] on span "店家日報表" at bounding box center [274, 195] width 121 height 18
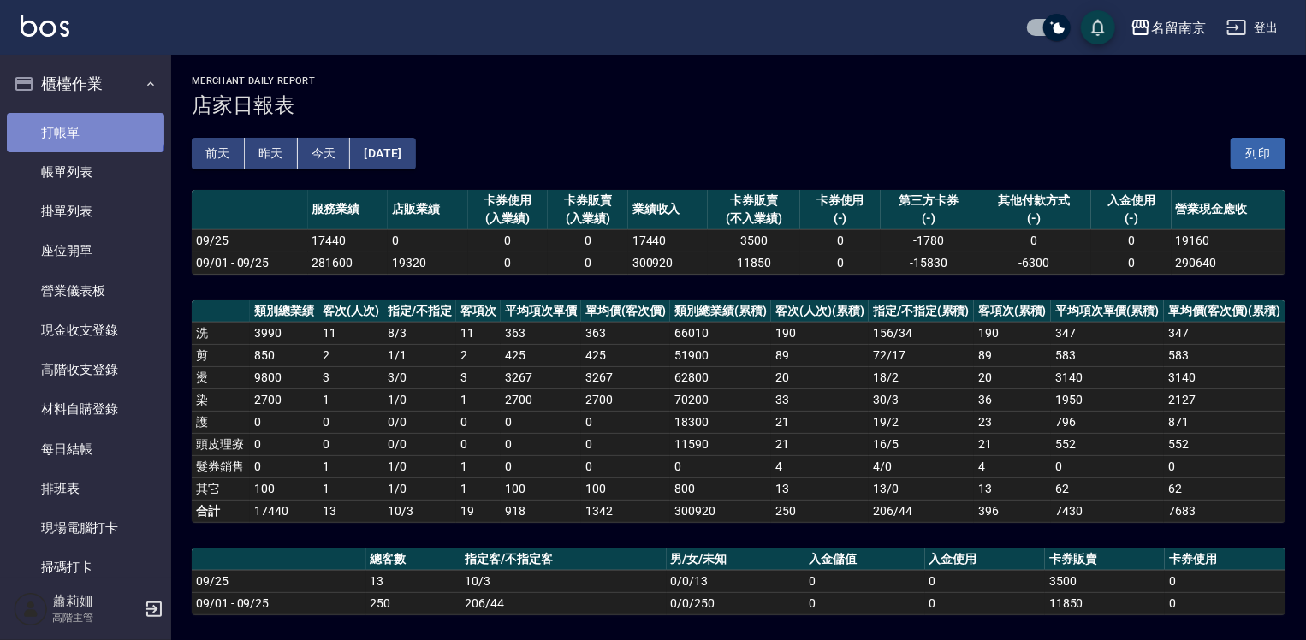
click at [84, 127] on link "打帳單" at bounding box center [85, 132] width 157 height 39
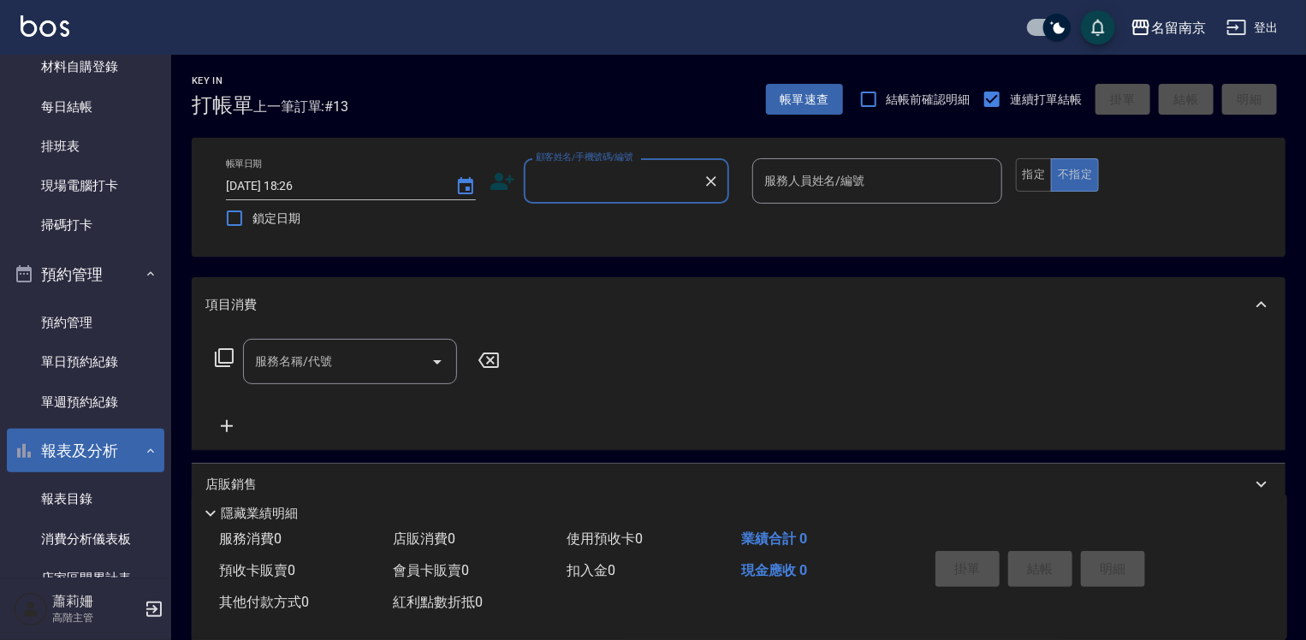
scroll to position [513, 0]
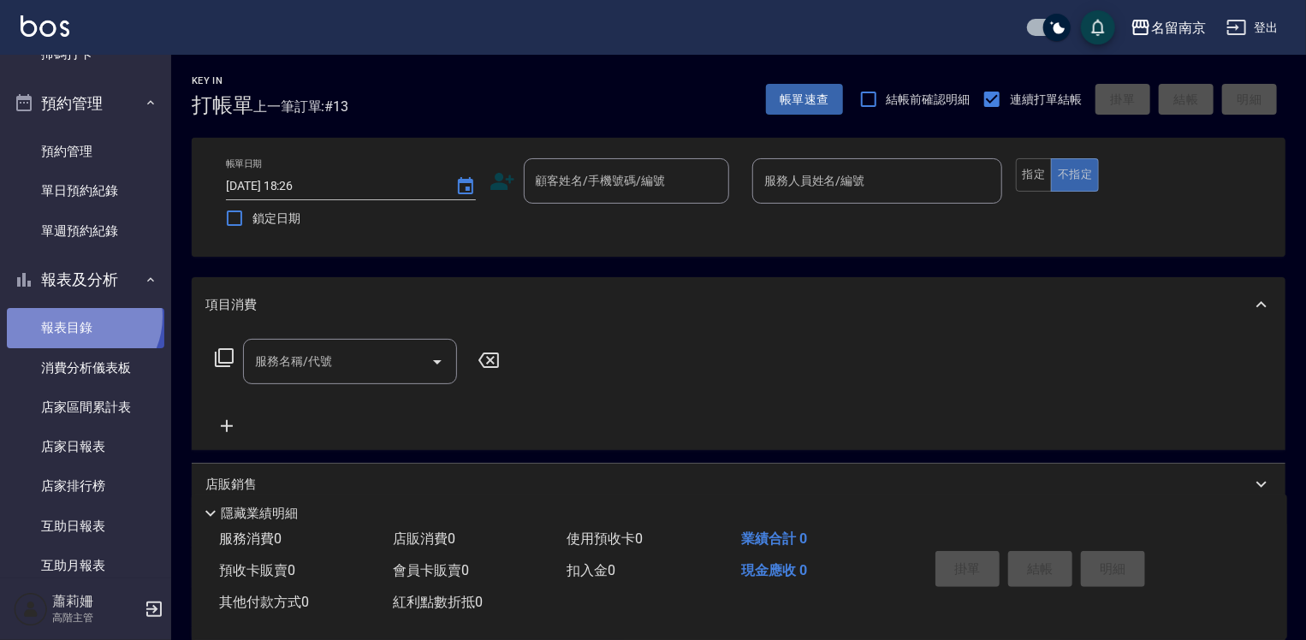
click at [77, 317] on link "報表目錄" at bounding box center [85, 327] width 157 height 39
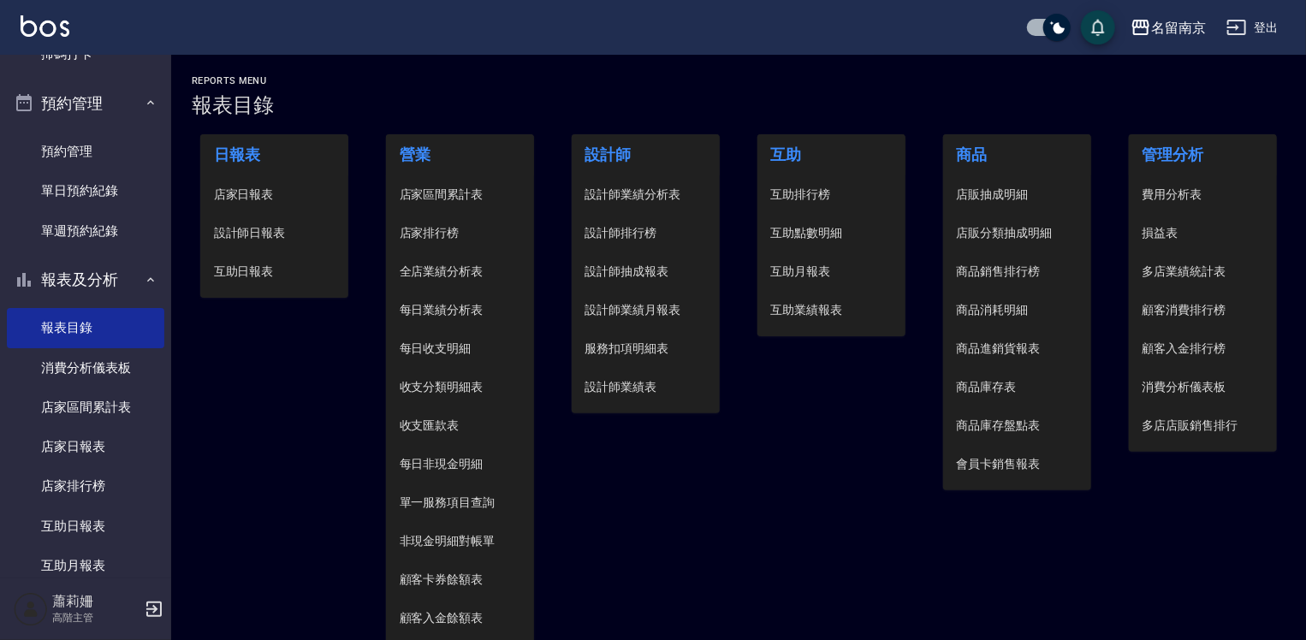
click at [265, 236] on span "設計師日報表" at bounding box center [274, 233] width 121 height 18
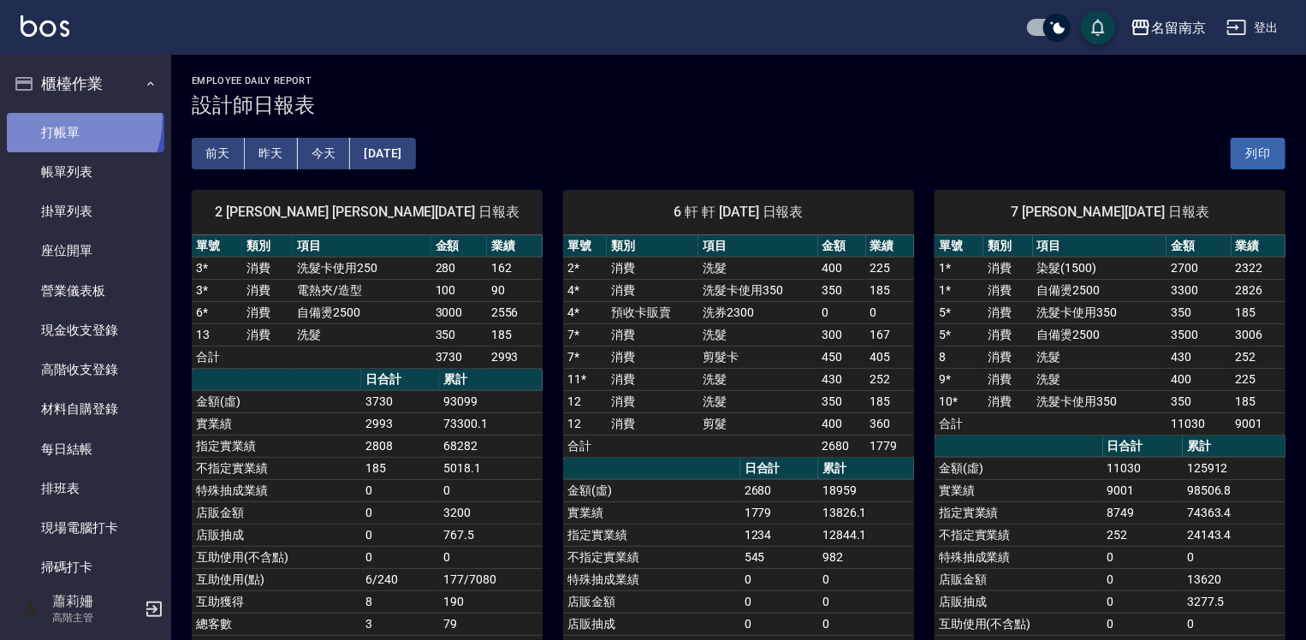
click at [62, 118] on link "打帳單" at bounding box center [85, 132] width 157 height 39
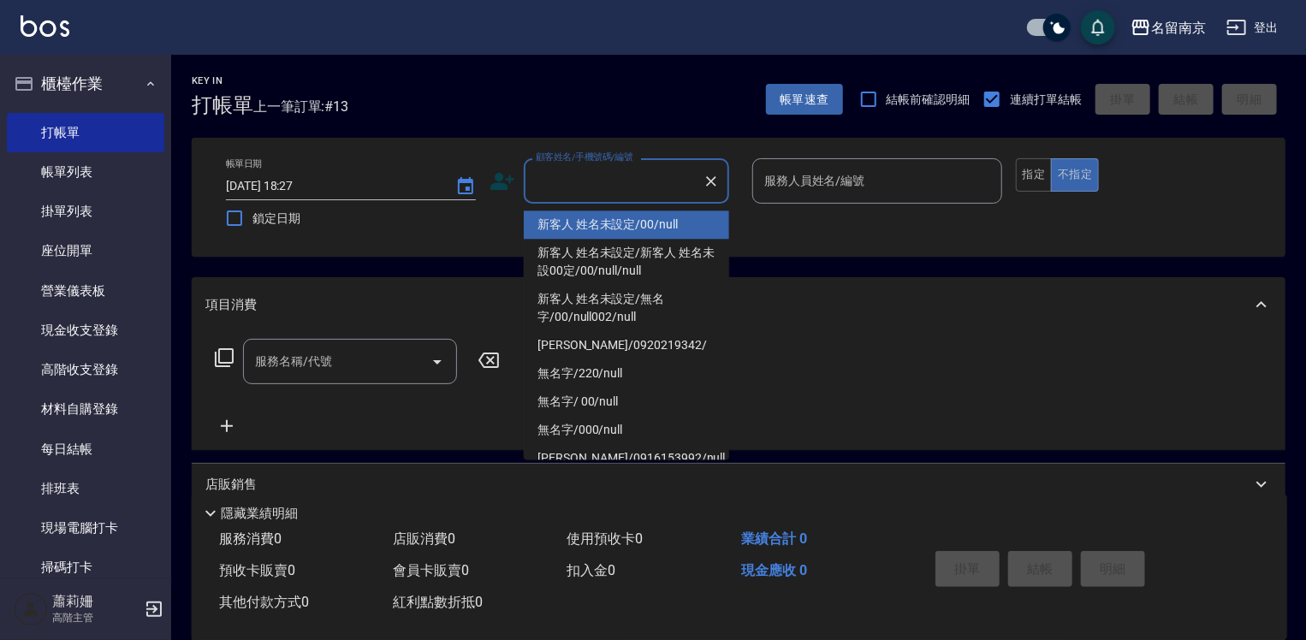
click at [585, 180] on input "顧客姓名/手機號碼/編號" at bounding box center [613, 181] width 164 height 30
click at [62, 182] on link "帳單列表" at bounding box center [85, 171] width 157 height 39
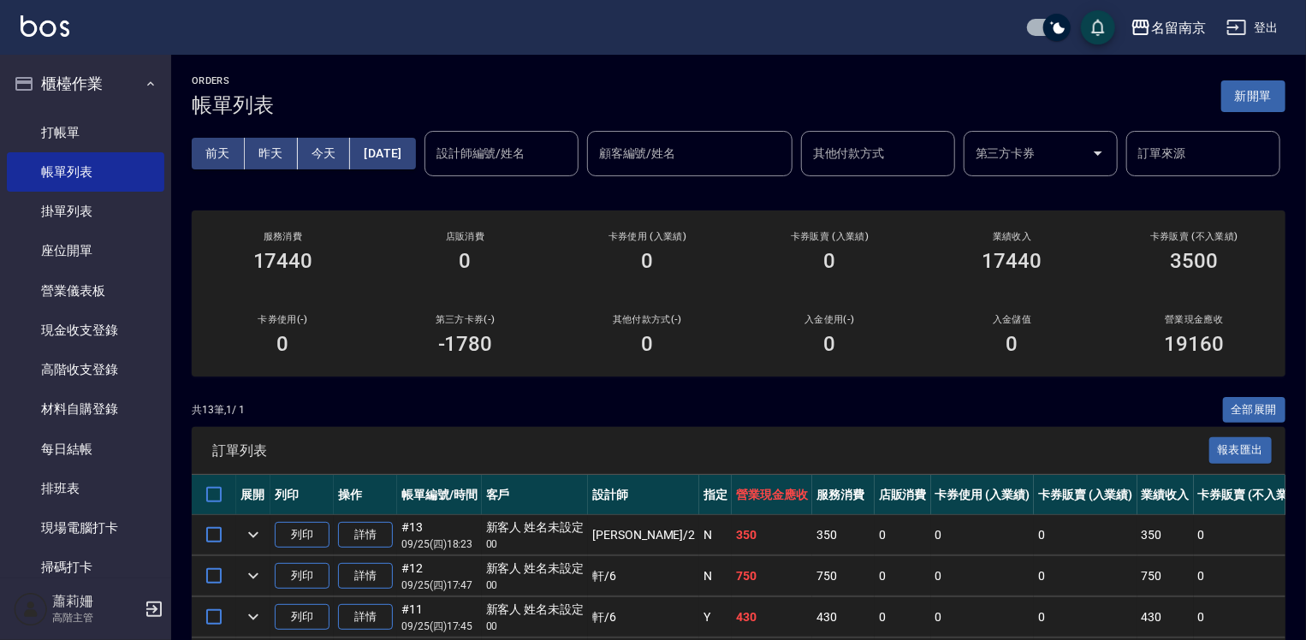
scroll to position [342, 0]
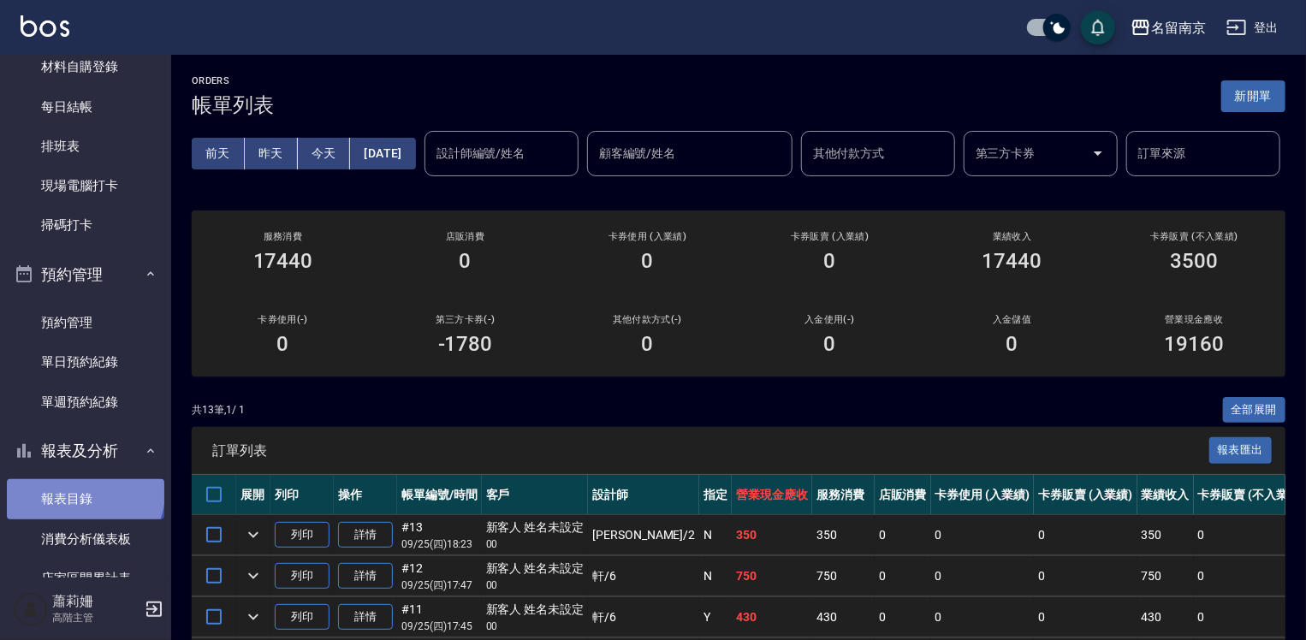
click at [83, 492] on link "報表目錄" at bounding box center [85, 498] width 157 height 39
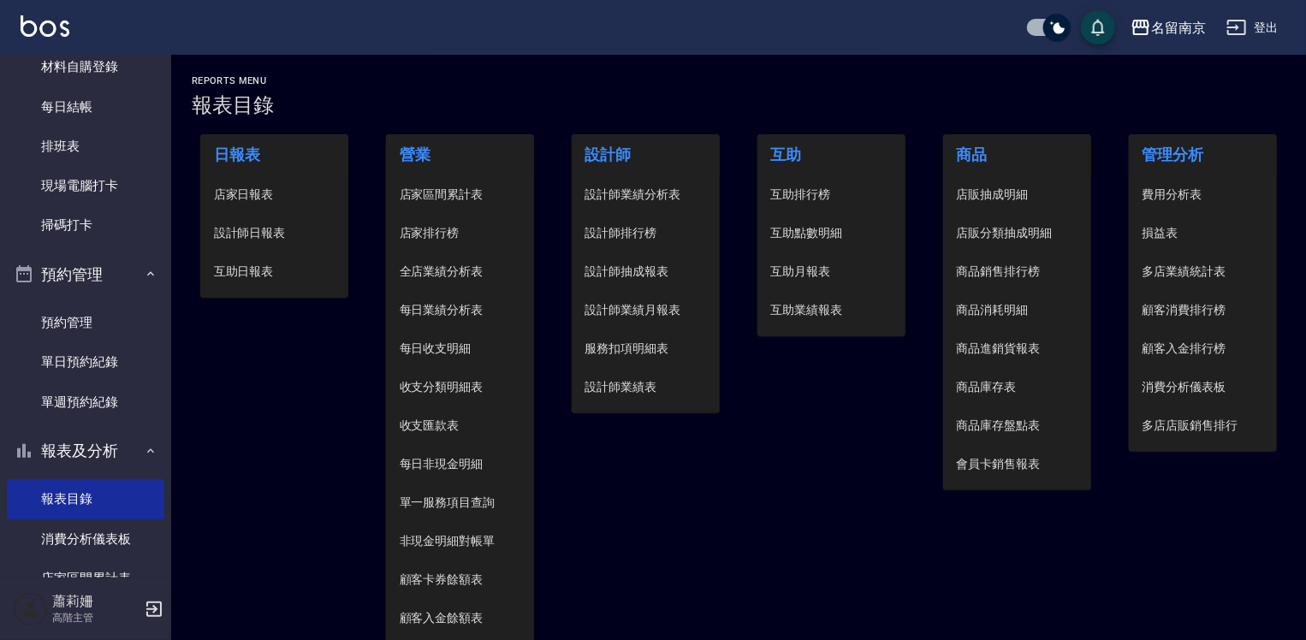
click at [275, 236] on span "設計師日報表" at bounding box center [274, 233] width 121 height 18
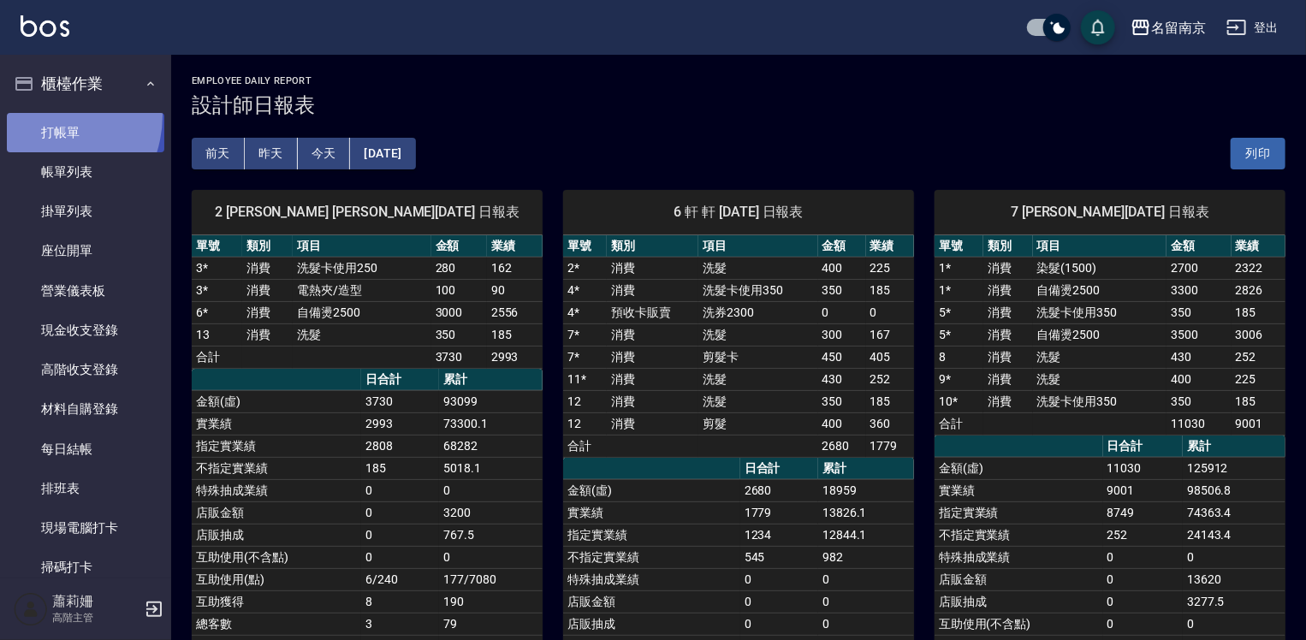
click at [37, 115] on link "打帳單" at bounding box center [85, 132] width 157 height 39
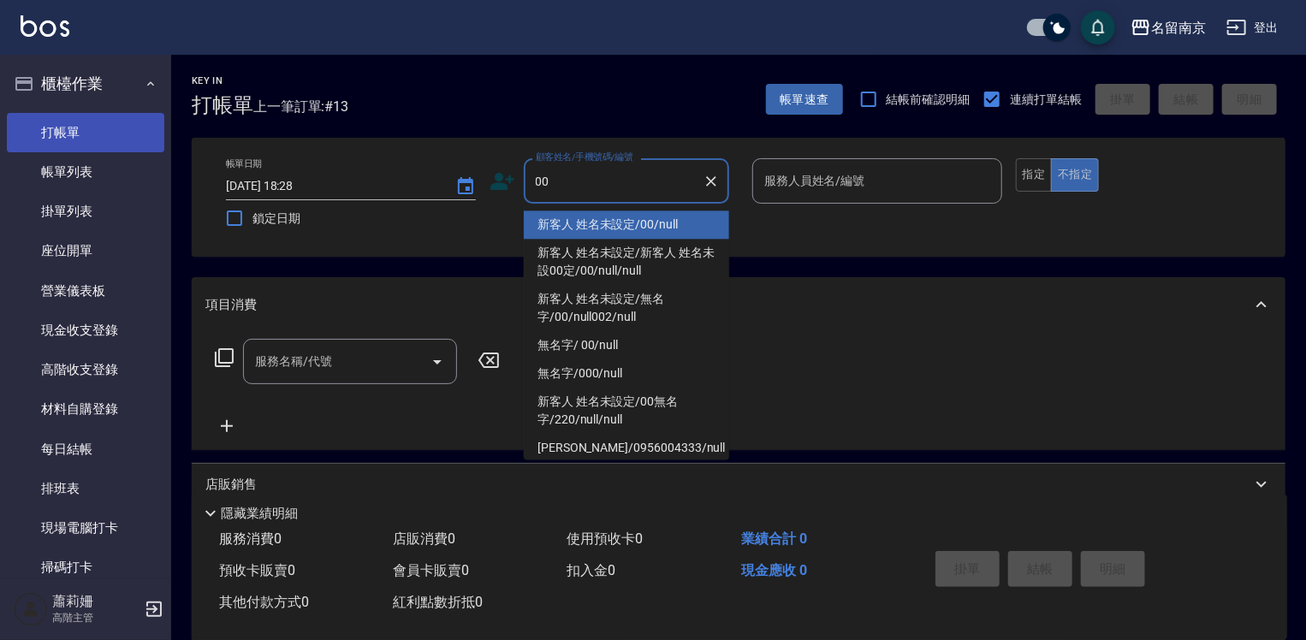
type input "新客人 姓名未設定/00/null"
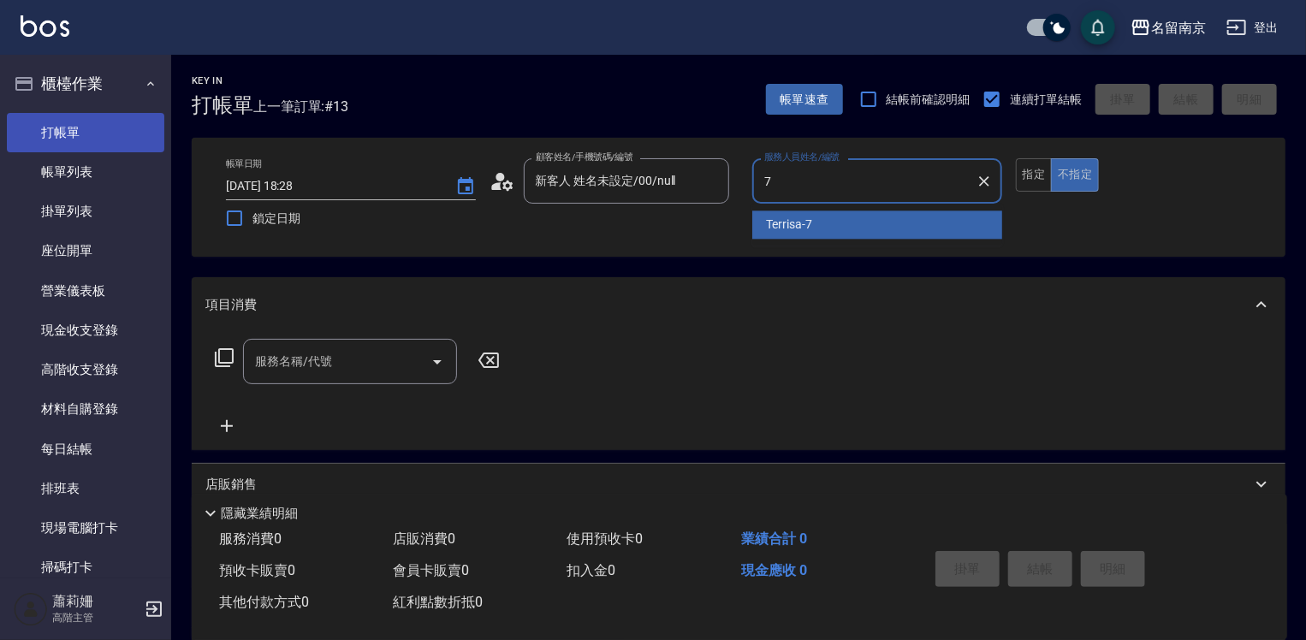
type input "Terrisa-7"
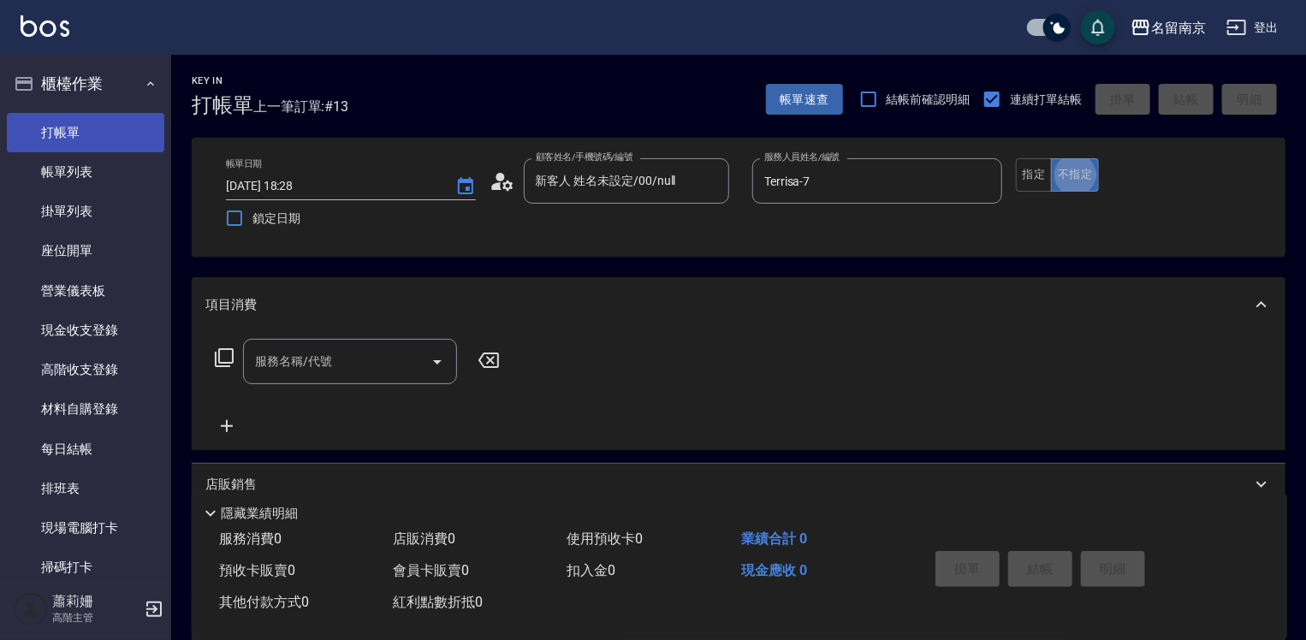
type button "false"
click at [1036, 179] on button "指定" at bounding box center [1034, 174] width 37 height 33
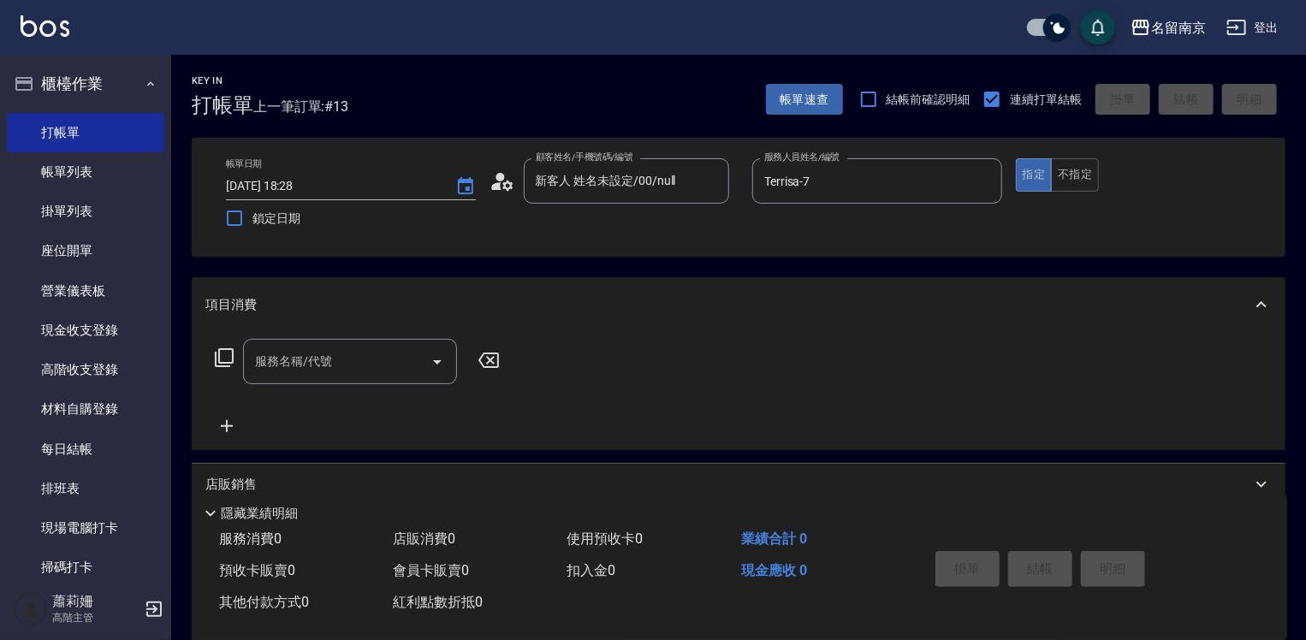
click at [281, 369] on input "服務名稱/代號" at bounding box center [337, 362] width 173 height 30
click at [287, 359] on input "222" at bounding box center [337, 362] width 173 height 30
click at [244, 366] on div "222 服務名稱/代號" at bounding box center [350, 361] width 214 height 45
type input "222"
click at [223, 356] on icon at bounding box center [224, 357] width 21 height 21
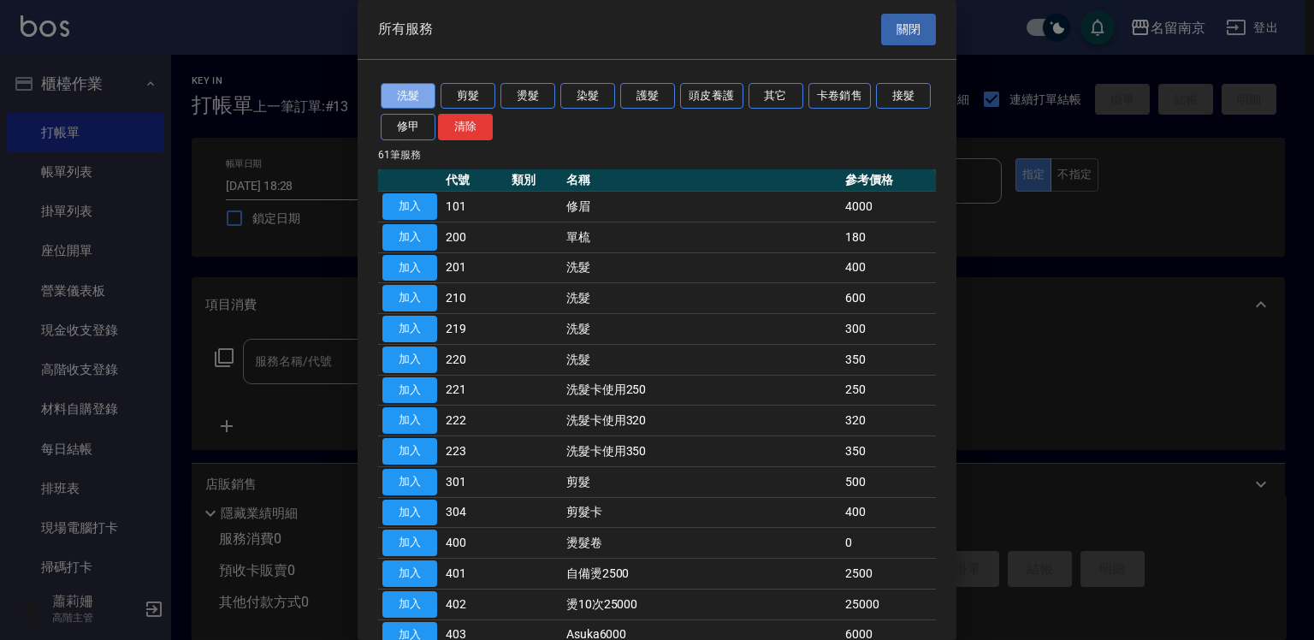
click at [417, 95] on button "洗髮" at bounding box center [408, 96] width 55 height 27
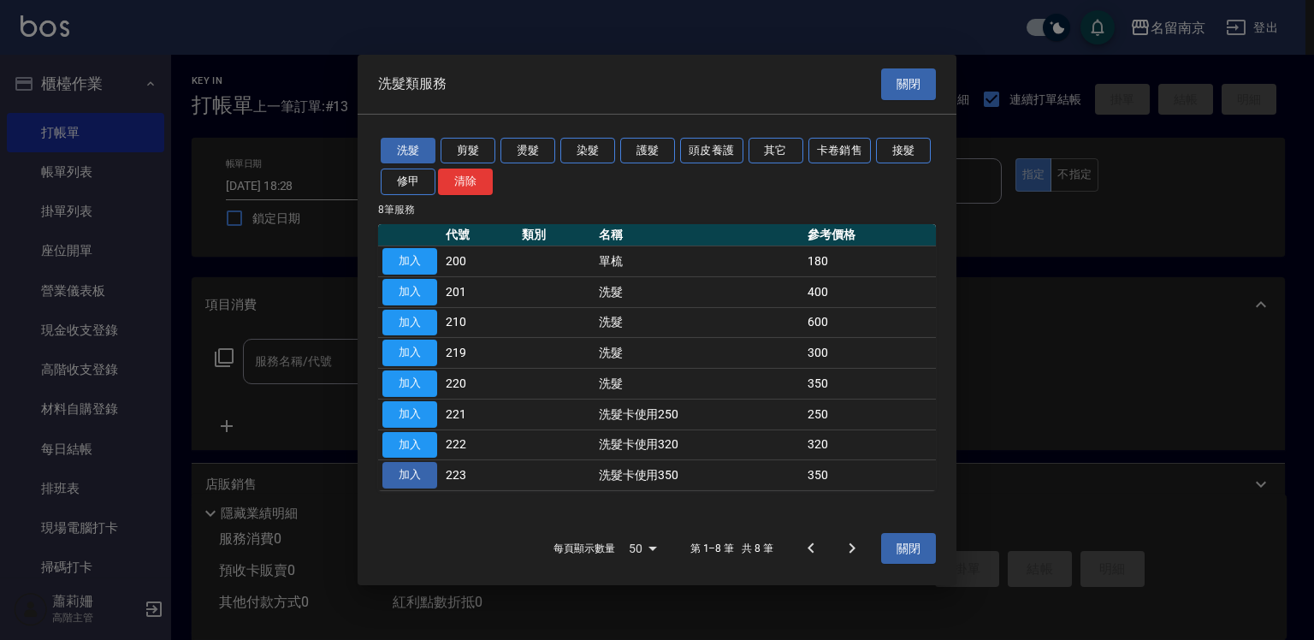
click at [411, 472] on button "加入" at bounding box center [409, 475] width 55 height 27
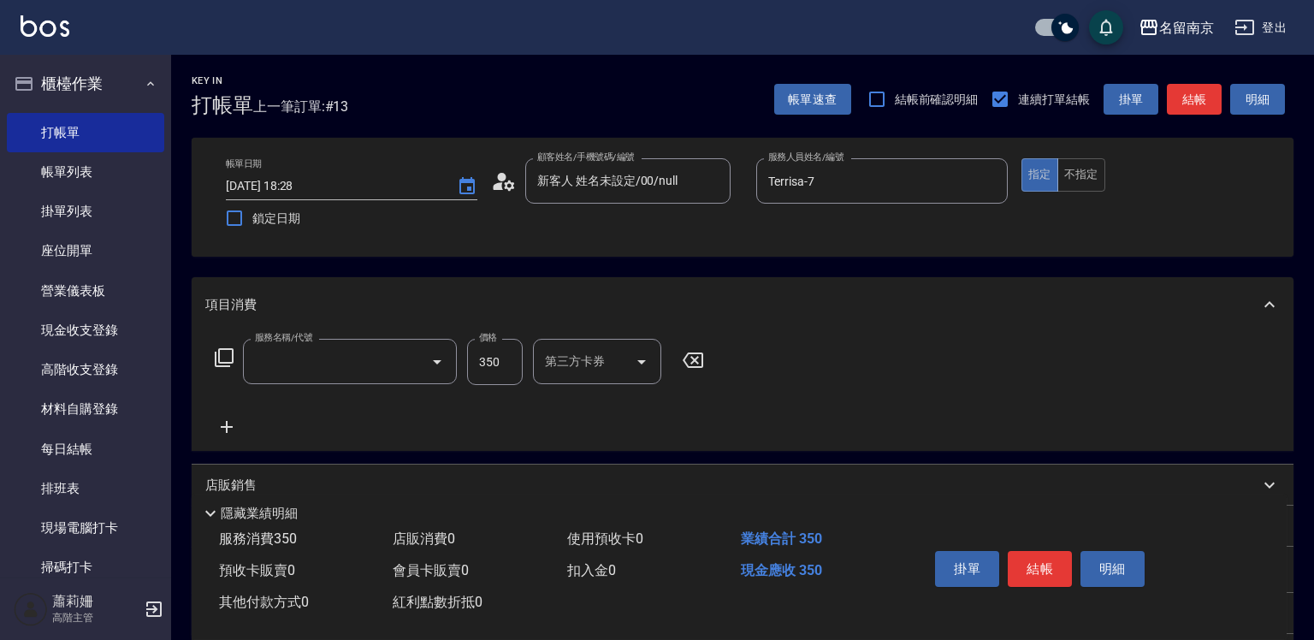
type input "洗髮卡使用350(223)"
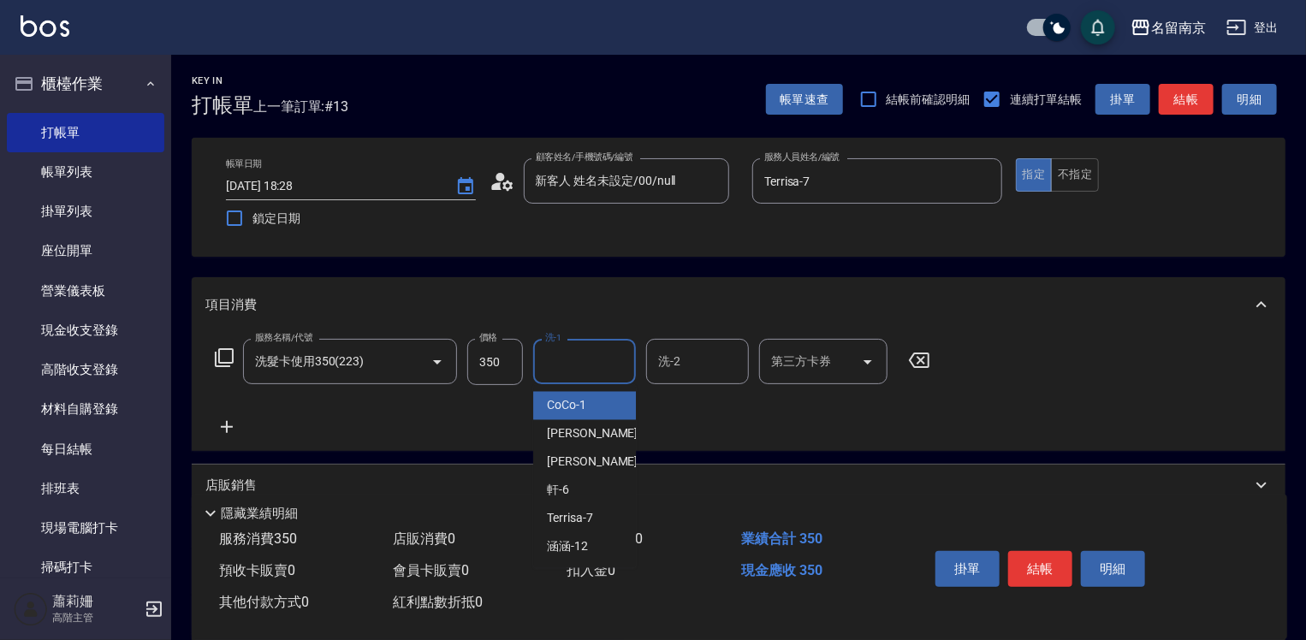
click at [591, 367] on input "洗-1" at bounding box center [584, 362] width 87 height 30
type input "Terrisa-7"
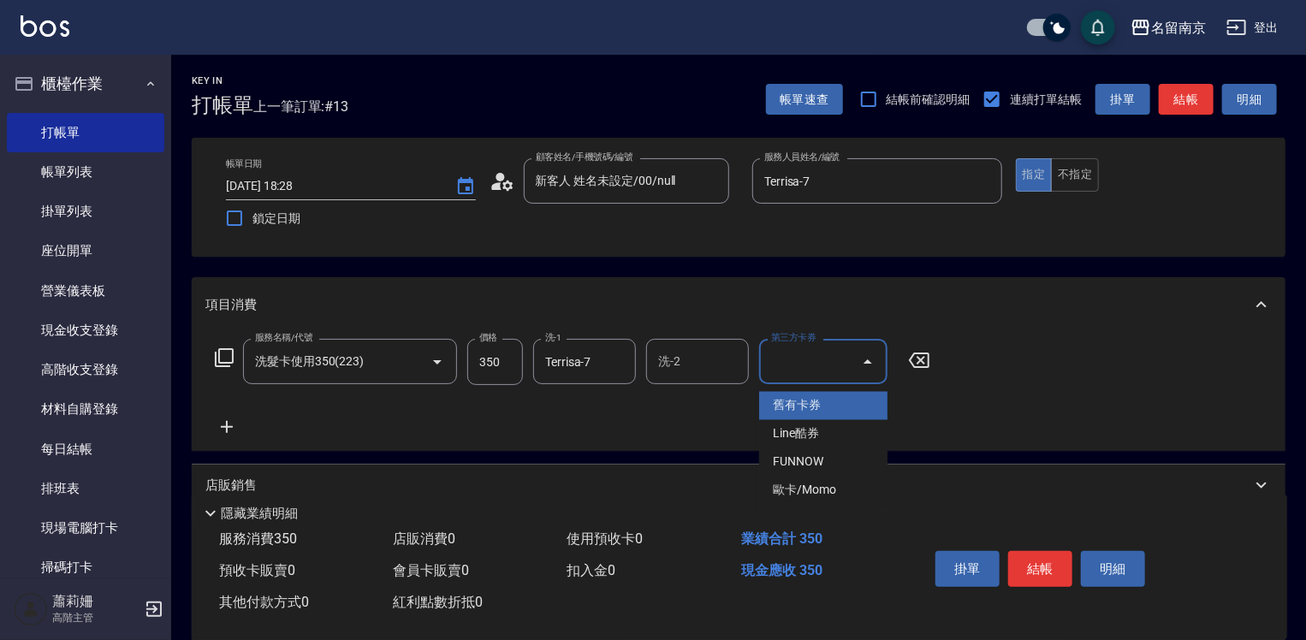
click at [815, 356] on input "第三方卡券" at bounding box center [810, 362] width 87 height 30
click at [825, 411] on span "舊有卡券" at bounding box center [823, 406] width 128 height 28
type input "舊有卡券"
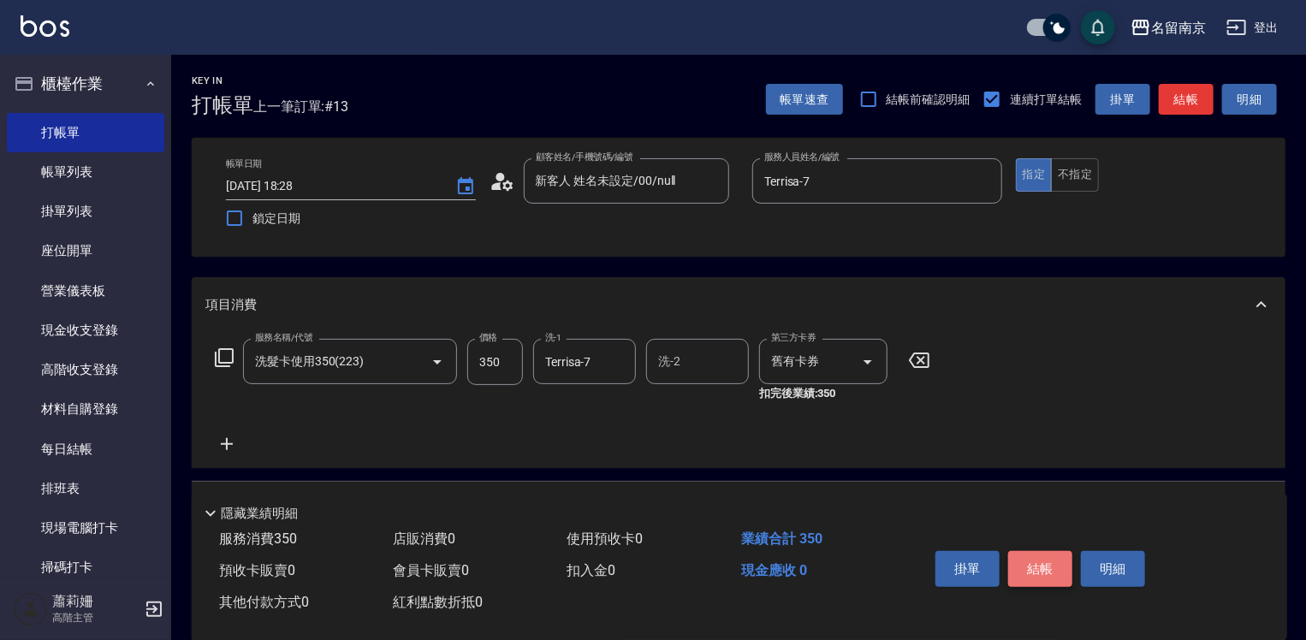
click at [1047, 562] on button "結帳" at bounding box center [1040, 569] width 64 height 36
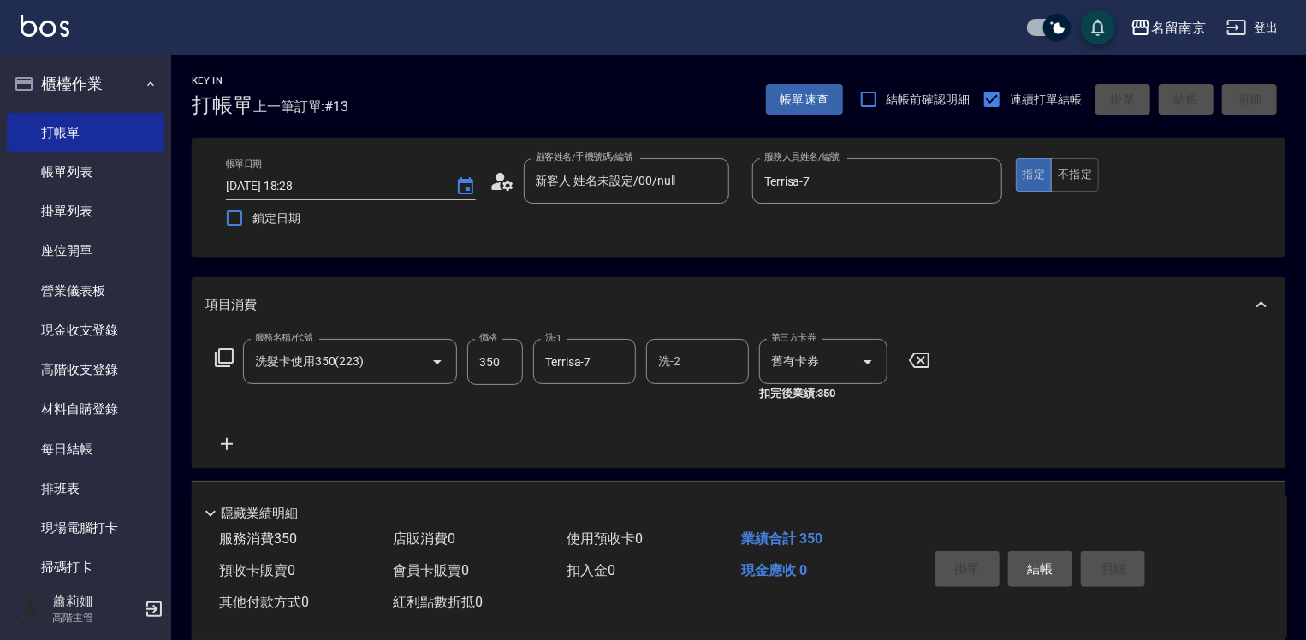
type input "[DATE] 18:32"
